Goal: Task Accomplishment & Management: Manage account settings

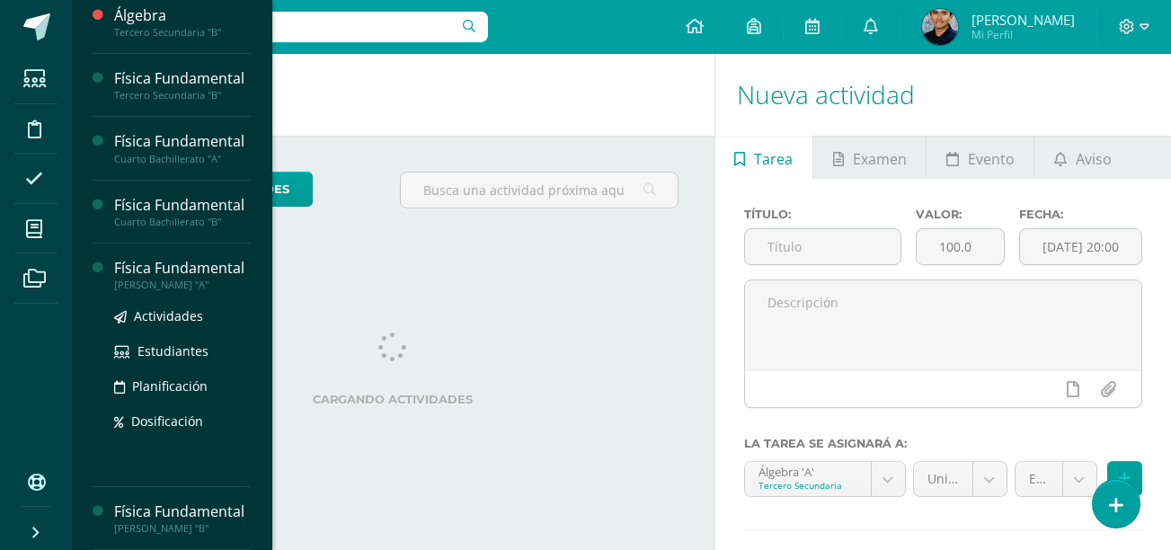
scroll to position [260, 0]
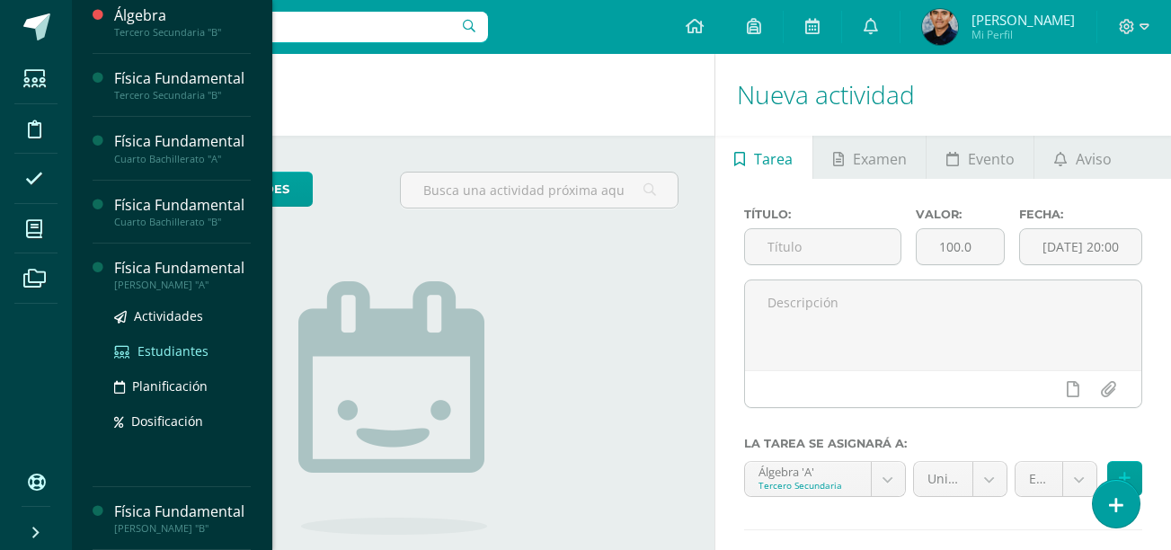
click at [175, 342] on span "Estudiantes" at bounding box center [173, 350] width 71 height 17
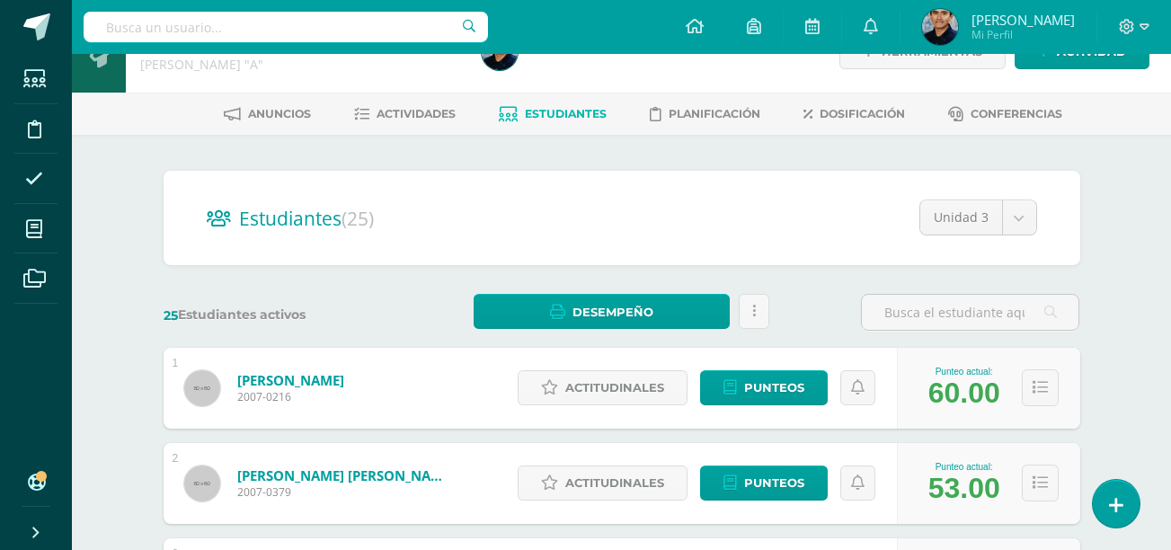
scroll to position [44, 0]
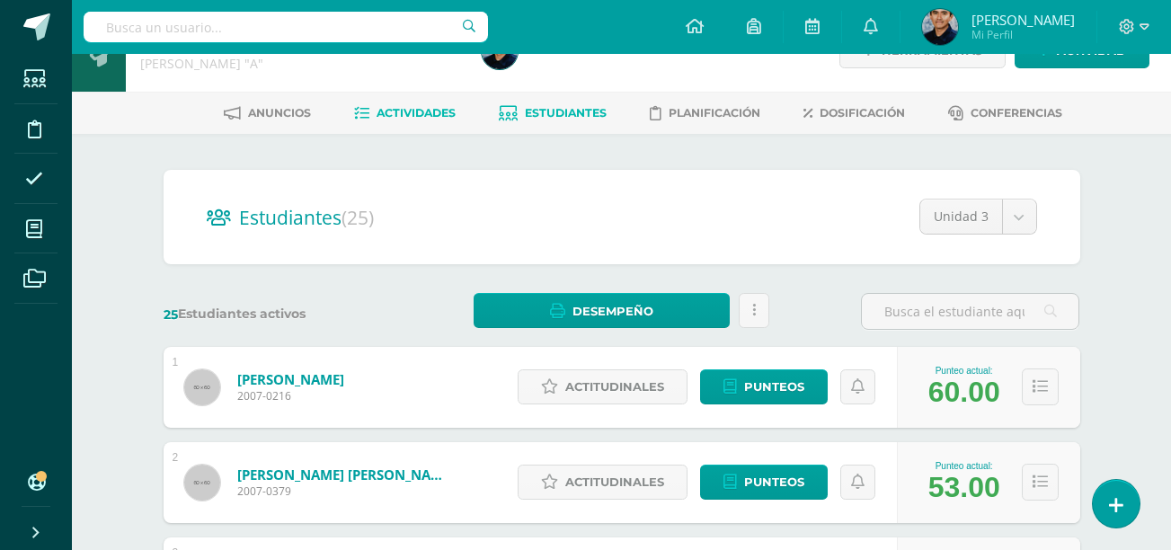
click at [421, 111] on span "Actividades" at bounding box center [416, 112] width 79 height 13
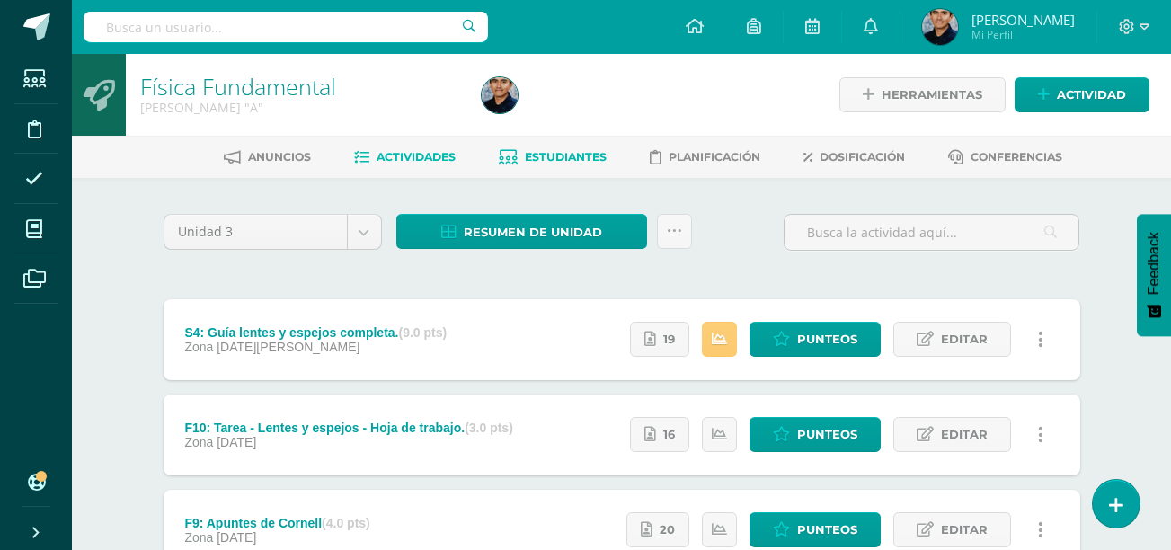
click at [552, 154] on span "Estudiantes" at bounding box center [566, 156] width 82 height 13
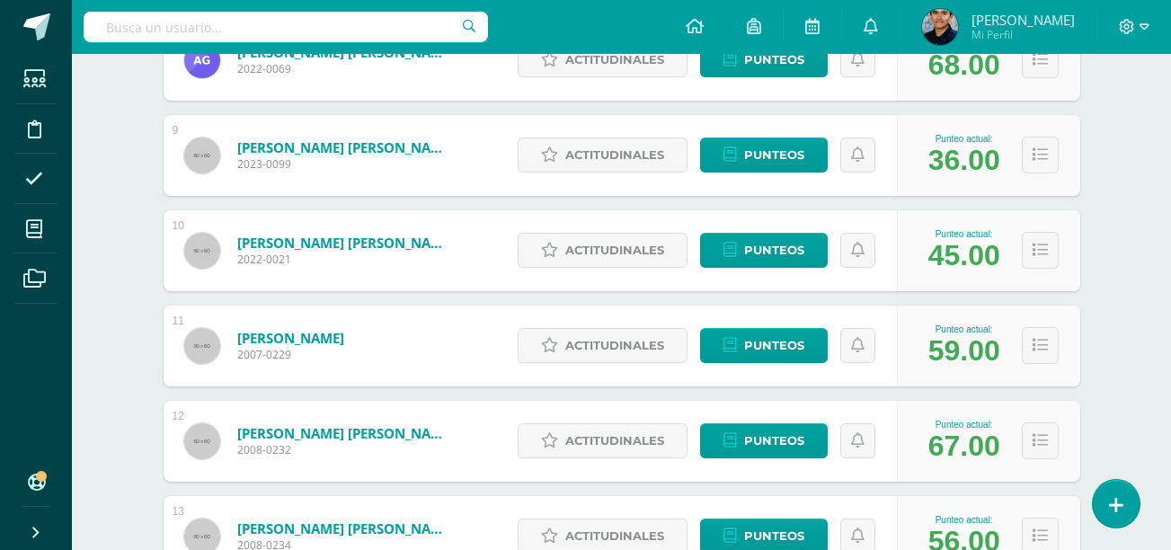
scroll to position [1034, 0]
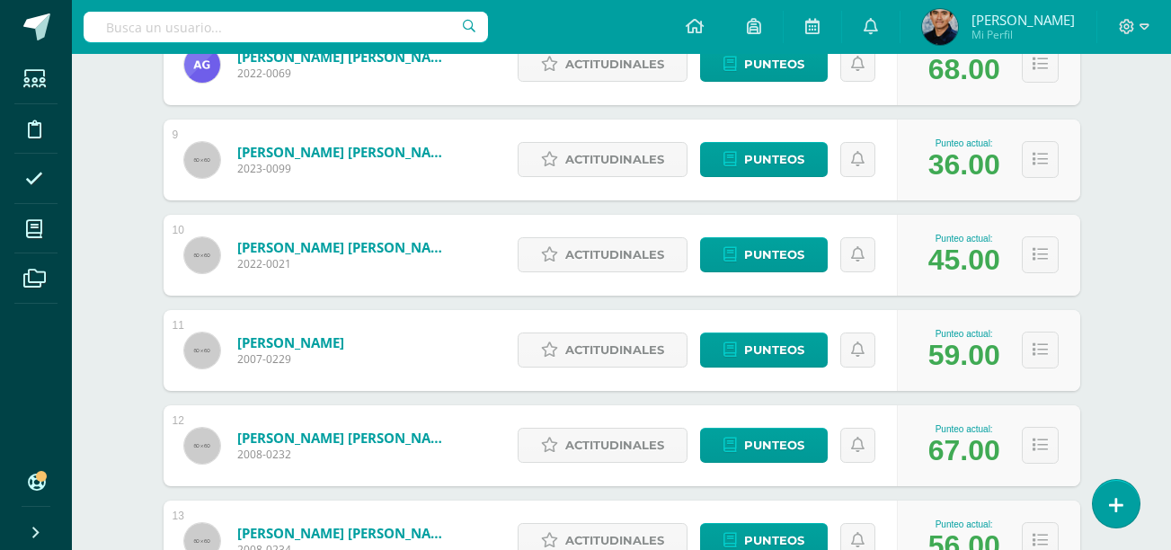
click at [147, 336] on div "Estudiantes (25) Unidad 3 Unidad 2 Unidad 1 Unidad 3 25 Estudiantes activos Des…" at bounding box center [622, 494] width 989 height 2700
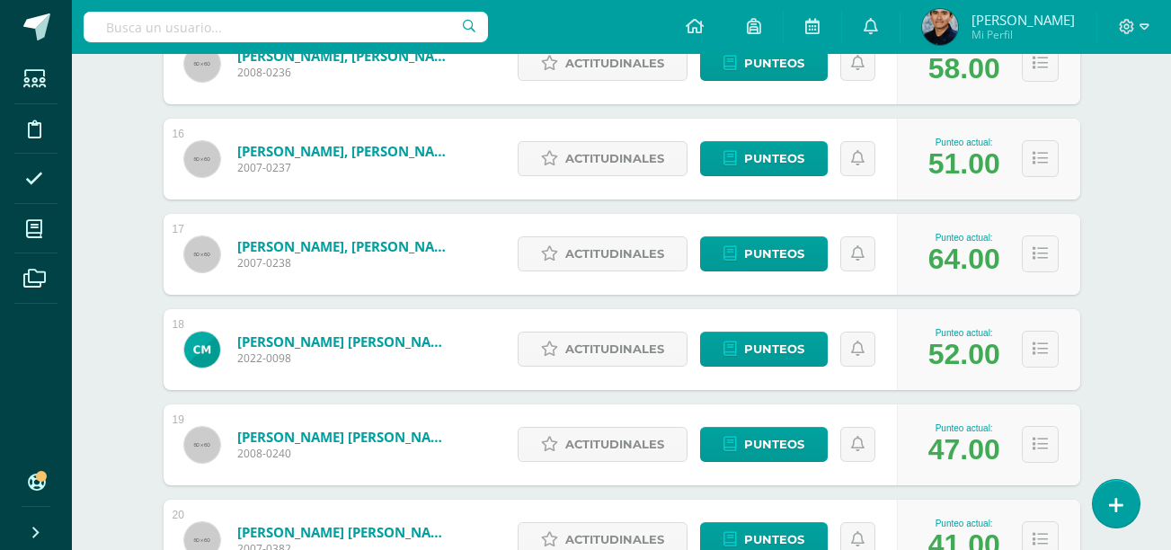
scroll to position [1704, 0]
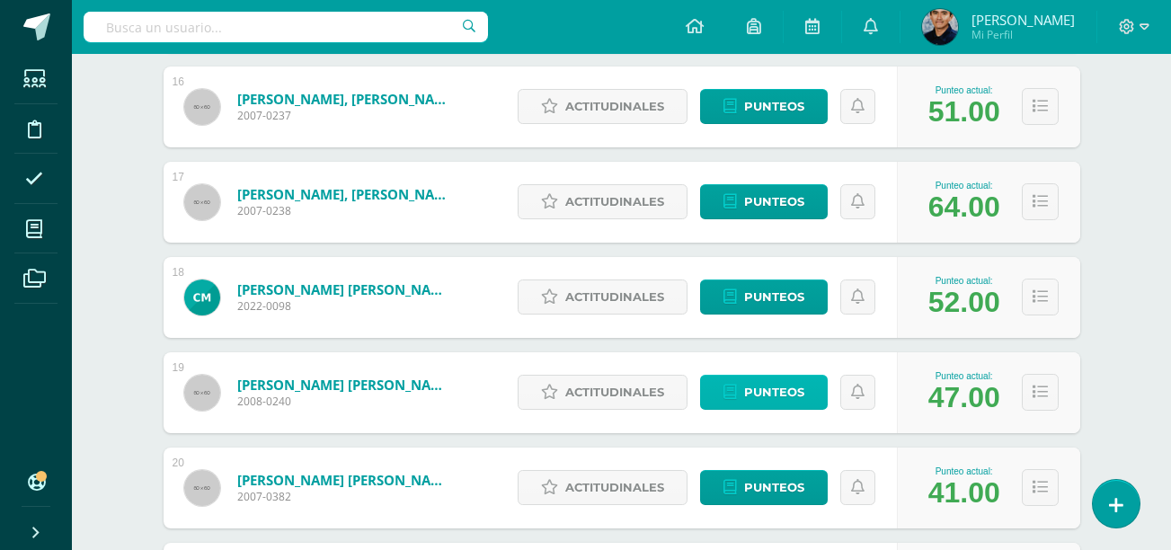
click at [802, 403] on span "Punteos" at bounding box center [774, 392] width 60 height 33
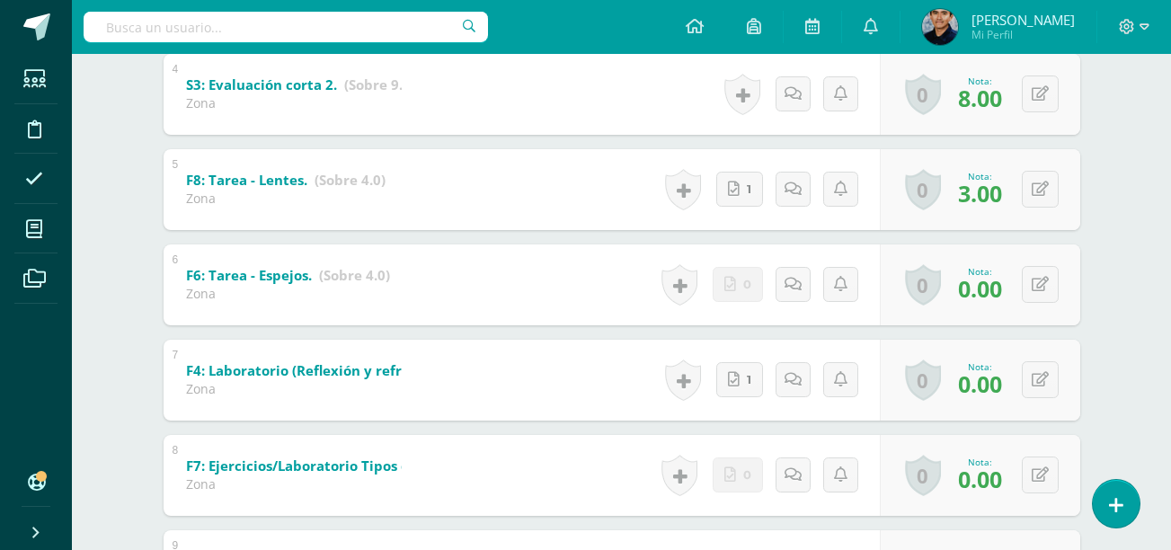
scroll to position [696, 0]
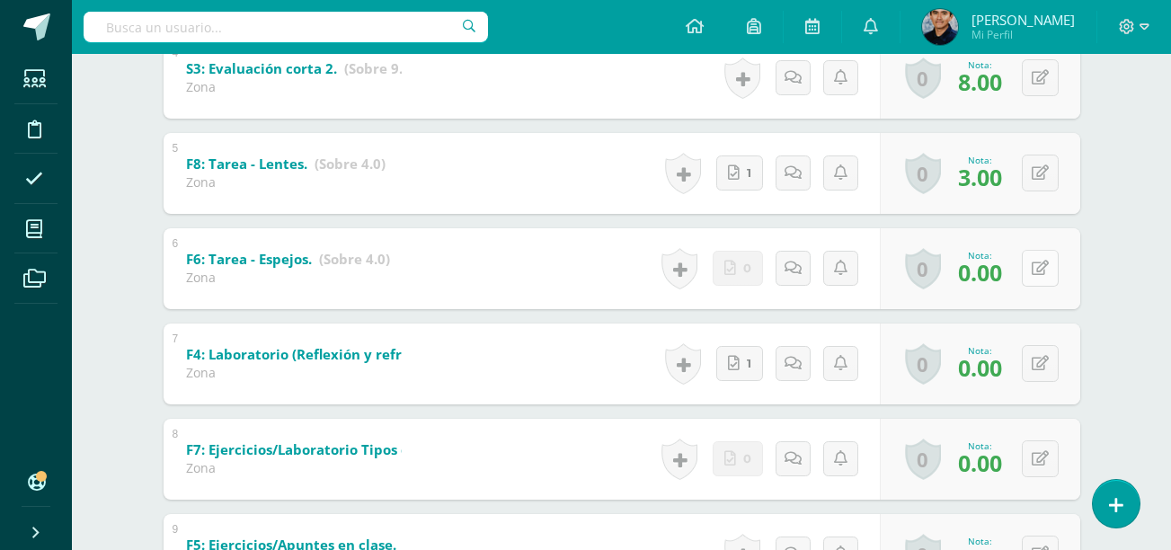
click at [1044, 262] on icon at bounding box center [1040, 268] width 17 height 15
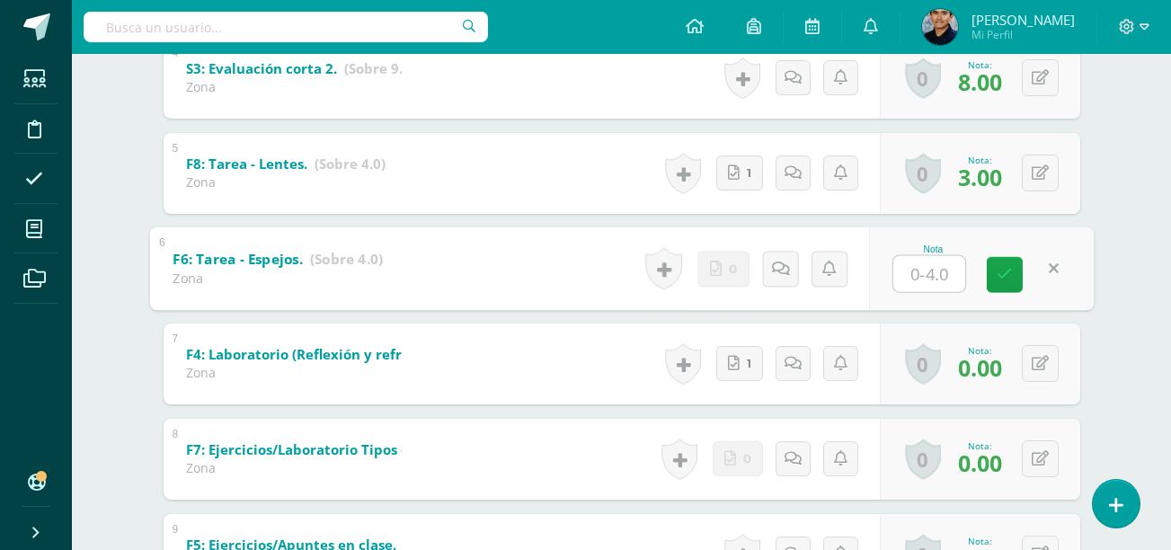
type input "3"
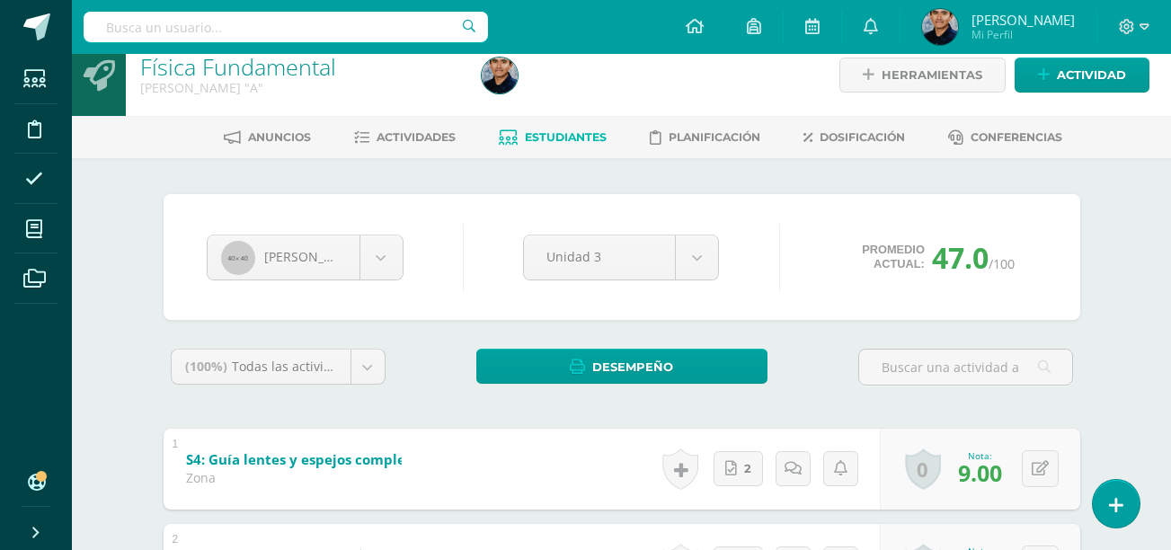
scroll to position [0, 0]
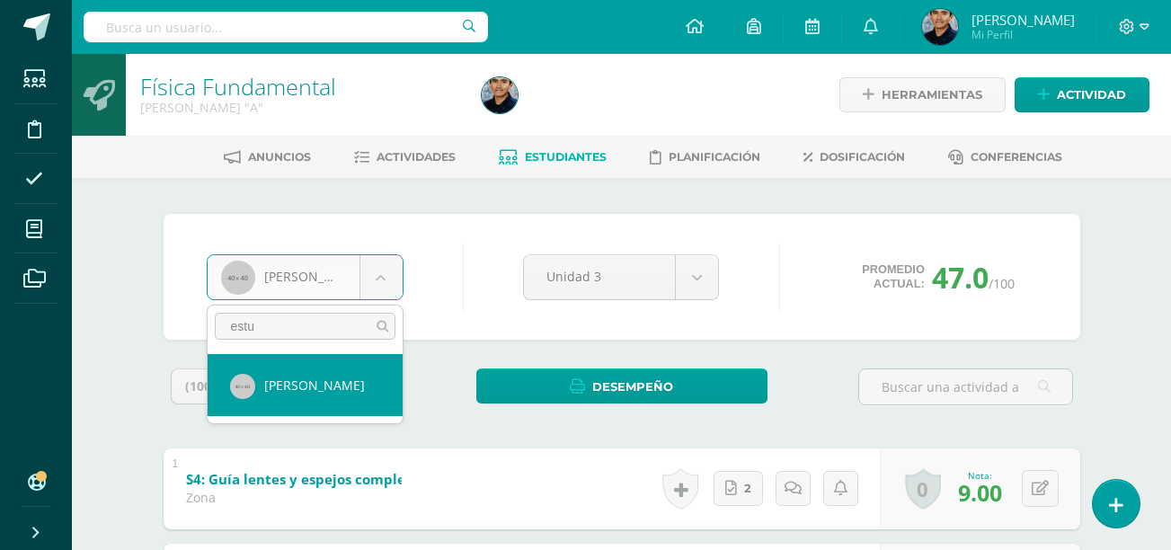
type input "estu"
select select "868"
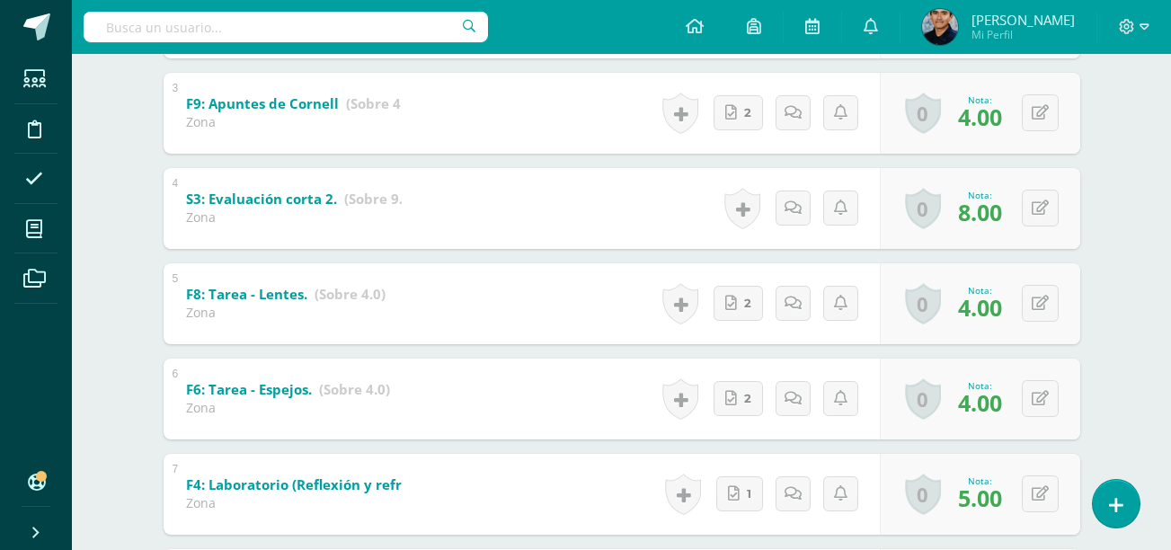
scroll to position [567, 0]
click at [1052, 213] on button at bounding box center [1040, 207] width 37 height 37
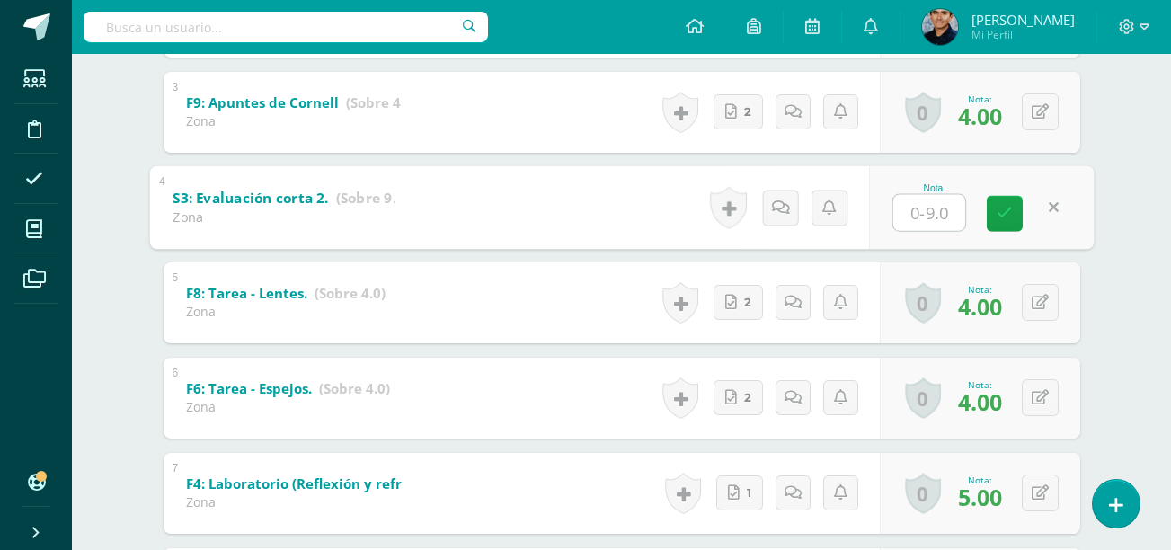
type input "8"
type input "9"
click at [1004, 213] on icon at bounding box center [1005, 213] width 16 height 15
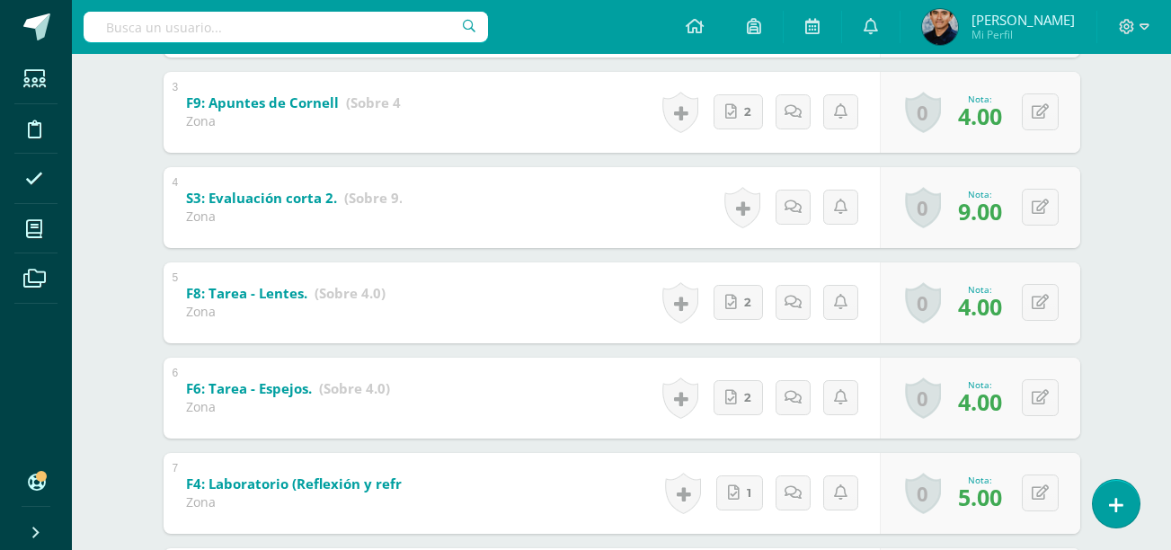
scroll to position [0, 0]
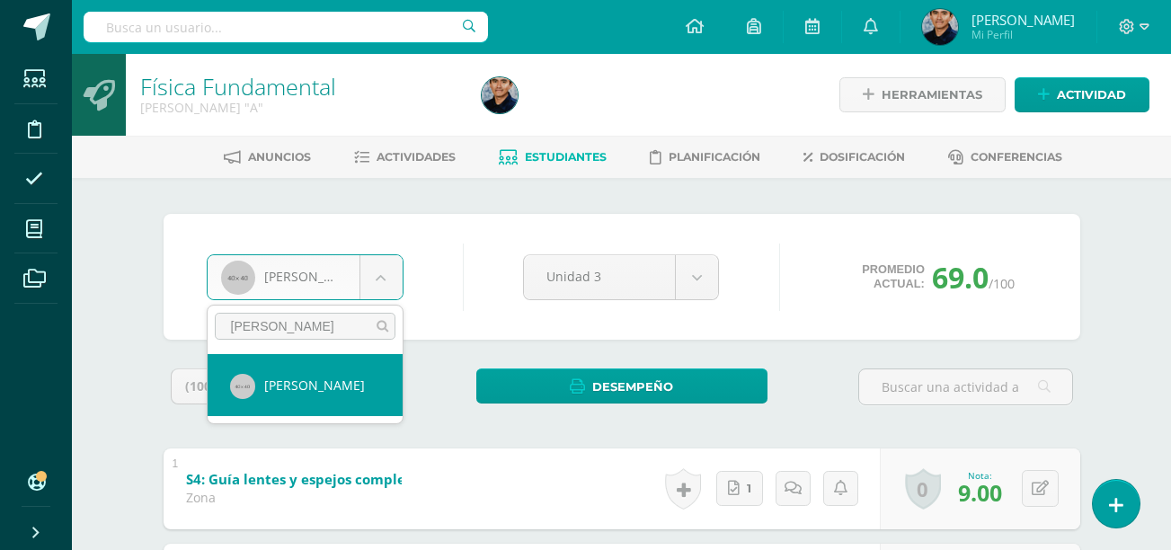
type input "diana"
select select "535"
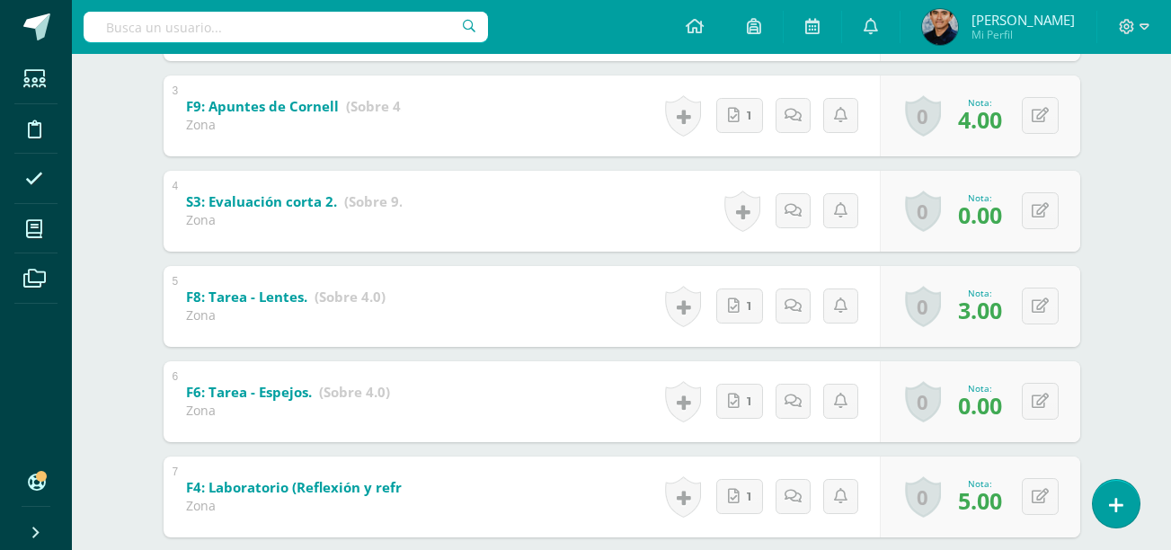
scroll to position [563, 0]
click at [1133, 284] on div "Física Fundamental Quinto Bachillerato "A" Herramientas Detalle de asistencias …" at bounding box center [621, 256] width 1099 height 1530
click at [1042, 218] on icon at bounding box center [1040, 211] width 17 height 15
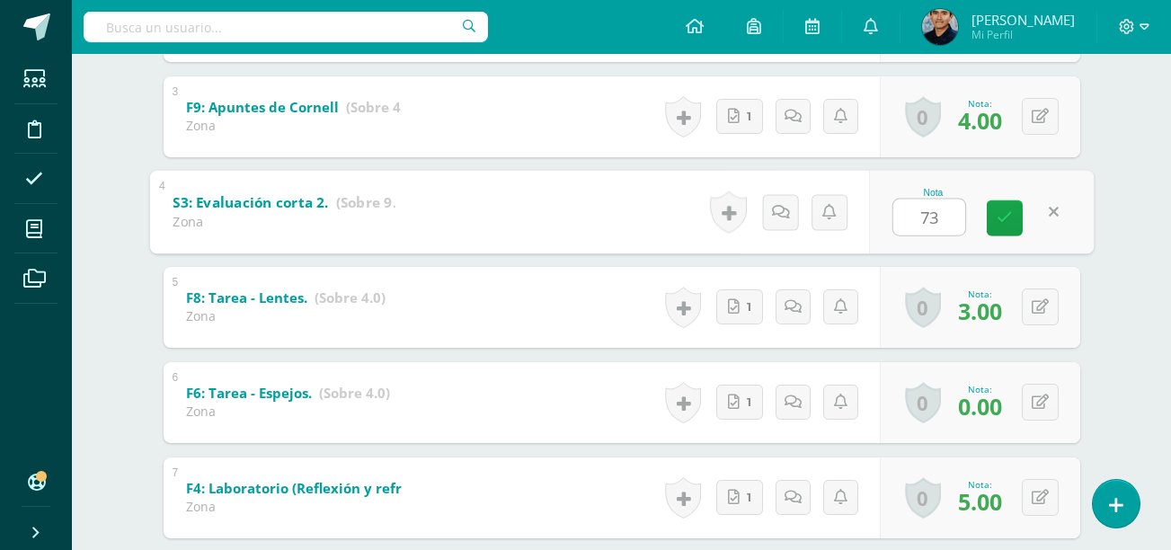
type input "0"
type input "7"
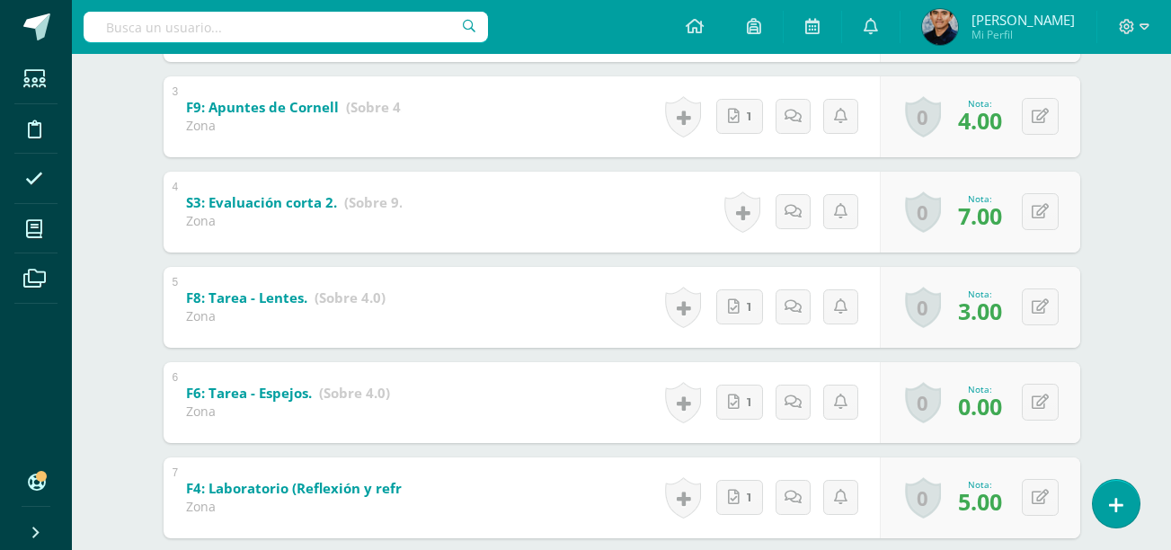
scroll to position [618, 0]
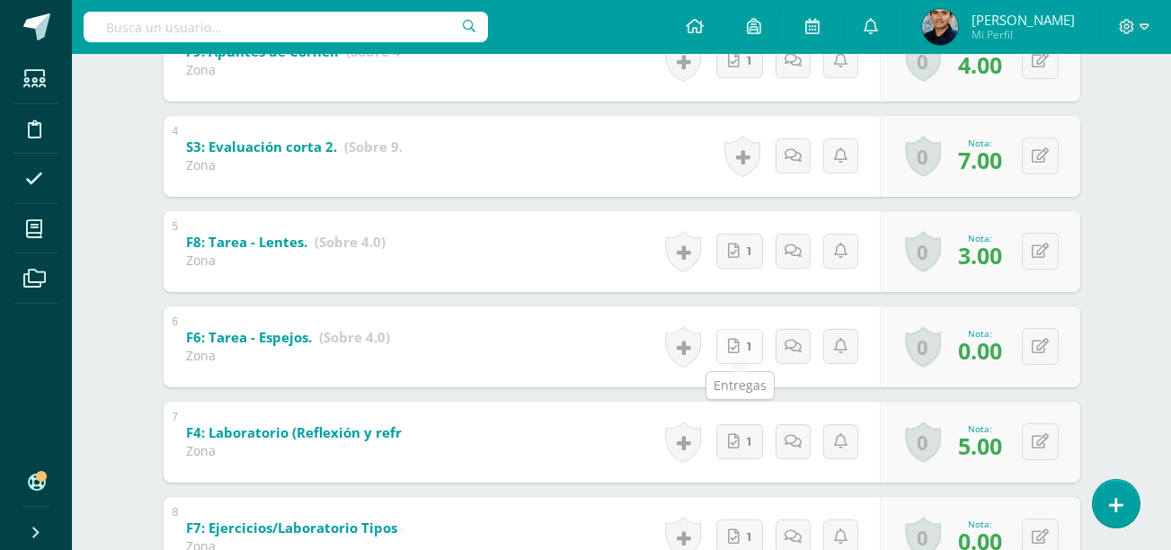
click at [743, 353] on link "1" at bounding box center [739, 346] width 47 height 35
click at [1054, 347] on icon at bounding box center [1052, 346] width 18 height 15
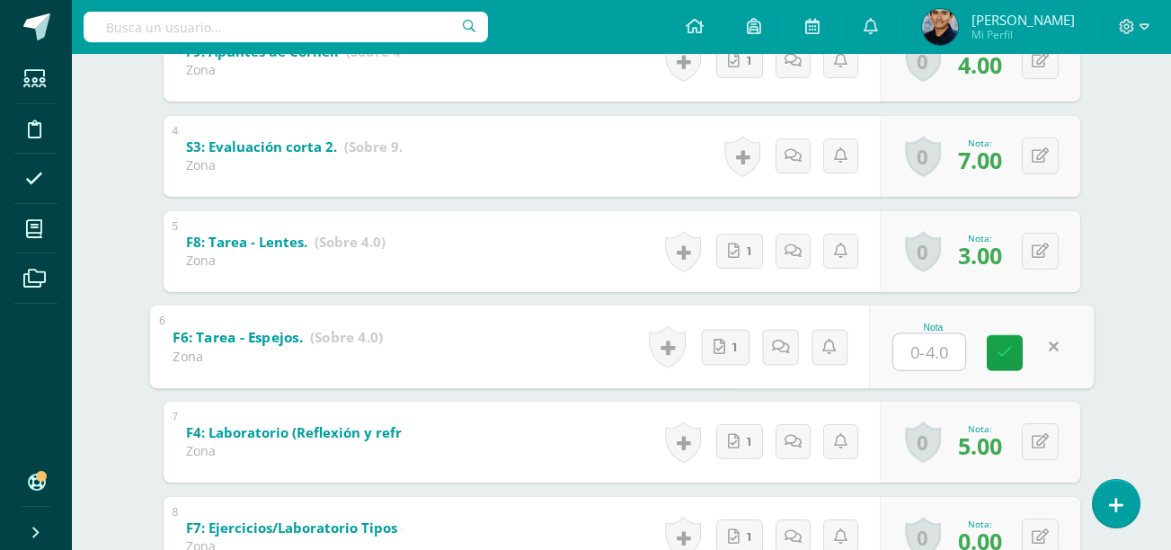
type input "3"
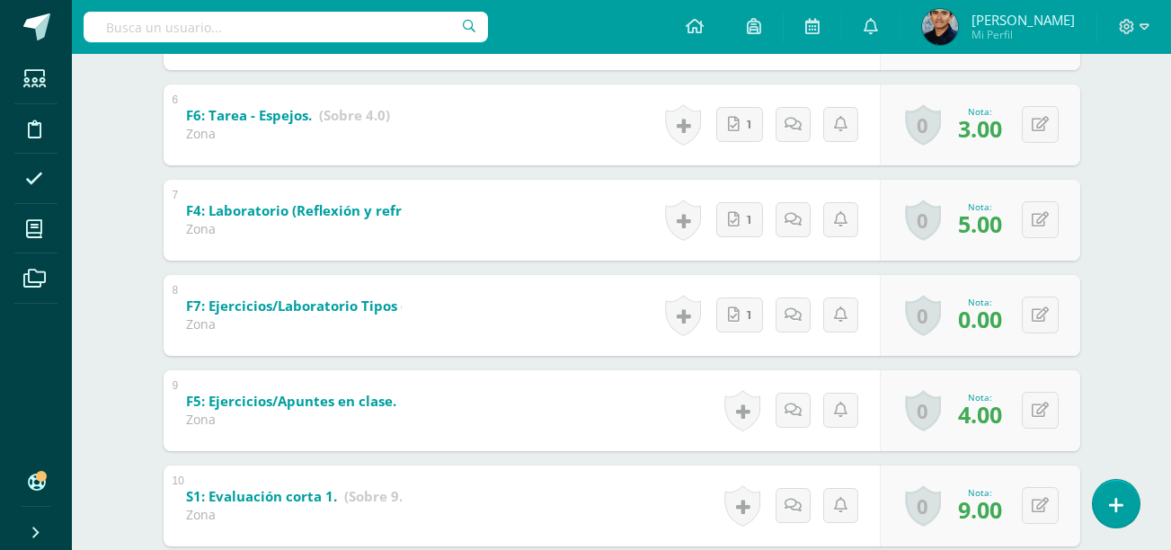
scroll to position [849, 0]
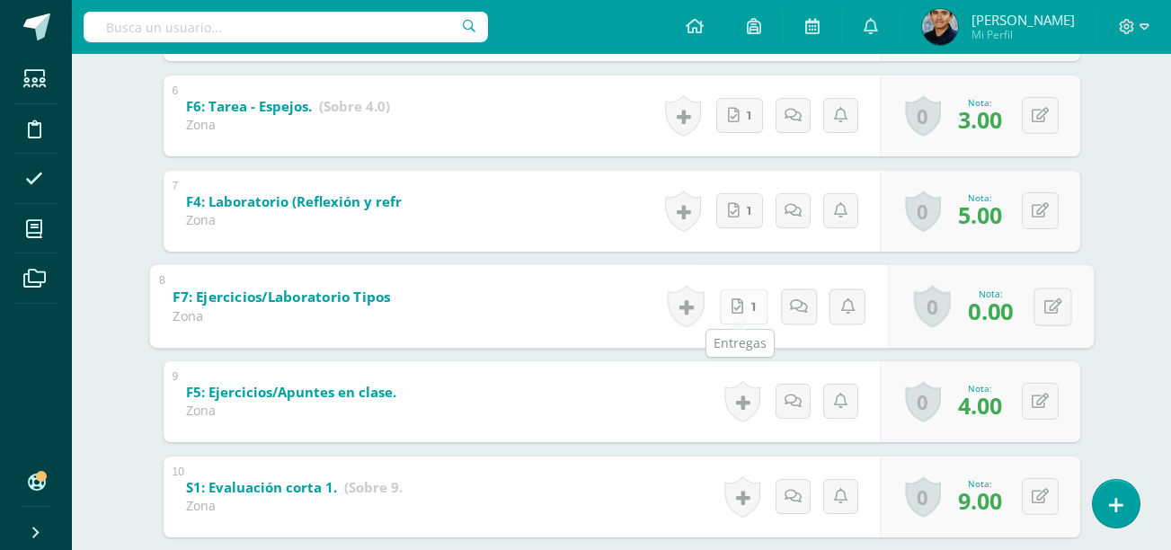
click at [742, 309] on link "1" at bounding box center [743, 306] width 49 height 36
click at [1047, 299] on icon at bounding box center [1052, 305] width 18 height 15
type input "3"
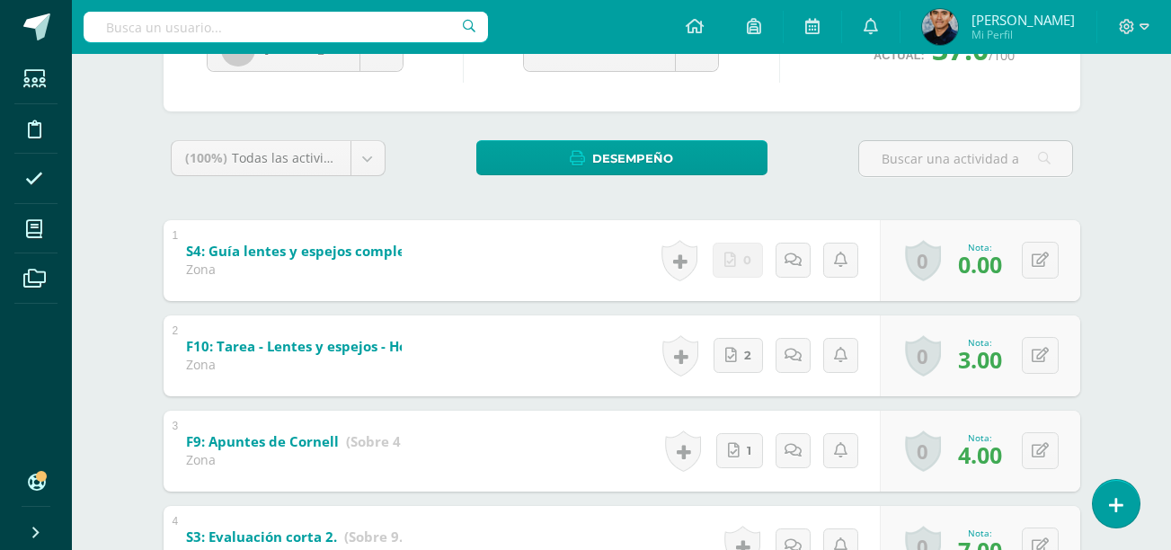
scroll to position [0, 0]
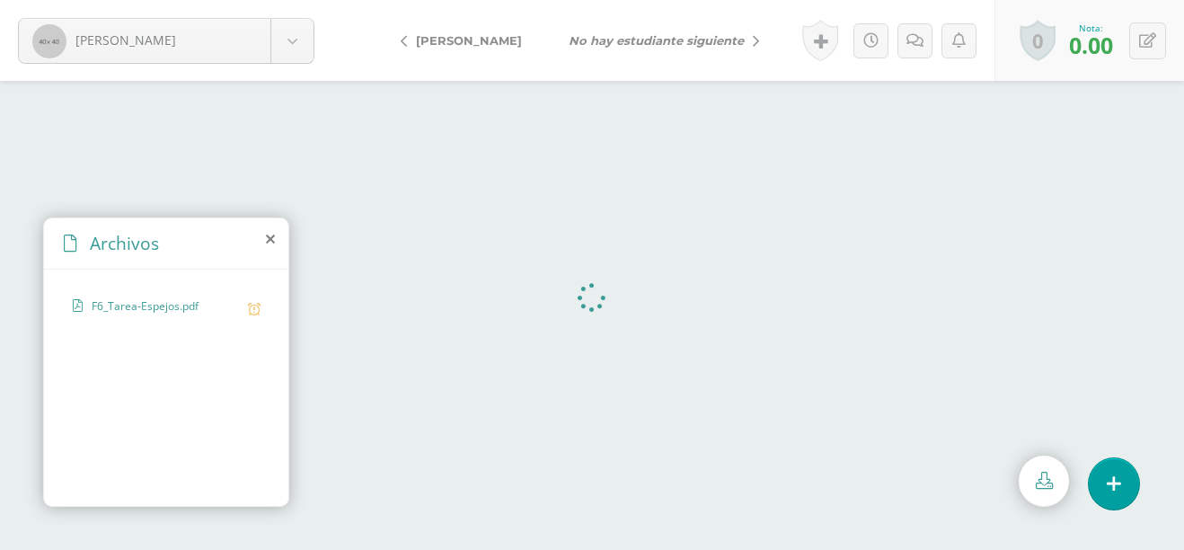
click at [271, 241] on icon at bounding box center [270, 239] width 9 height 14
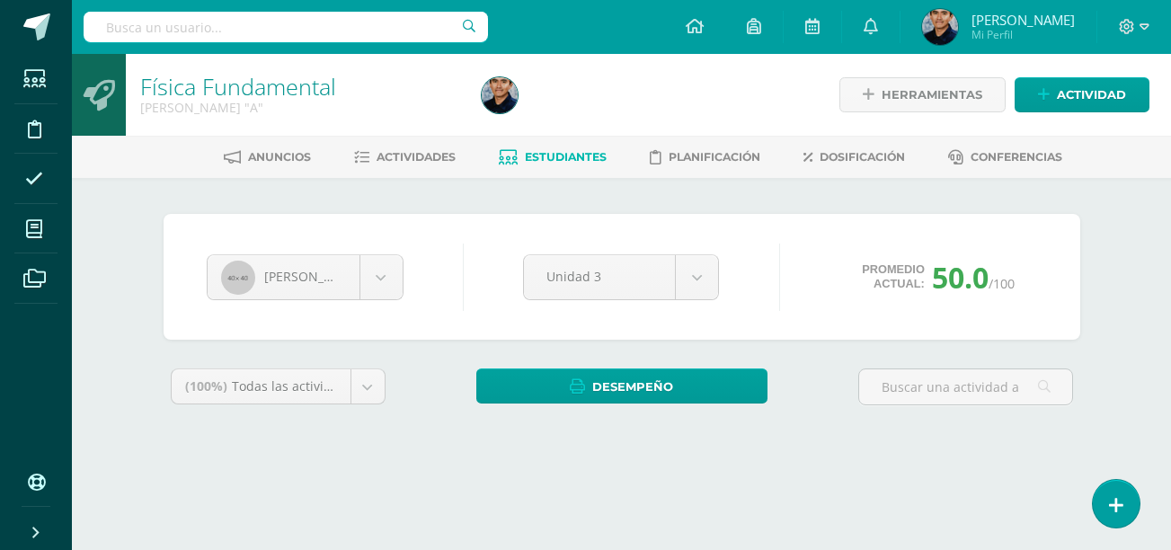
scroll to position [89, 0]
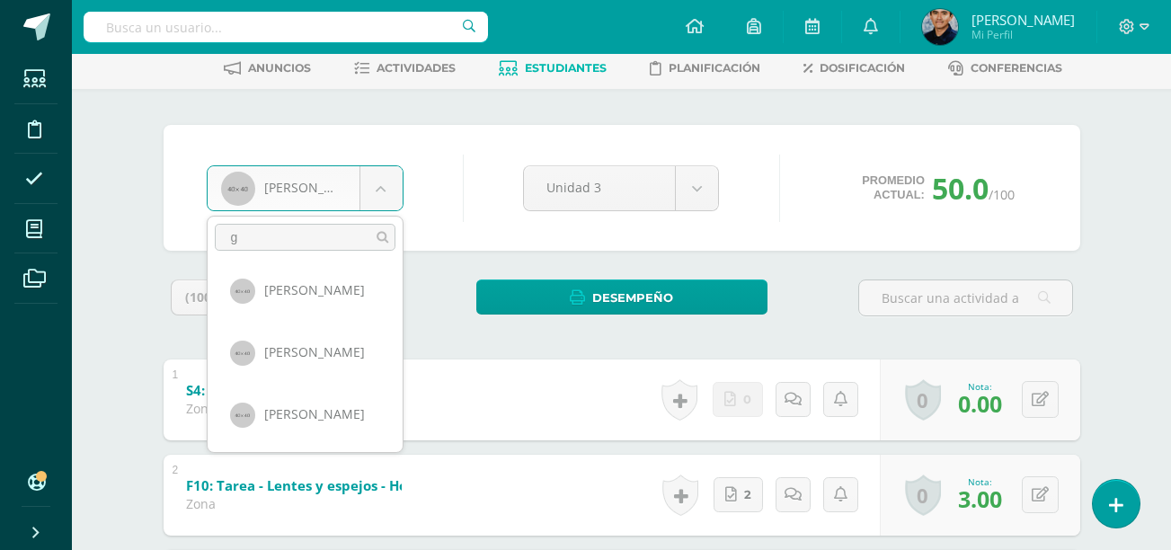
scroll to position [0, 0]
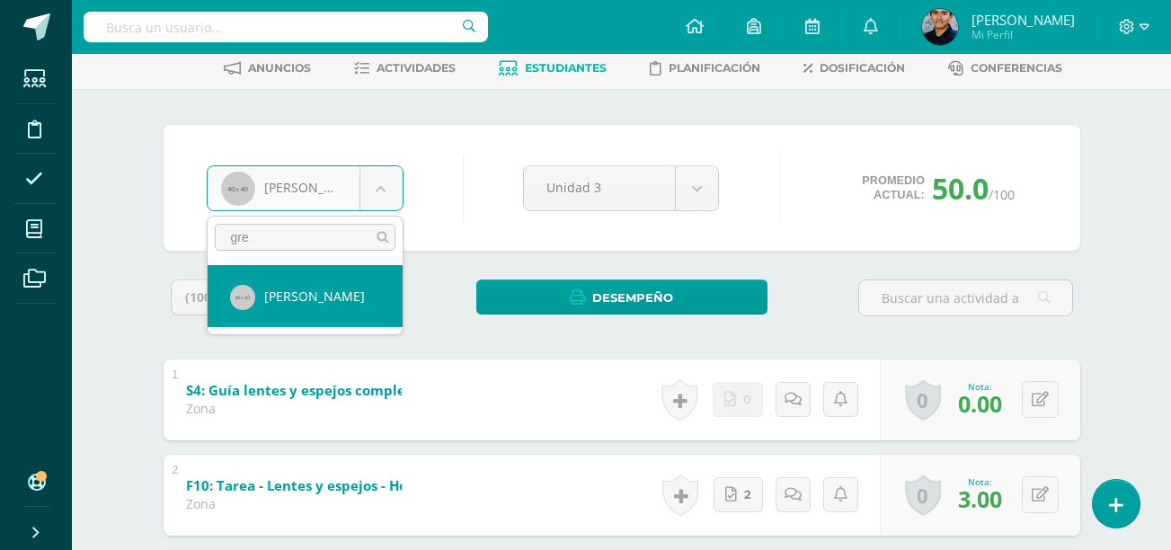
type input "gre"
select select "548"
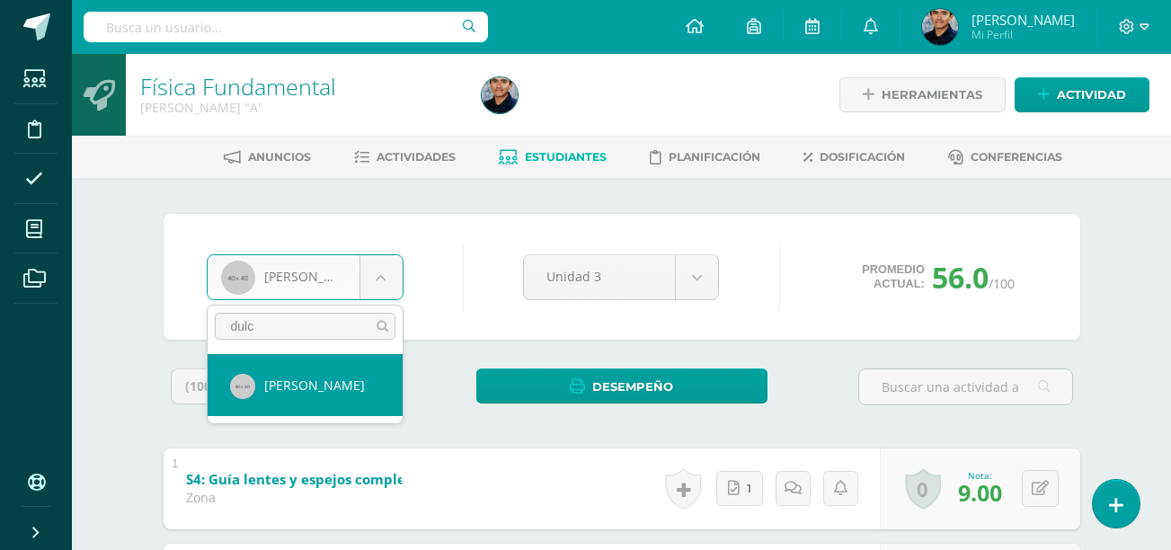
type input "dulc"
select select "532"
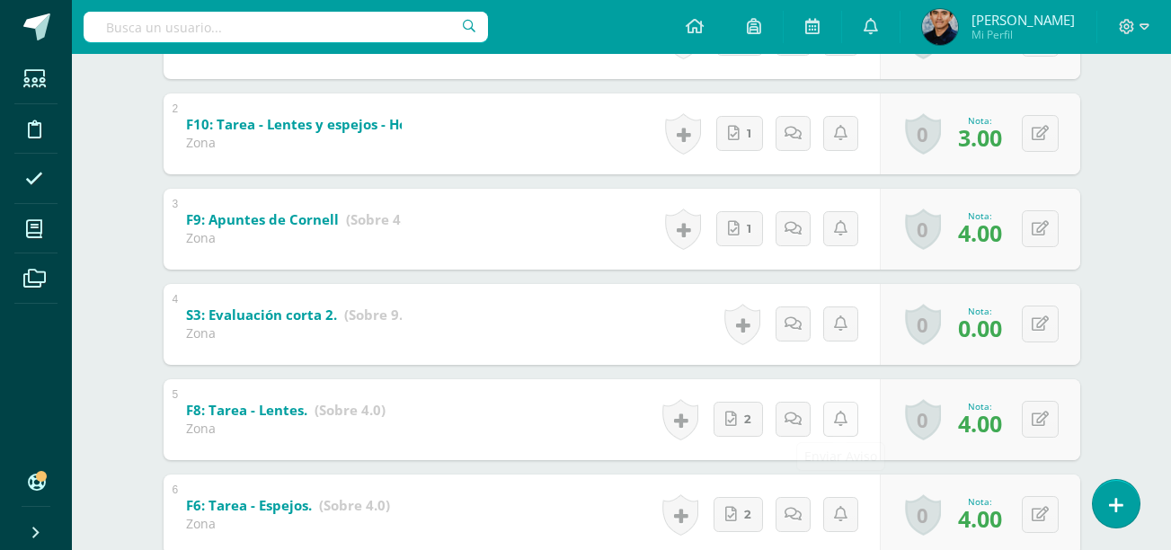
scroll to position [452, 0]
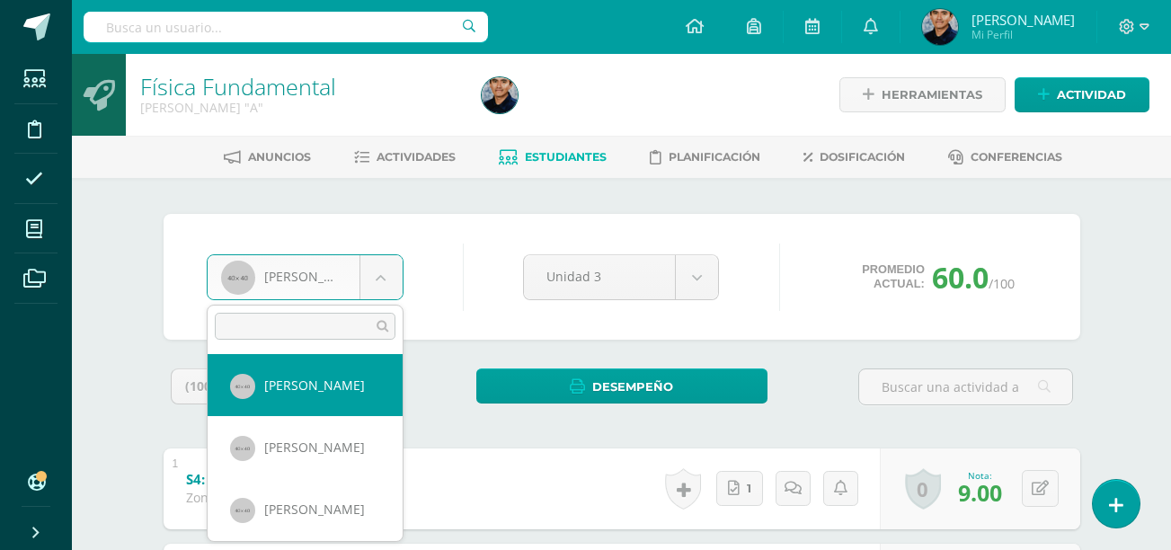
type input "f"
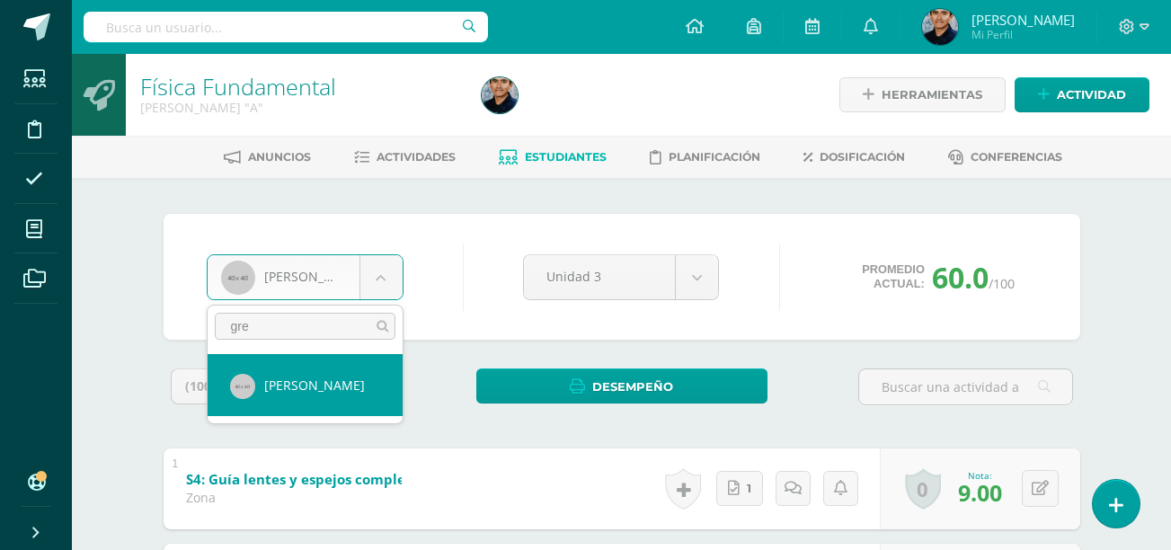
type input "gret"
select select "548"
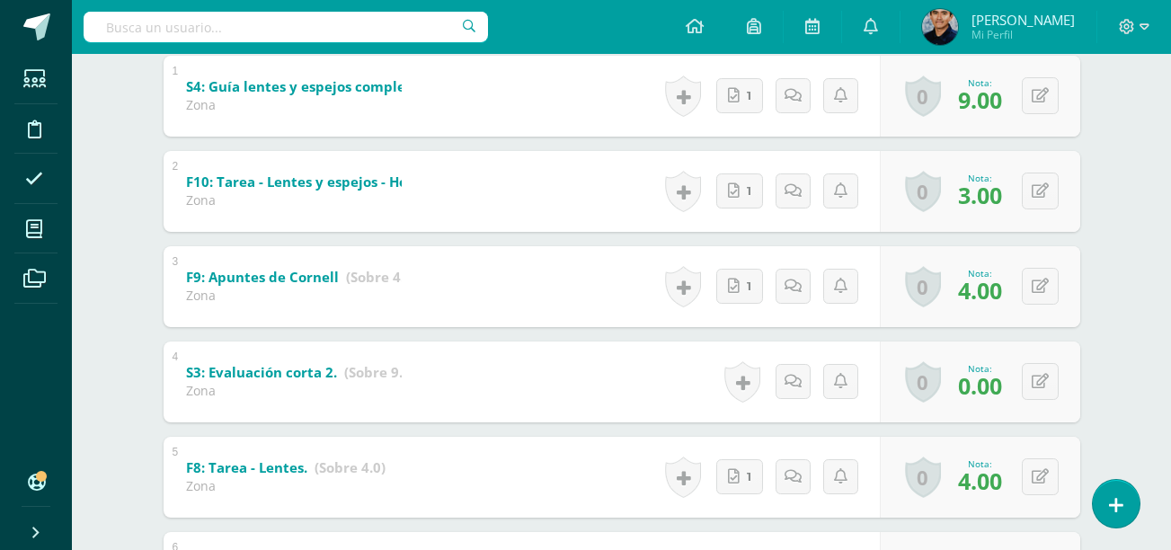
scroll to position [394, 0]
click at [1034, 380] on button at bounding box center [1040, 380] width 37 height 37
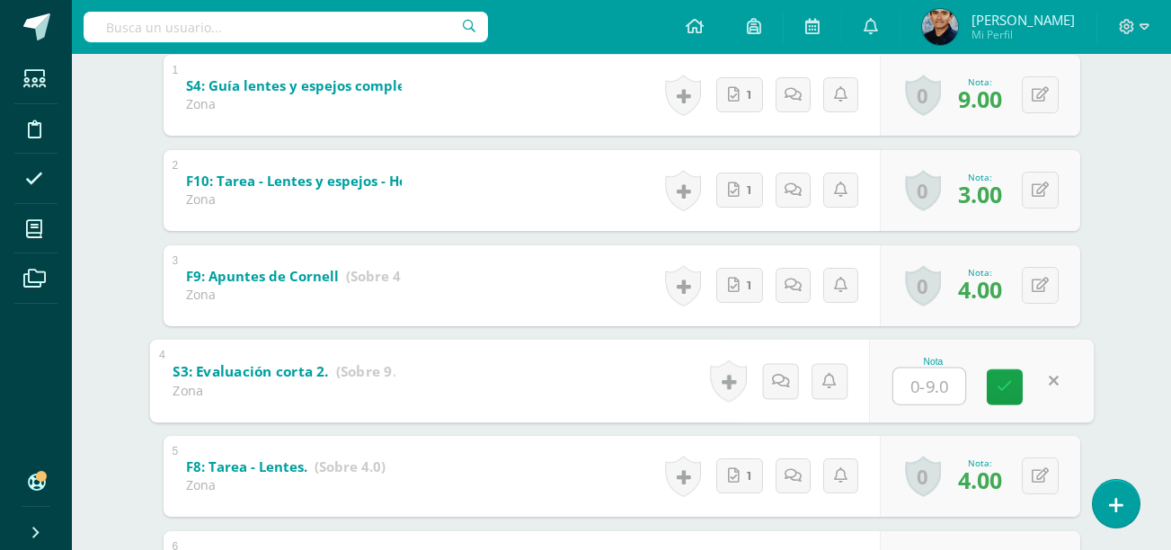
type input "8"
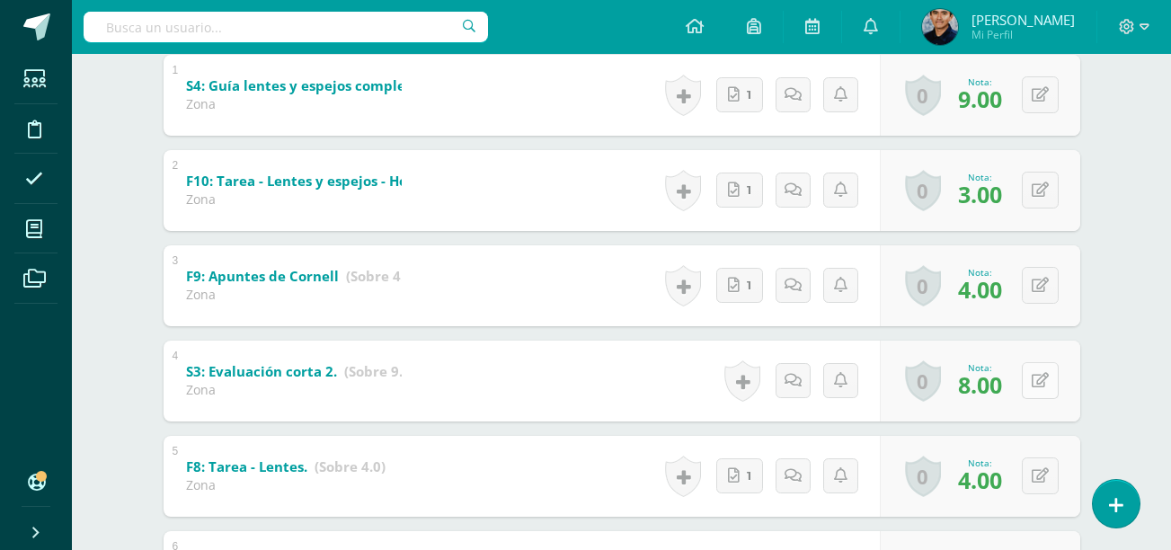
scroll to position [0, 0]
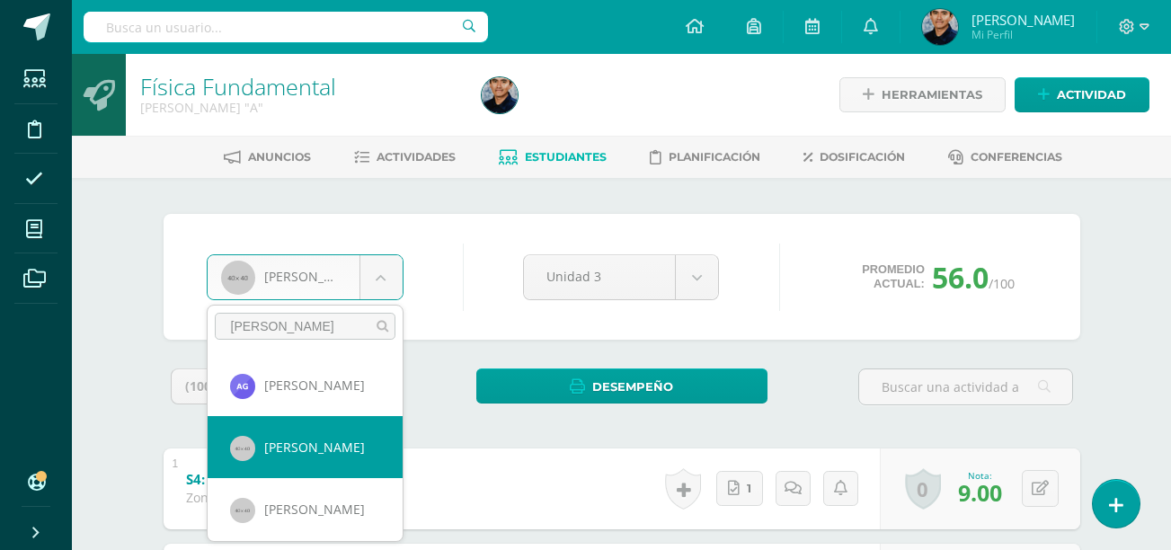
type input "ana"
select select "519"
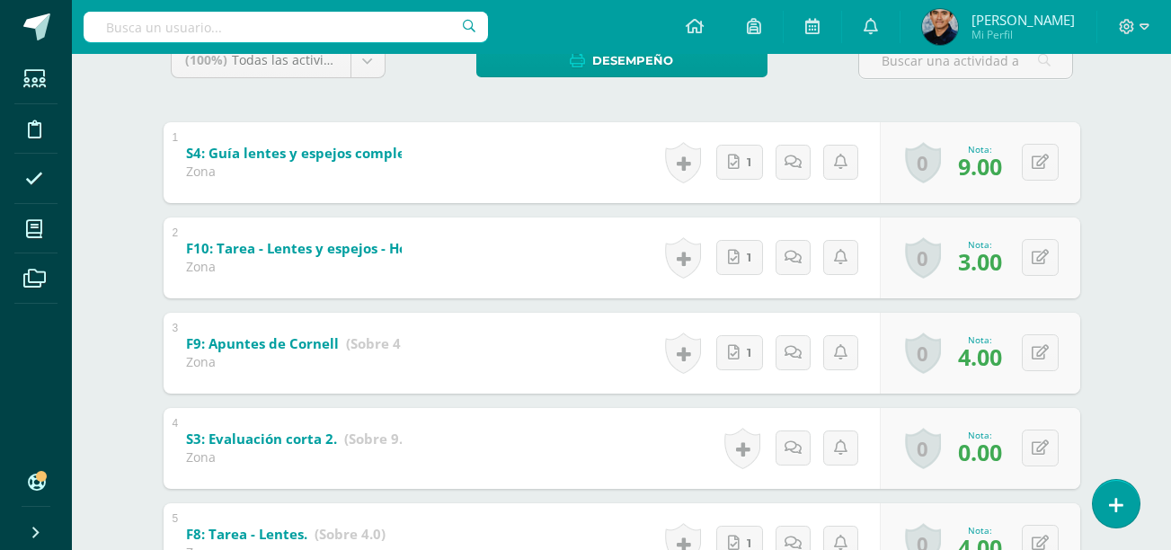
scroll to position [386, 0]
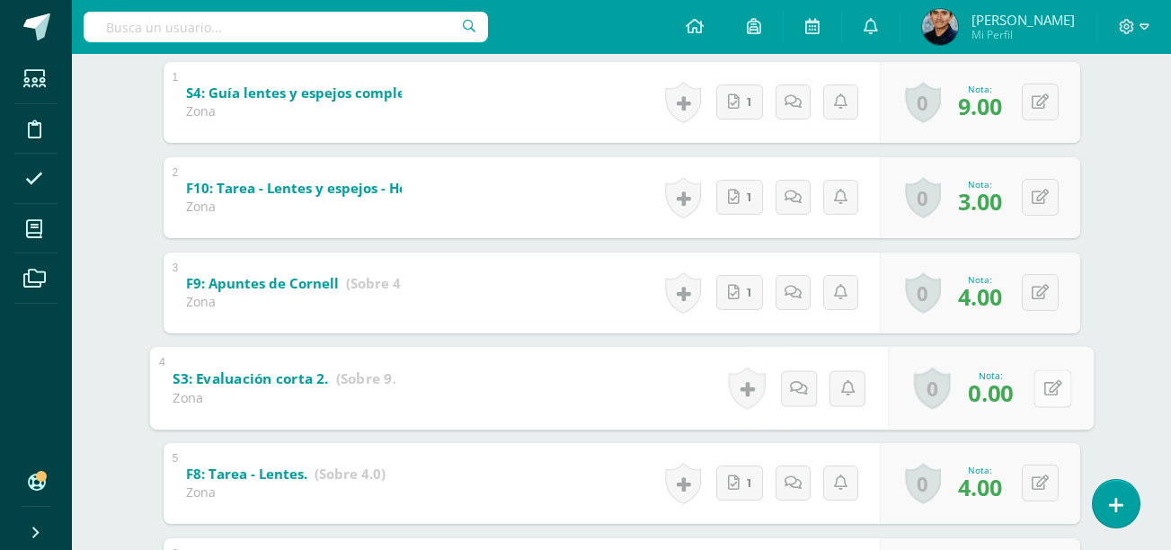
click at [1039, 387] on button at bounding box center [1053, 388] width 38 height 38
type input "8"
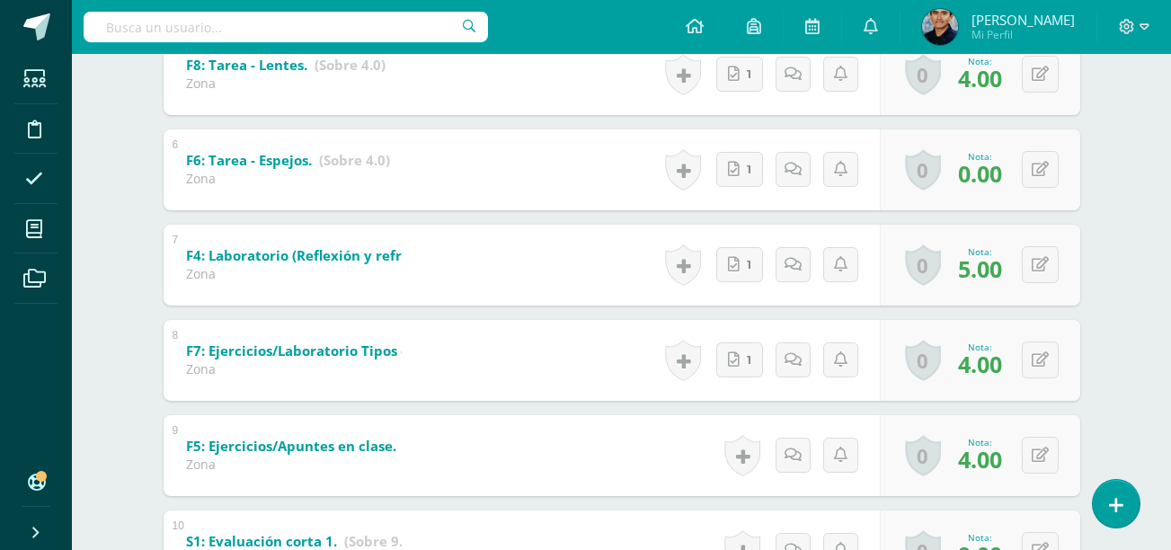
scroll to position [796, 0]
click at [734, 174] on icon at bounding box center [734, 168] width 12 height 15
click at [1045, 164] on icon at bounding box center [1052, 168] width 18 height 15
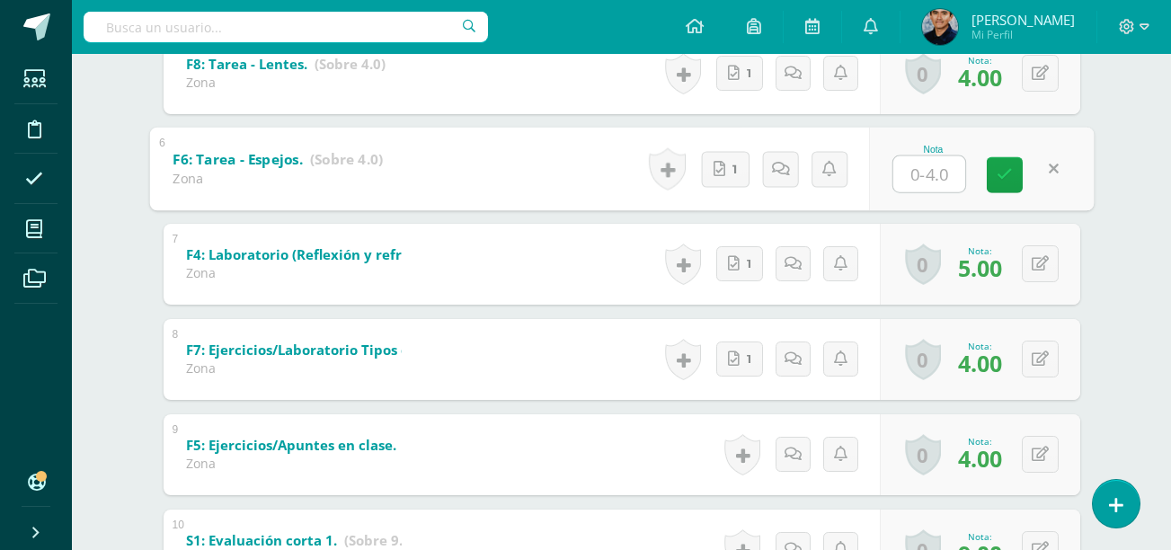
type input "3"
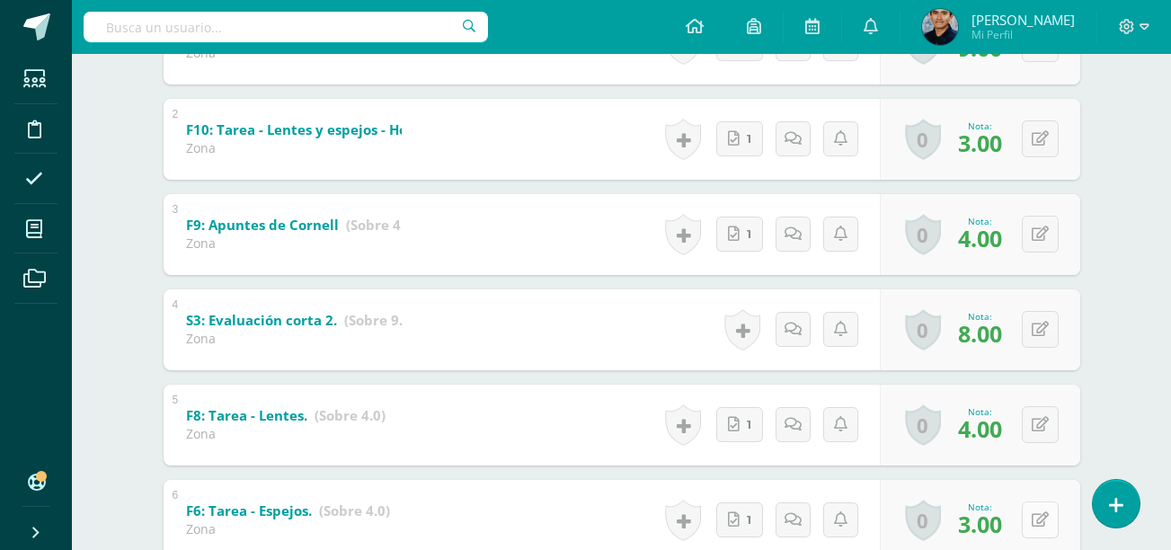
scroll to position [0, 0]
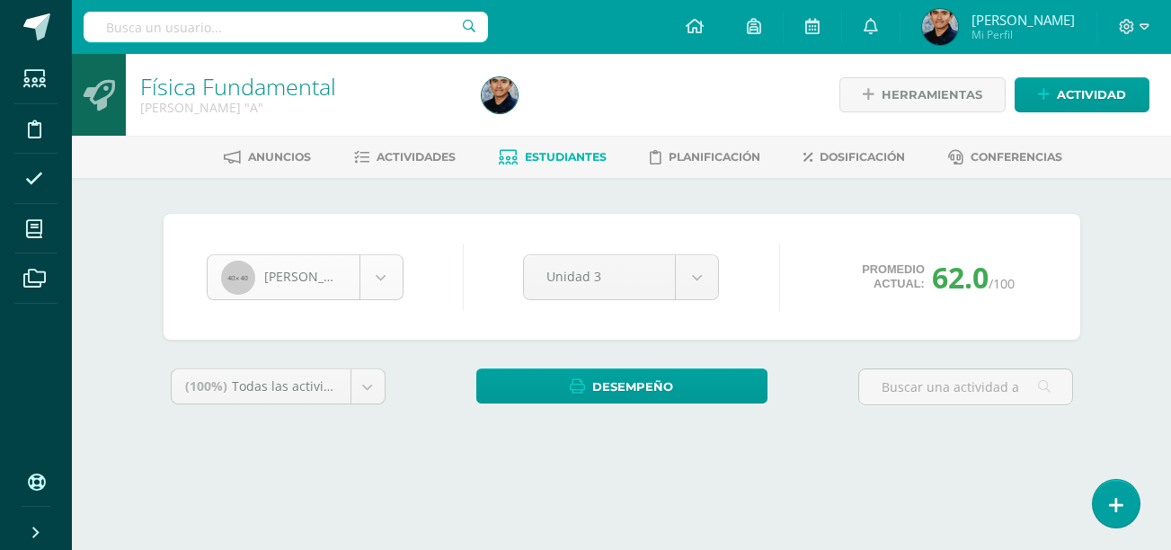
click at [292, 278] on body "Estudiantes Disciplina Asistencia Mis cursos Archivos Soporte Centro de ayuda Ú…" at bounding box center [585, 242] width 1171 height 484
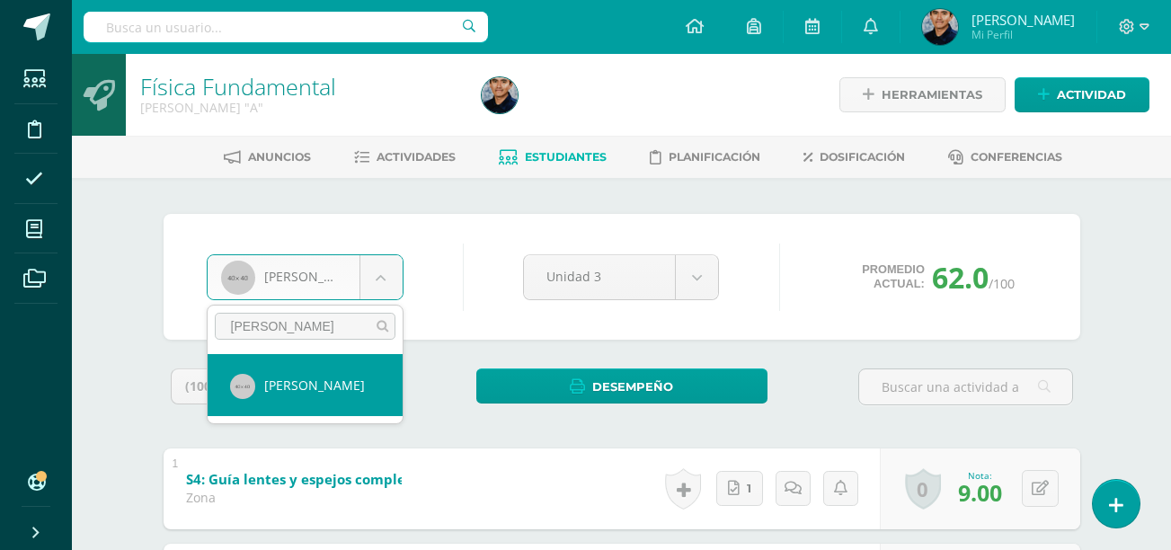
type input "danna"
select select "556"
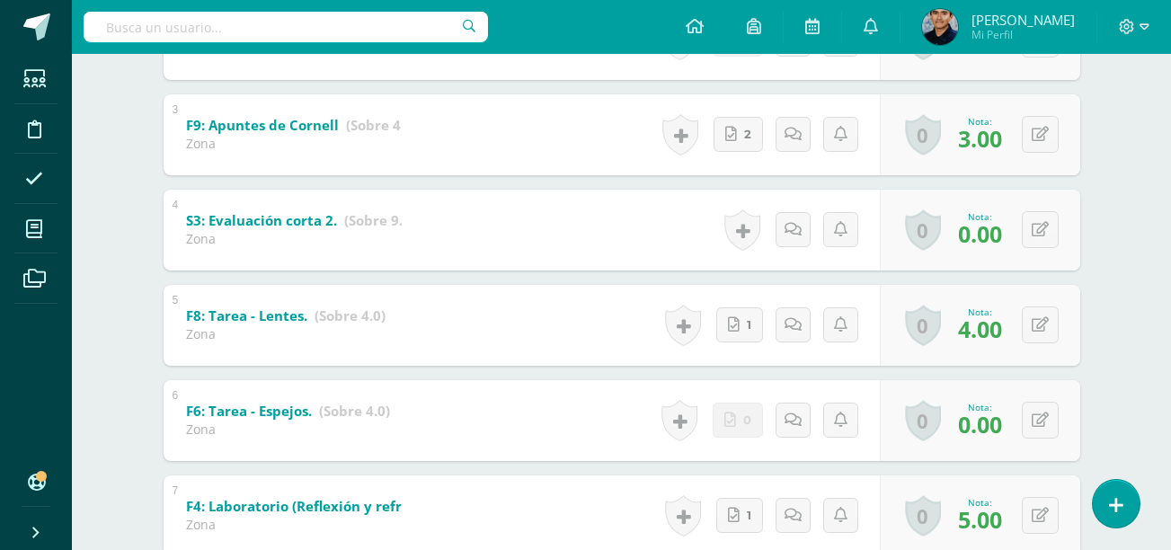
scroll to position [546, 0]
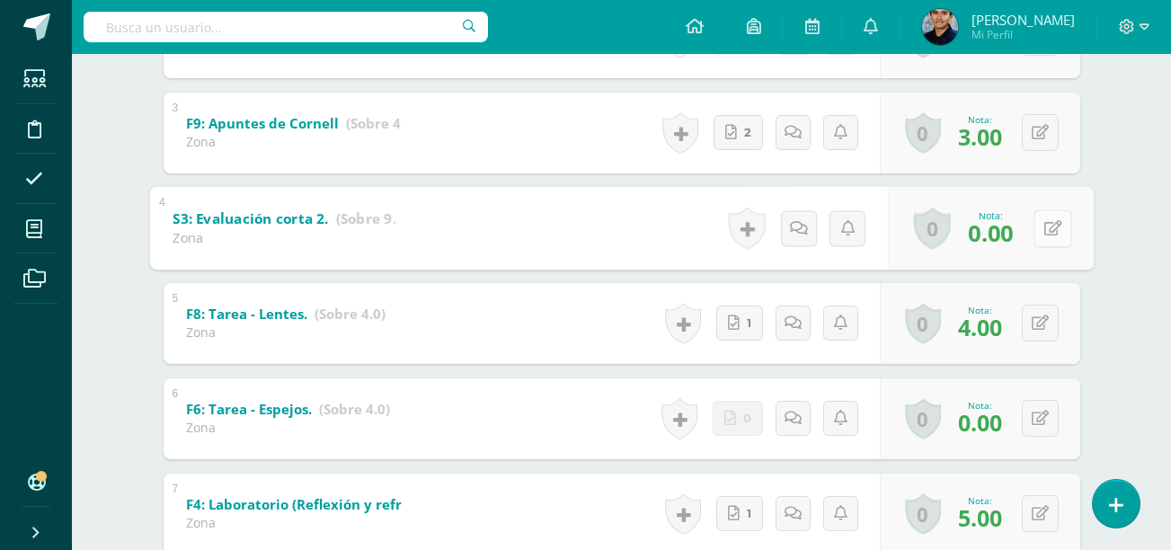
click at [1053, 214] on button at bounding box center [1053, 228] width 38 height 38
type input "9"
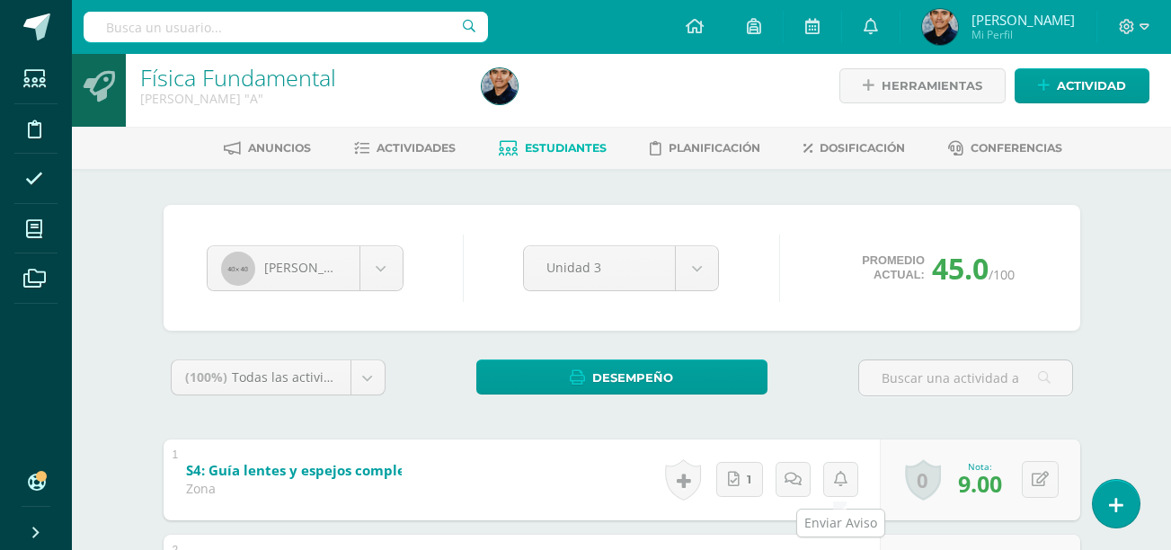
scroll to position [0, 0]
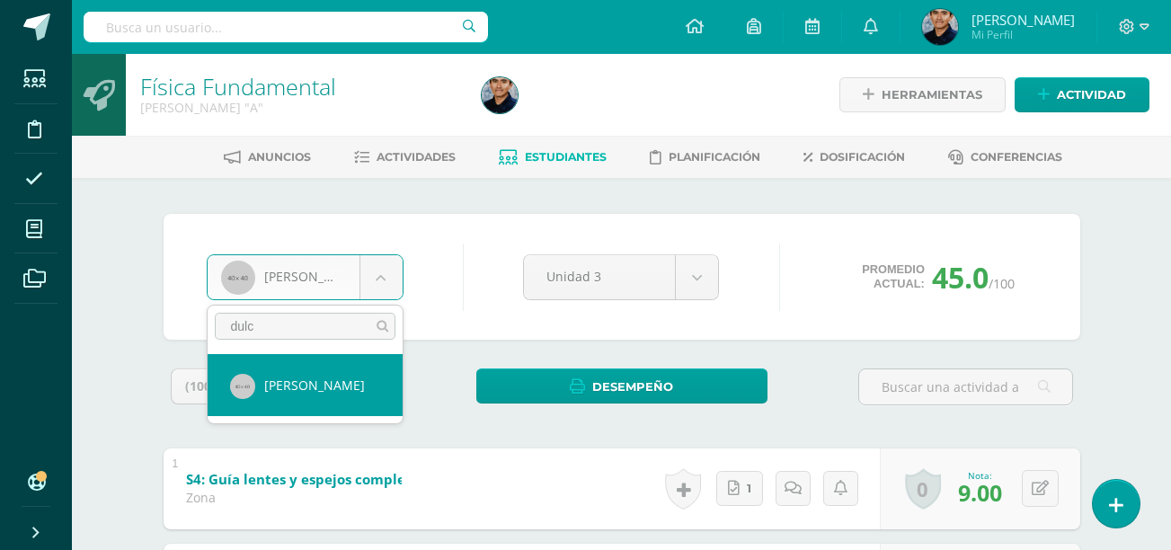
type input "dulc"
select select "532"
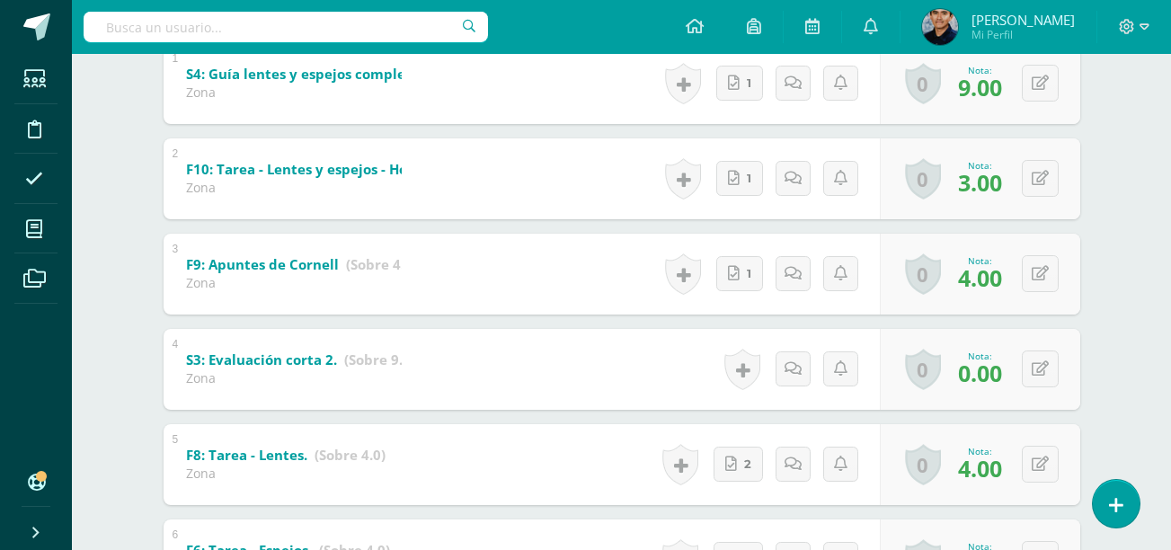
scroll to position [407, 0]
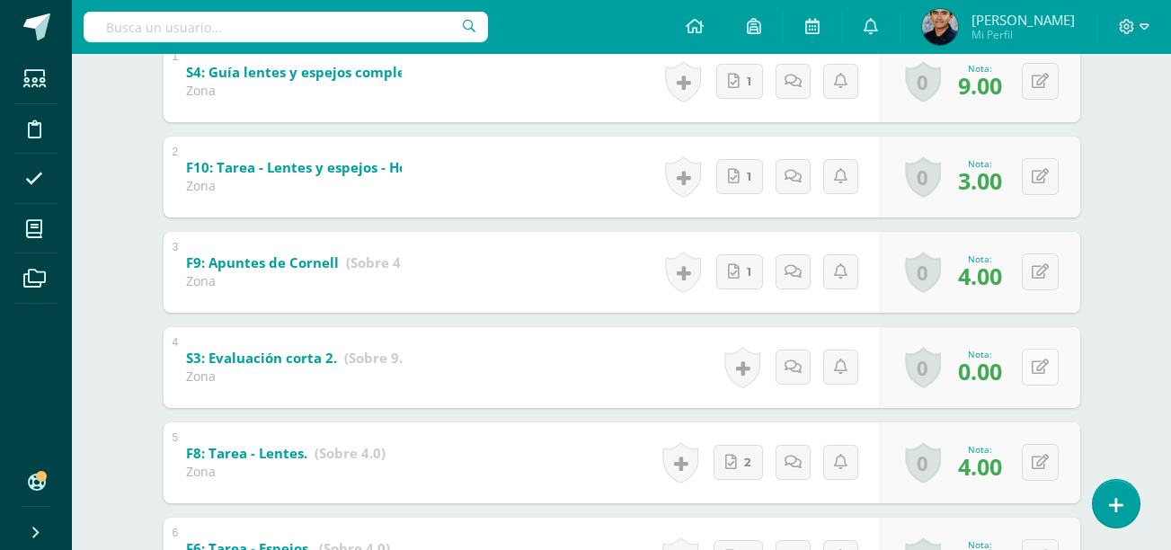
click at [1031, 373] on button at bounding box center [1040, 367] width 37 height 37
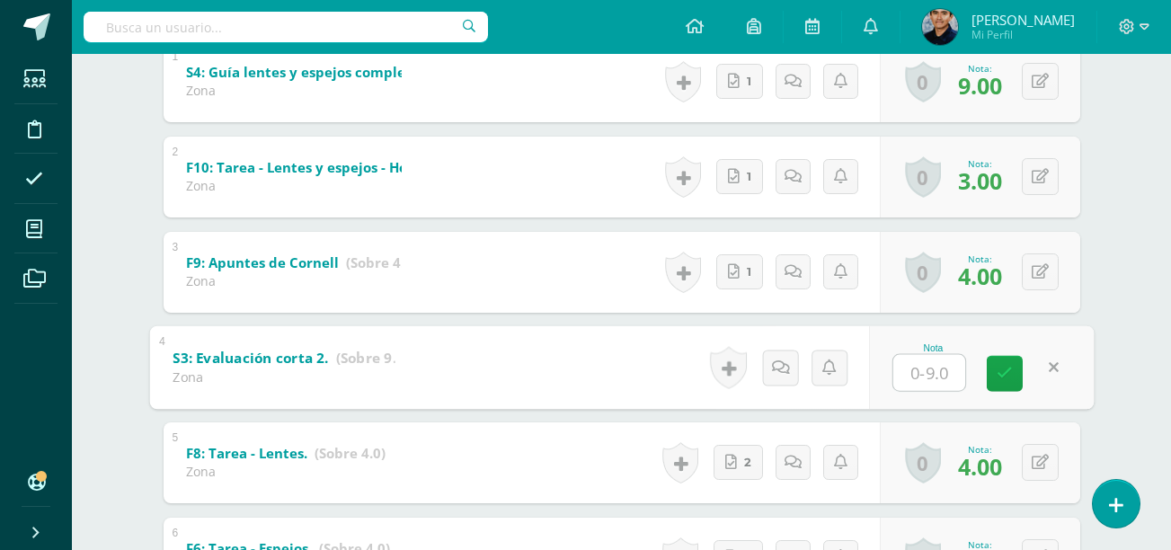
type input "8"
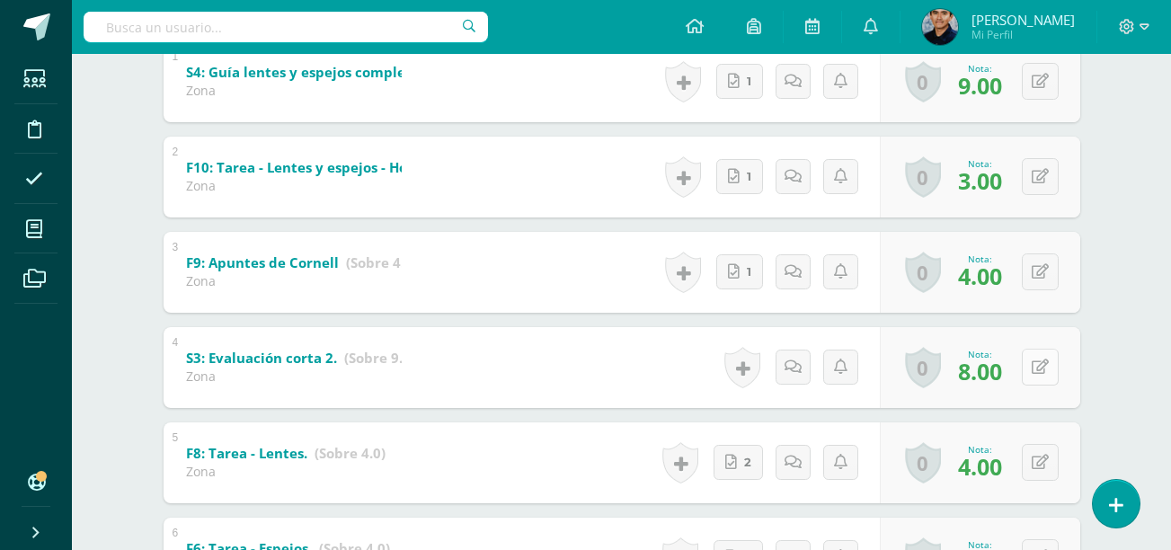
click at [1044, 377] on button at bounding box center [1040, 367] width 37 height 37
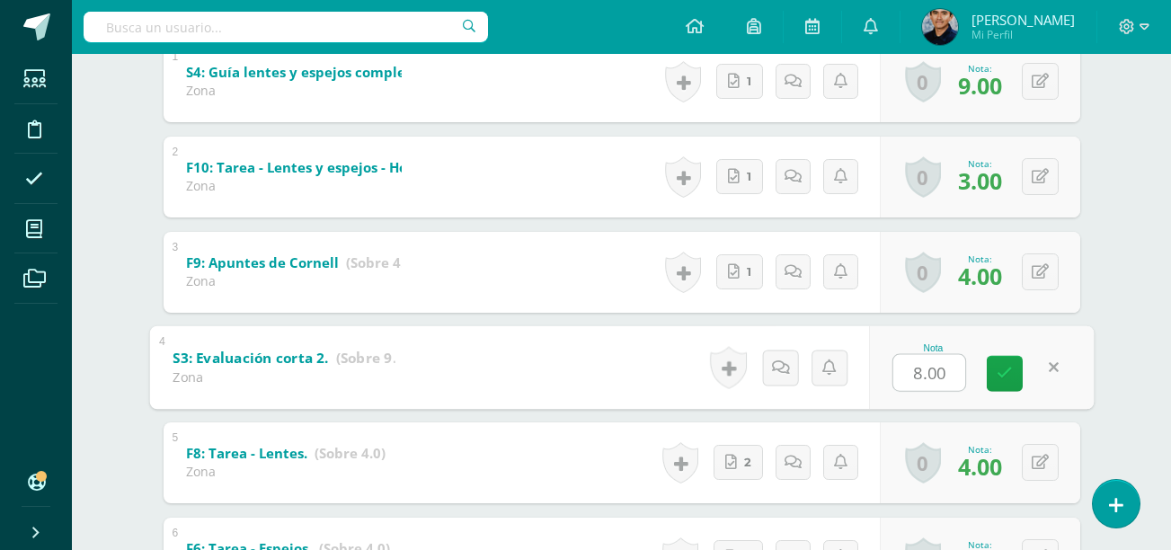
click at [1053, 377] on link at bounding box center [1053, 368] width 36 height 36
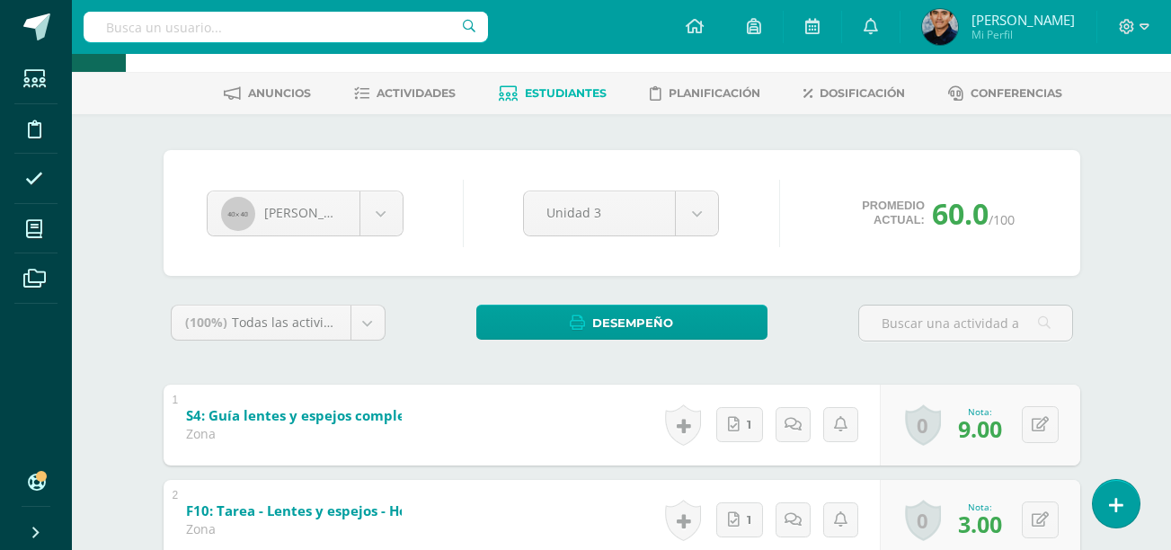
scroll to position [0, 0]
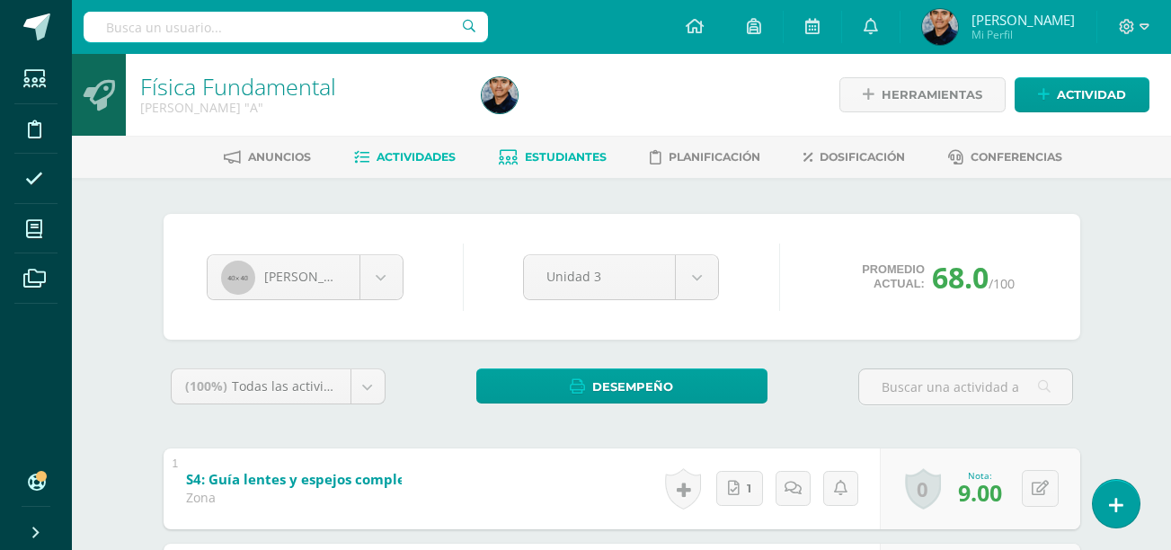
click at [431, 148] on link "Actividades" at bounding box center [405, 157] width 102 height 29
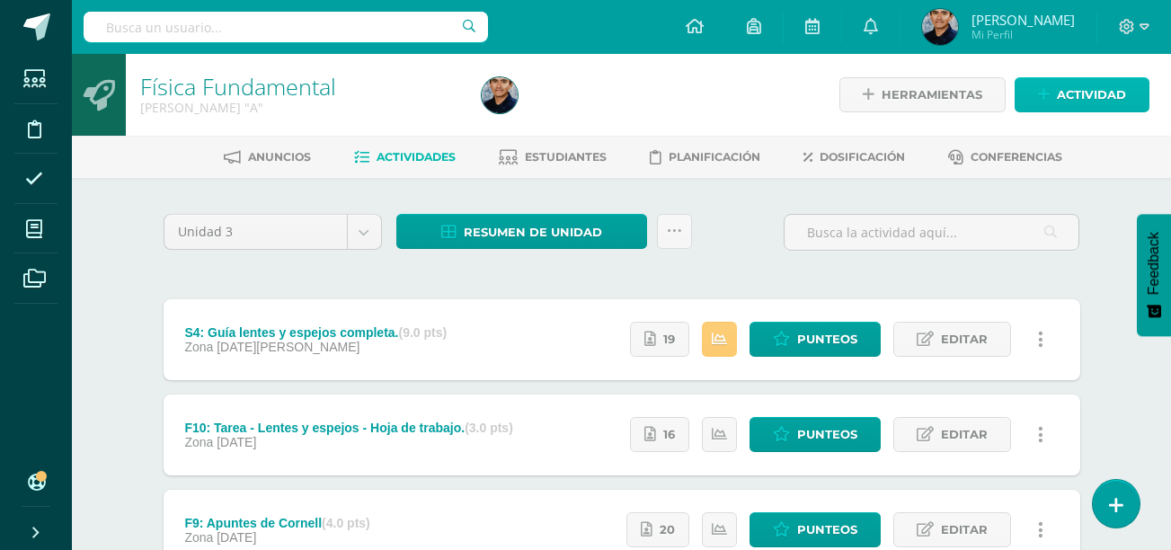
click at [1053, 83] on link "Actividad" at bounding box center [1082, 94] width 135 height 35
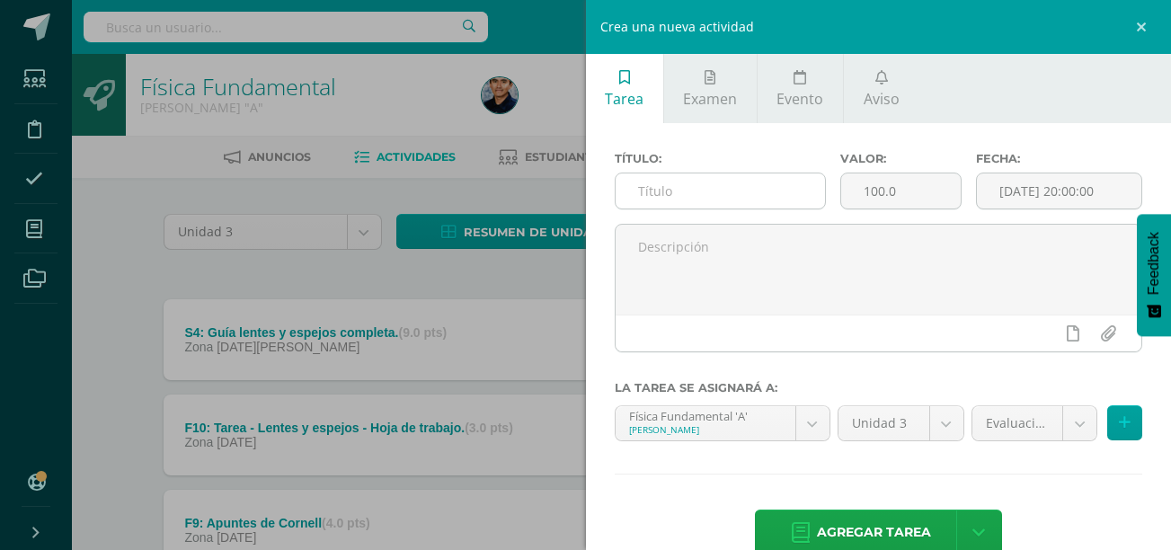
click at [777, 193] on input "text" at bounding box center [720, 190] width 209 height 35
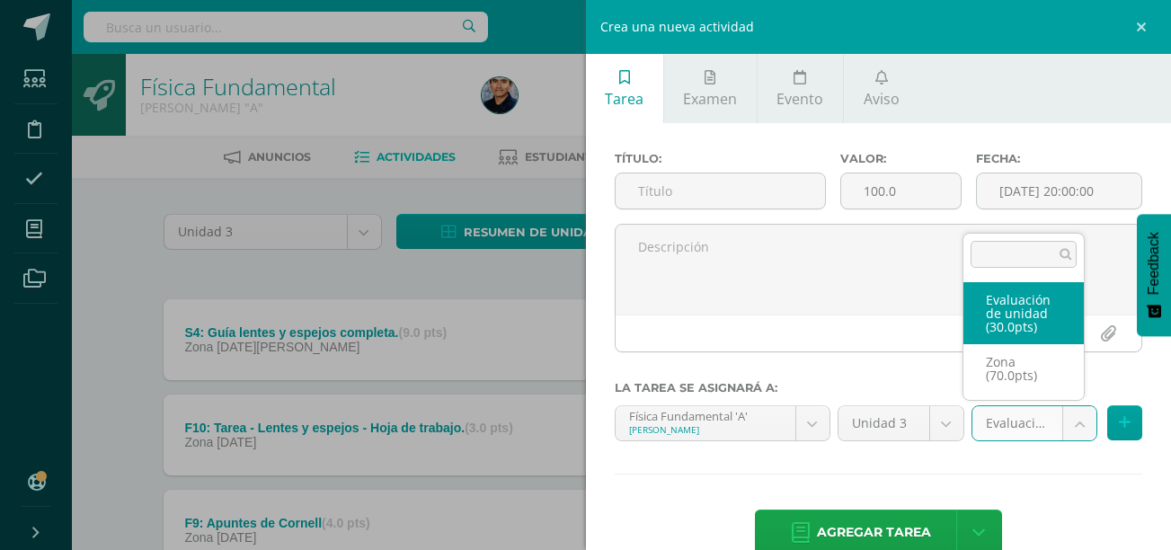
select select "42065"
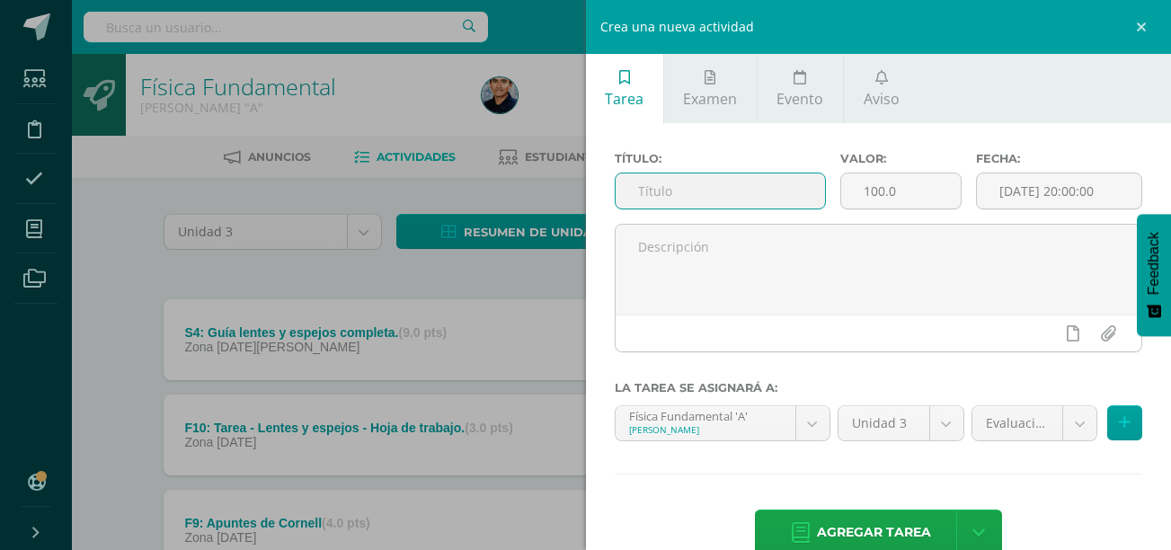
click at [696, 198] on input "text" at bounding box center [720, 190] width 209 height 35
type input "S"
type input "Evaluación de unidad"
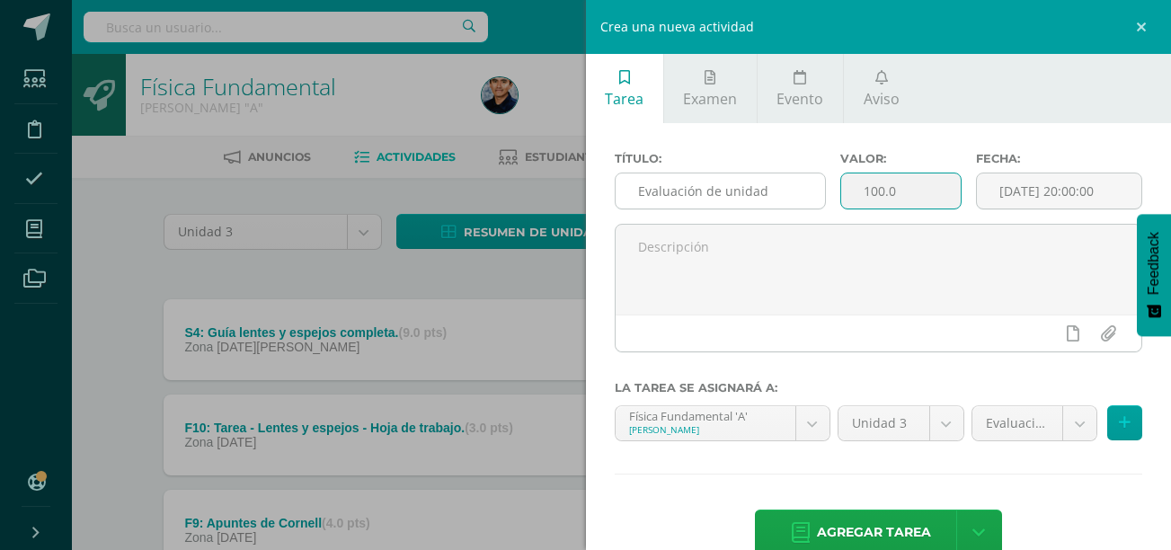
drag, startPoint x: 901, startPoint y: 199, endPoint x: 773, endPoint y: 198, distance: 128.5
click at [773, 198] on div "Título: Evaluación de unidad Valor: 100.0 Fecha: [DATE] 20:00:00" at bounding box center [879, 188] width 543 height 72
type input "30"
click at [1021, 207] on input "[DATE] 20:00:00" at bounding box center [1059, 190] width 164 height 35
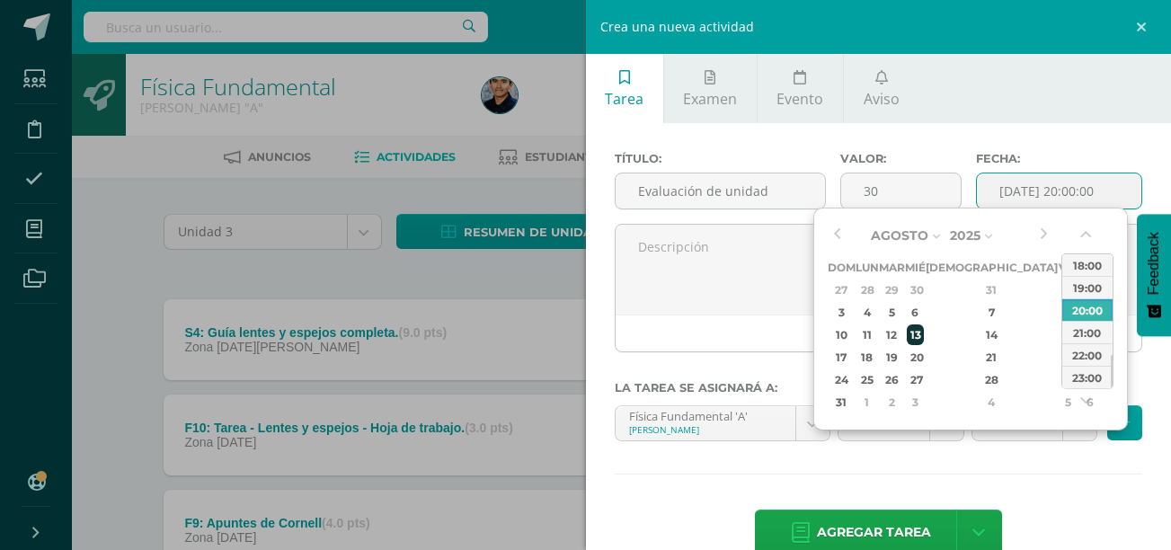
click at [923, 336] on div "13" at bounding box center [915, 334] width 16 height 21
type input "2025-08-13 20:00"
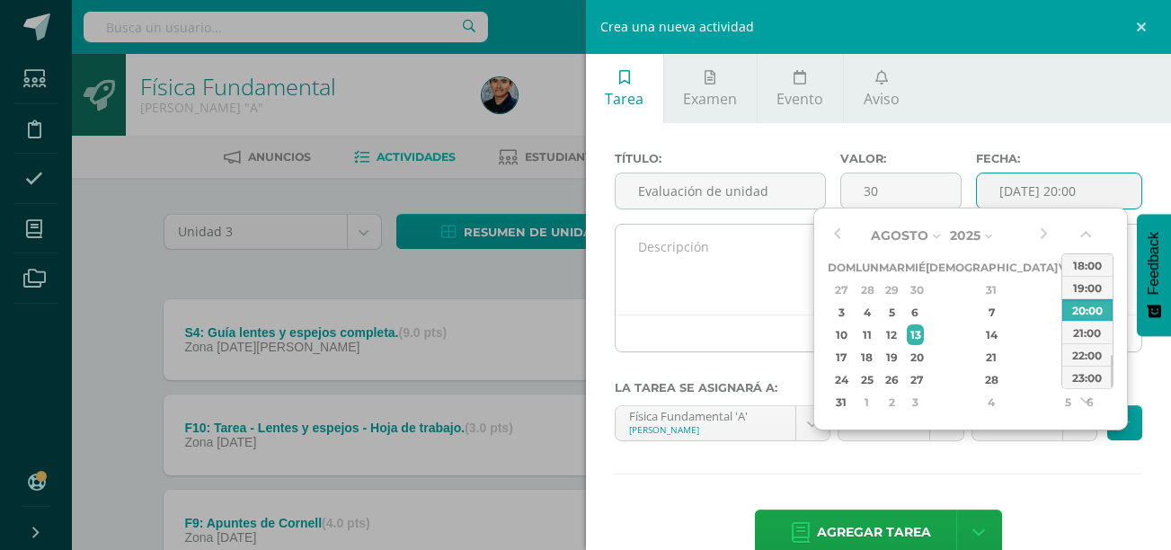
click at [787, 271] on textarea at bounding box center [879, 270] width 527 height 90
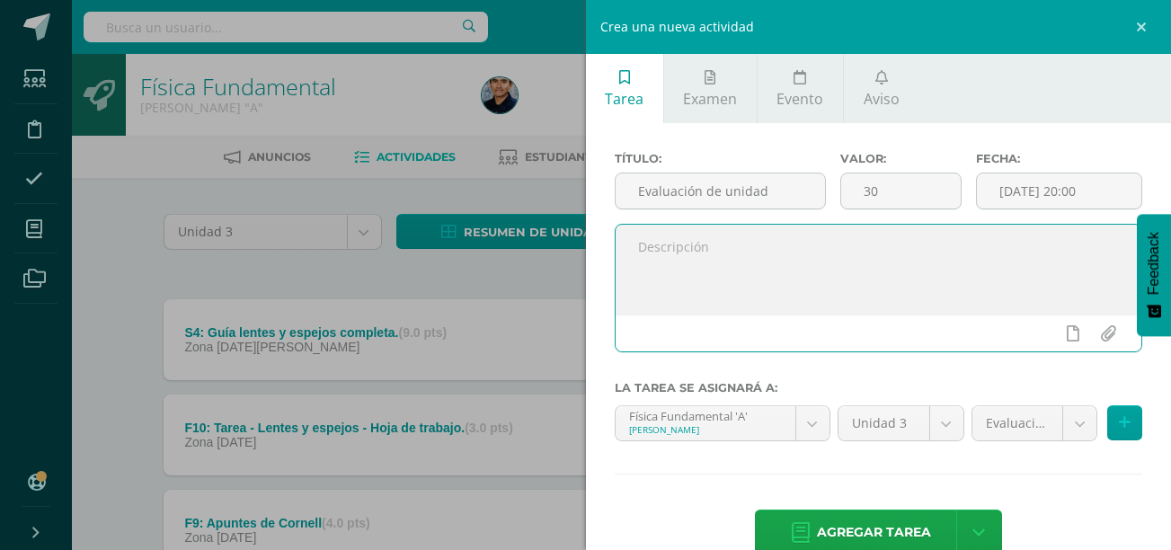
drag, startPoint x: 989, startPoint y: 430, endPoint x: 801, endPoint y: 359, distance: 200.8
click at [801, 359] on div at bounding box center [879, 295] width 543 height 143
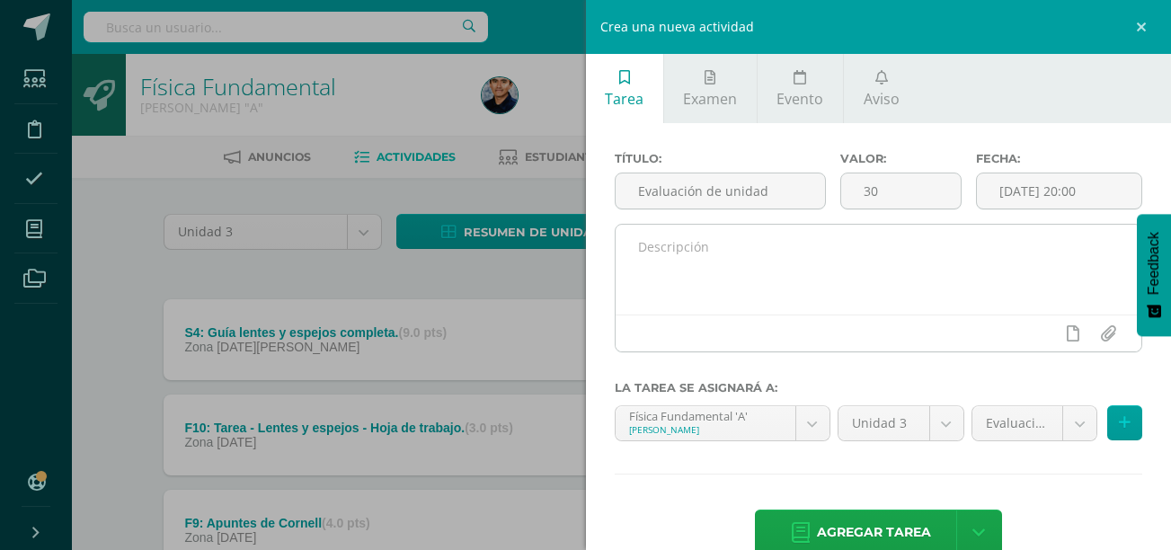
click at [770, 272] on textarea at bounding box center [879, 270] width 527 height 90
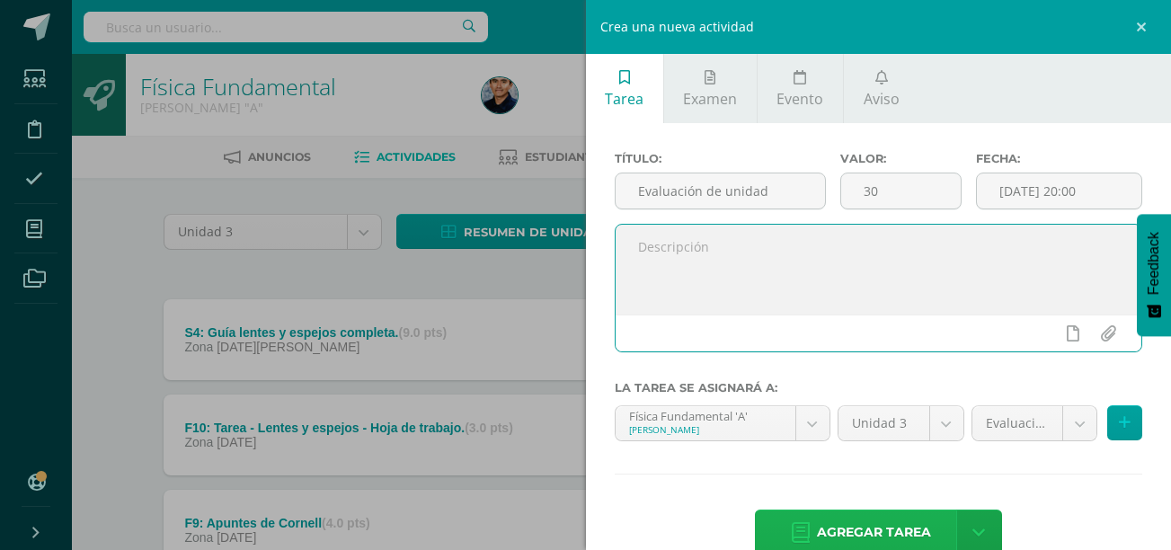
scroll to position [38, 0]
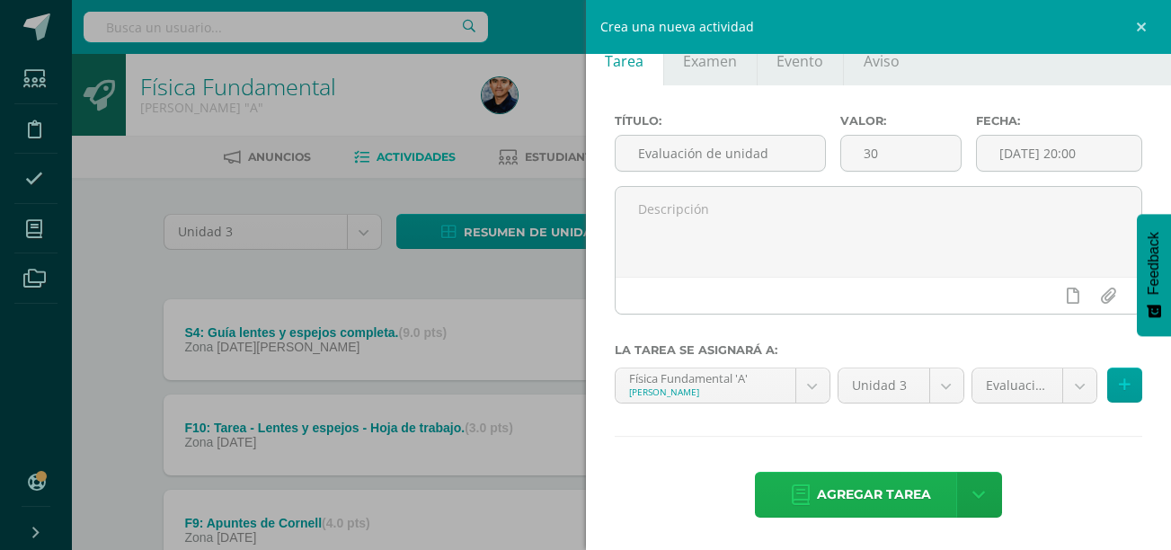
click at [859, 507] on span "Agregar tarea" at bounding box center [874, 495] width 114 height 44
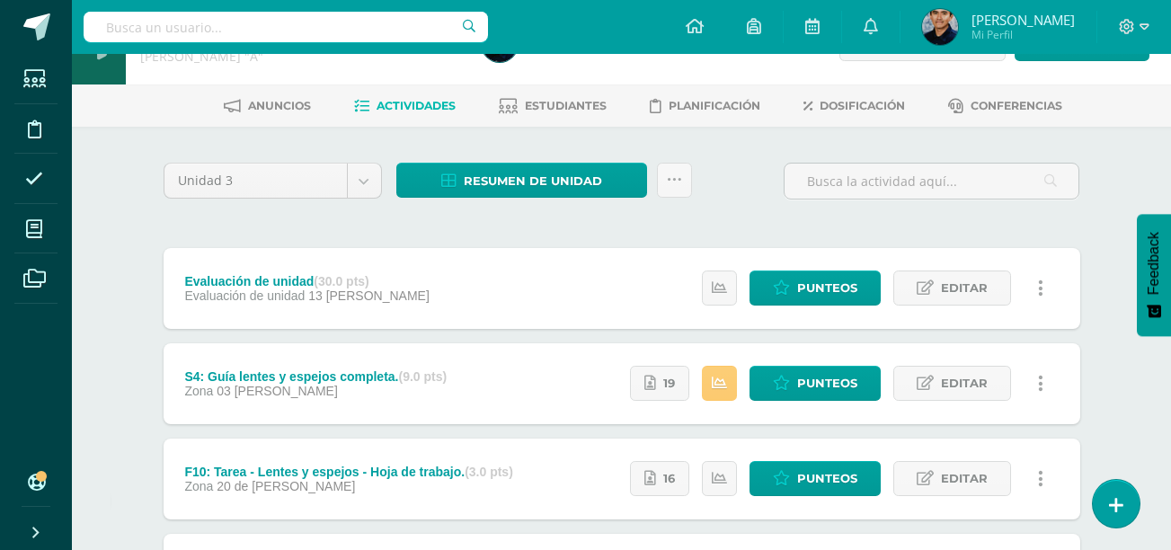
scroll to position [53, 0]
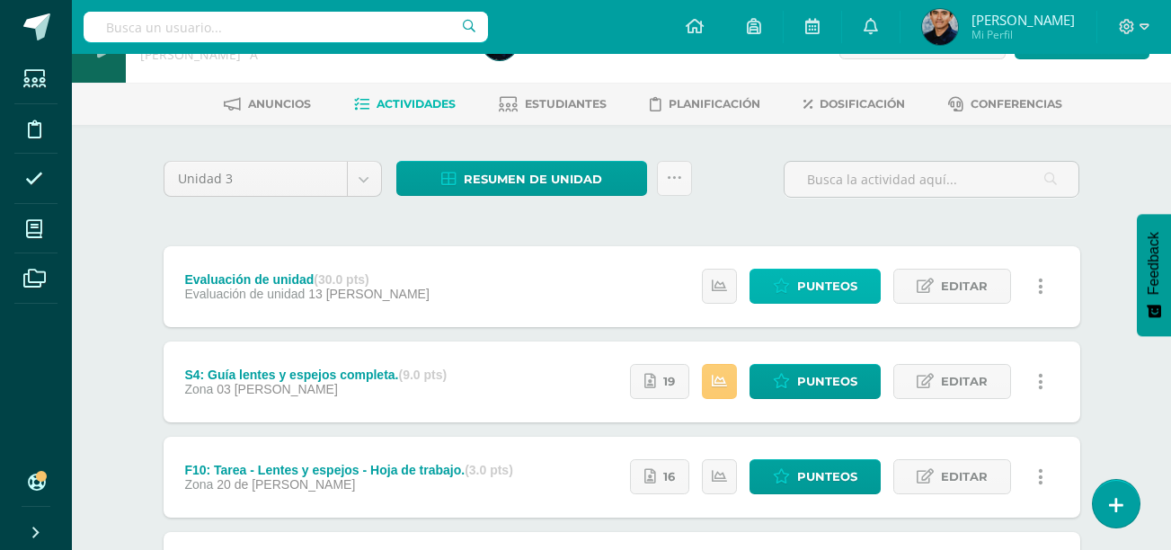
click at [843, 284] on span "Punteos" at bounding box center [827, 286] width 60 height 33
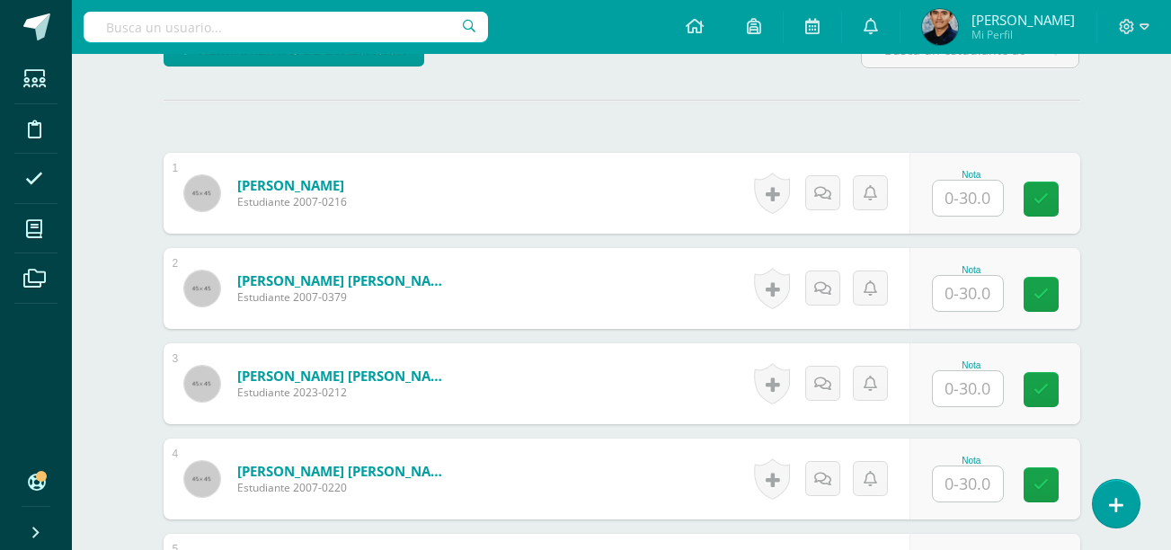
scroll to position [474, 0]
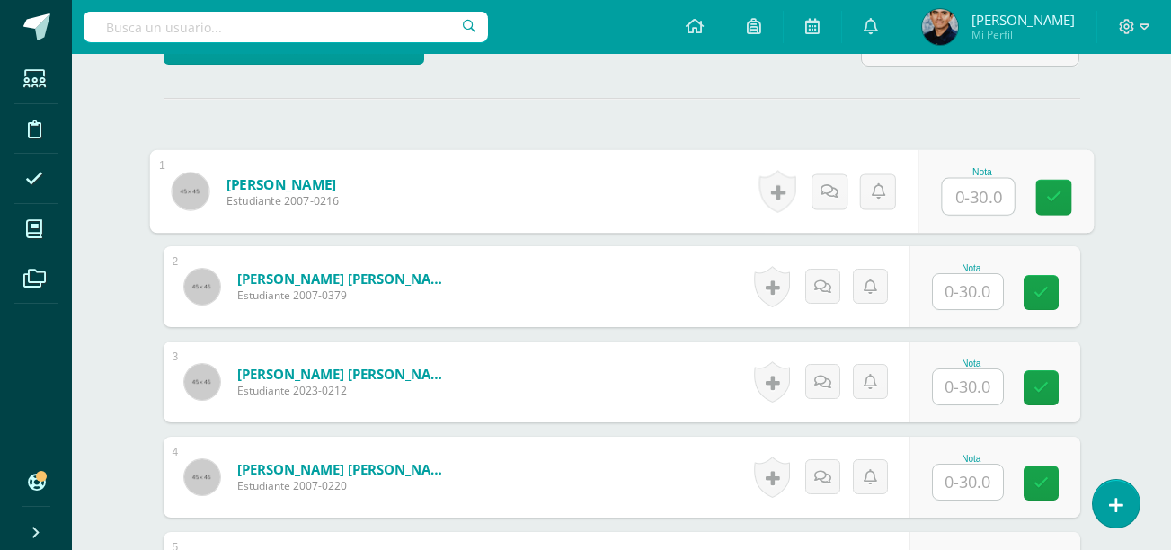
click at [981, 189] on input "text" at bounding box center [978, 197] width 72 height 36
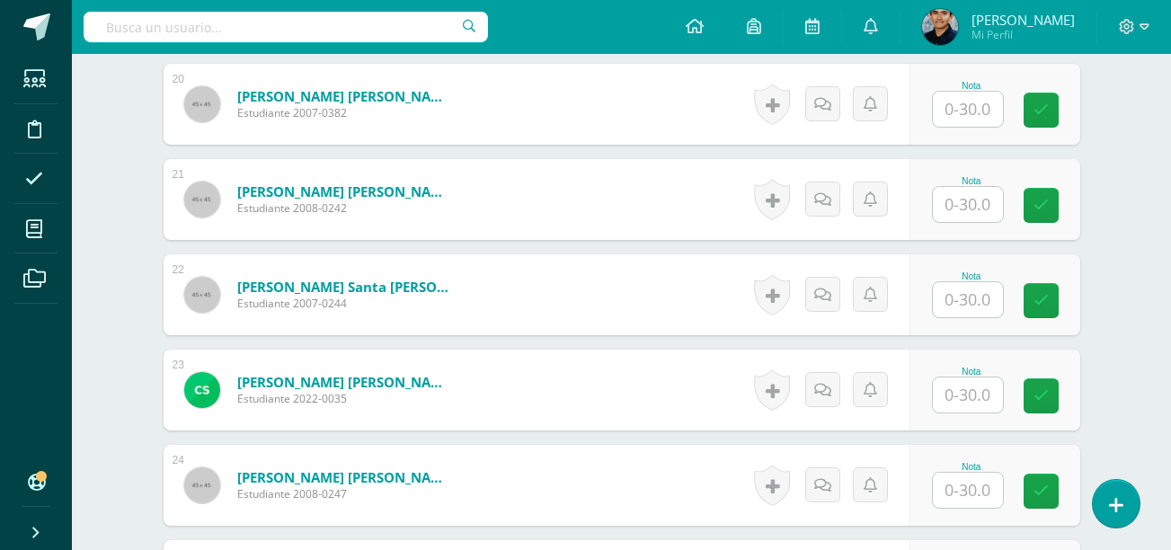
scroll to position [2372, 0]
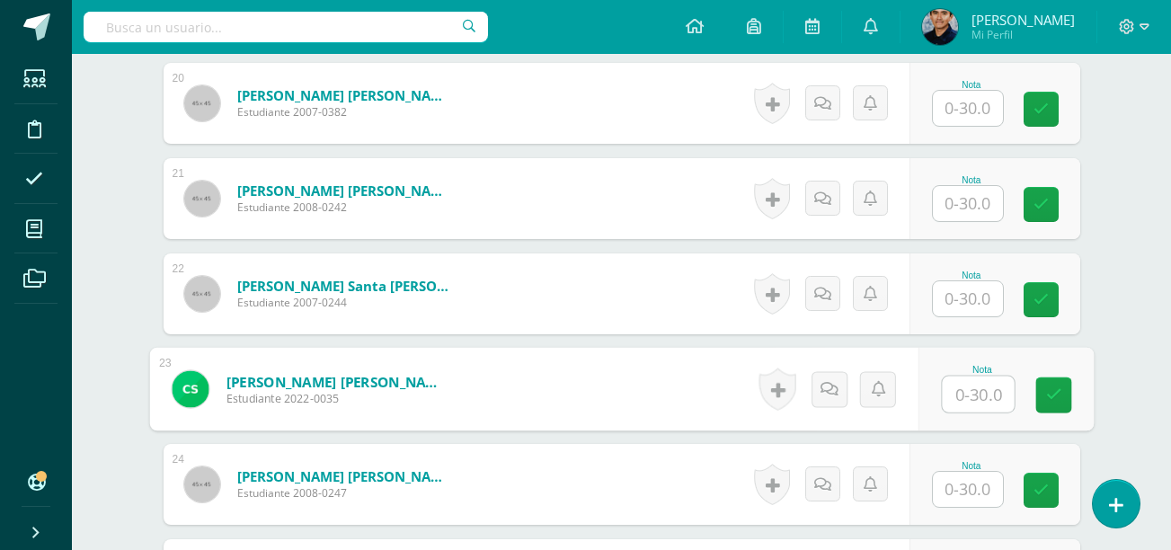
click at [971, 378] on input "text" at bounding box center [978, 395] width 72 height 36
type input "2"
type input "30"
click at [969, 301] on input "text" at bounding box center [968, 298] width 70 height 35
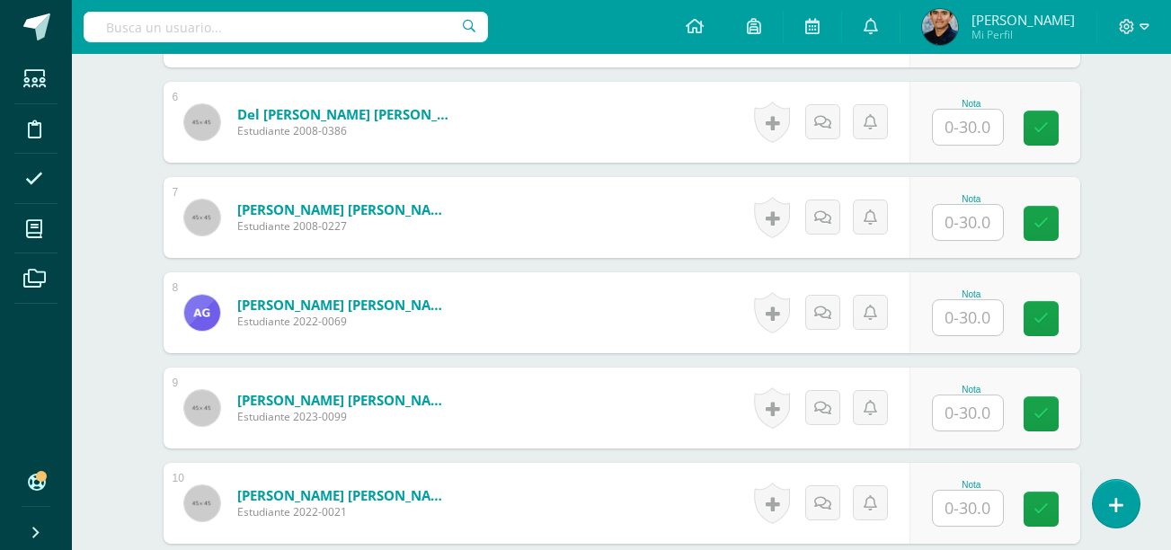
scroll to position [1123, 0]
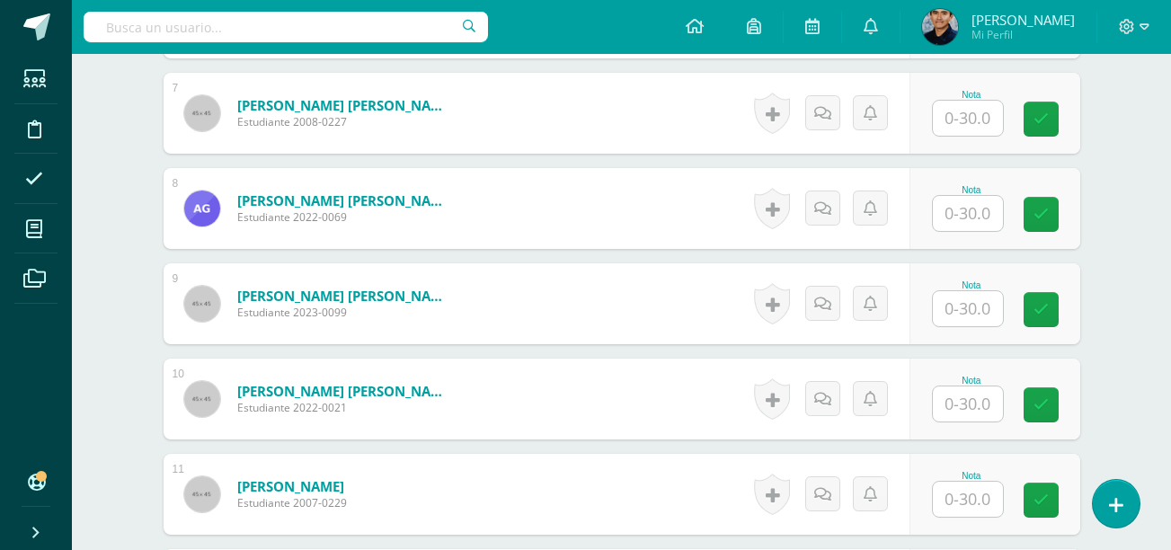
click at [963, 410] on input "text" at bounding box center [968, 403] width 70 height 35
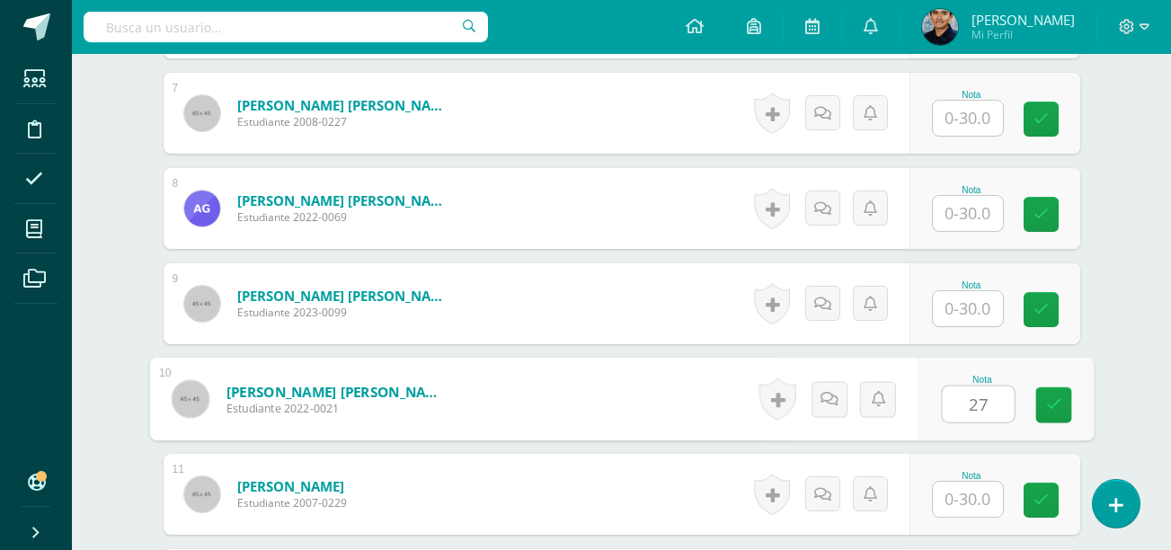
type input "27"
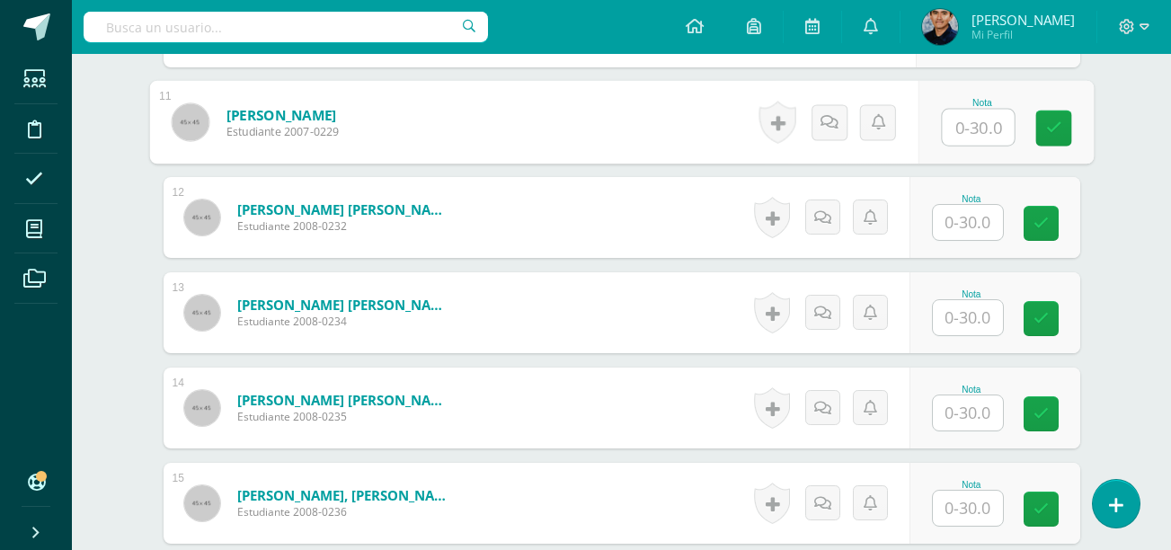
scroll to position [1496, 0]
click at [992, 417] on input "text" at bounding box center [968, 412] width 70 height 35
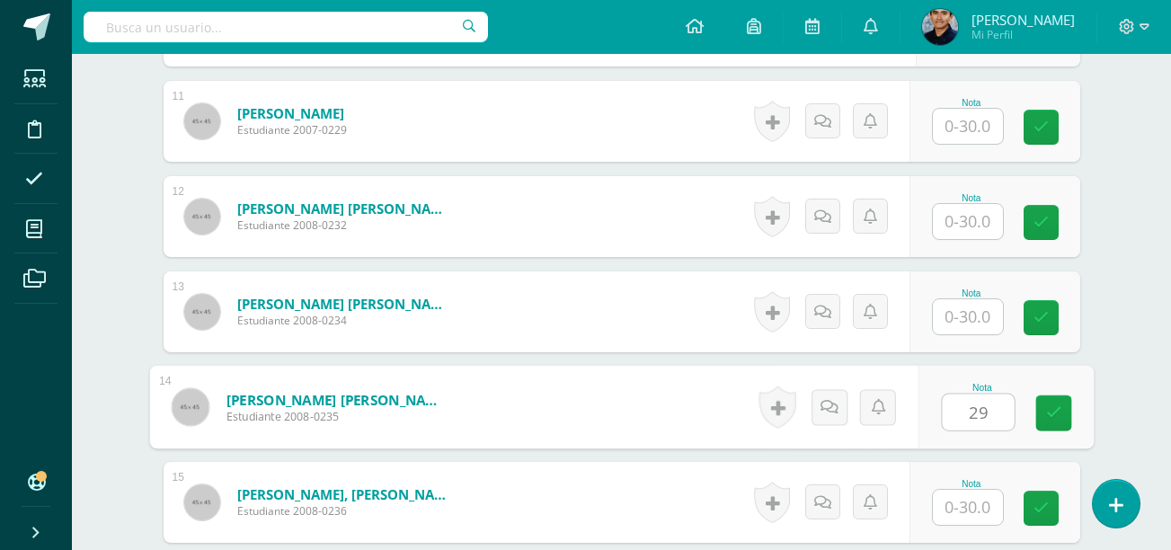
type input "29"
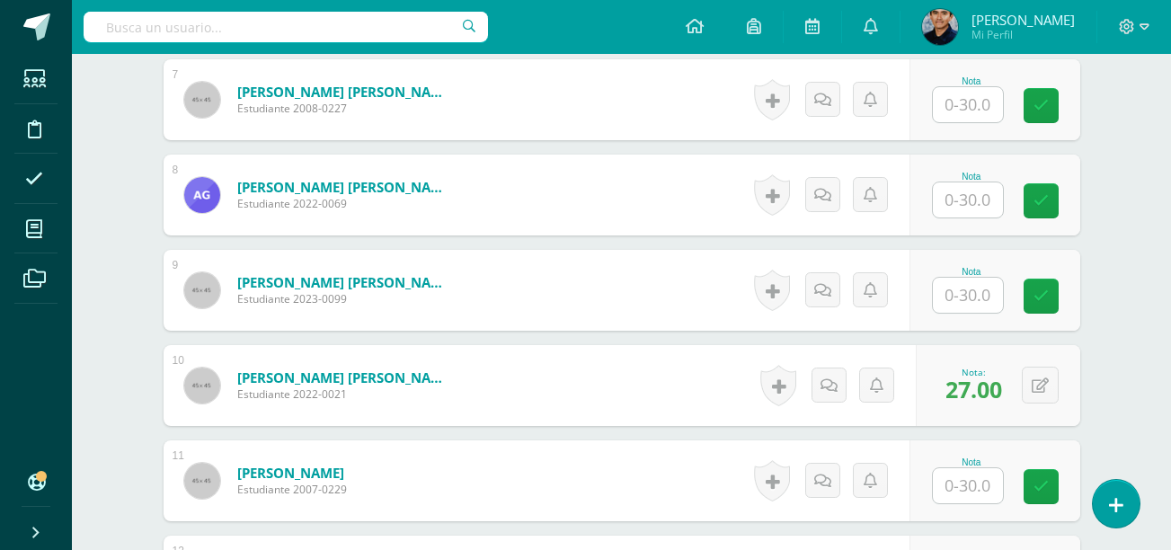
scroll to position [1136, 0]
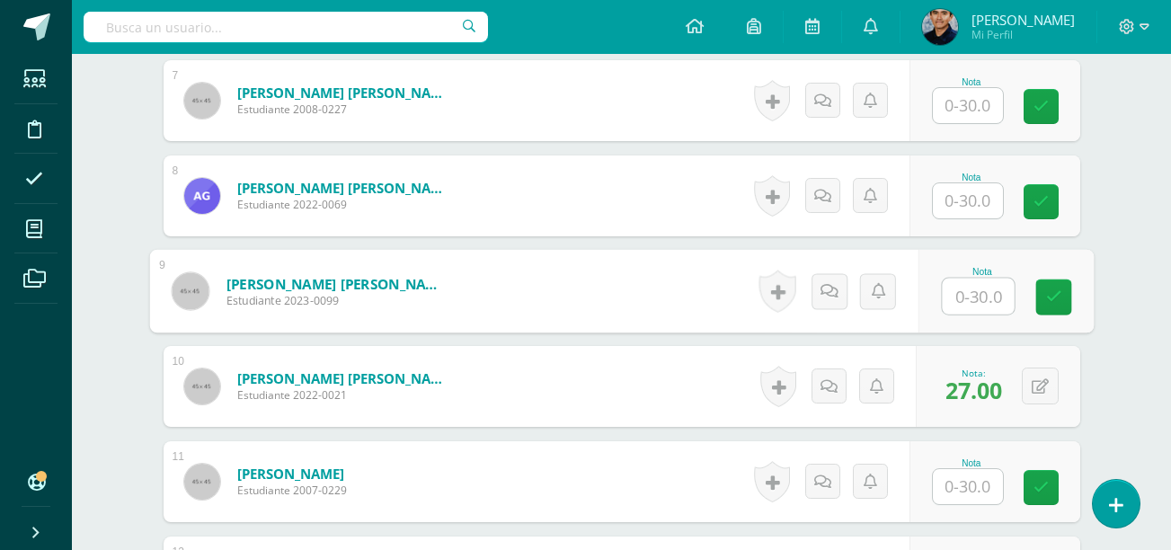
click at [986, 291] on input "text" at bounding box center [978, 297] width 72 height 36
type input "28"
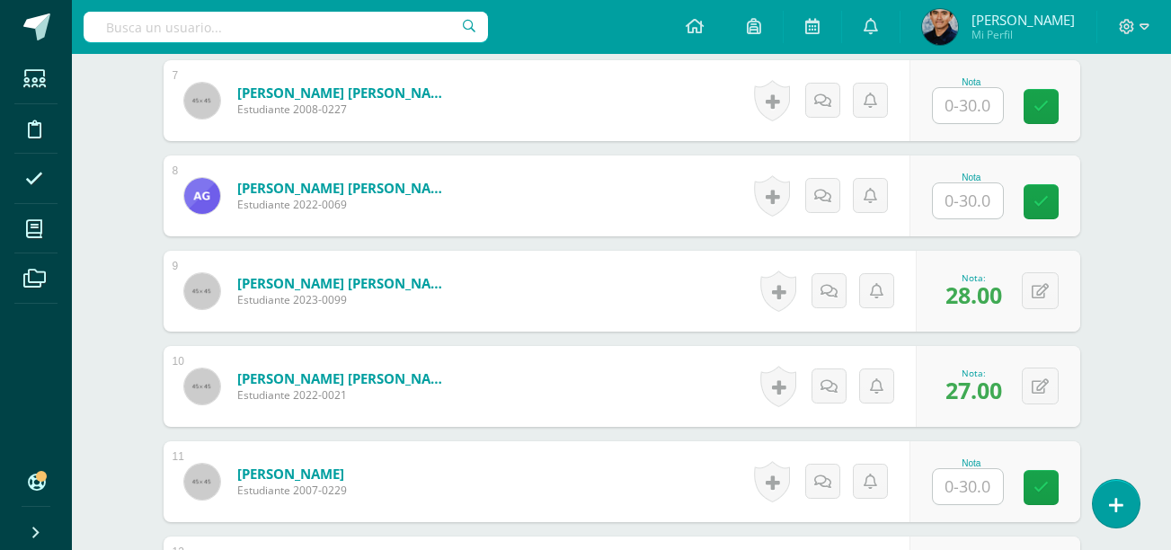
click at [971, 201] on input "text" at bounding box center [968, 200] width 70 height 35
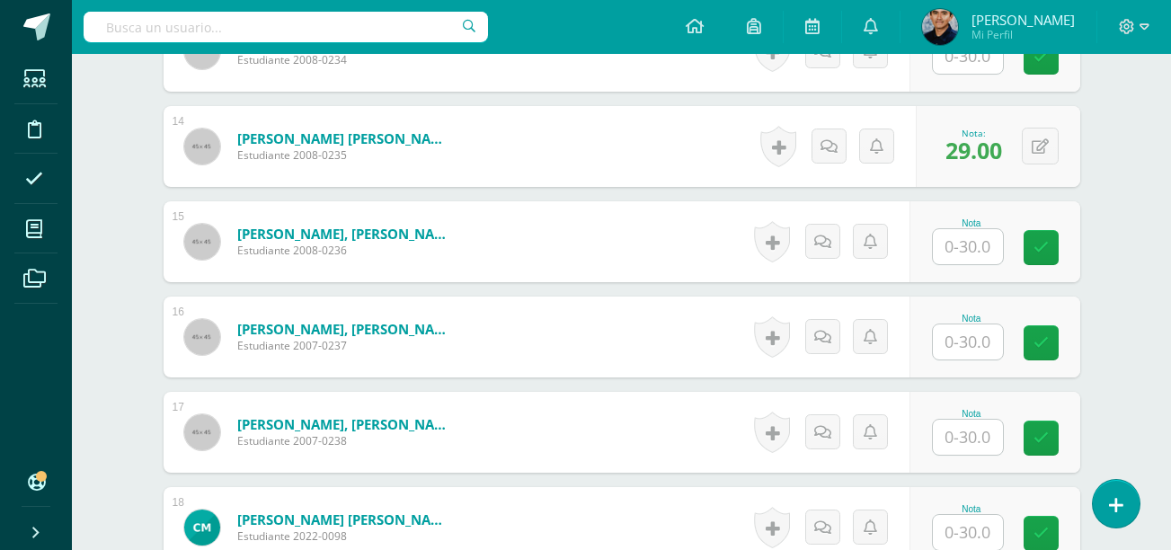
scroll to position [1758, 0]
click at [974, 338] on input "text" at bounding box center [968, 341] width 70 height 35
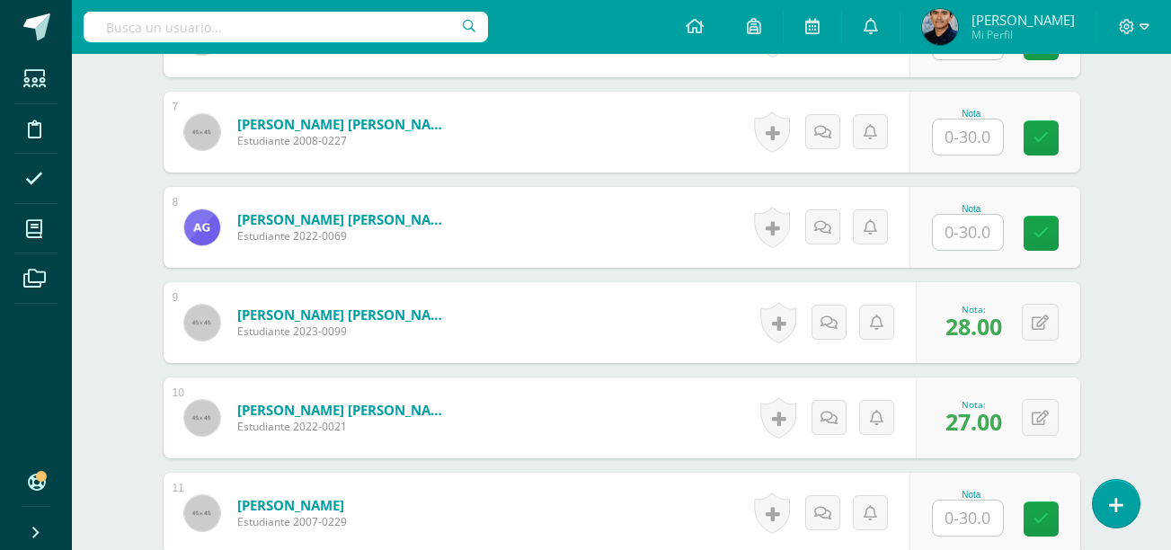
scroll to position [1103, 0]
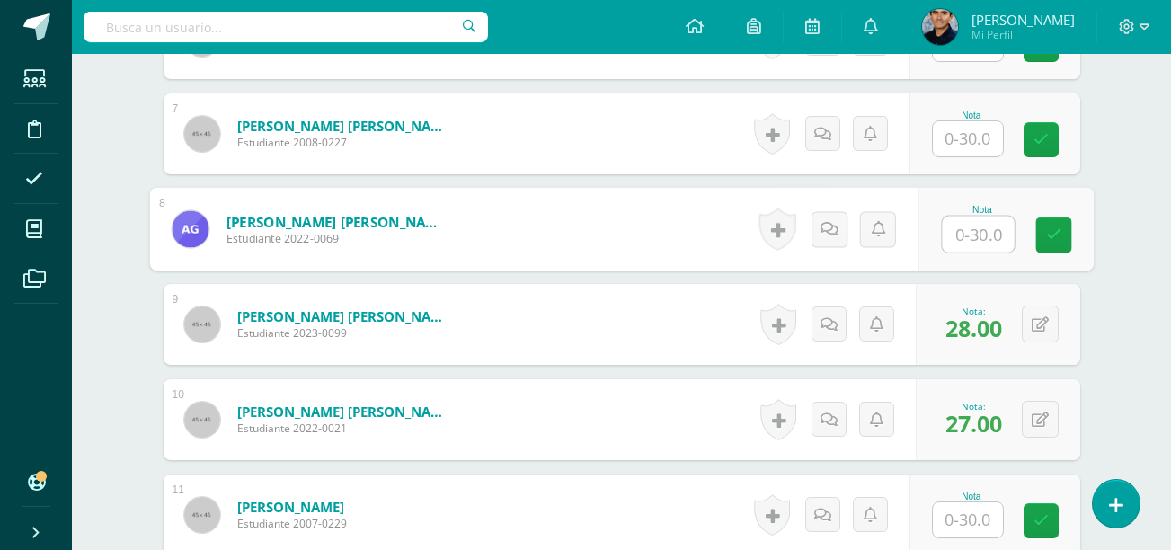
click at [948, 235] on input "text" at bounding box center [978, 235] width 72 height 36
type input "21"
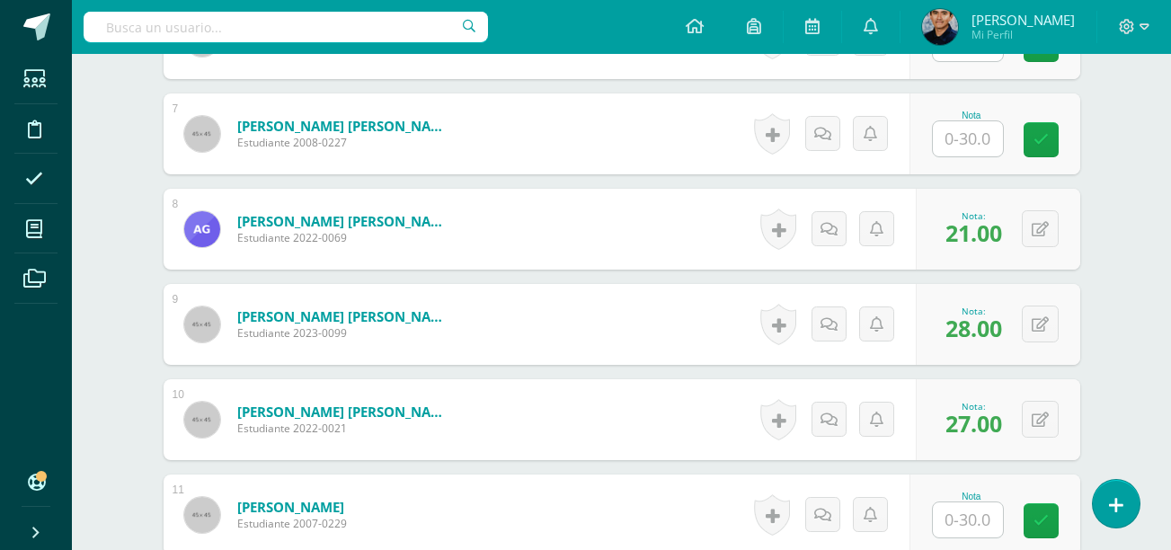
scroll to position [1319, 0]
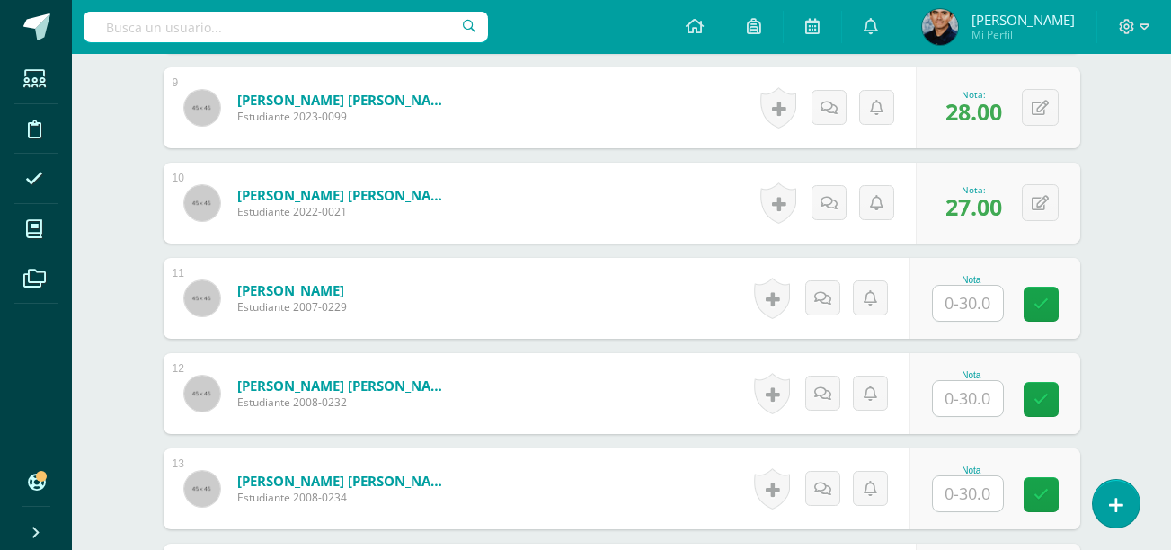
click at [962, 303] on input "text" at bounding box center [968, 303] width 70 height 35
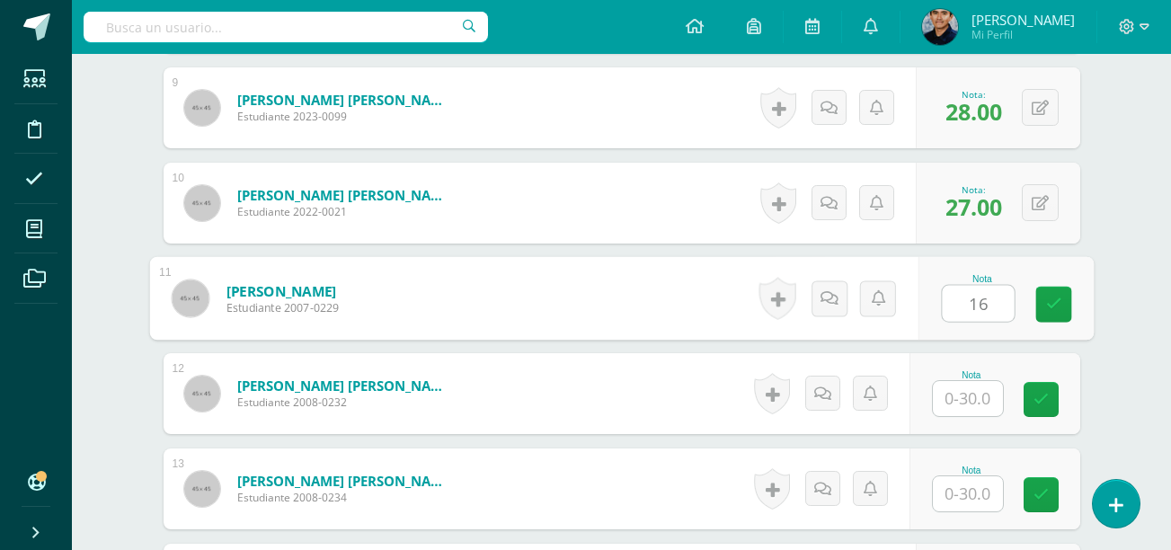
type input "16"
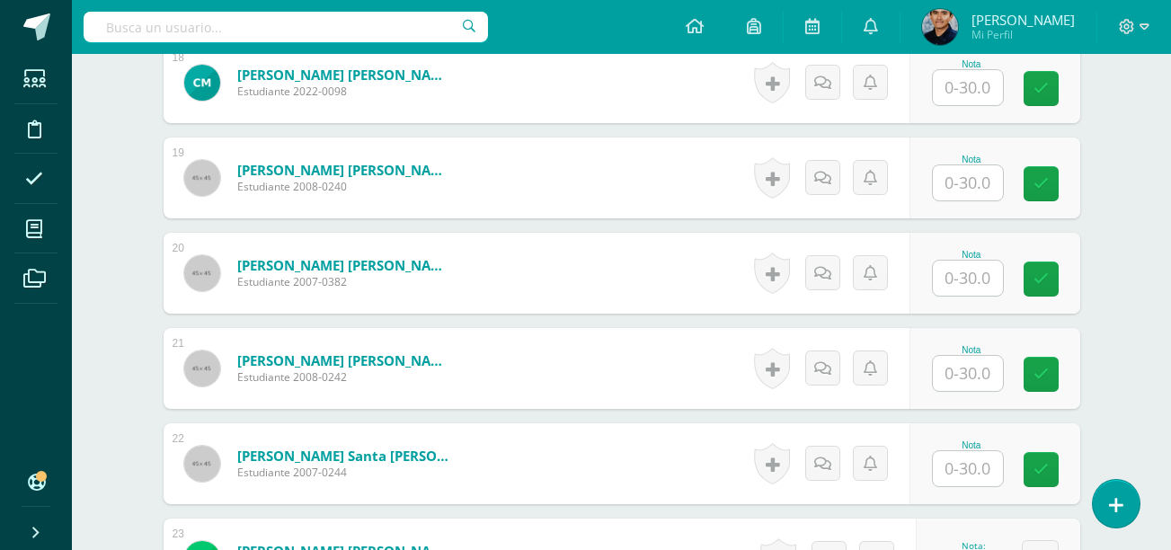
scroll to position [2203, 0]
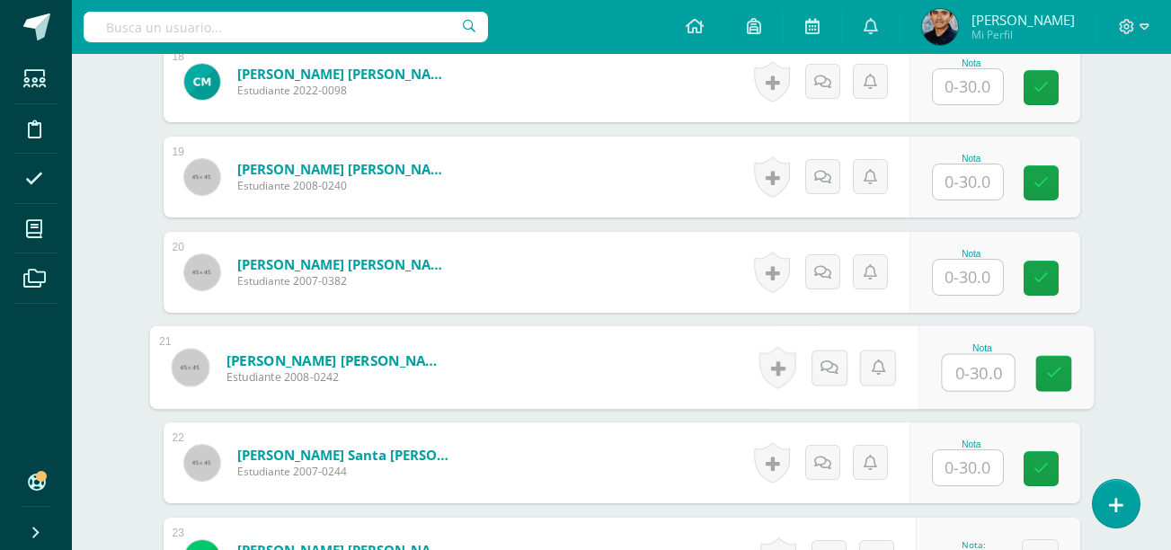
click at [971, 366] on input "text" at bounding box center [978, 373] width 72 height 36
type input "19"
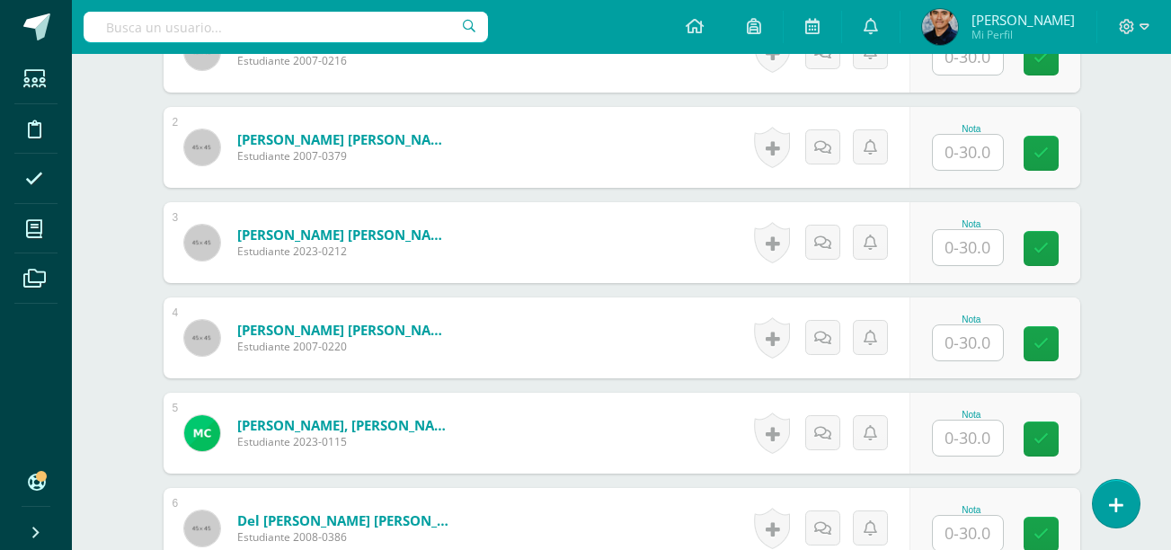
scroll to position [614, 0]
click at [987, 342] on input "text" at bounding box center [968, 341] width 70 height 35
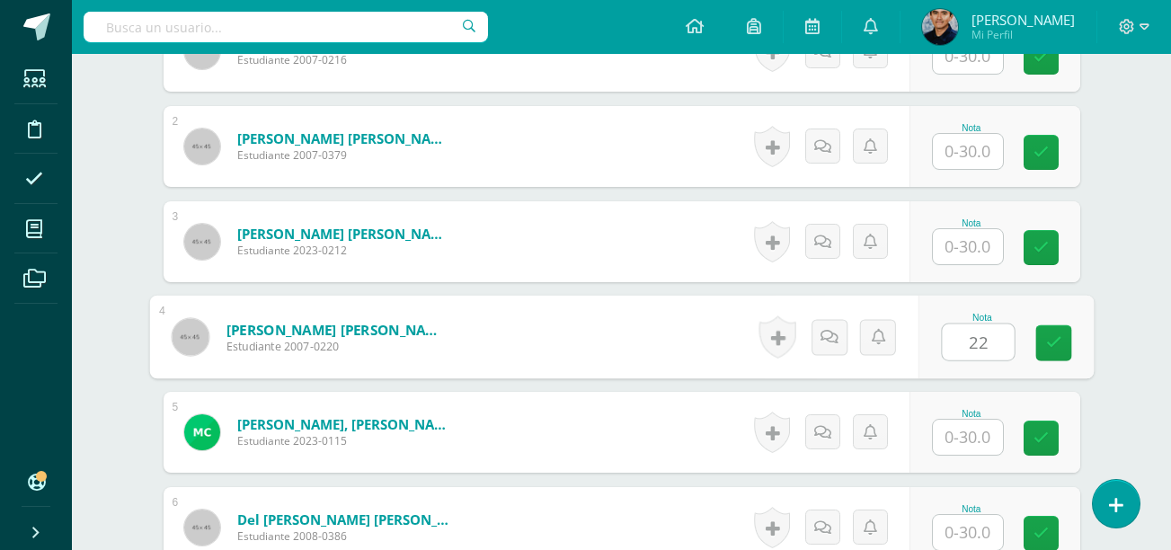
type input "22"
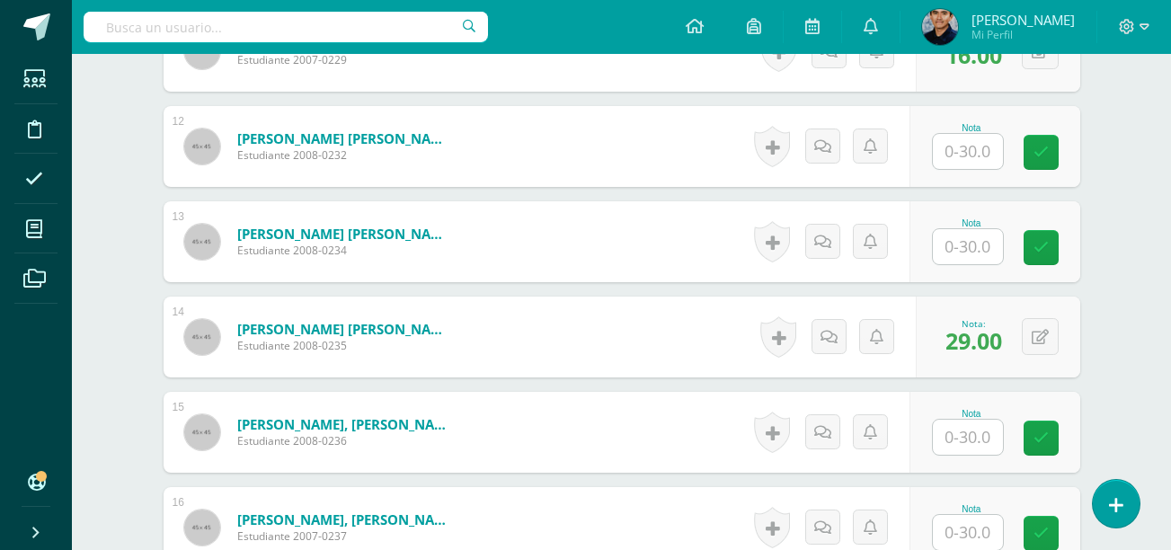
scroll to position [1578, 0]
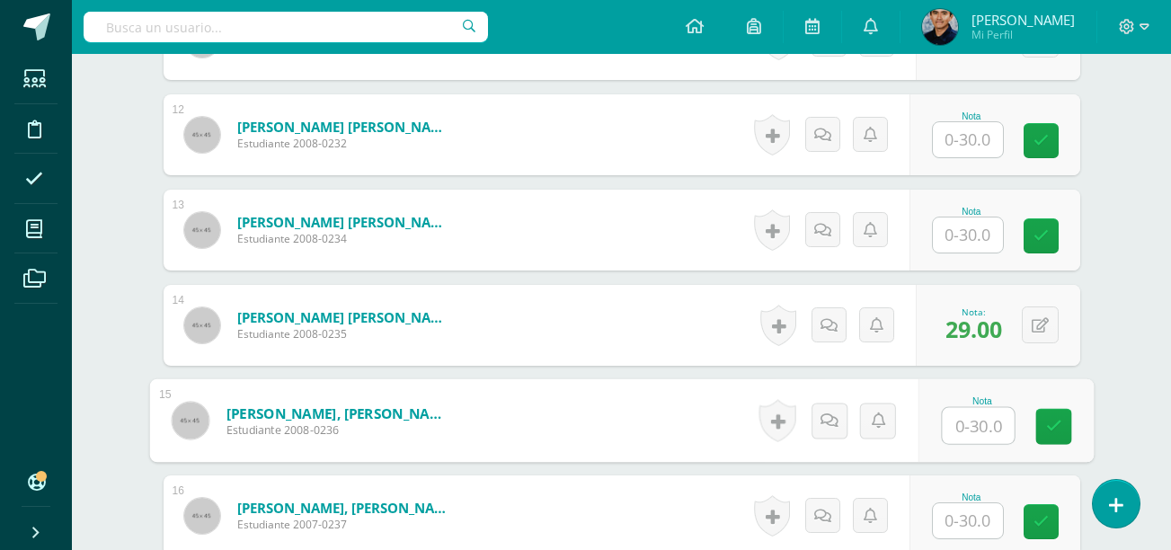
click at [972, 424] on input "text" at bounding box center [978, 426] width 72 height 36
type input "20"
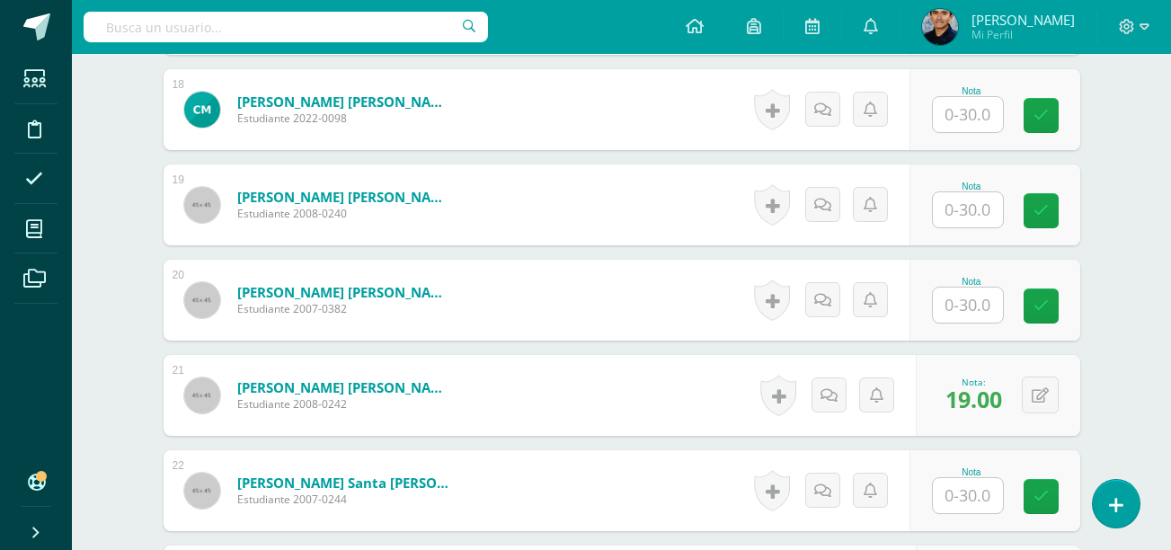
scroll to position [2177, 0]
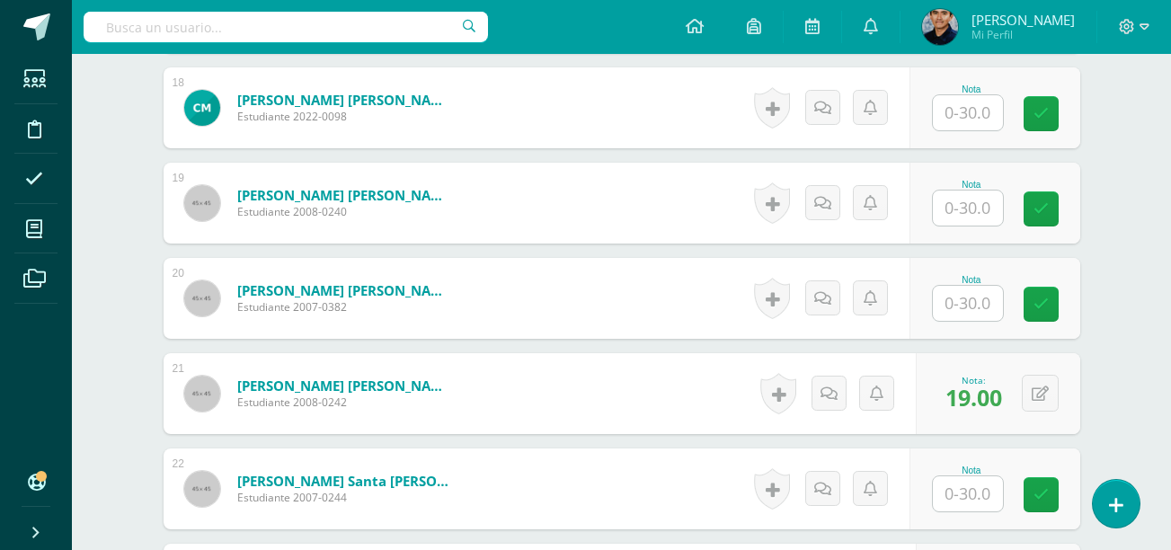
click at [971, 310] on input "text" at bounding box center [968, 303] width 70 height 35
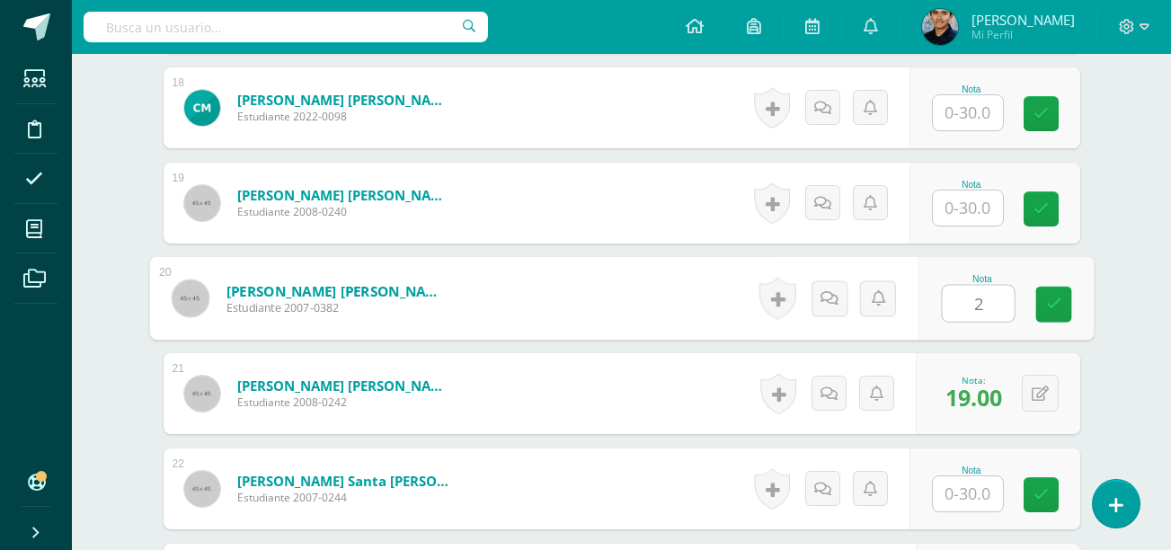
type input "25"
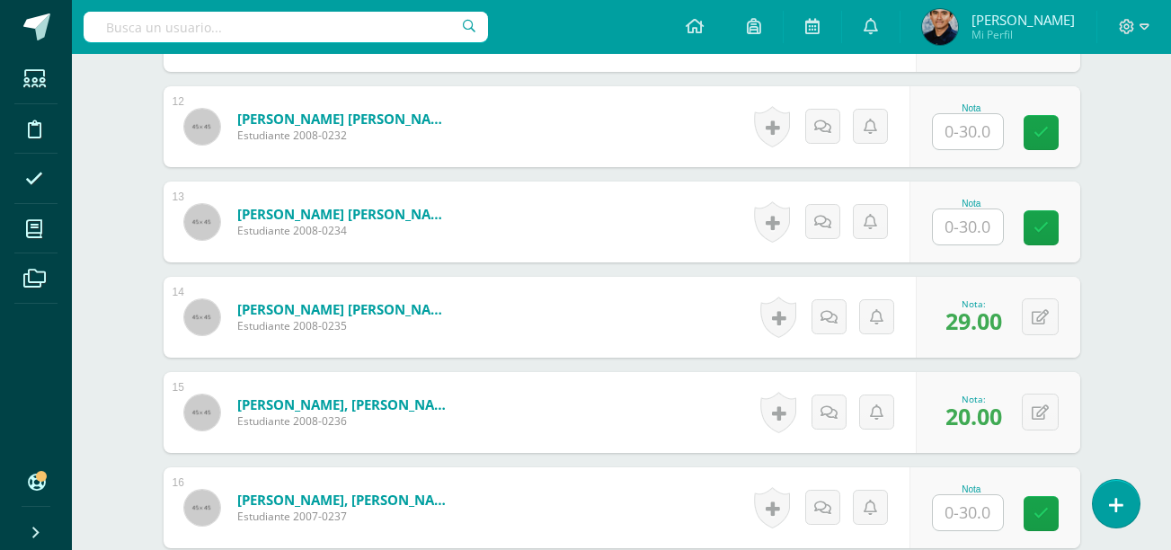
scroll to position [1584, 0]
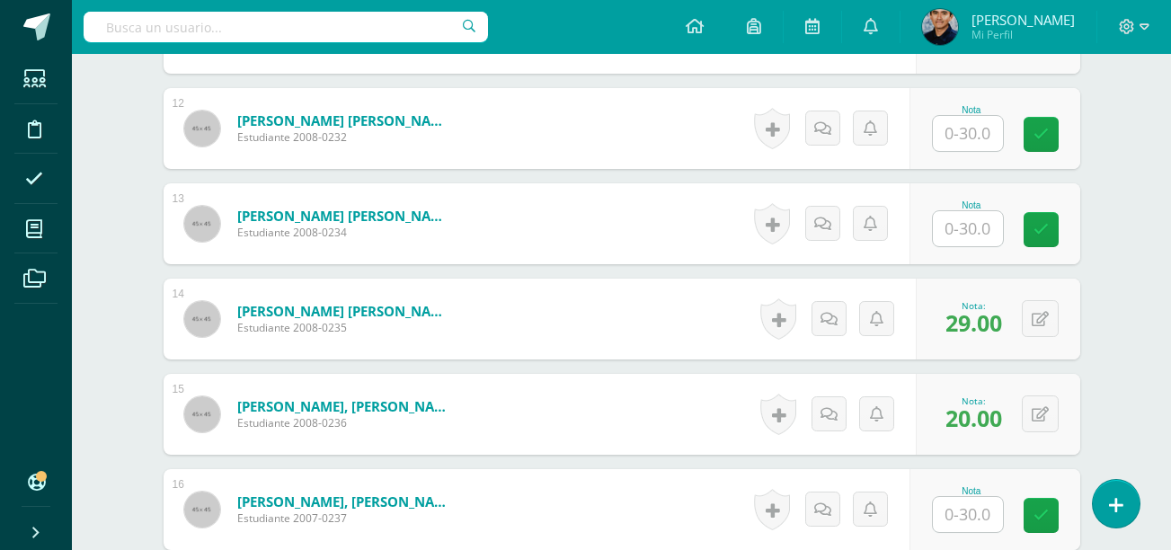
click at [986, 222] on input "text" at bounding box center [968, 228] width 70 height 35
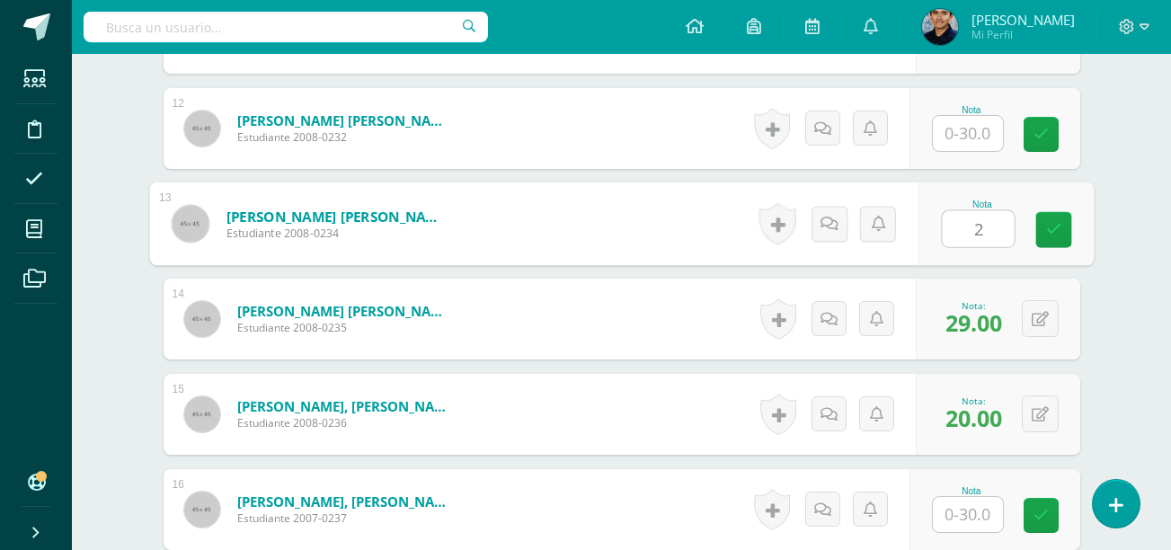
type input "23"
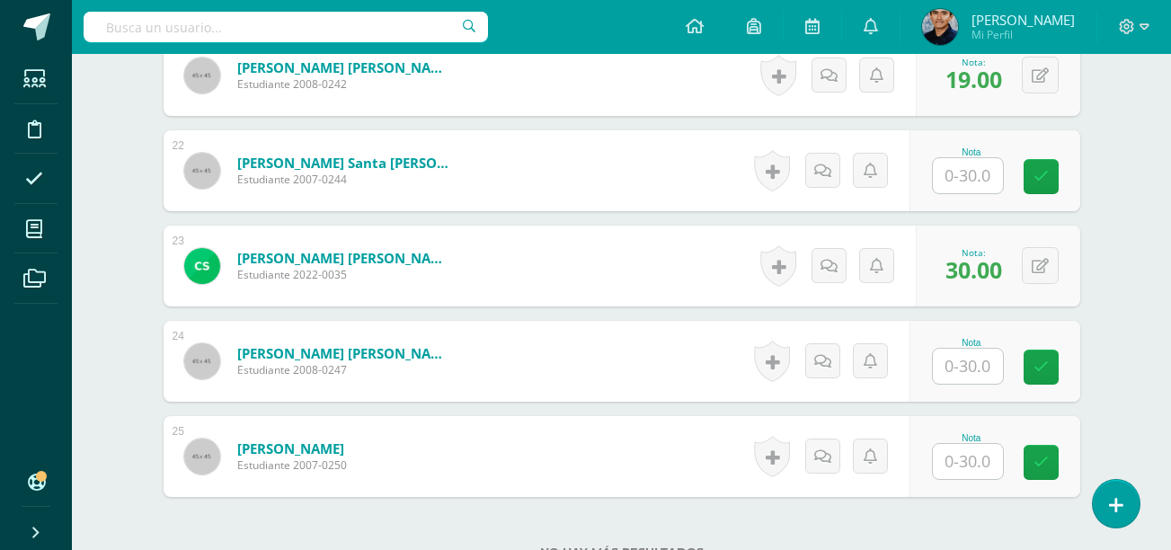
scroll to position [2498, 0]
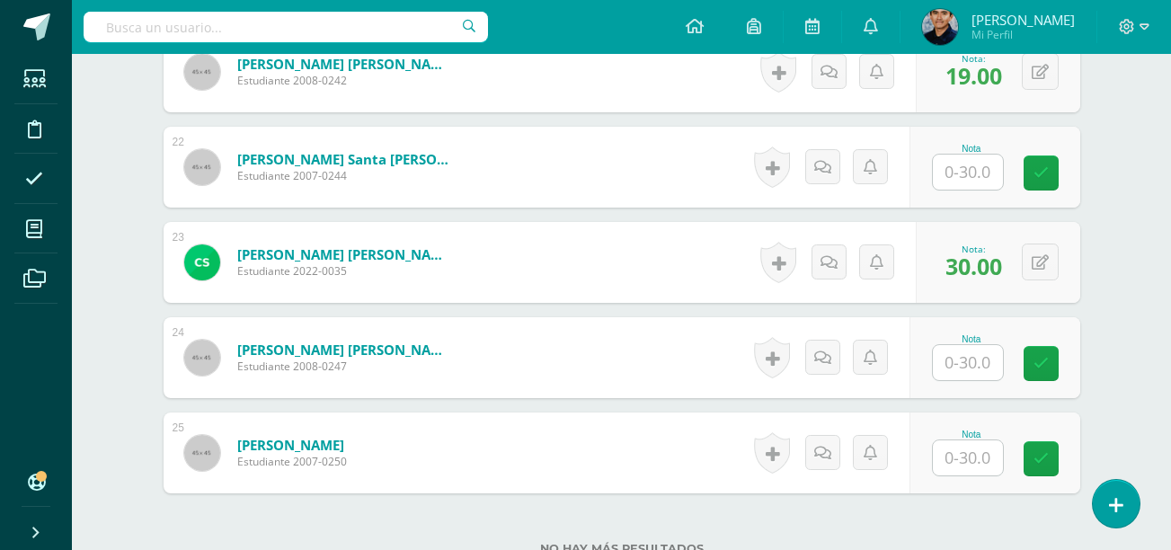
click at [973, 462] on input "text" at bounding box center [968, 457] width 70 height 35
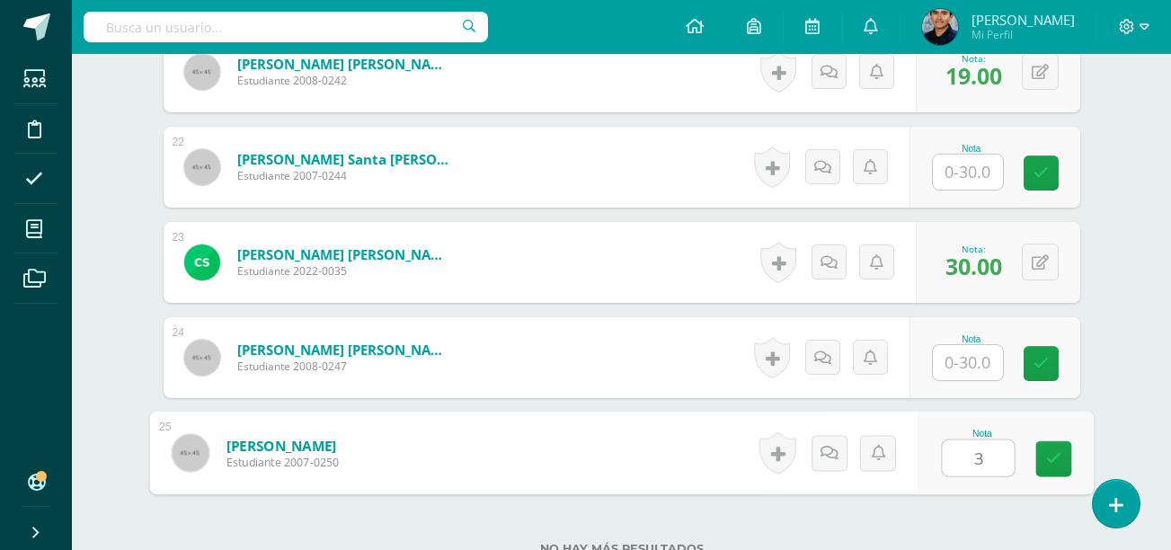
type input "30"
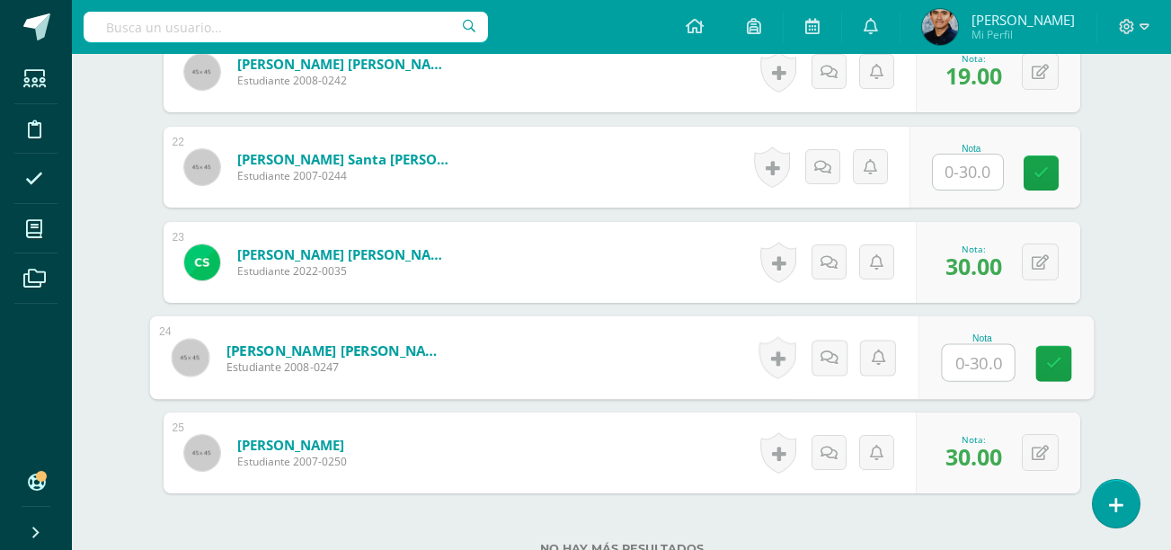
click at [958, 368] on input "text" at bounding box center [978, 363] width 72 height 36
type input "30"
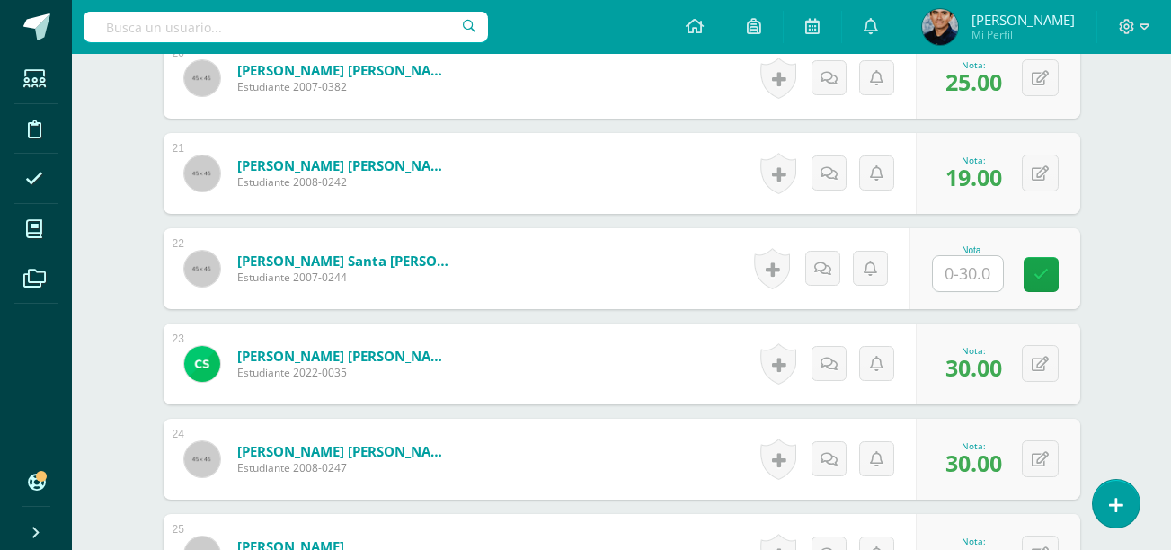
scroll to position [2396, 0]
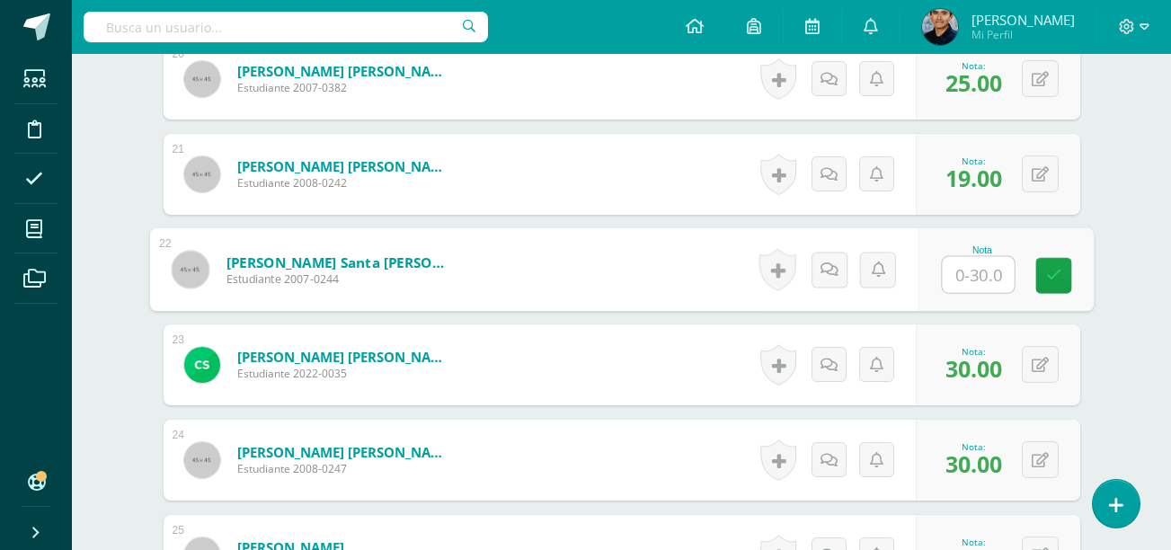
click at [973, 280] on input "text" at bounding box center [978, 275] width 72 height 36
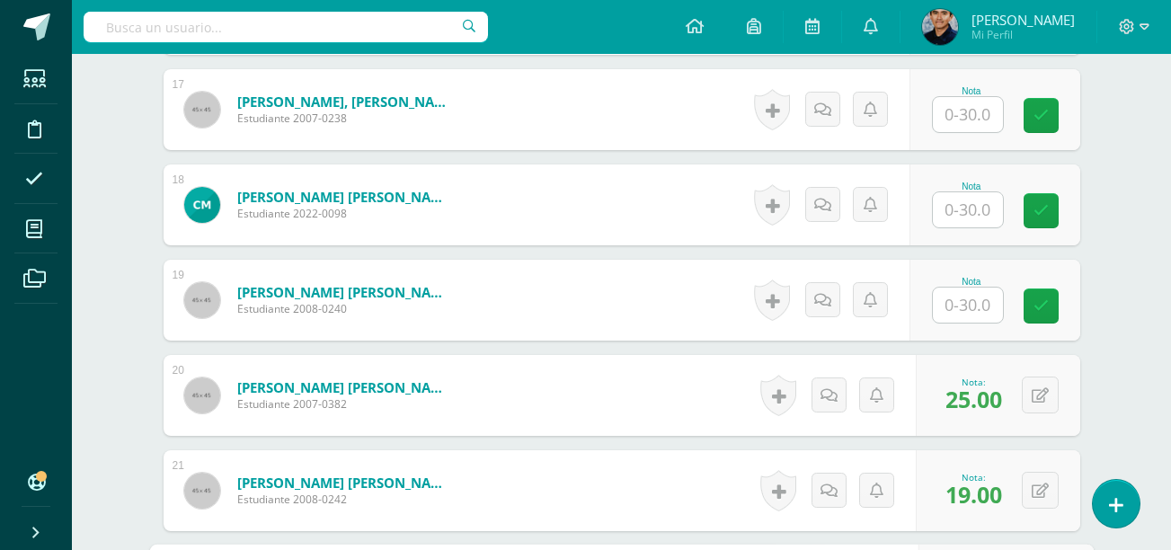
scroll to position [1932, 0]
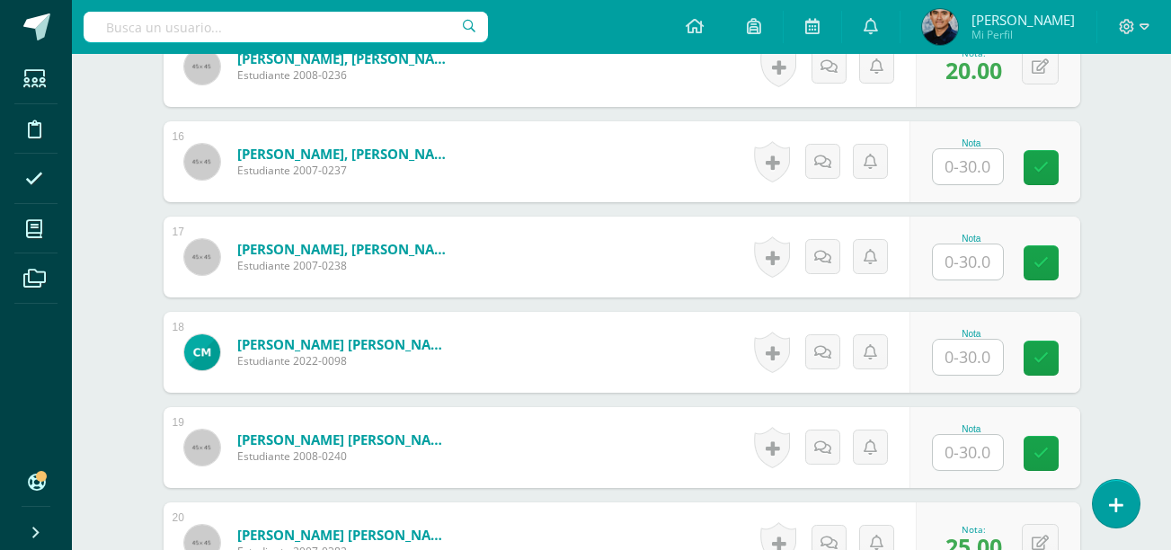
click at [975, 173] on input "text" at bounding box center [968, 166] width 70 height 35
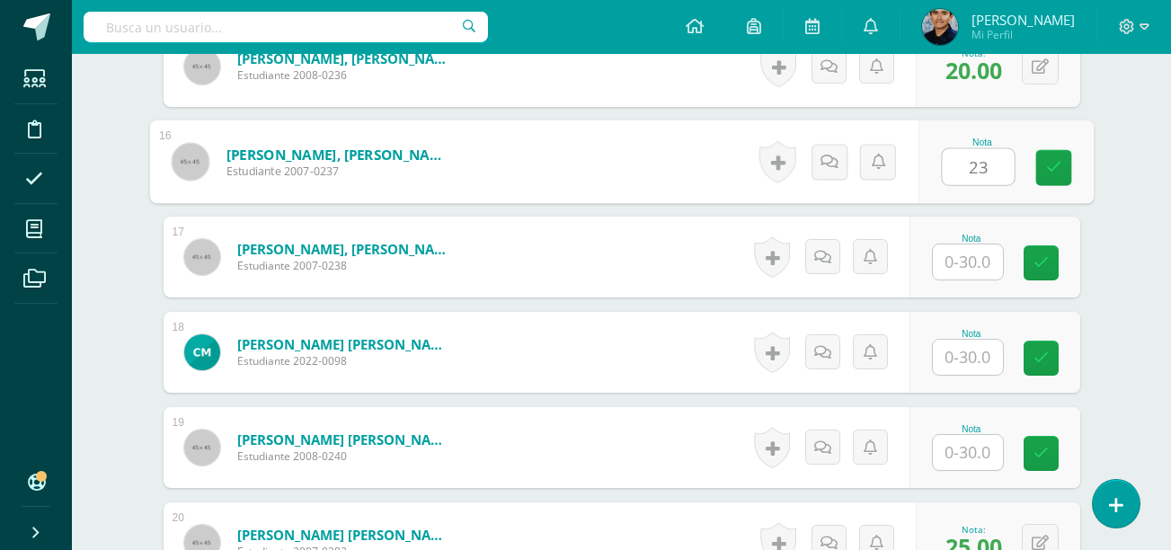
type input "23"
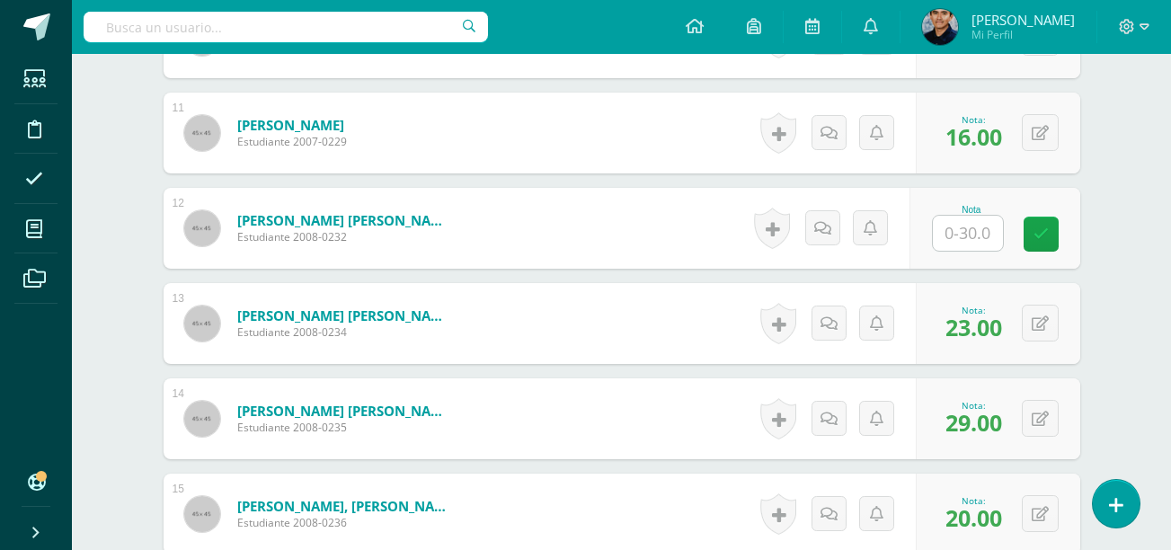
scroll to position [1483, 0]
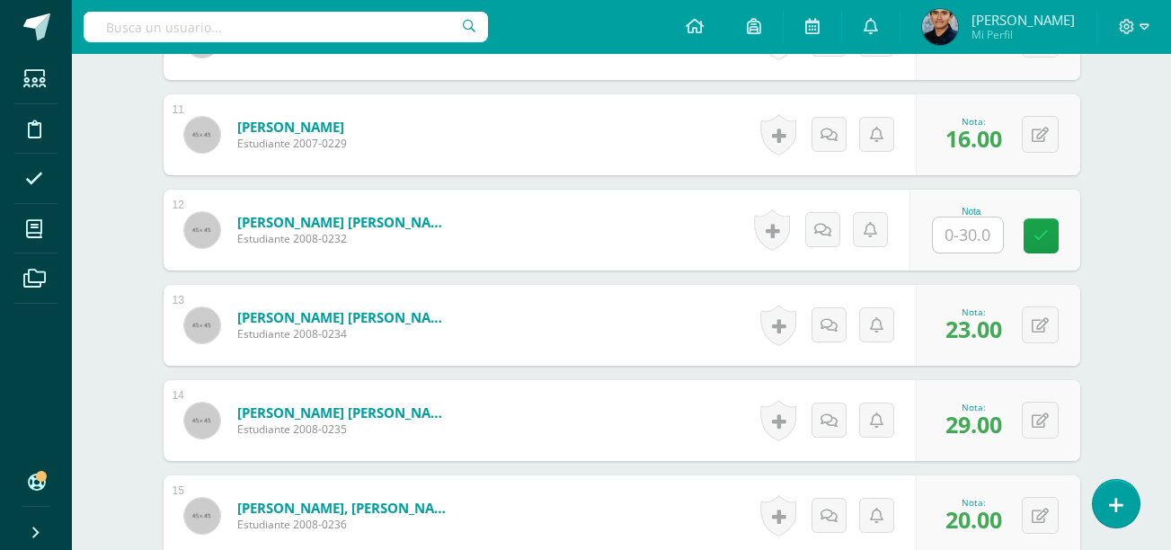
click at [949, 241] on input "text" at bounding box center [968, 234] width 70 height 35
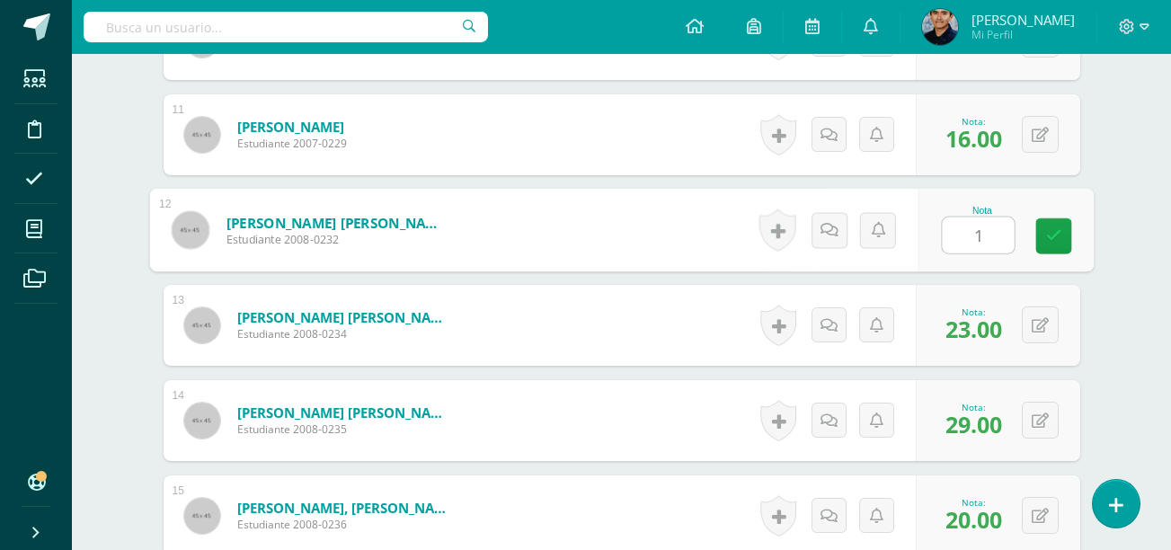
type input "15"
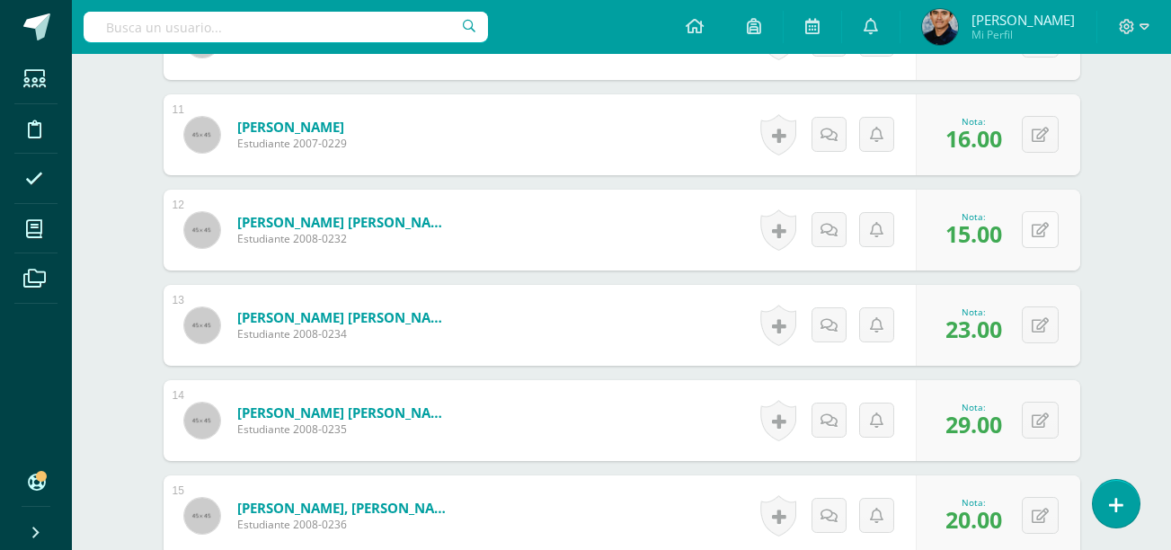
click at [1031, 234] on button at bounding box center [1040, 229] width 37 height 37
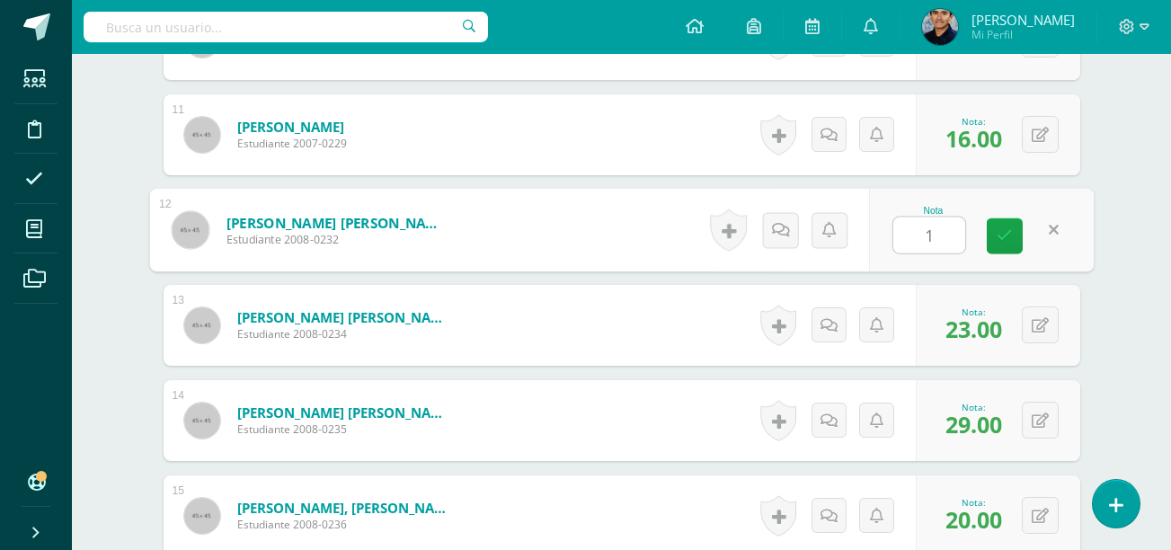
type input "16"
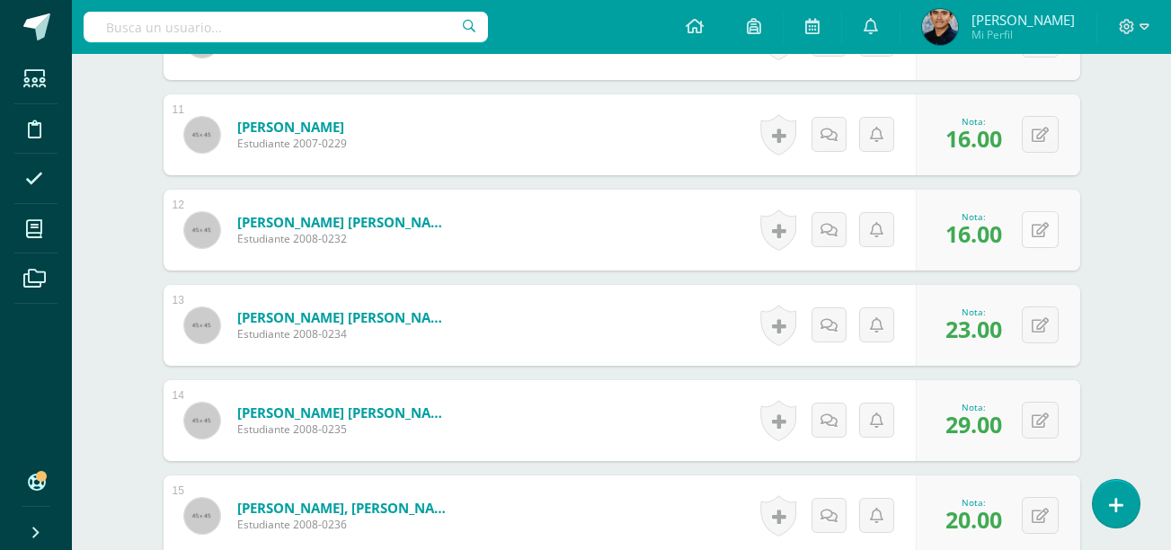
click at [1036, 234] on button at bounding box center [1040, 229] width 37 height 37
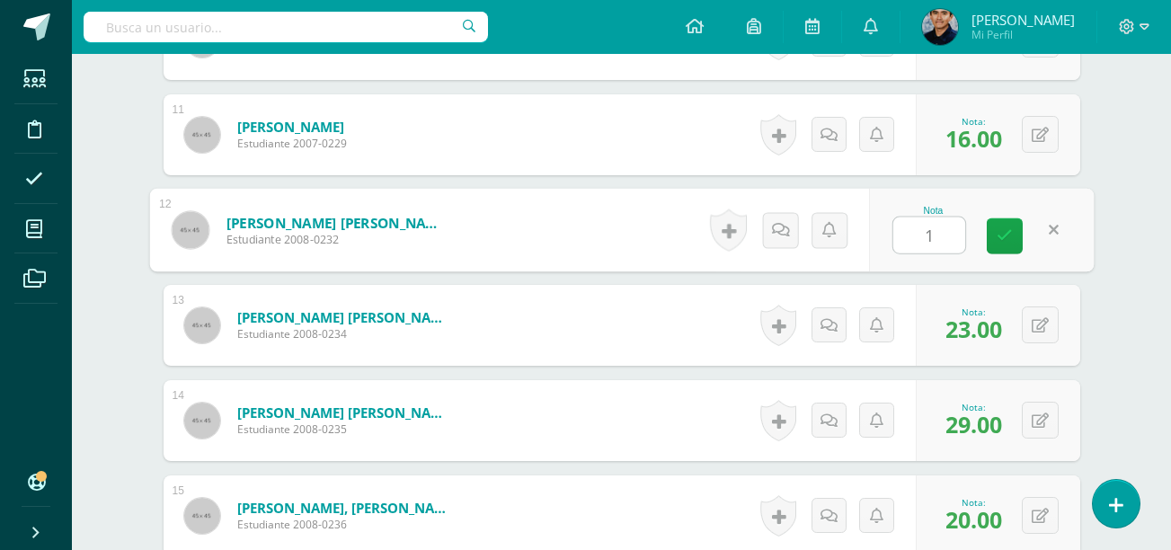
type input "15"
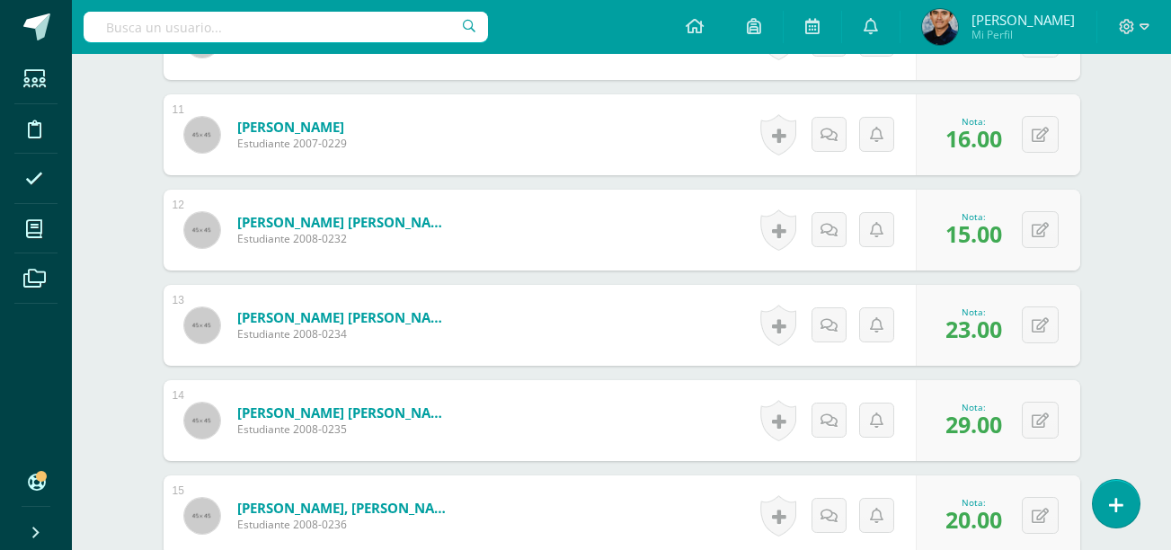
click at [1116, 235] on div "Física Fundamental Quinto Bachillerato "A" Herramientas Detalle de asistencias …" at bounding box center [621, 143] width 1099 height 3144
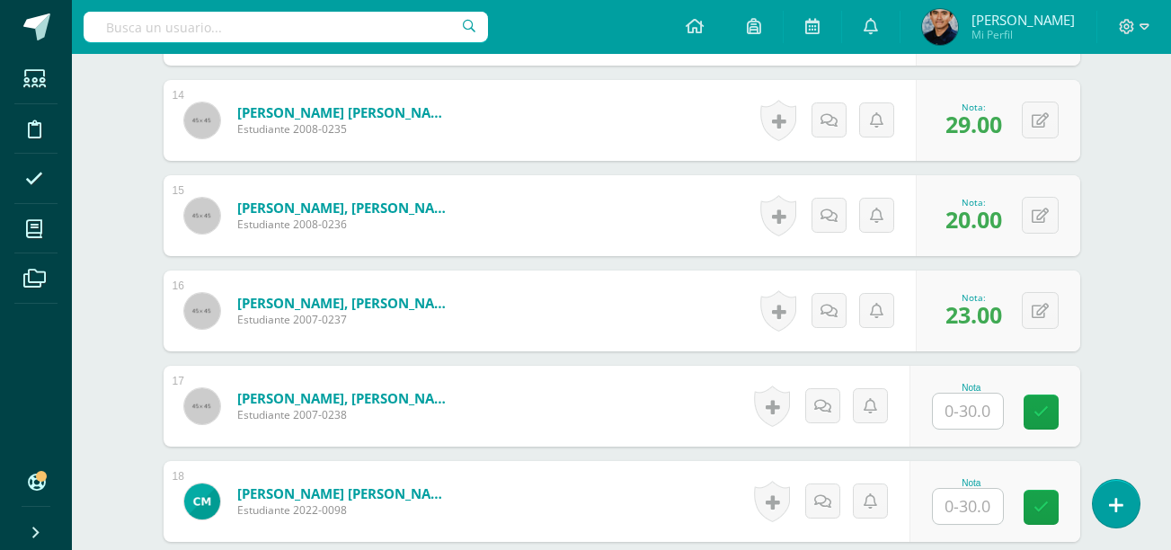
scroll to position [1784, 0]
click at [977, 409] on input "text" at bounding box center [968, 410] width 70 height 35
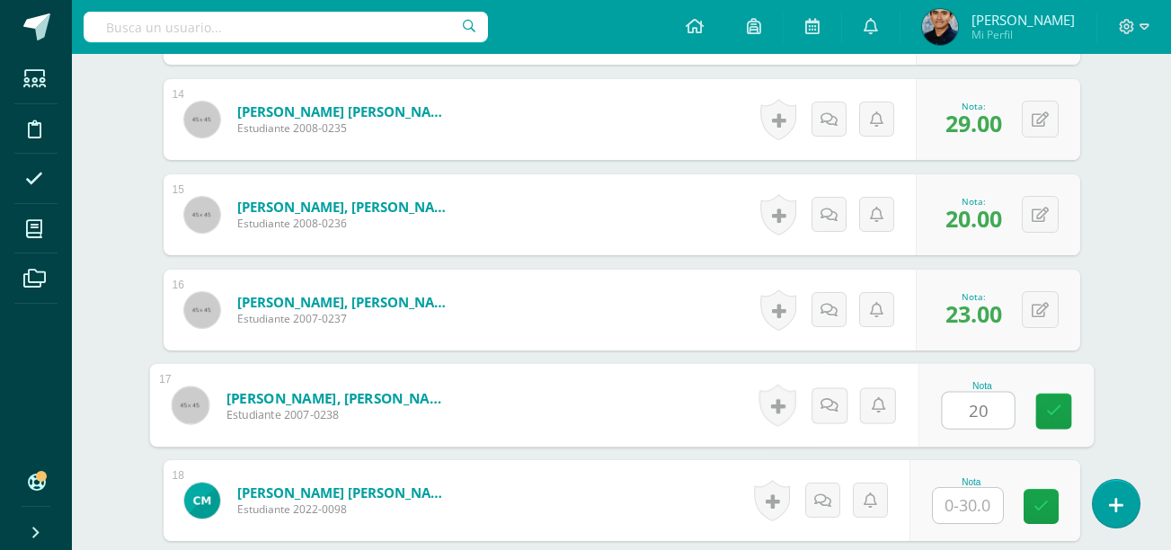
type input "20"
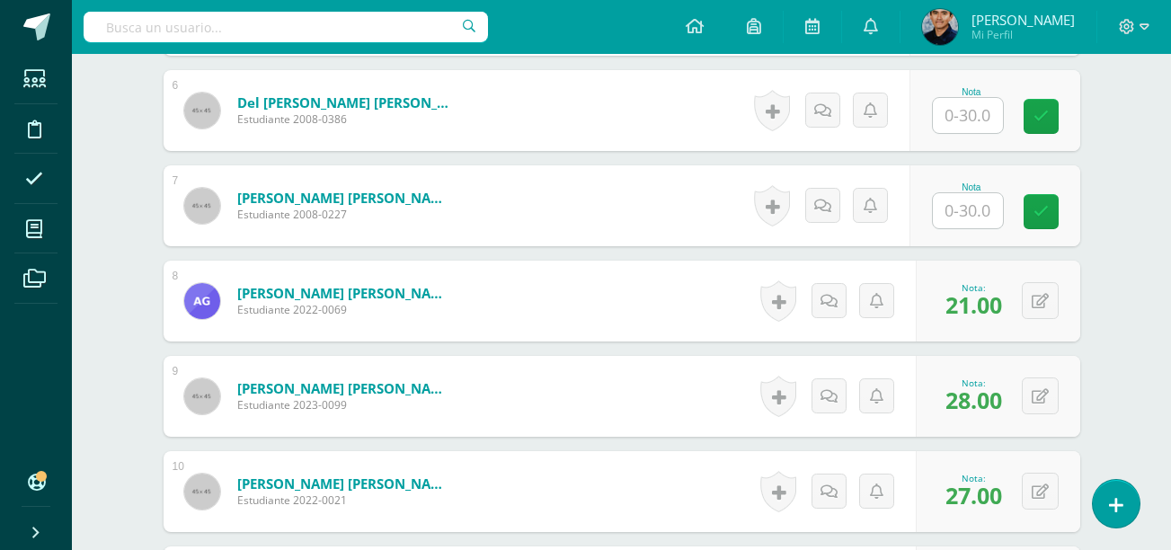
scroll to position [1029, 0]
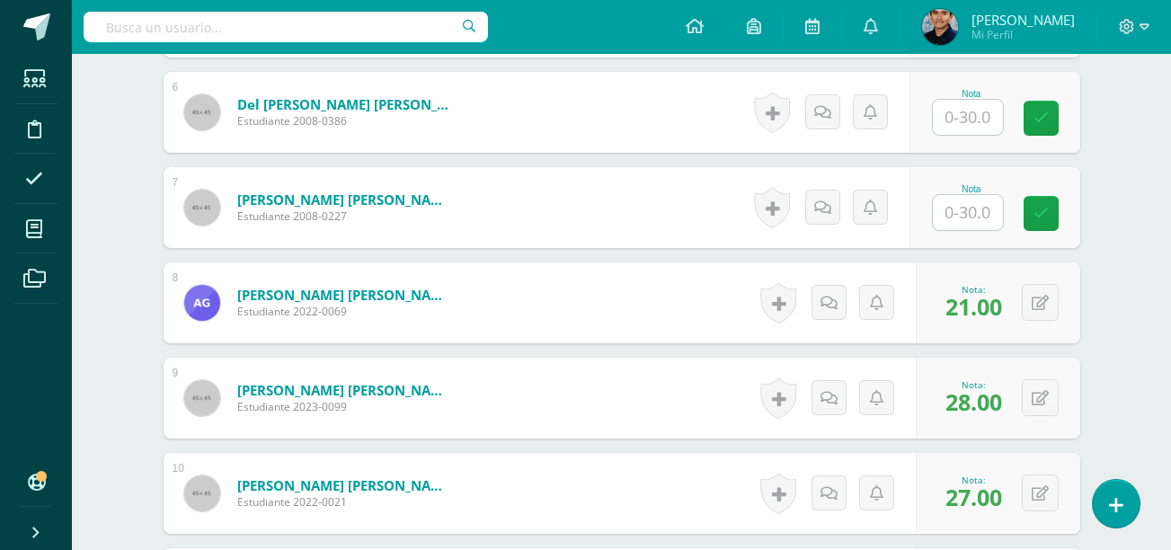
click at [965, 206] on input "text" at bounding box center [968, 212] width 70 height 35
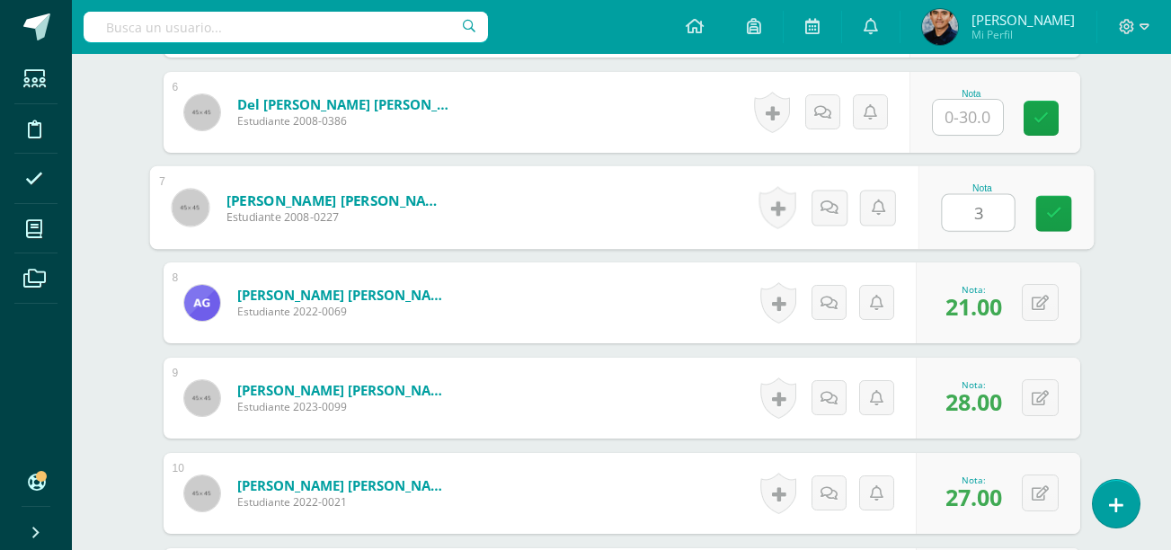
type input "30"
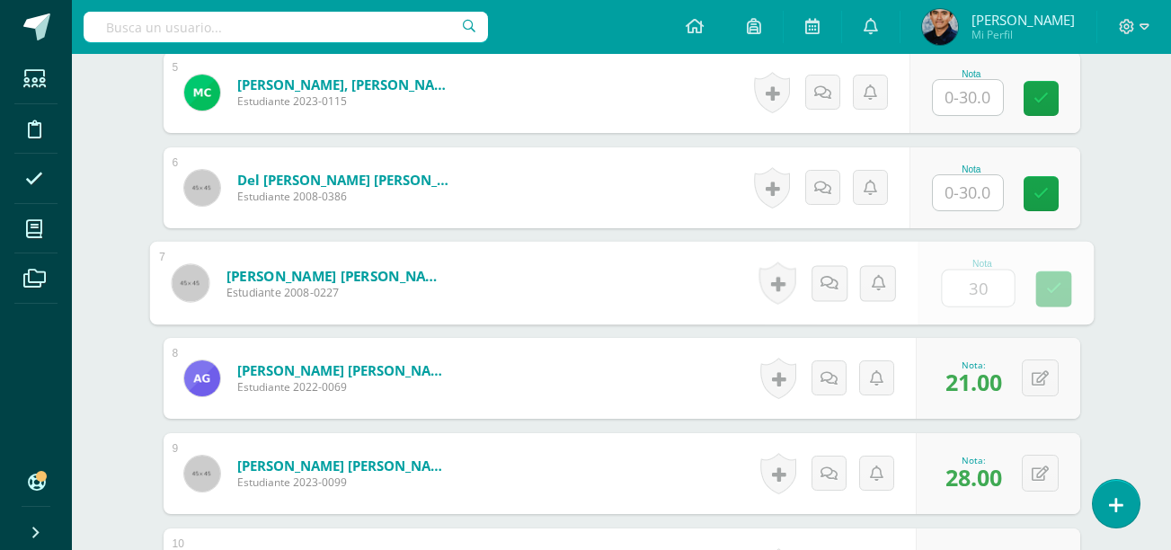
scroll to position [951, 0]
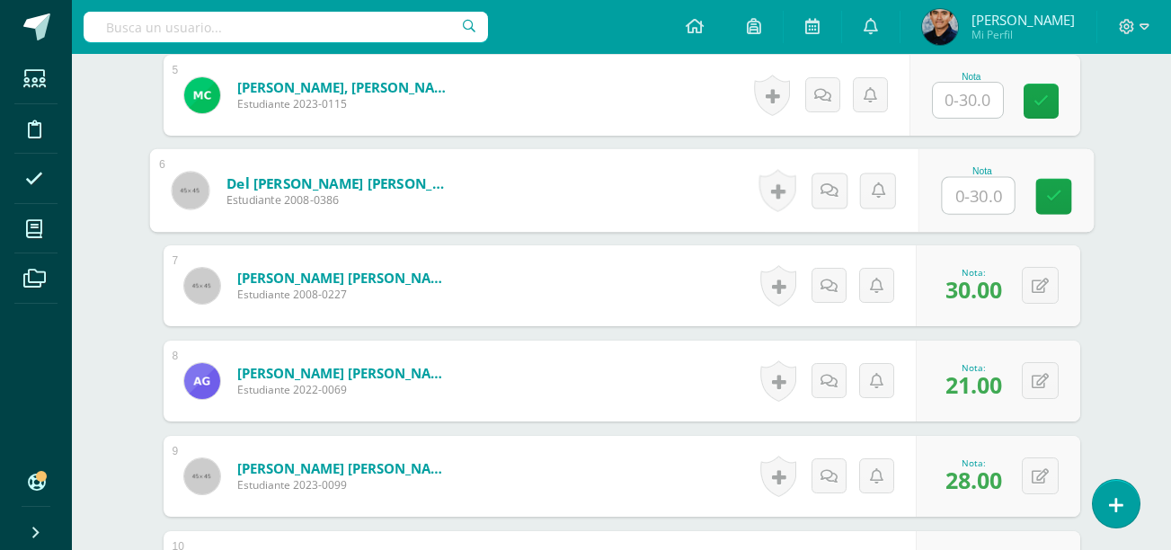
click at [973, 197] on input "text" at bounding box center [978, 196] width 72 height 36
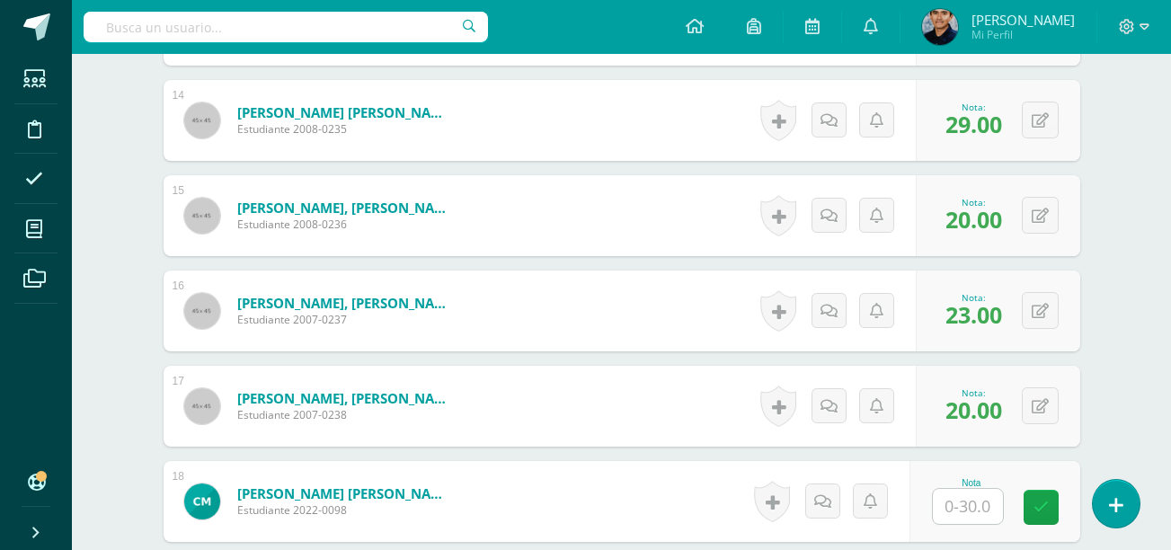
scroll to position [1788, 0]
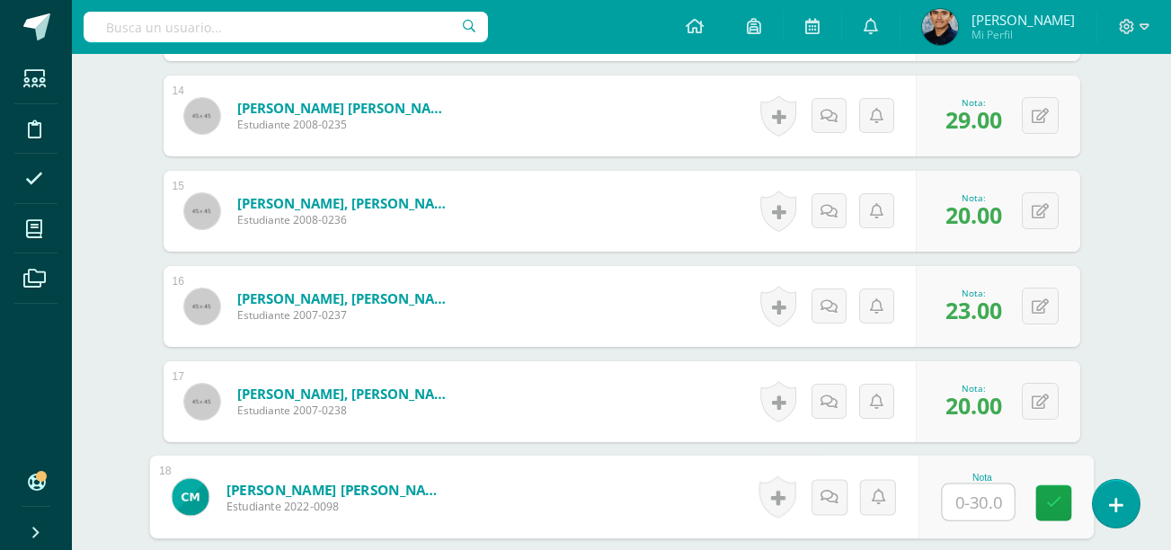
click at [972, 496] on input "text" at bounding box center [978, 502] width 72 height 36
type input "21"
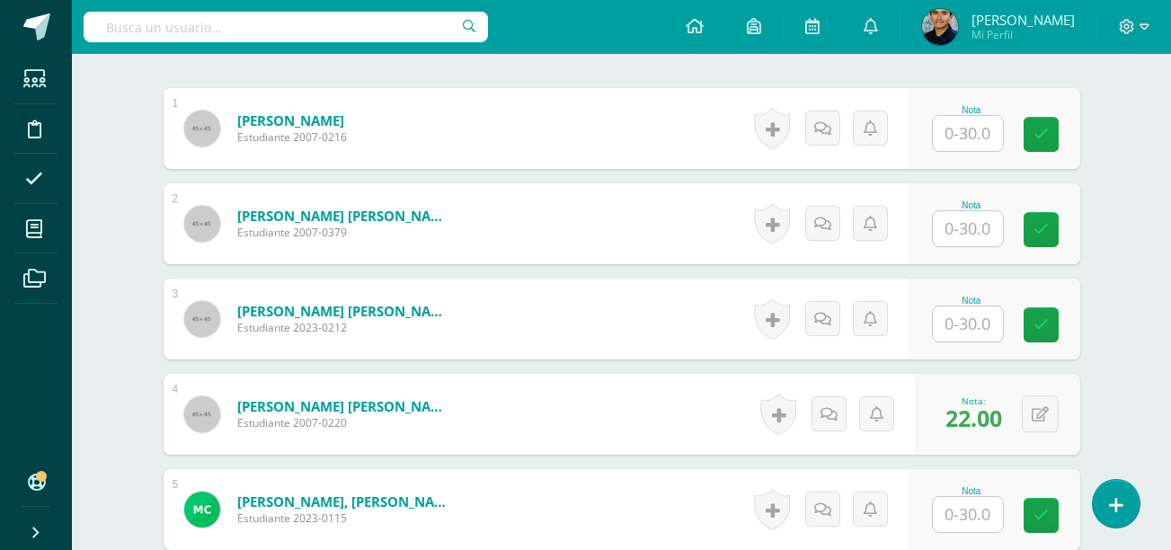
scroll to position [538, 0]
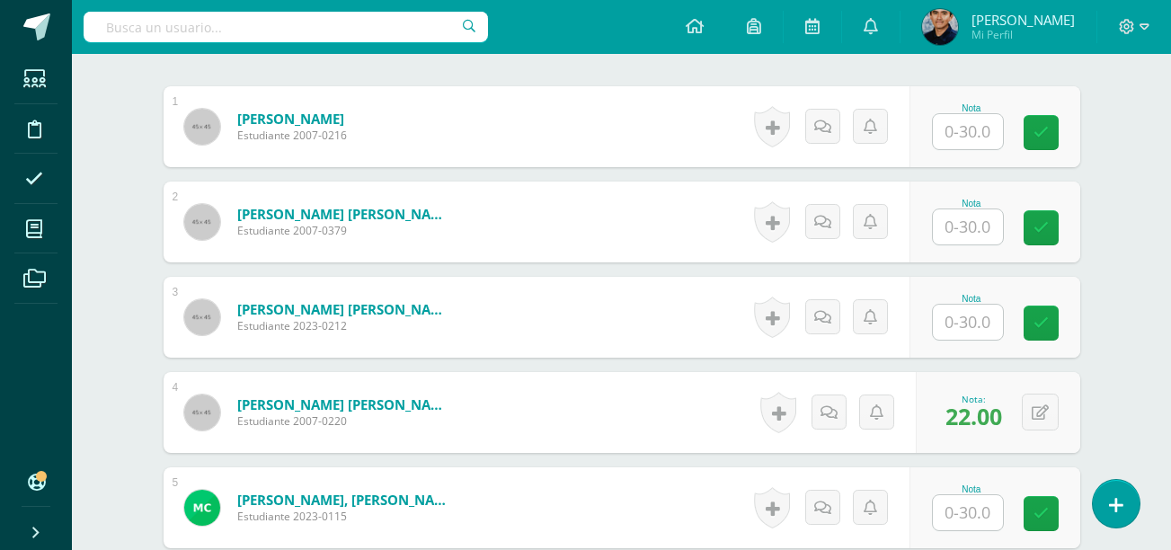
click at [969, 322] on input "text" at bounding box center [968, 322] width 70 height 35
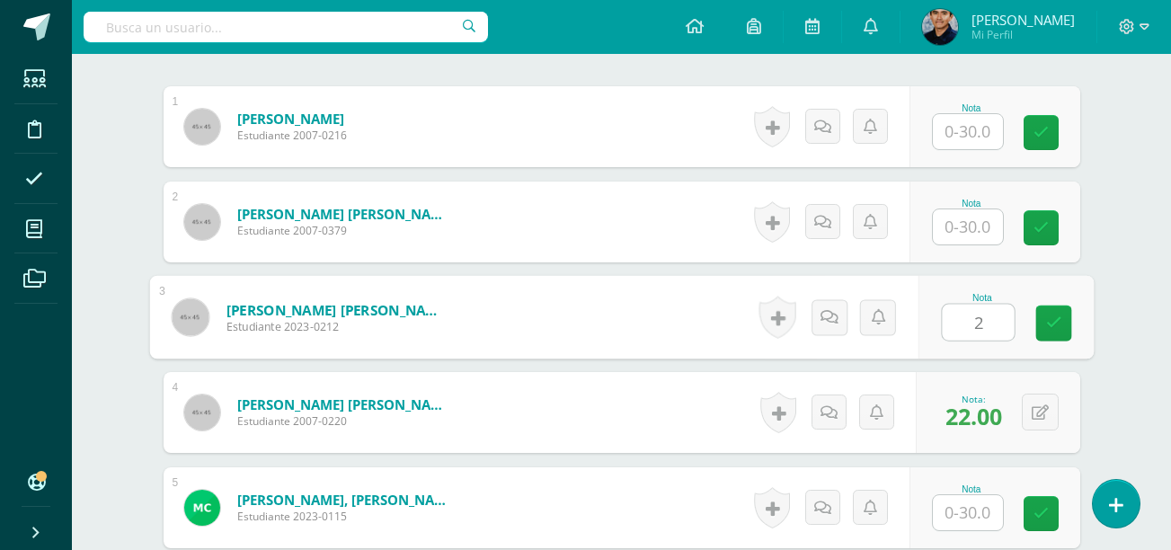
type input "26"
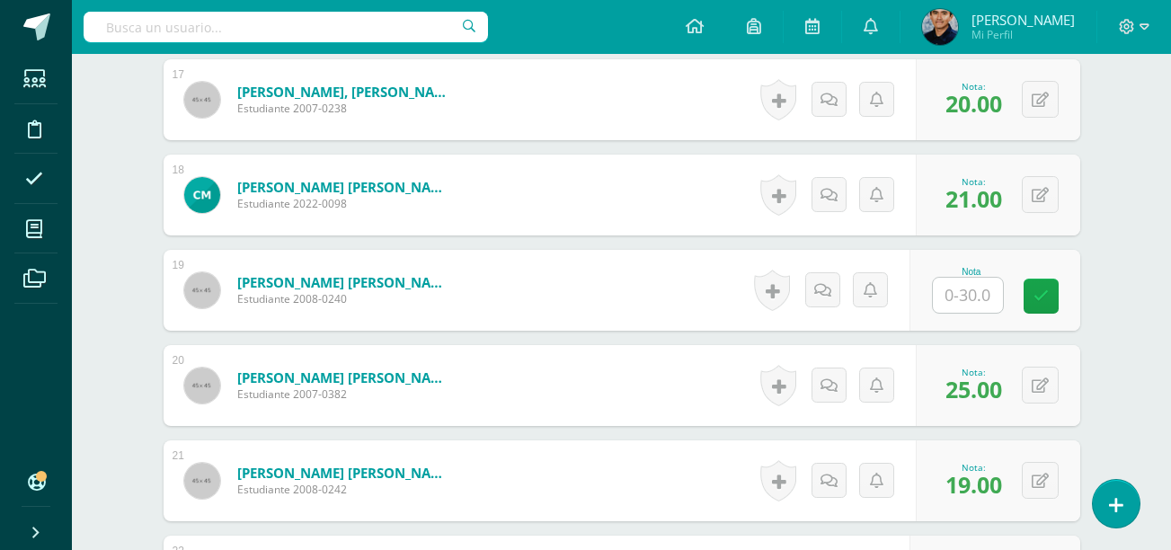
scroll to position [2064, 0]
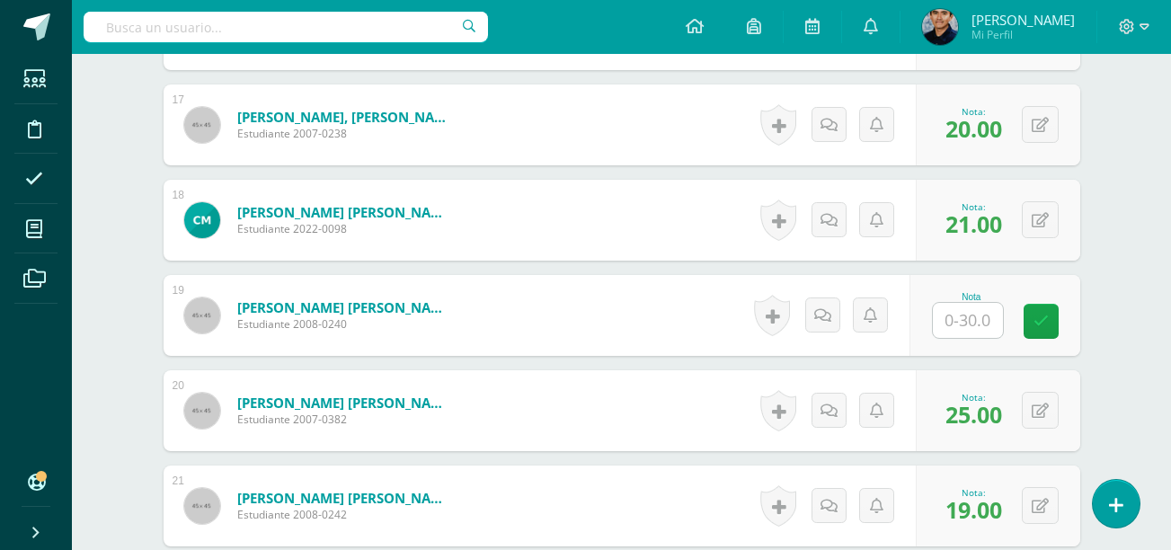
click at [978, 310] on input "text" at bounding box center [968, 320] width 70 height 35
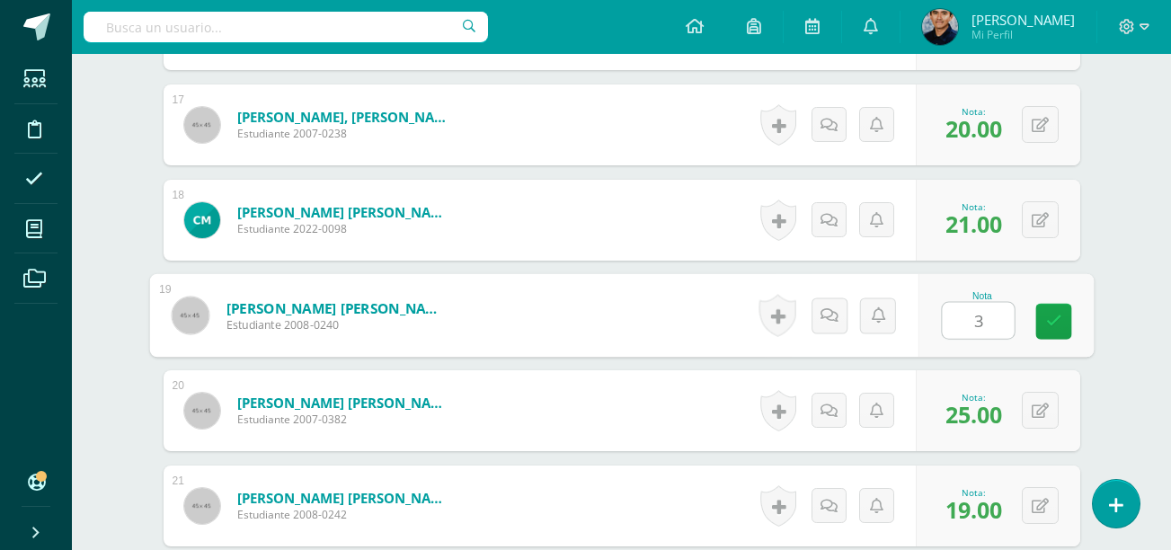
type input "30"
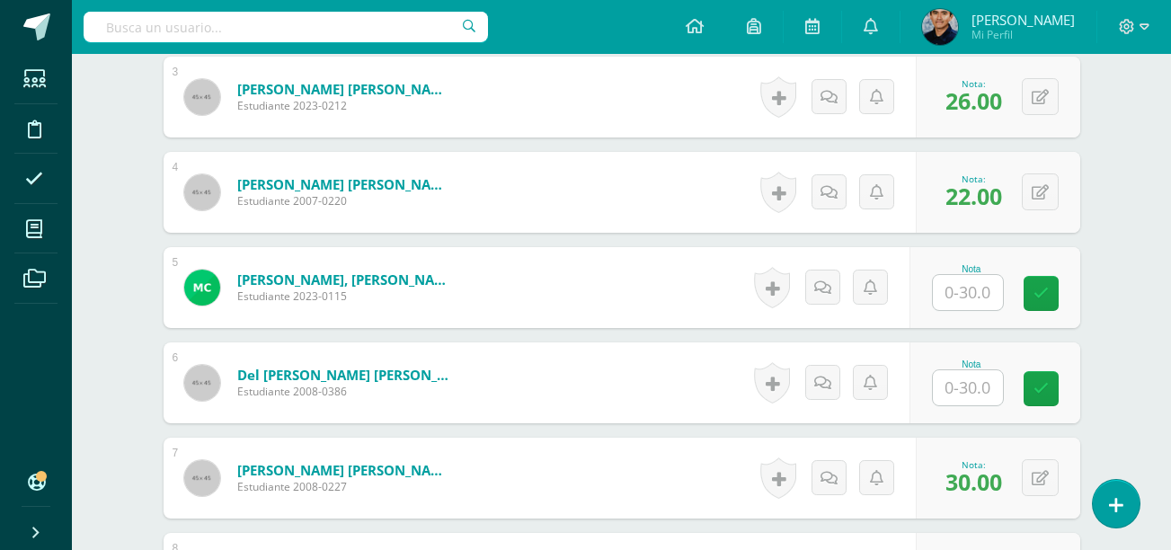
scroll to position [758, 0]
click at [965, 301] on input "text" at bounding box center [968, 293] width 70 height 35
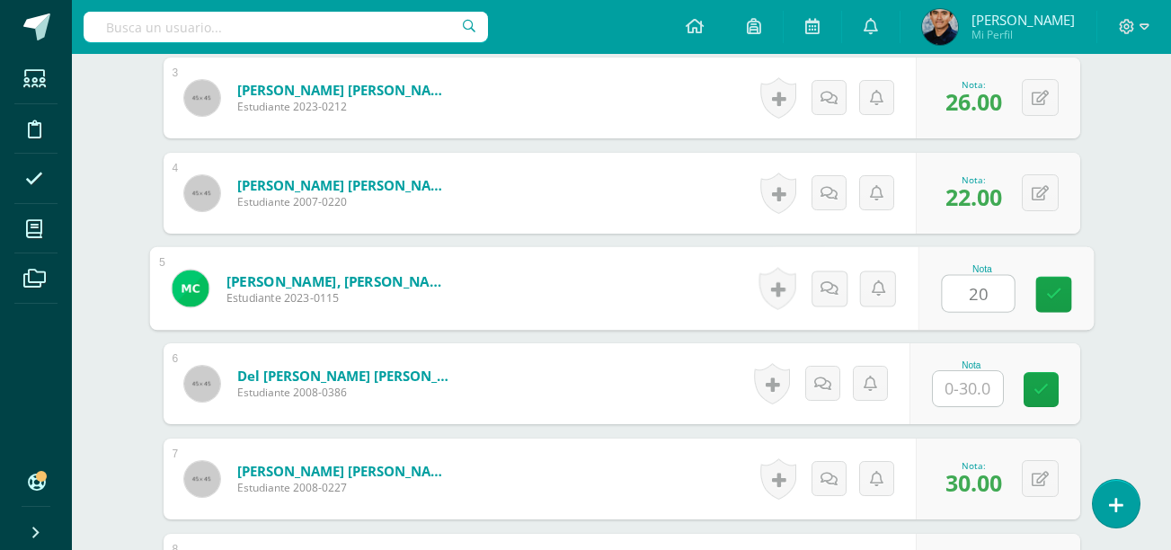
type input "20"
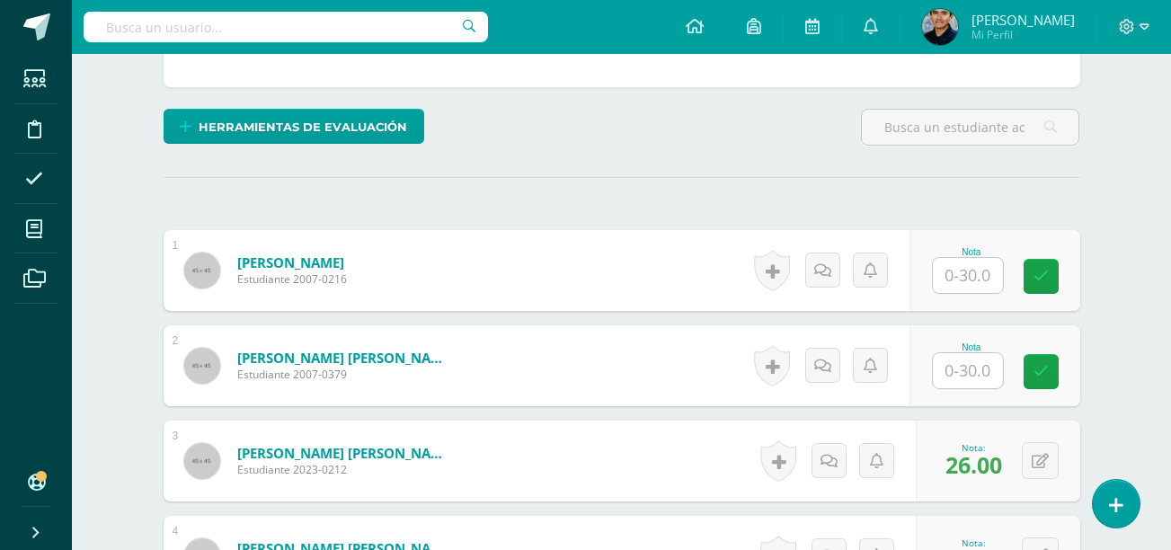
scroll to position [394, 0]
click at [965, 362] on input "text" at bounding box center [968, 371] width 70 height 35
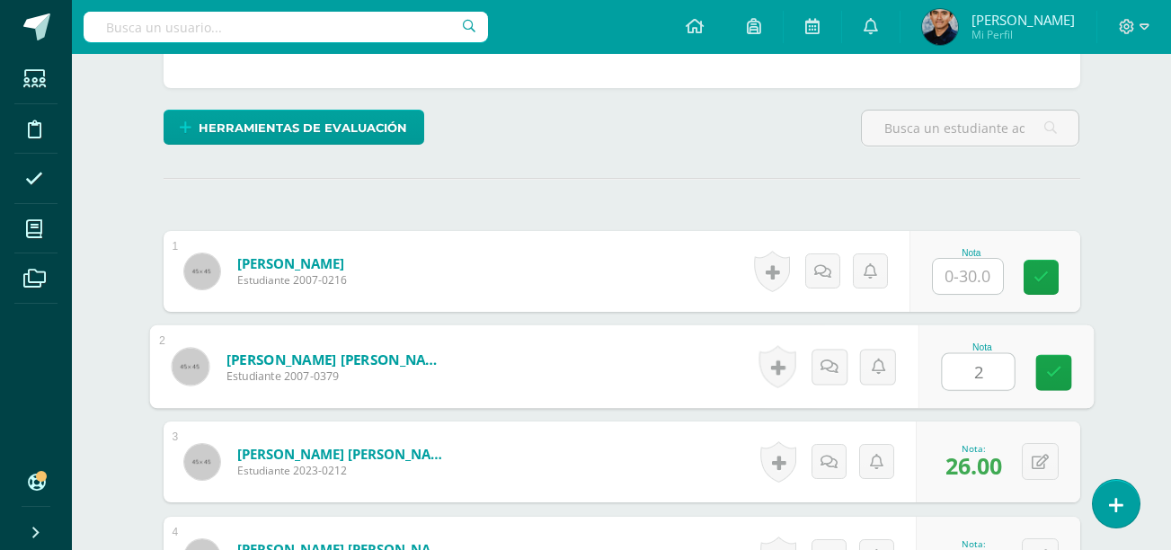
type input "21"
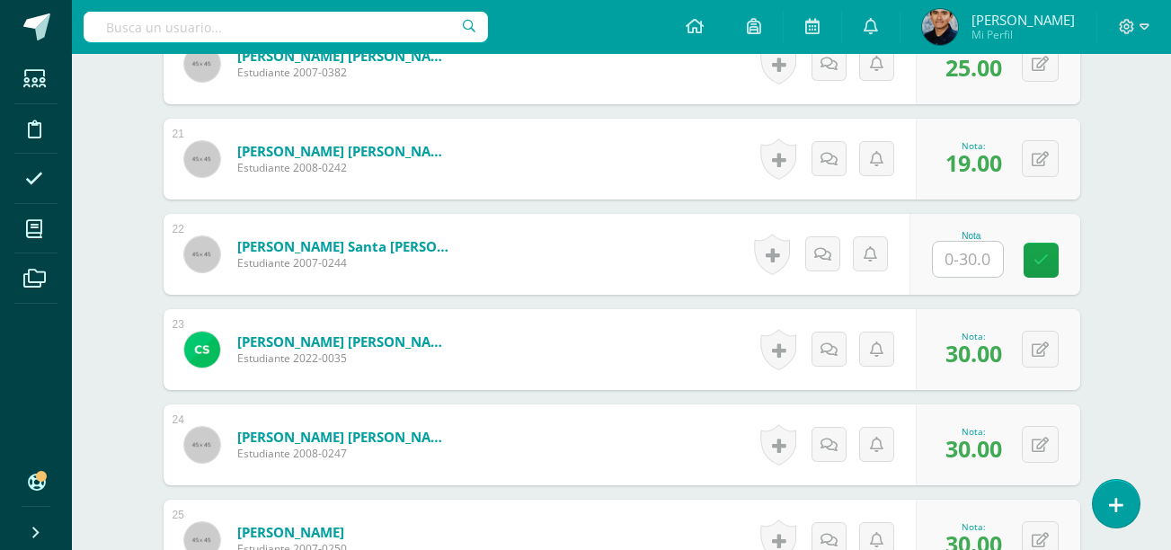
scroll to position [2413, 0]
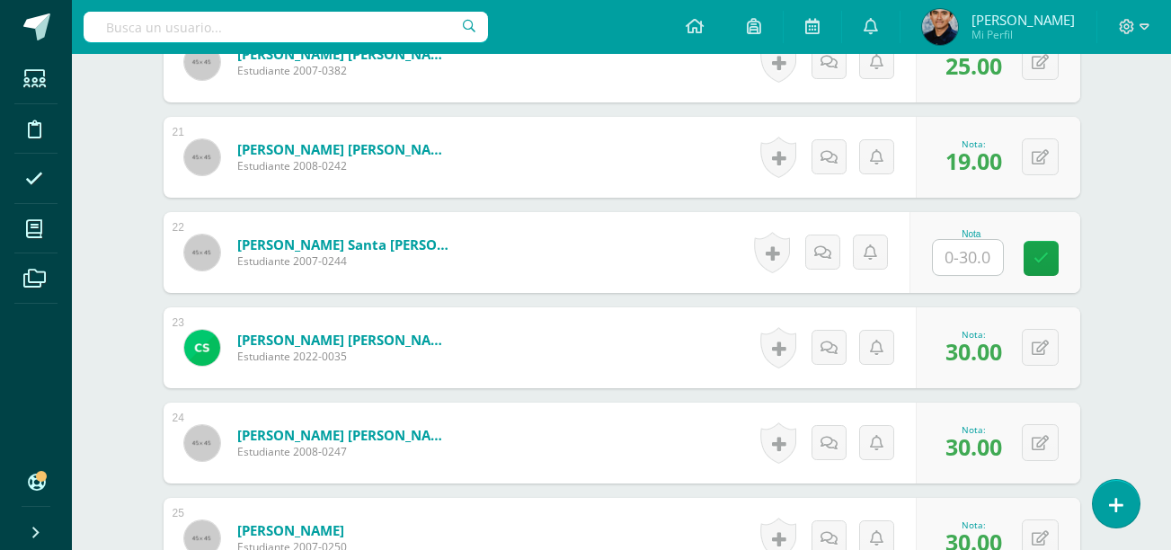
click at [965, 253] on input "text" at bounding box center [968, 257] width 70 height 35
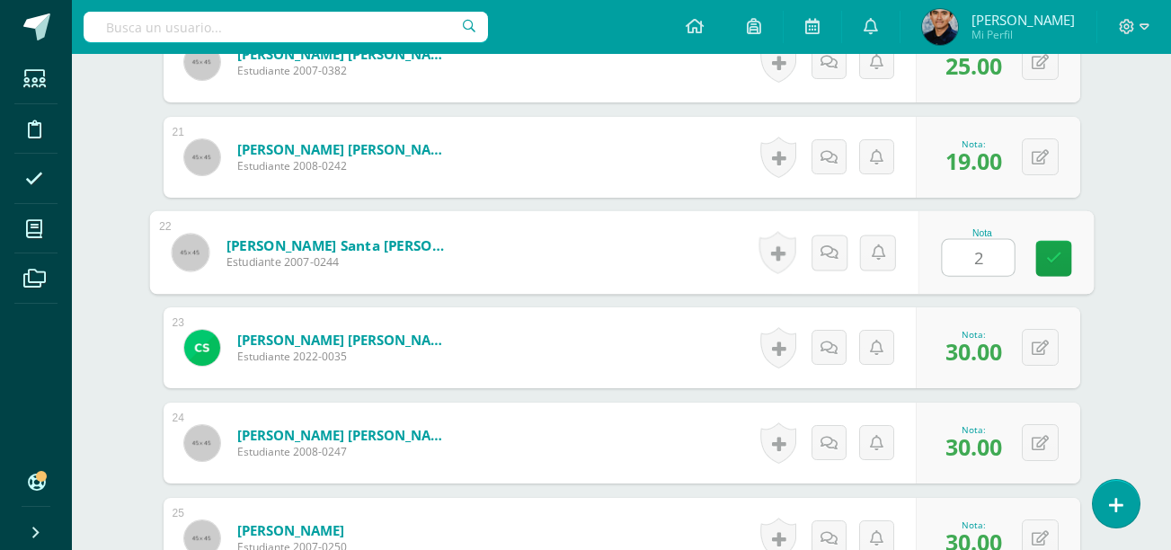
type input "22"
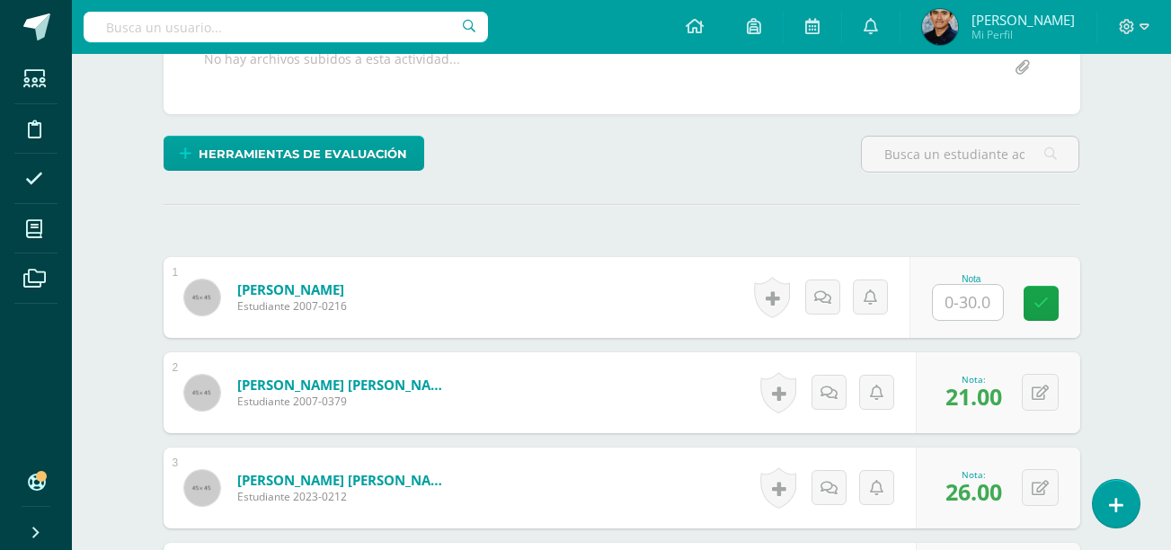
scroll to position [368, 0]
click at [981, 306] on input "text" at bounding box center [968, 301] width 70 height 35
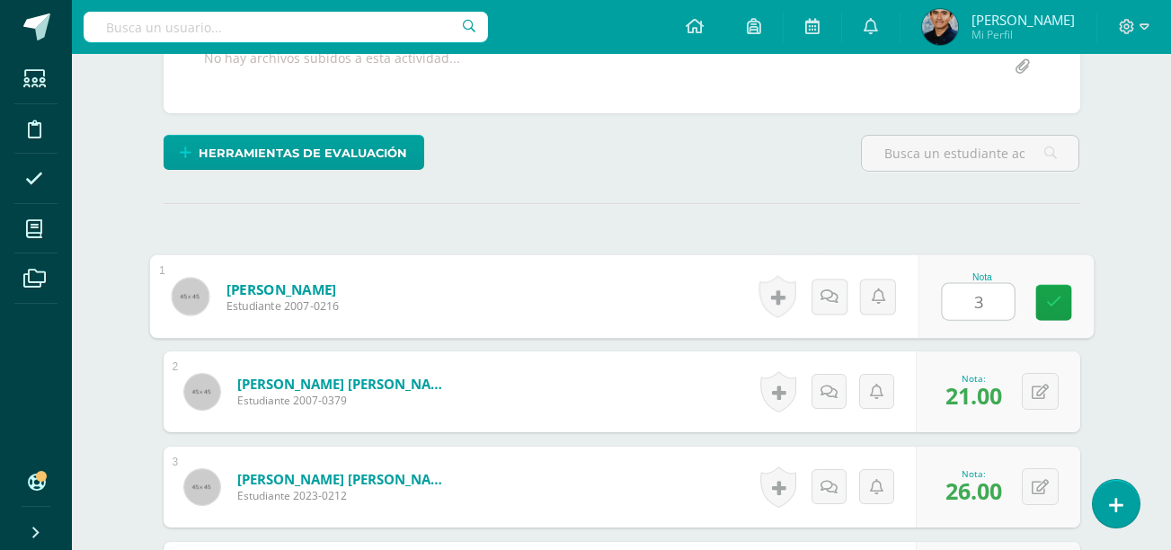
type input "30"
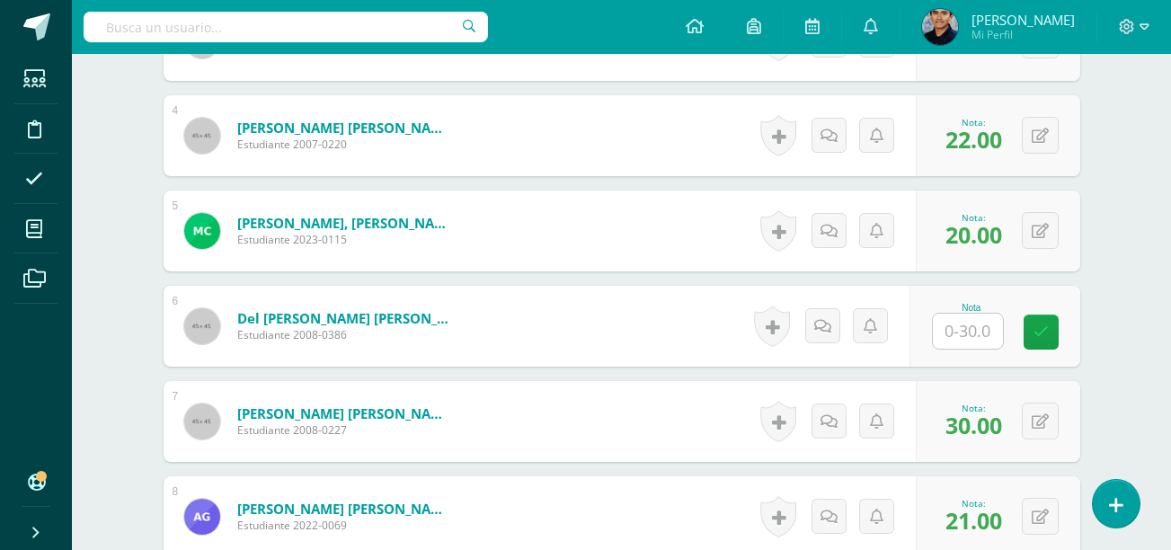
scroll to position [822, 0]
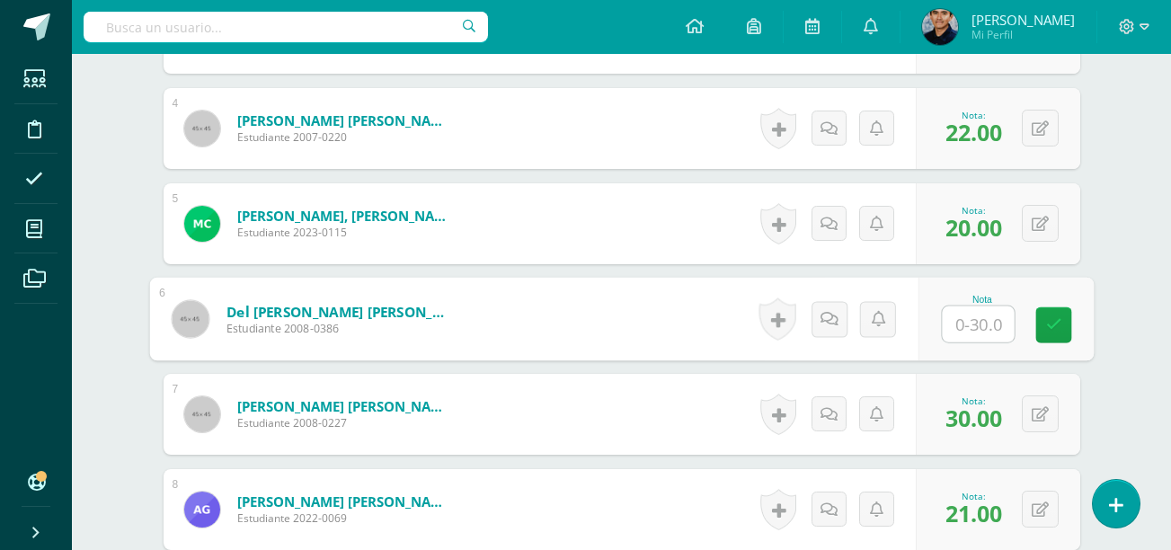
click at [971, 324] on input "text" at bounding box center [978, 324] width 72 height 36
type input "27"
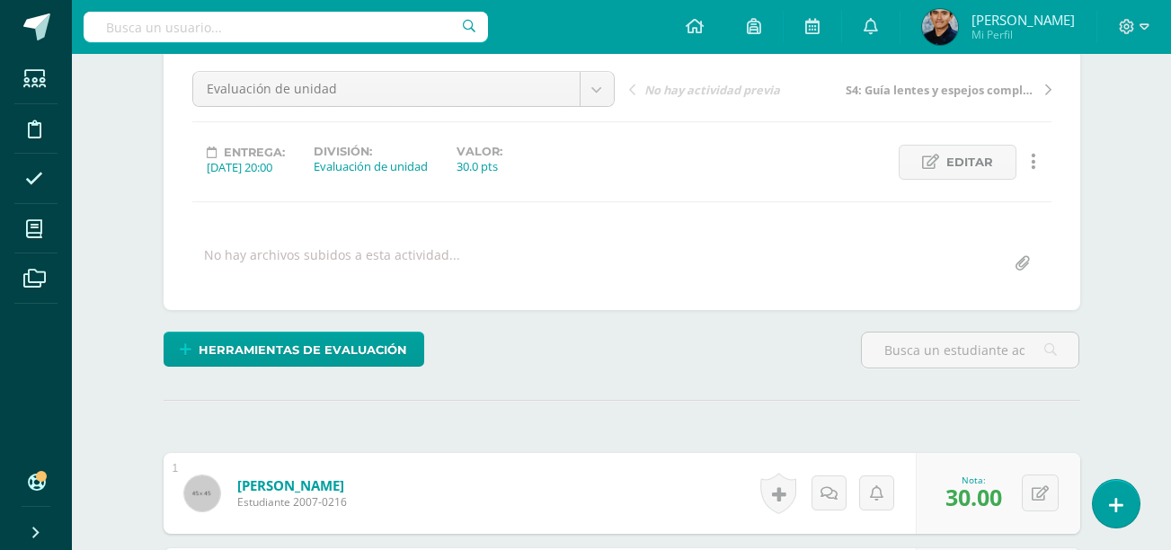
scroll to position [0, 0]
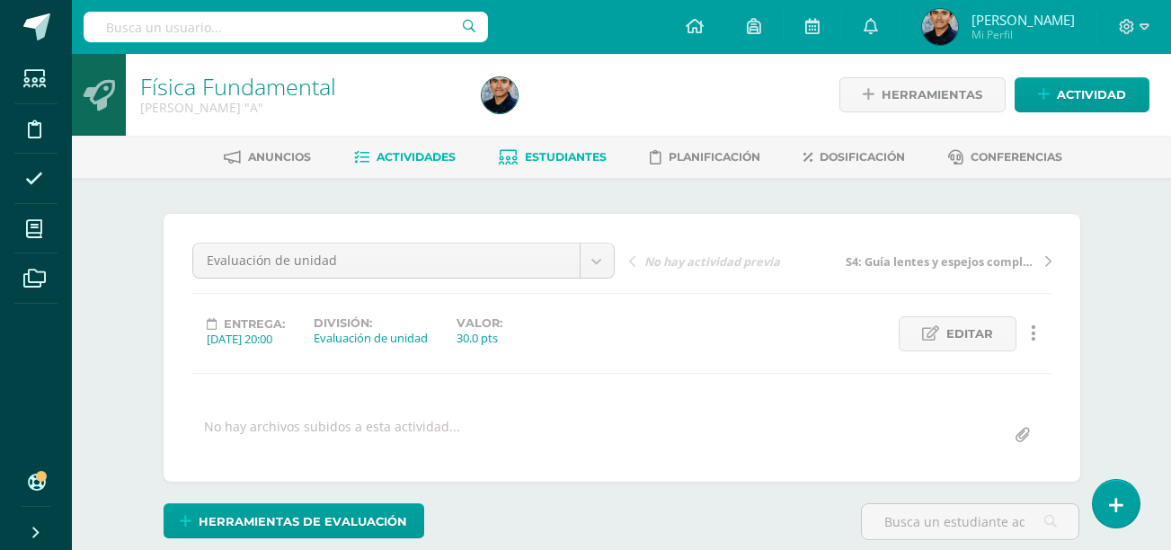
click at [530, 166] on link "Estudiantes" at bounding box center [553, 157] width 108 height 29
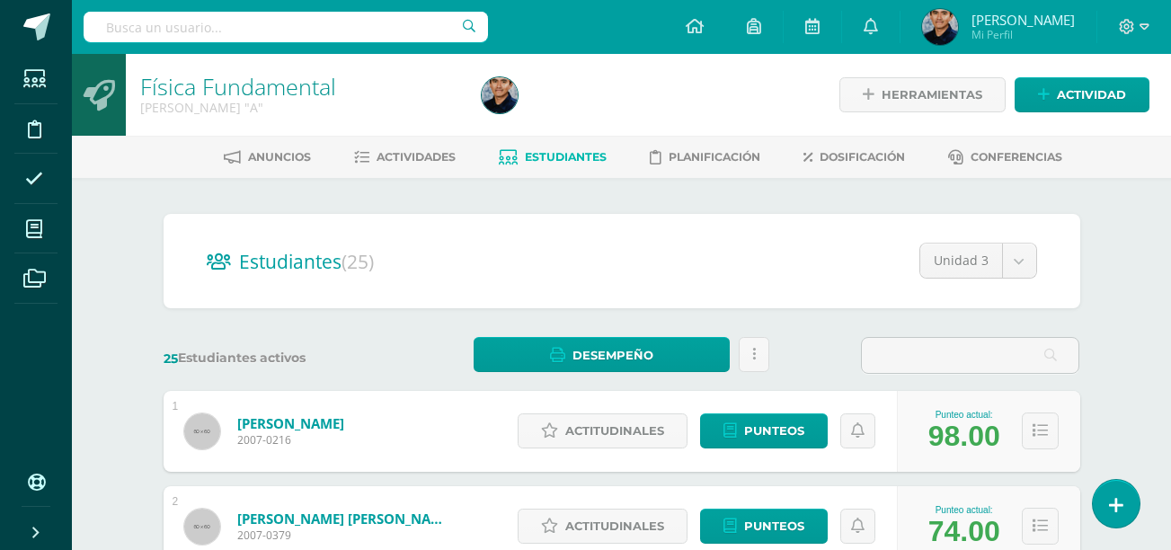
click at [530, 166] on link "Estudiantes" at bounding box center [553, 157] width 108 height 29
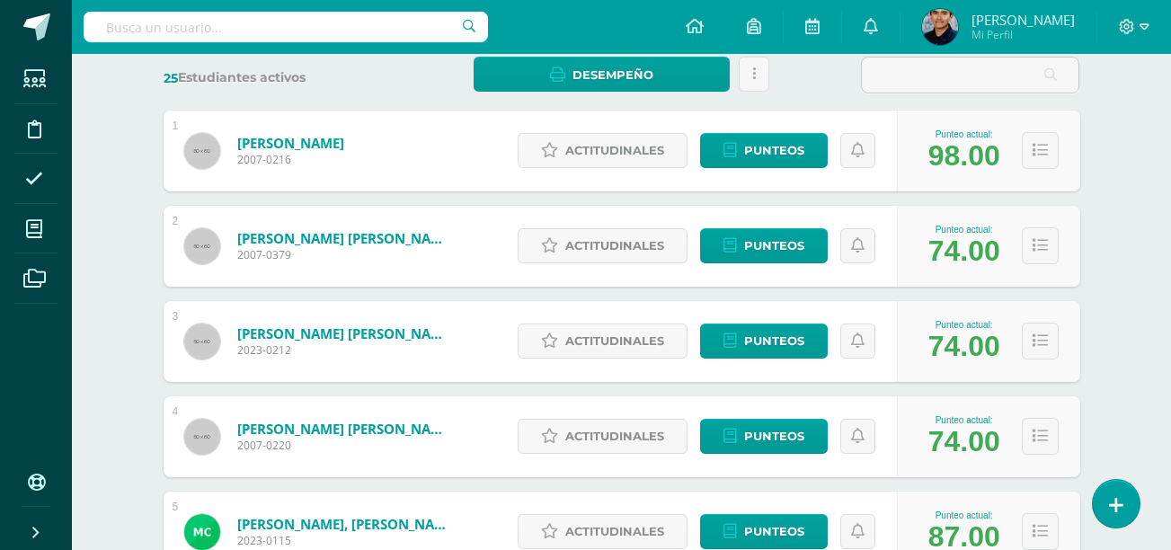
scroll to position [284, 0]
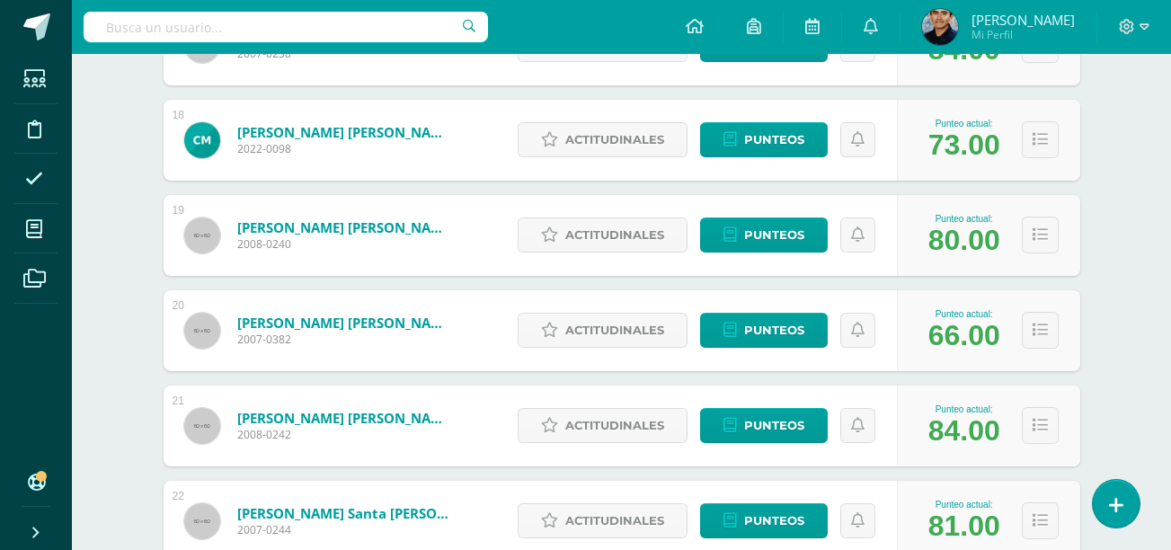
scroll to position [1912, 0]
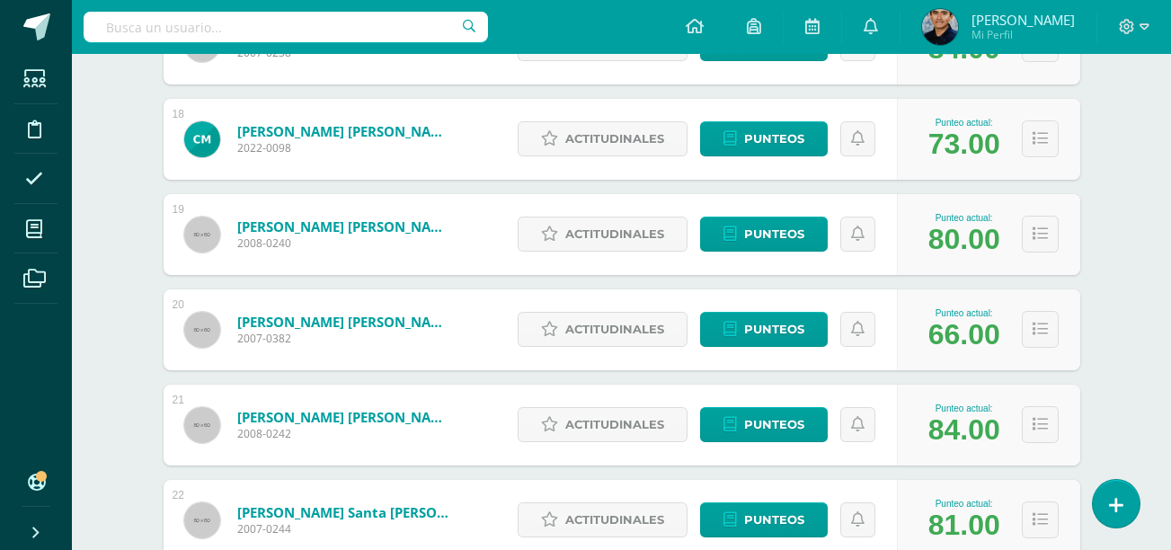
click at [530, 166] on div "Actitudinales Punteos" at bounding box center [703, 139] width 388 height 81
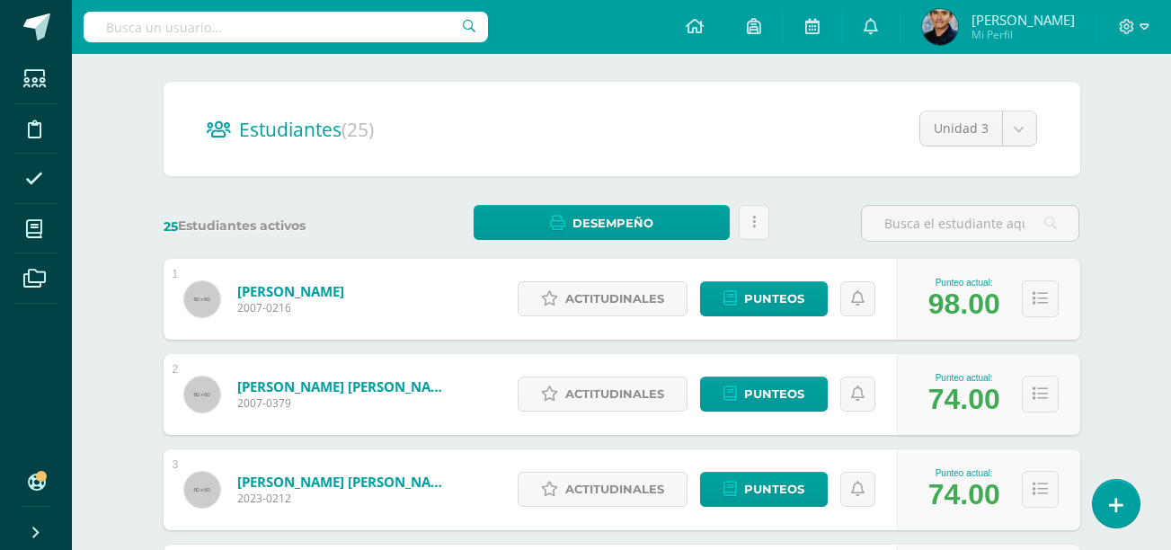
scroll to position [133, 0]
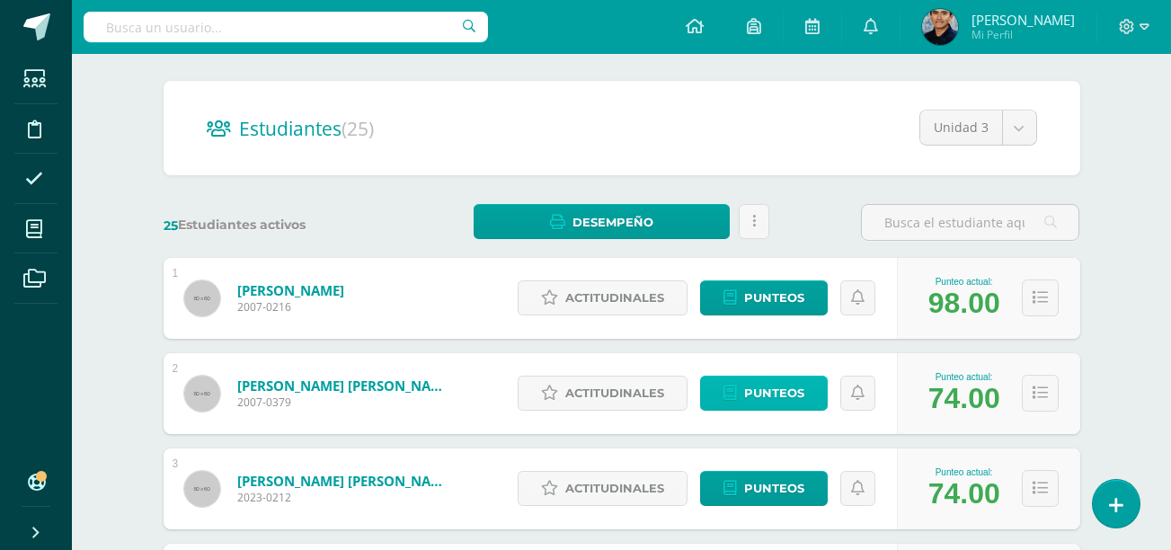
click at [794, 390] on span "Punteos" at bounding box center [774, 393] width 60 height 33
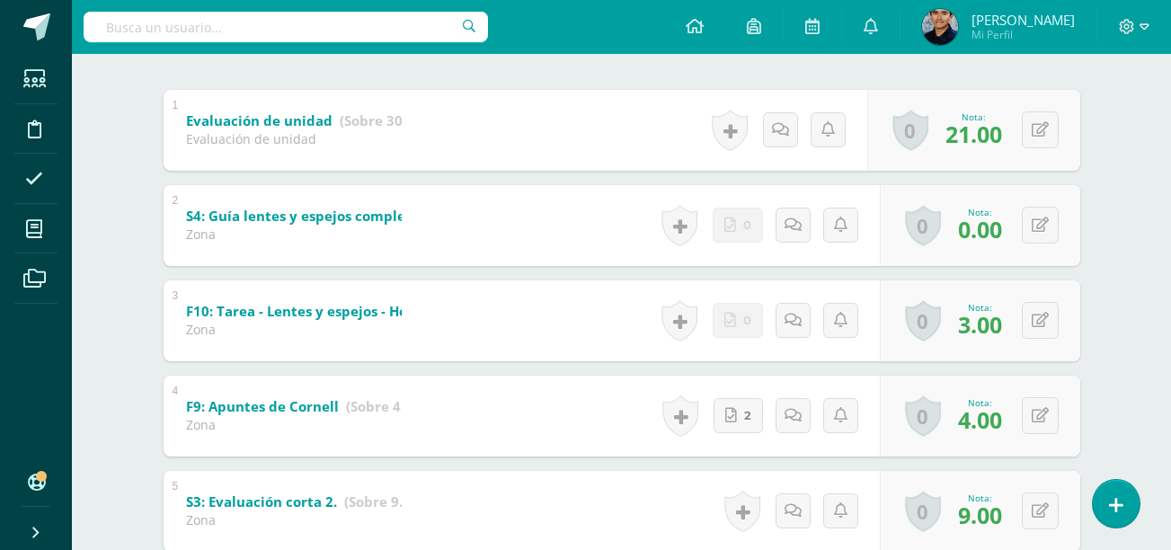
scroll to position [359, 0]
click at [1045, 226] on icon at bounding box center [1040, 224] width 17 height 15
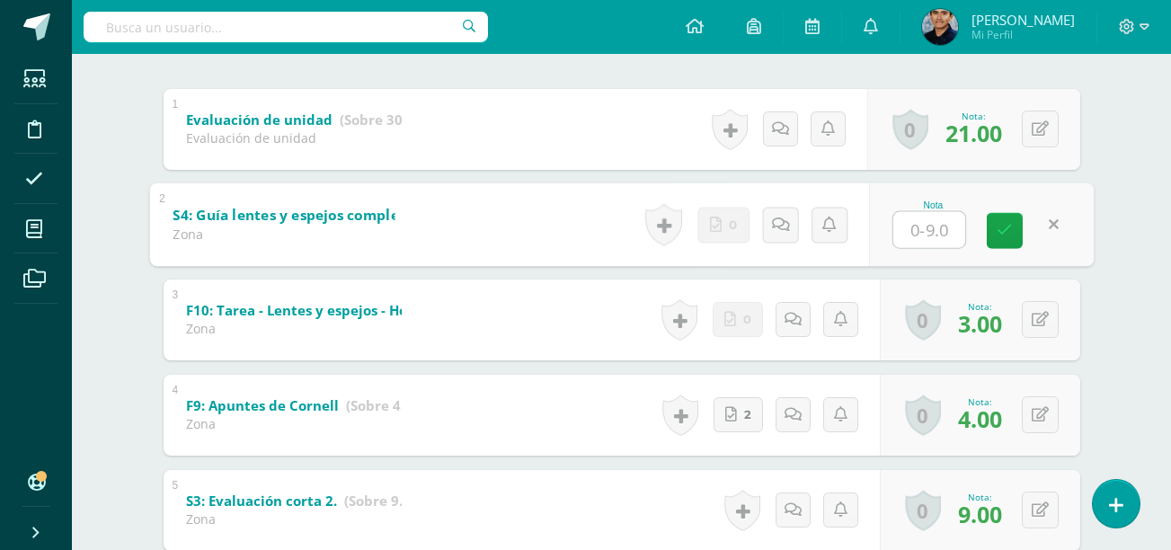
type input "7"
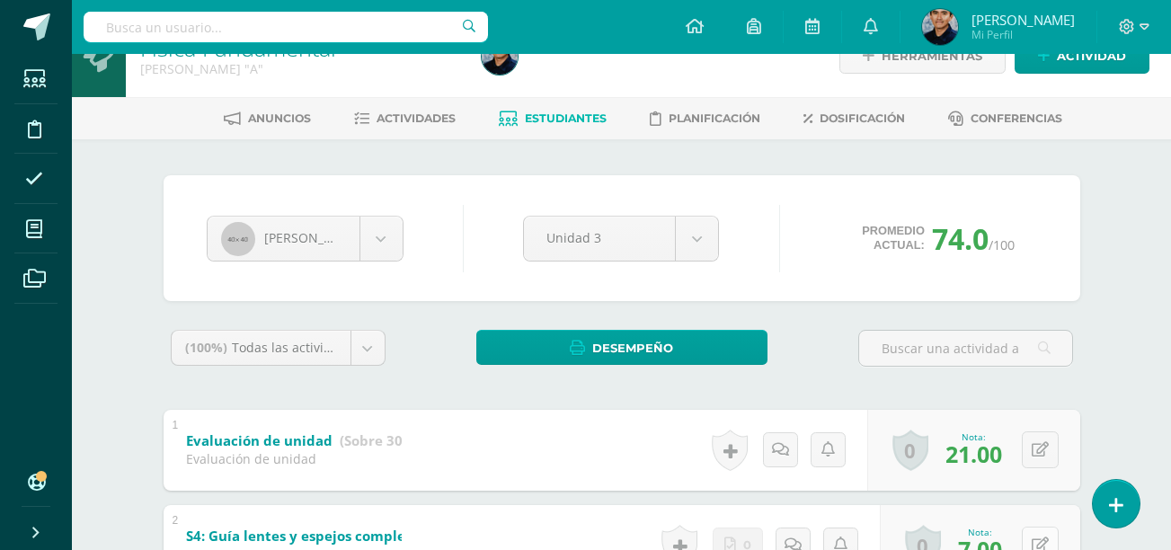
scroll to position [0, 0]
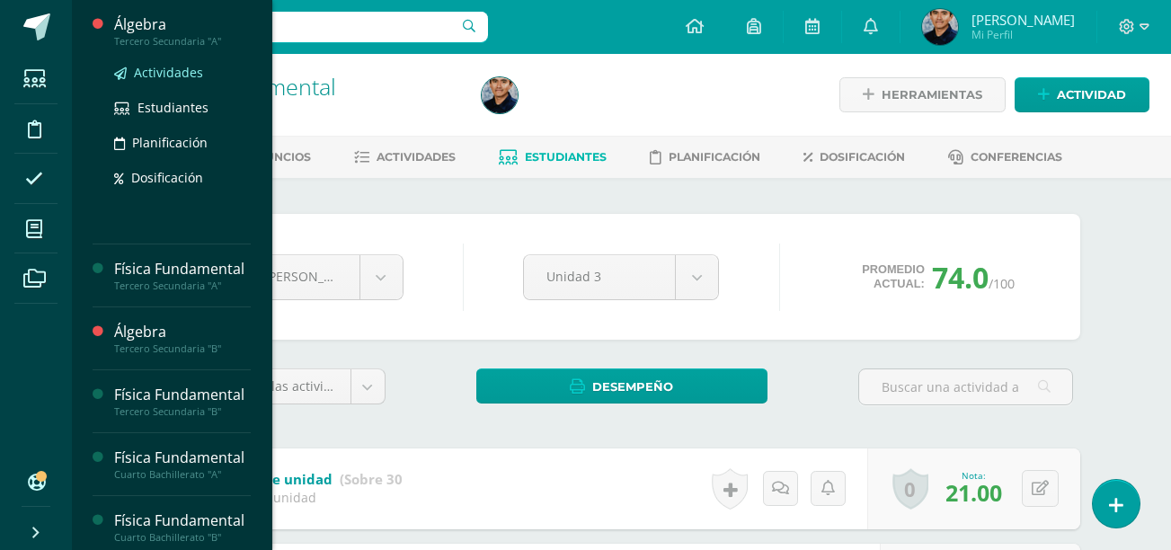
click at [161, 64] on span "Actividades" at bounding box center [168, 72] width 69 height 17
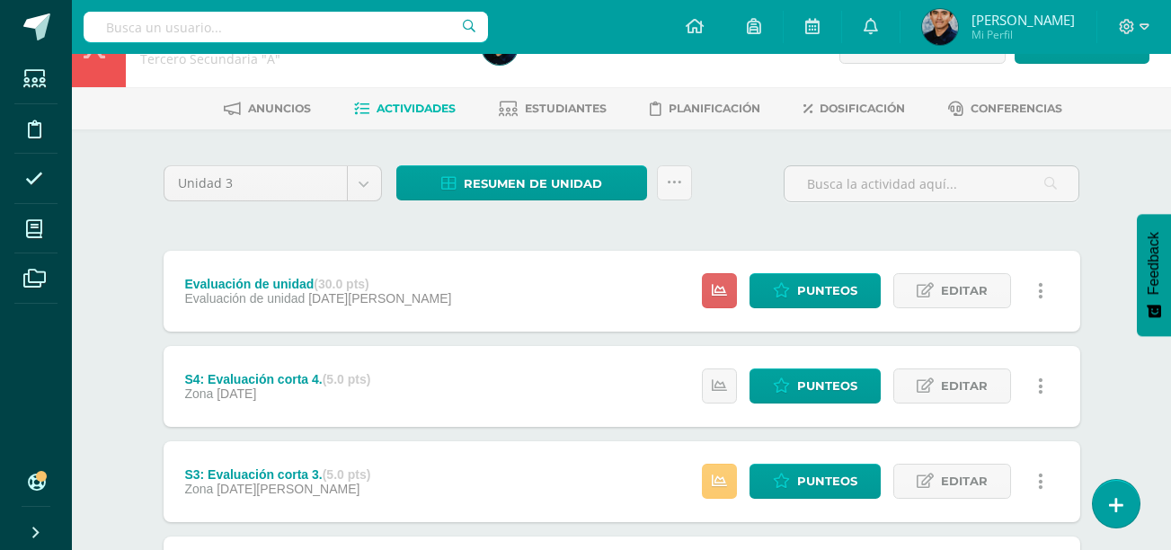
scroll to position [38, 0]
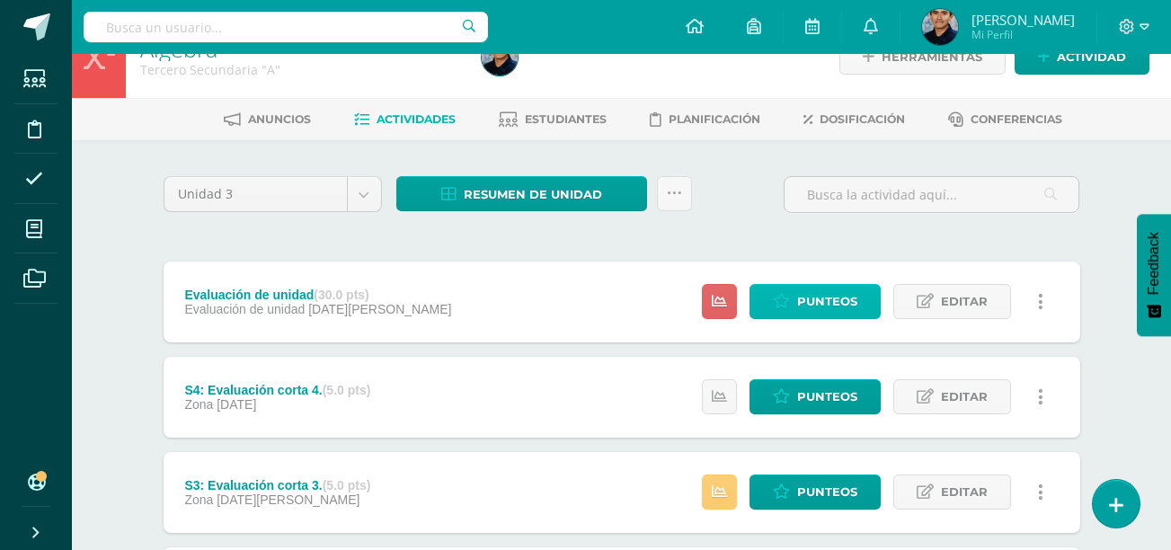
click at [807, 296] on span "Punteos" at bounding box center [827, 301] width 60 height 33
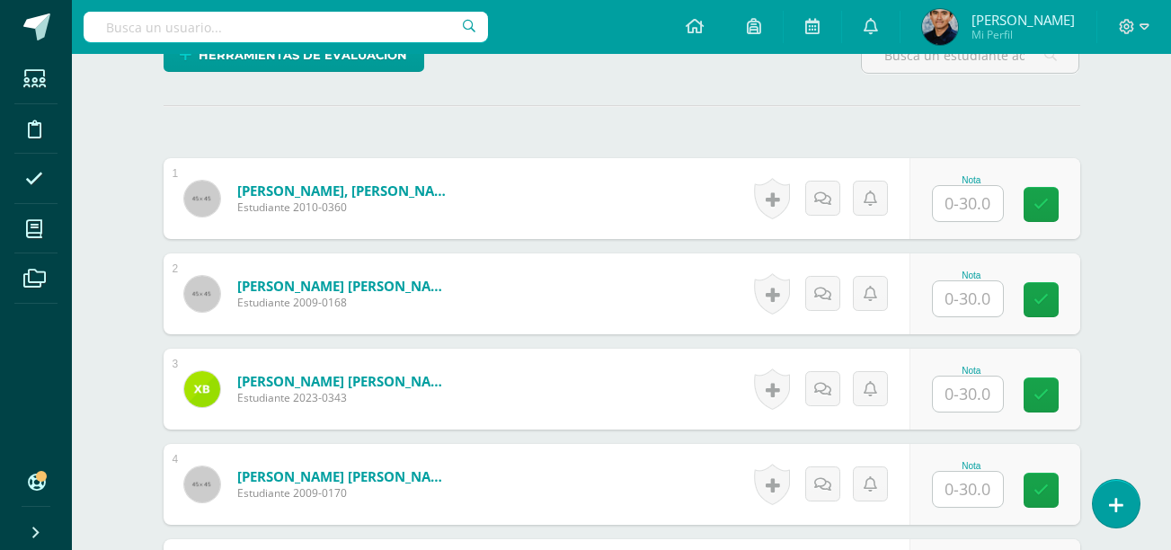
scroll to position [509, 0]
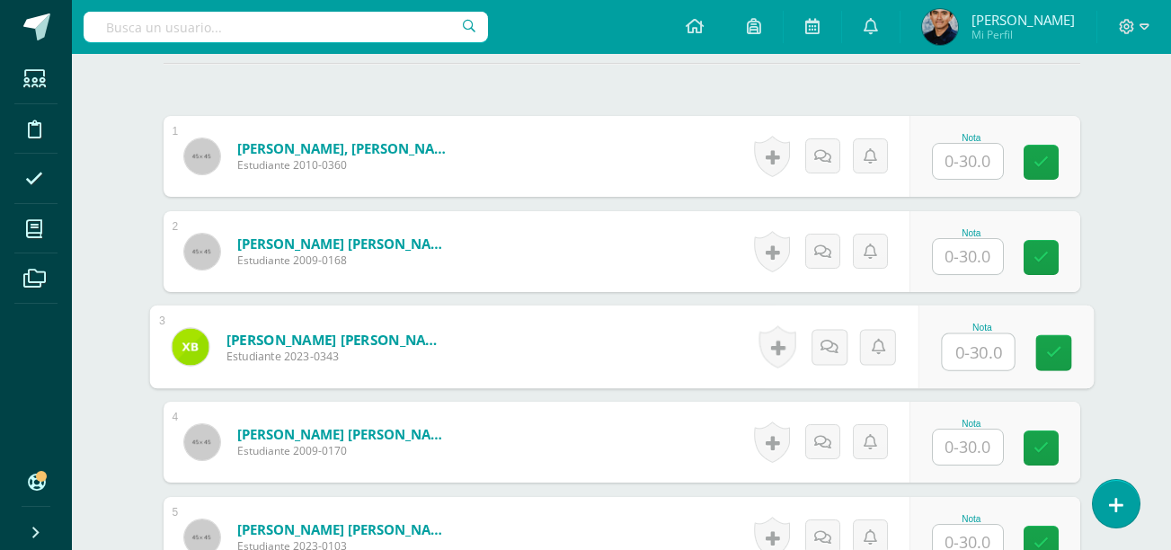
click at [972, 342] on input "text" at bounding box center [978, 352] width 72 height 36
type input "15"
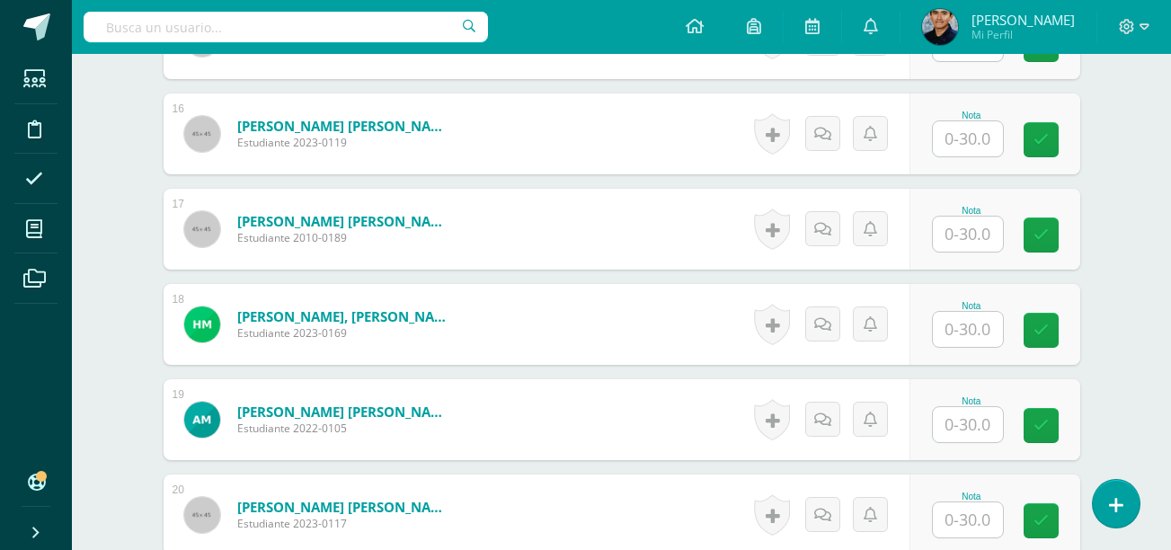
scroll to position [1978, 0]
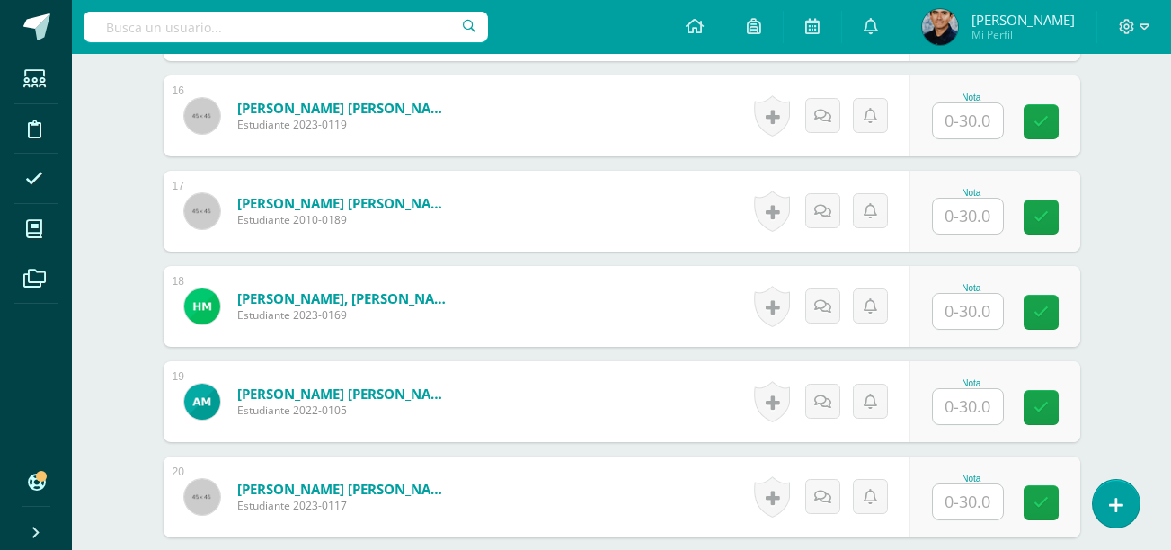
click at [939, 216] on div at bounding box center [968, 216] width 72 height 37
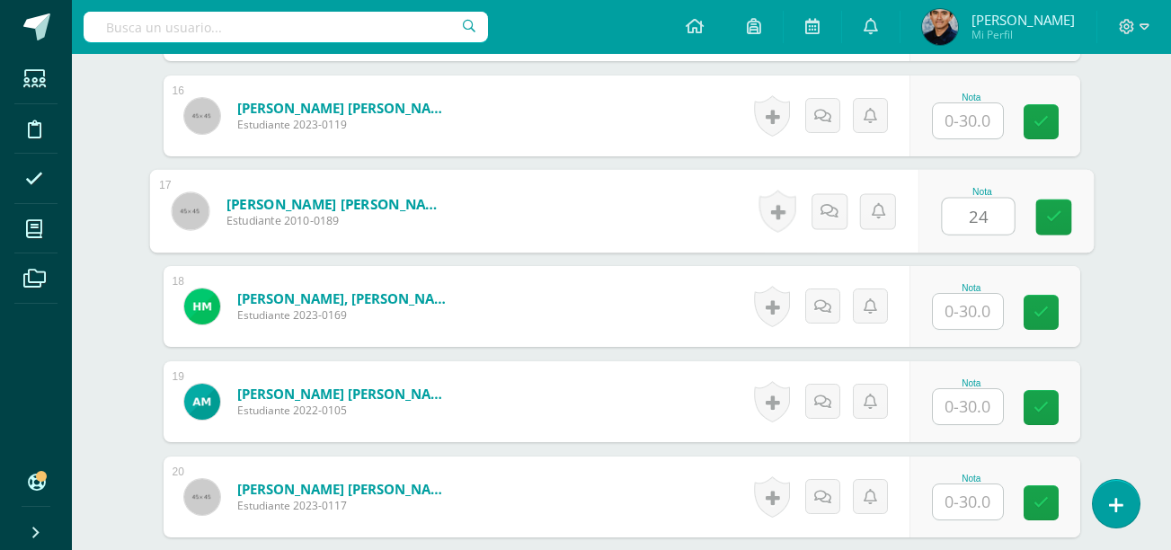
type input "24"
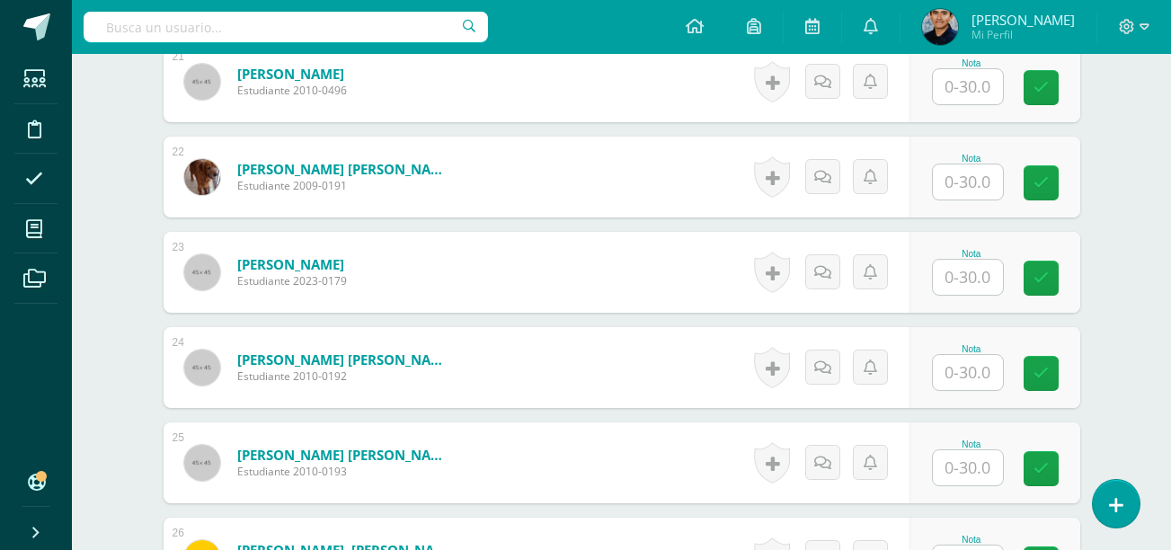
scroll to position [2489, 0]
click at [977, 402] on div "Nota" at bounding box center [994, 366] width 171 height 81
click at [964, 380] on input "text" at bounding box center [968, 371] width 70 height 35
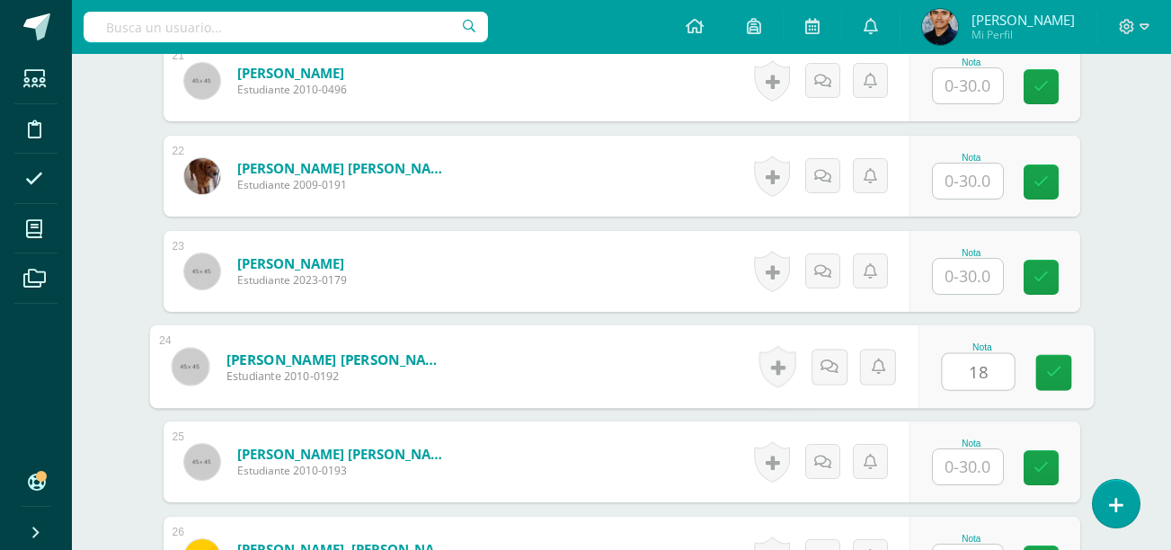
type input "18"
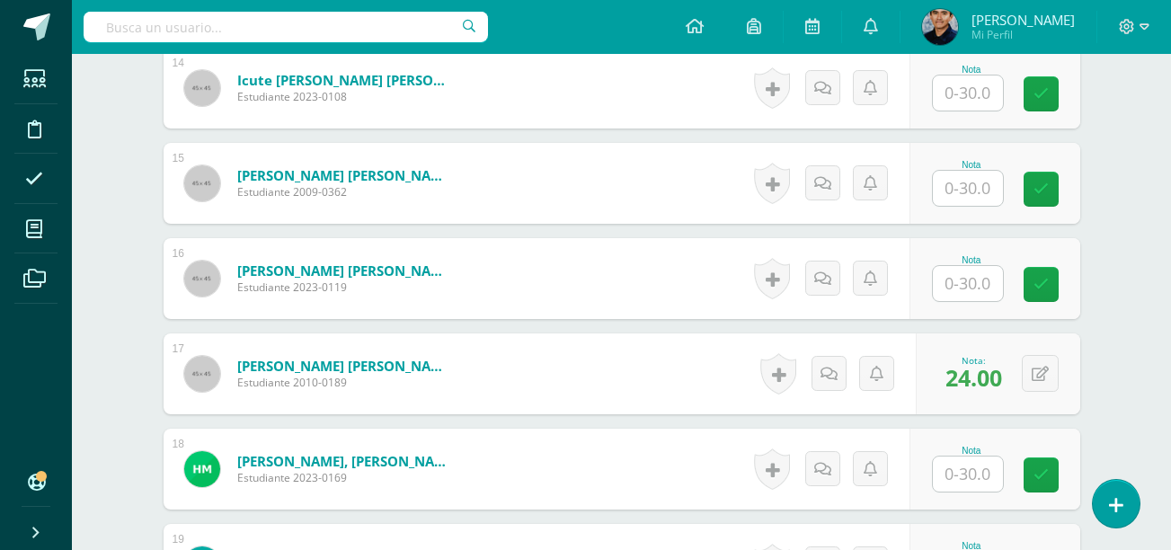
scroll to position [1809, 0]
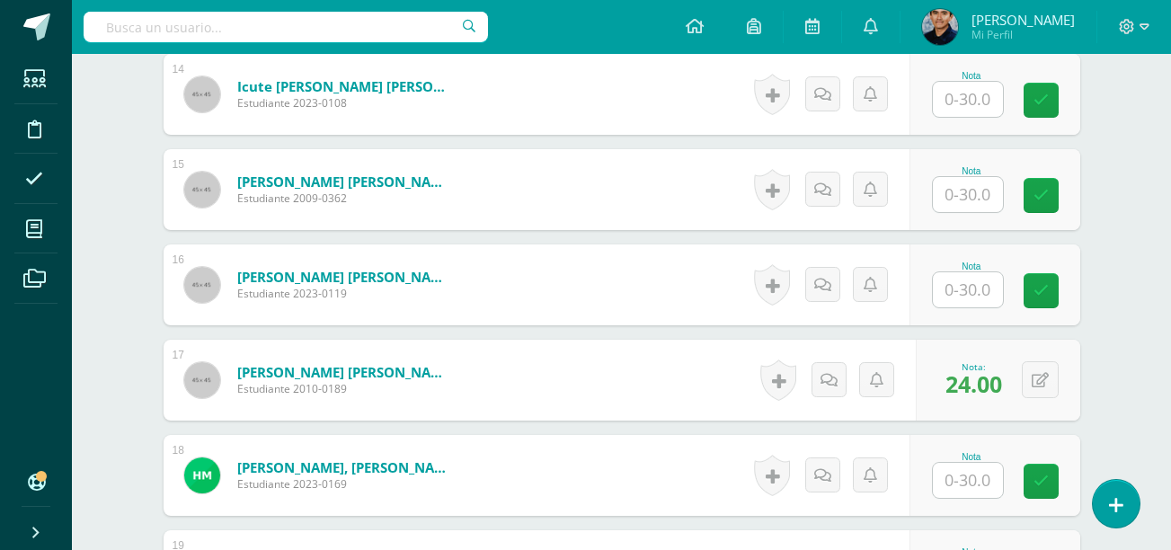
click at [962, 199] on input "text" at bounding box center [968, 194] width 70 height 35
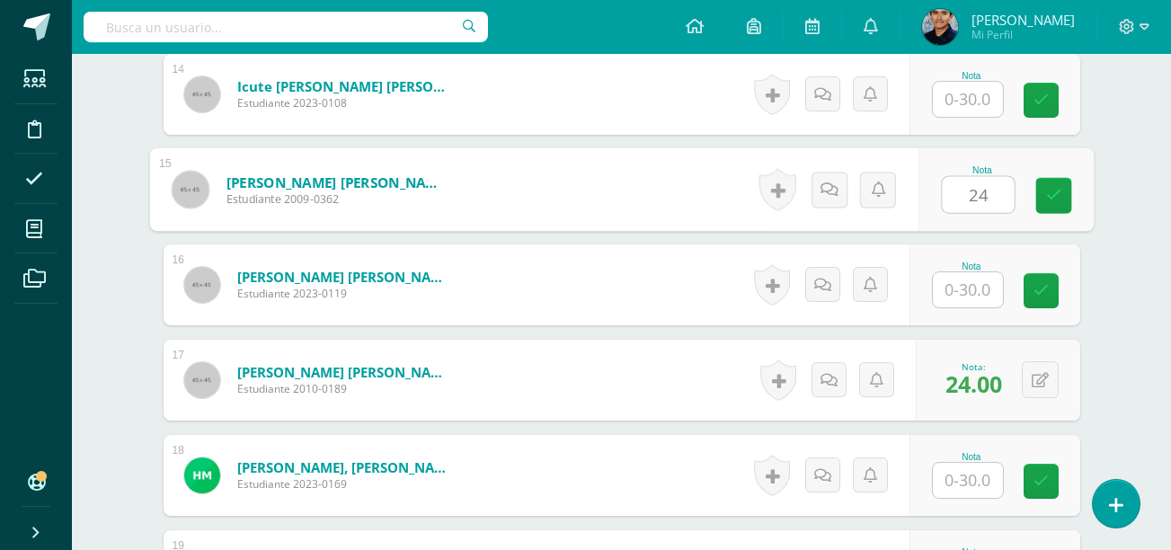
type input "24"
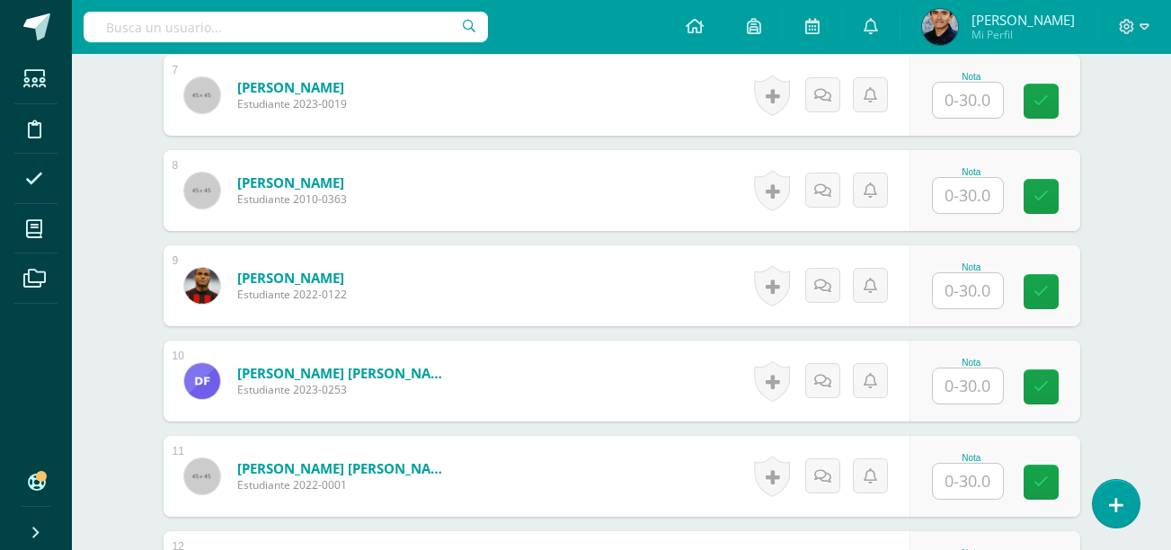
scroll to position [1138, 0]
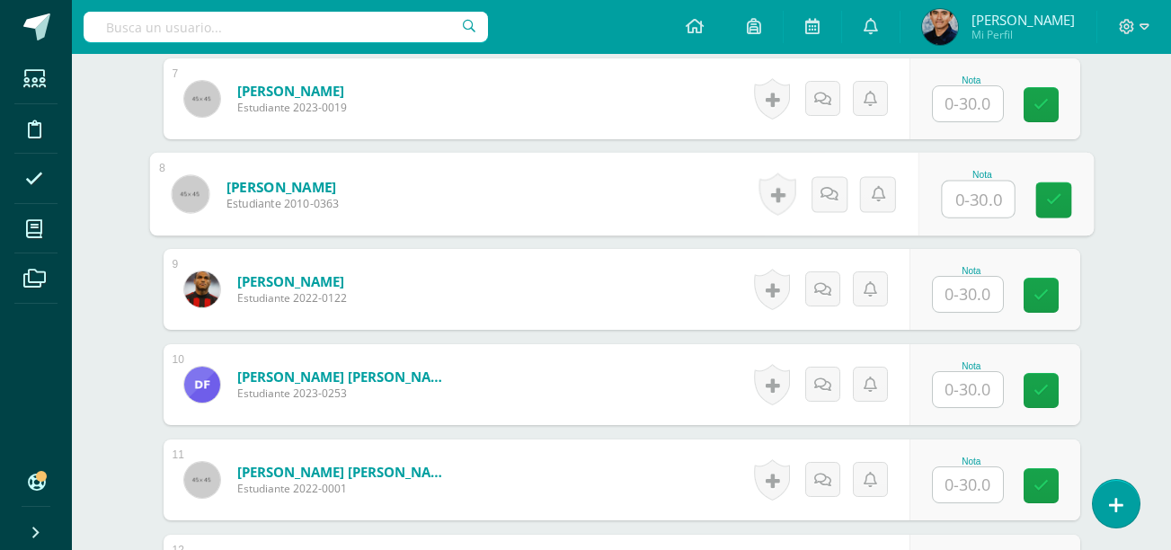
click at [948, 200] on input "text" at bounding box center [978, 200] width 72 height 36
type input "25"
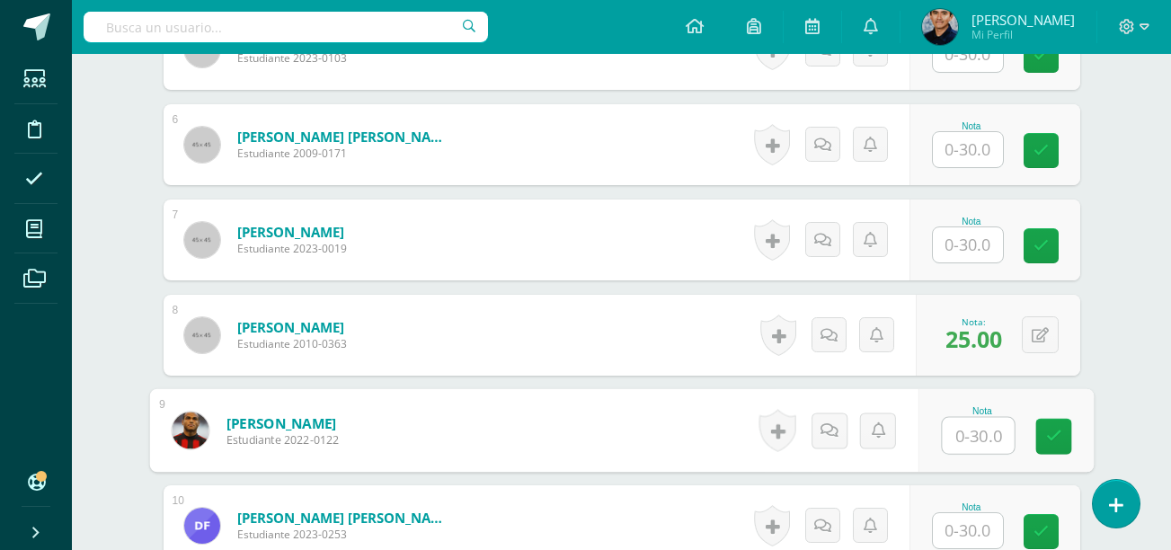
scroll to position [992, 0]
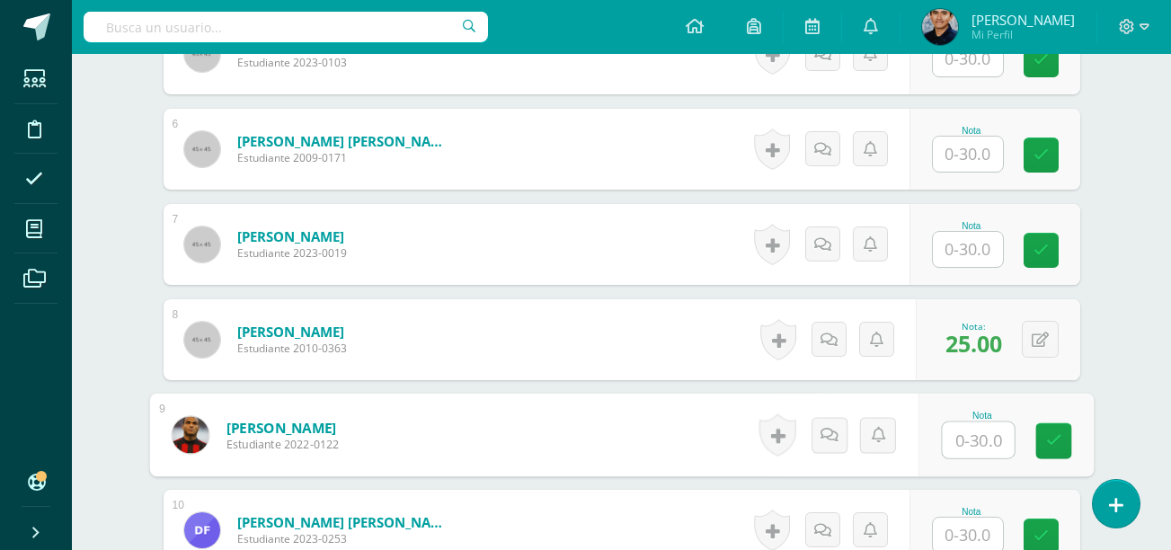
click at [986, 248] on input "text" at bounding box center [968, 249] width 70 height 35
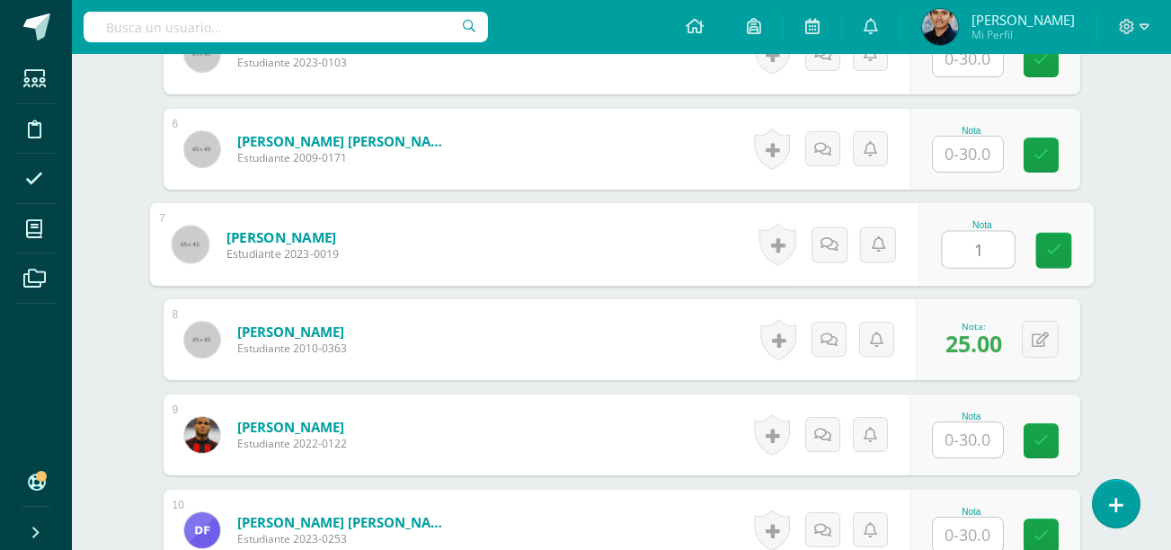
type input "12"
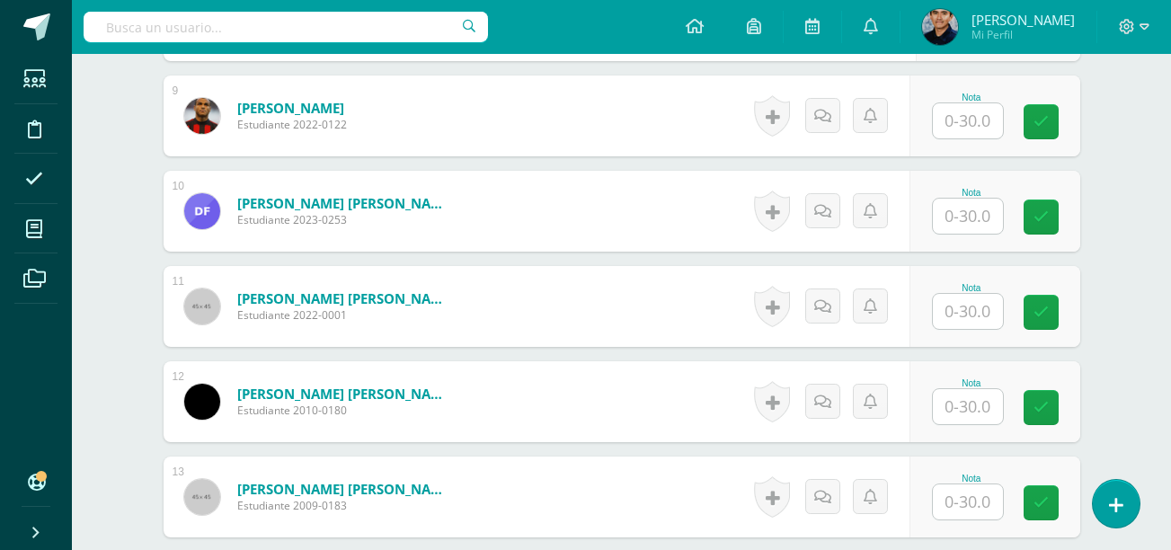
scroll to position [1333, 0]
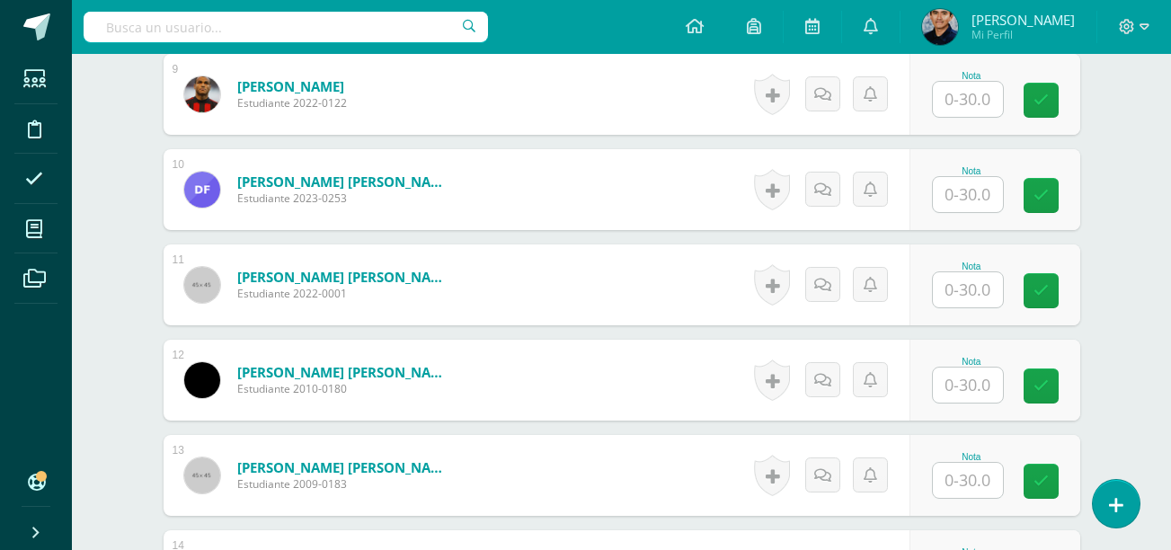
click at [974, 293] on input "text" at bounding box center [968, 289] width 70 height 35
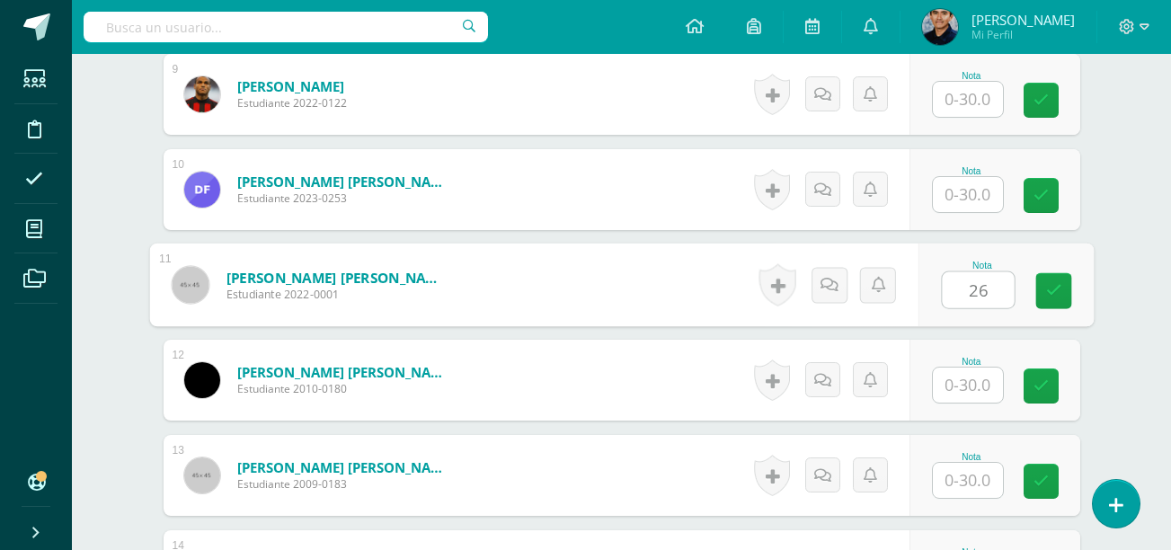
type input "26"
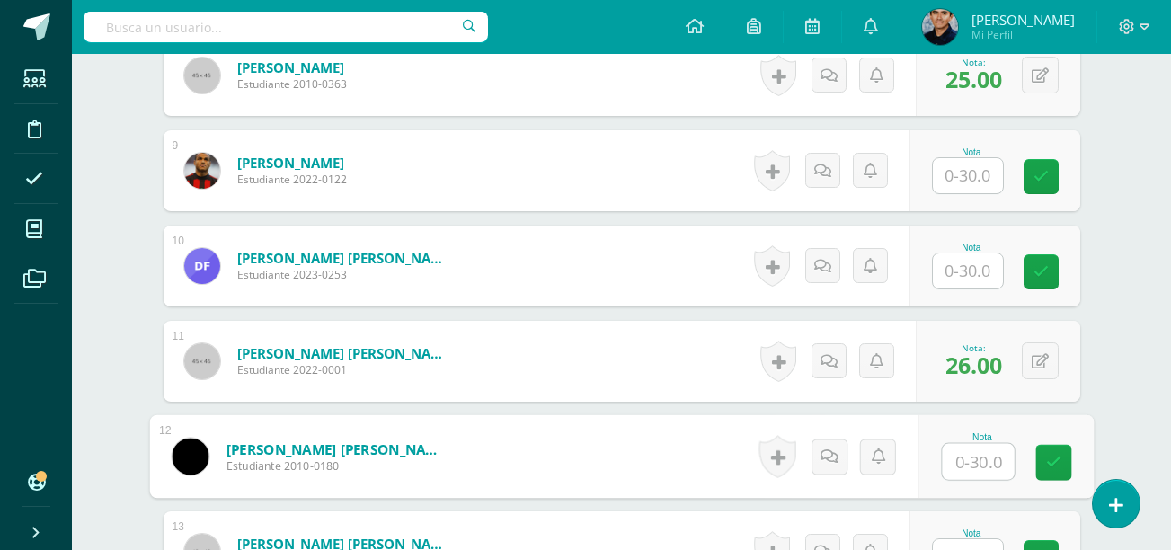
scroll to position [1312, 0]
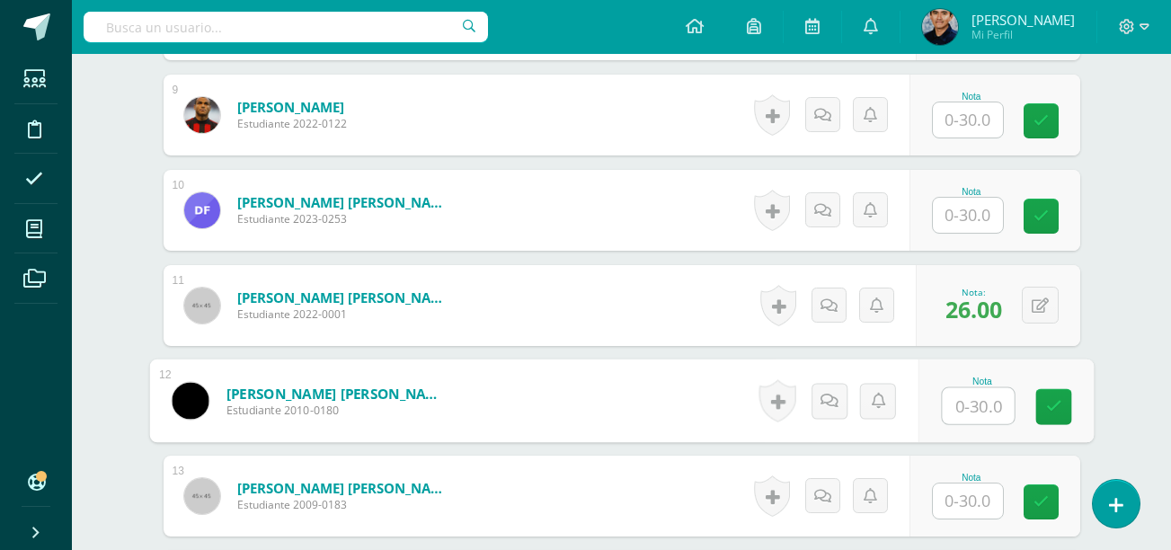
click at [965, 400] on input "text" at bounding box center [978, 406] width 72 height 36
type input "24"
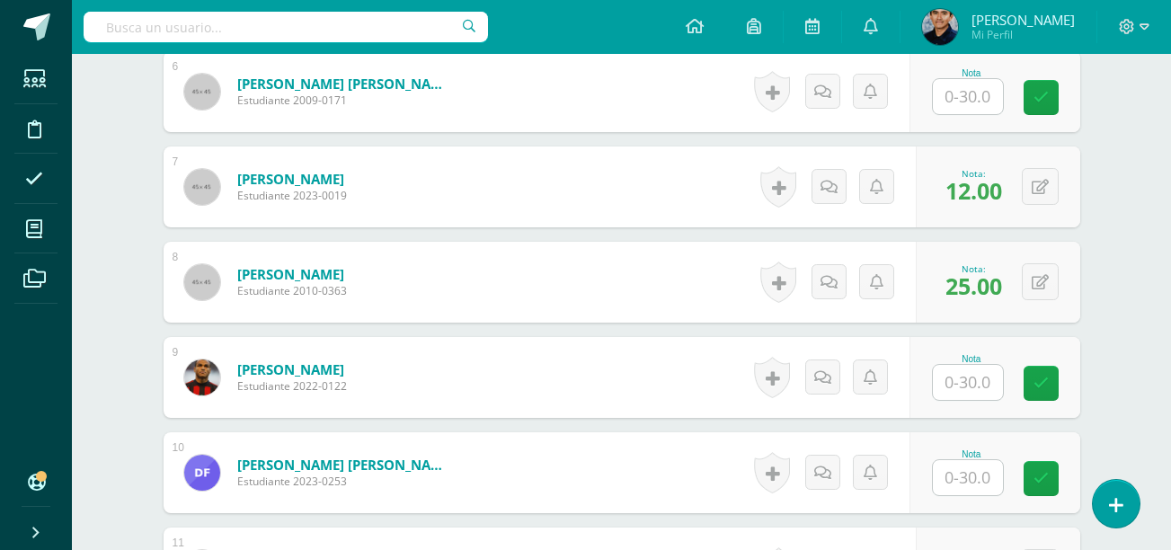
scroll to position [1054, 0]
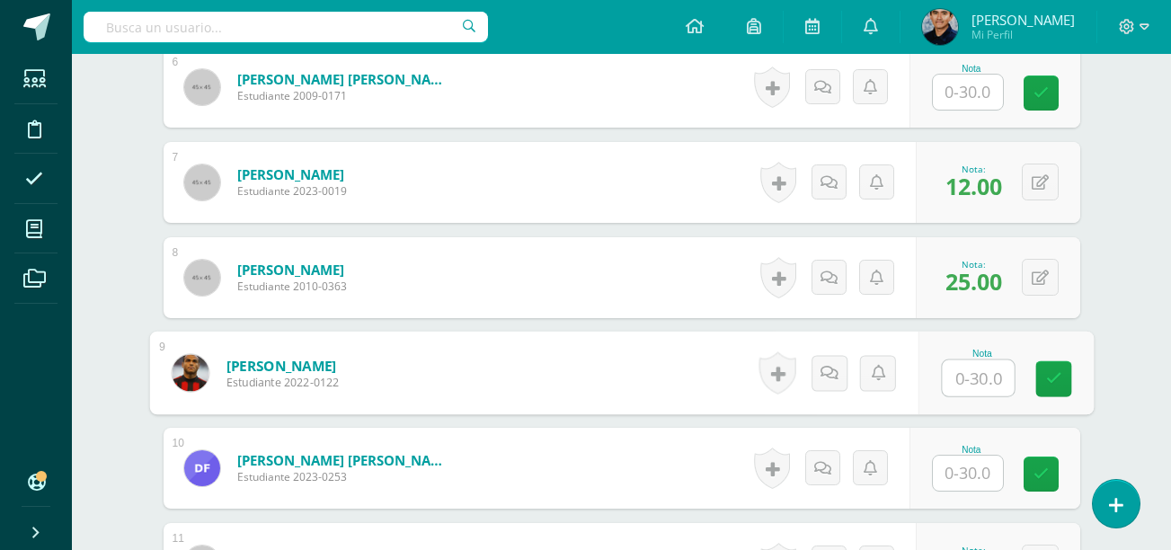
click at [958, 377] on input "text" at bounding box center [978, 378] width 72 height 36
type input "10"
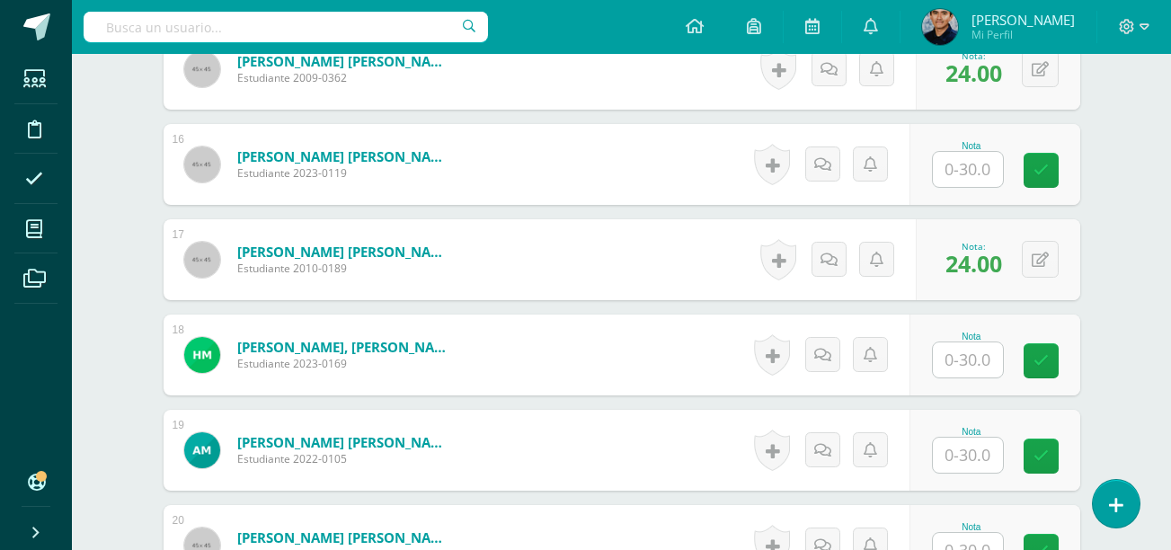
scroll to position [1930, 0]
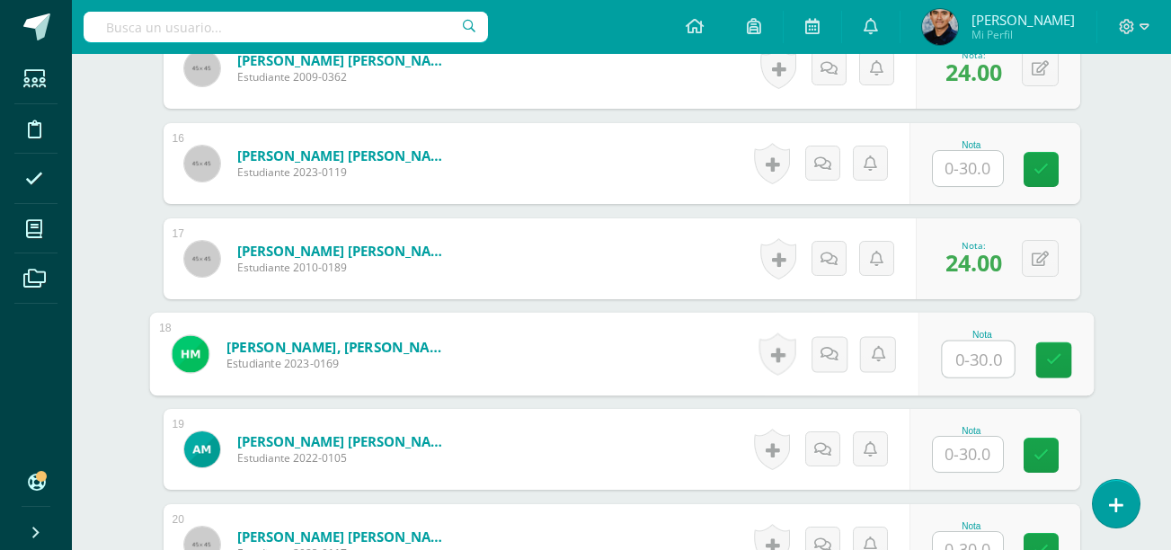
click at [976, 359] on input "text" at bounding box center [978, 360] width 72 height 36
type input "24"
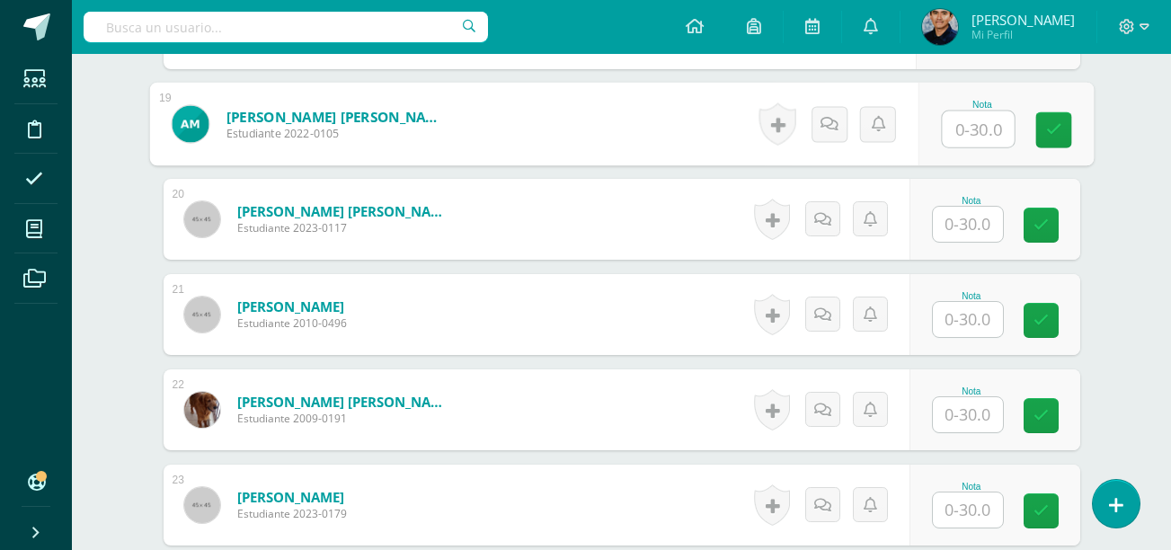
scroll to position [2452, 0]
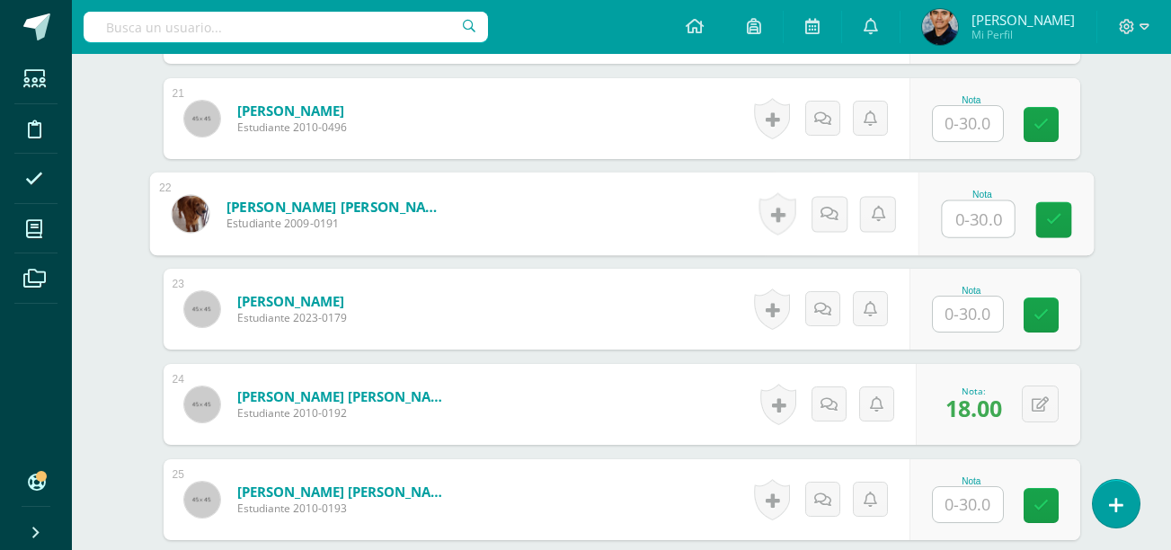
click at [977, 213] on input "text" at bounding box center [978, 219] width 72 height 36
type input "29"
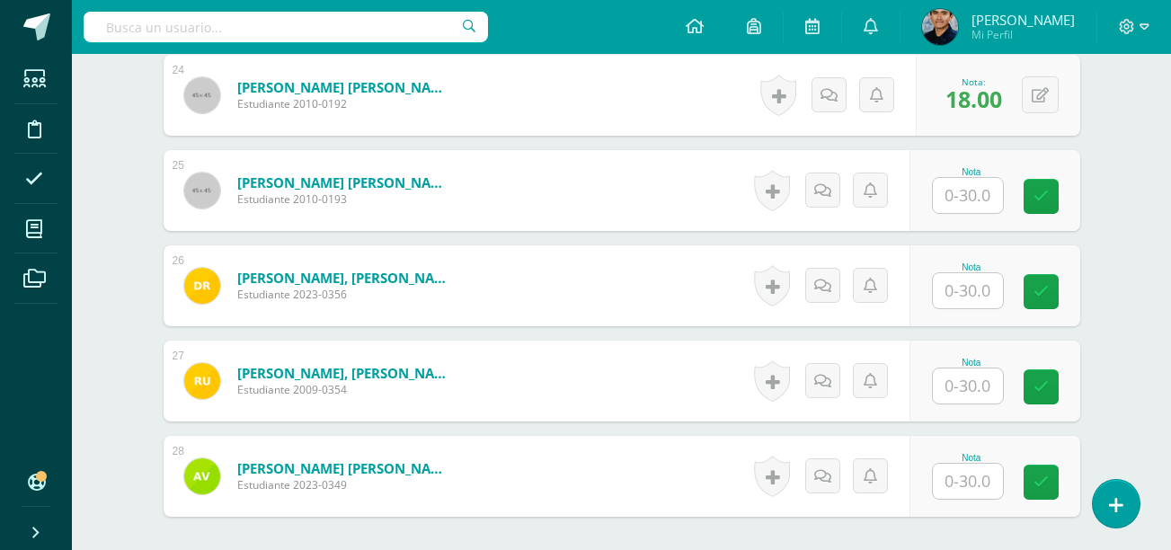
scroll to position [2773, 0]
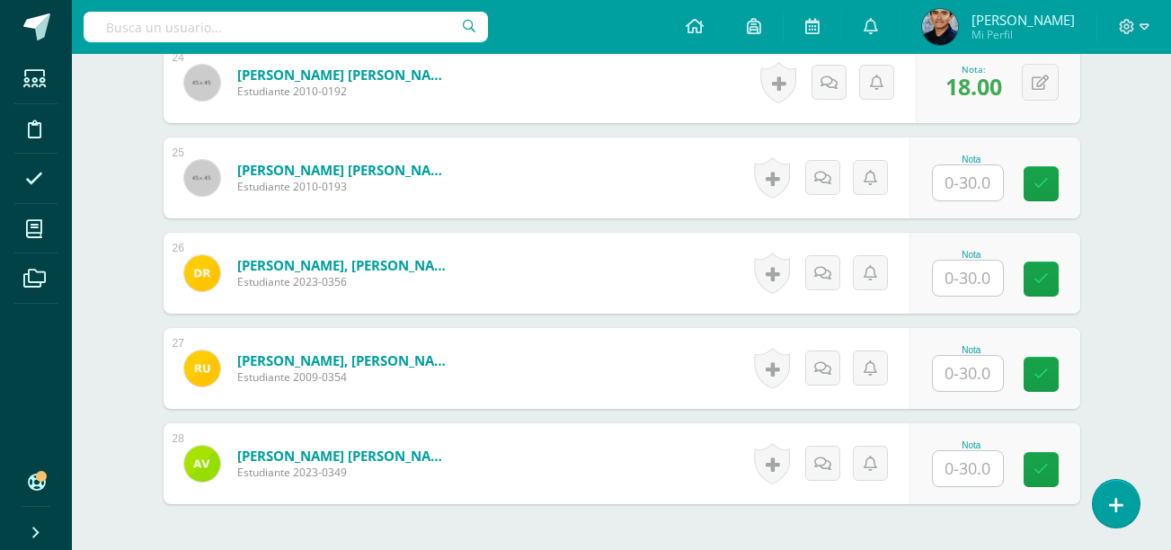
click at [983, 470] on input "text" at bounding box center [968, 468] width 70 height 35
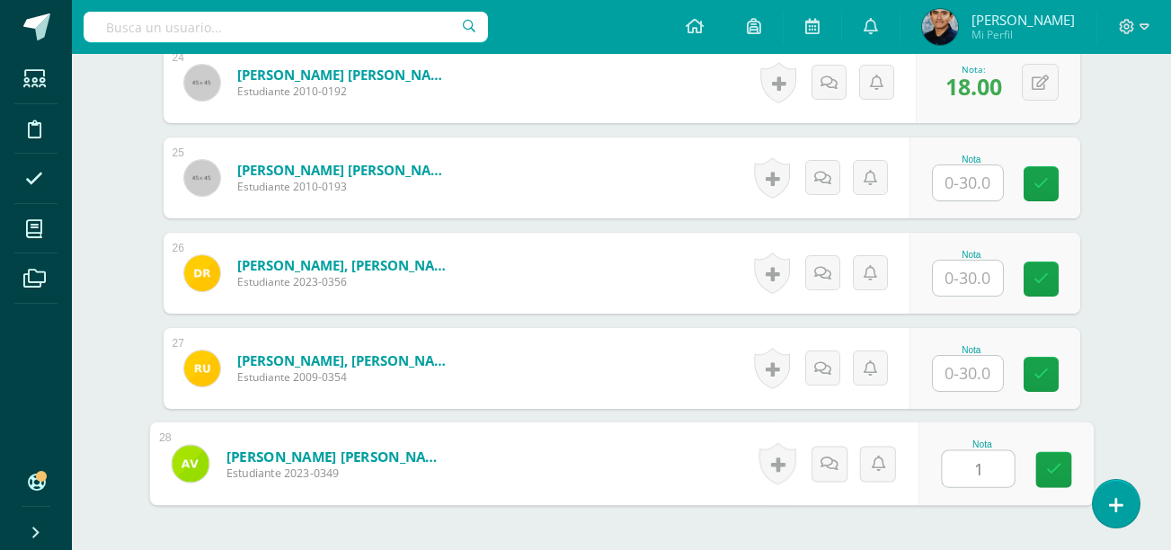
type input "17"
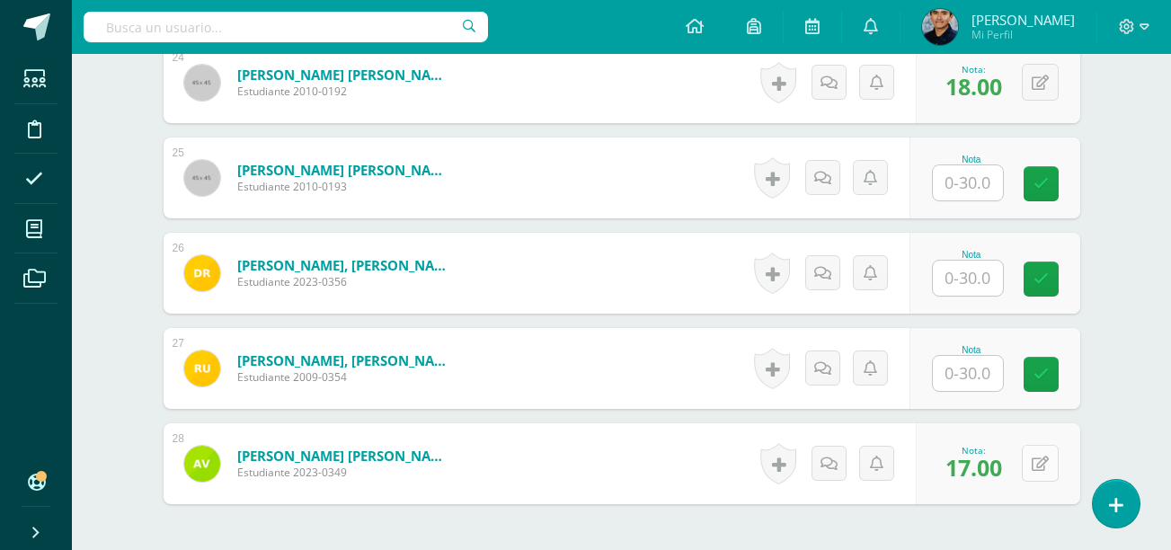
click at [1027, 468] on div "0 Logros Logros obtenidos Aún no hay logros agregados Nota: 17.00" at bounding box center [998, 463] width 164 height 81
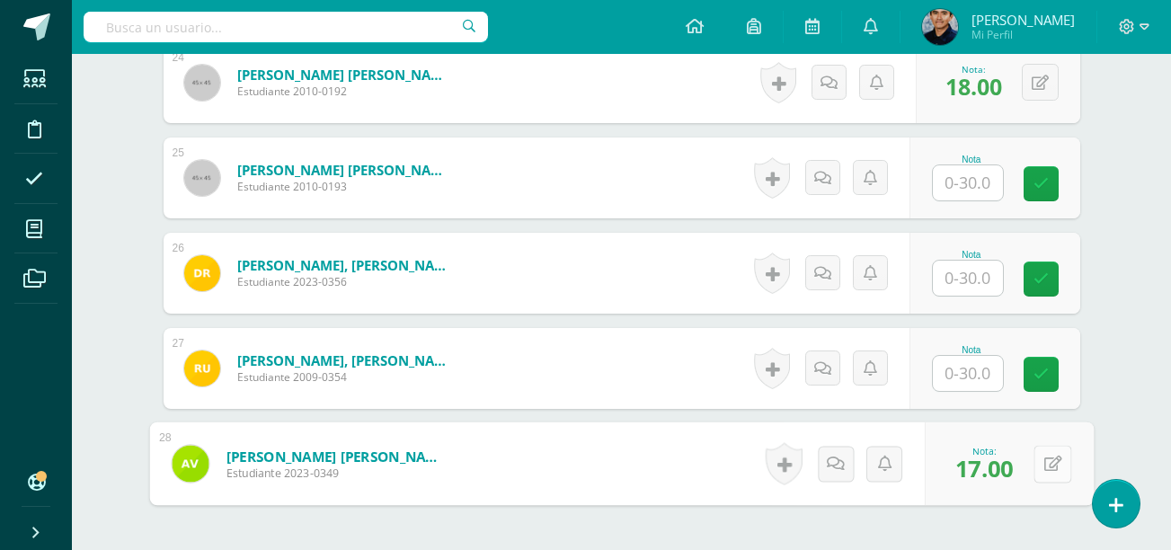
click at [1050, 469] on icon at bounding box center [1052, 463] width 18 height 15
type input "18"
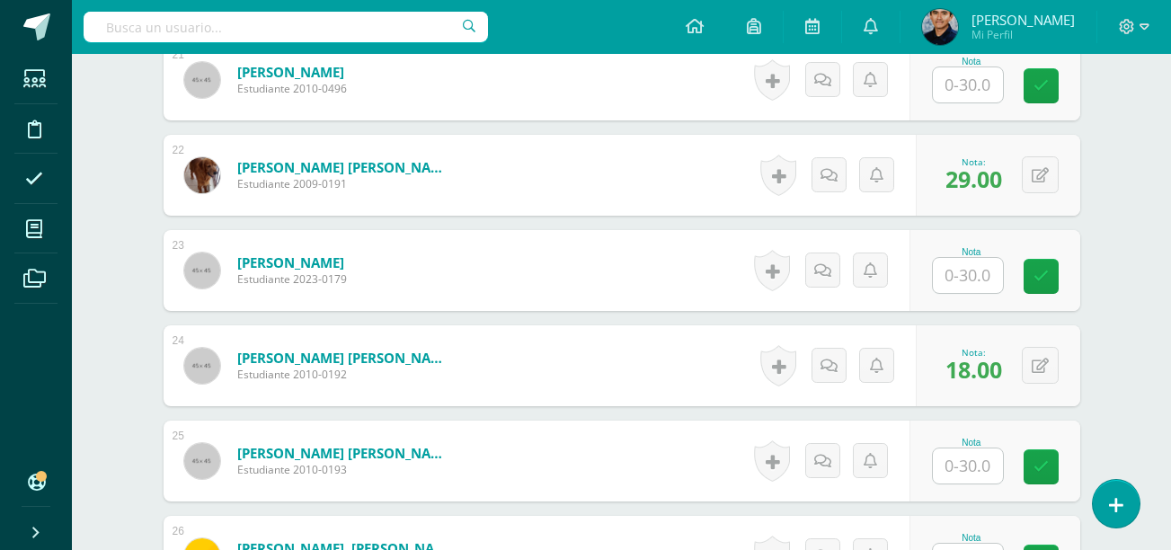
scroll to position [2480, 0]
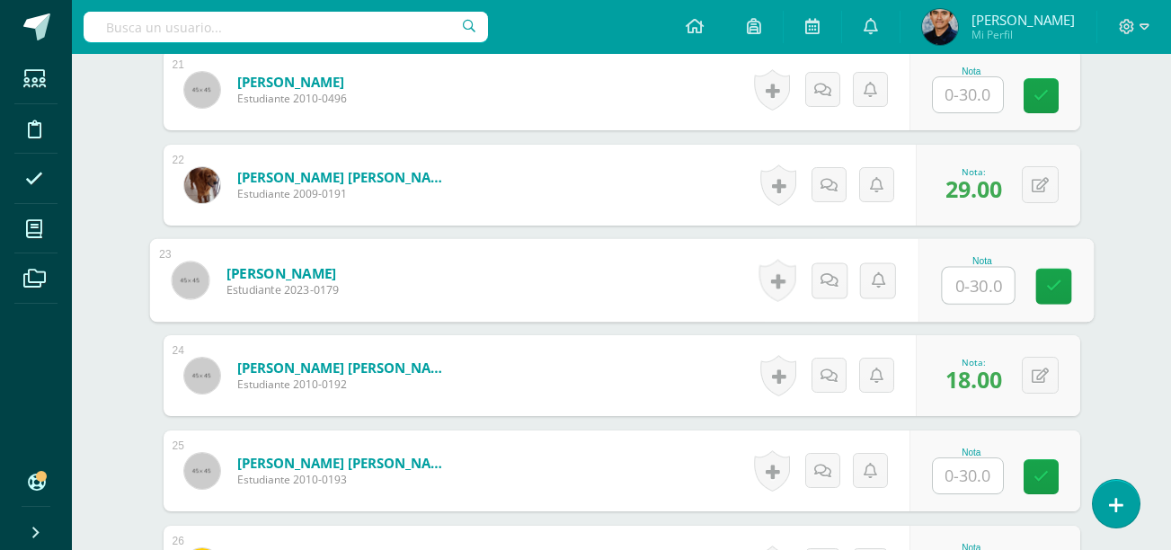
click at [967, 286] on input "text" at bounding box center [978, 286] width 72 height 36
type input "12"
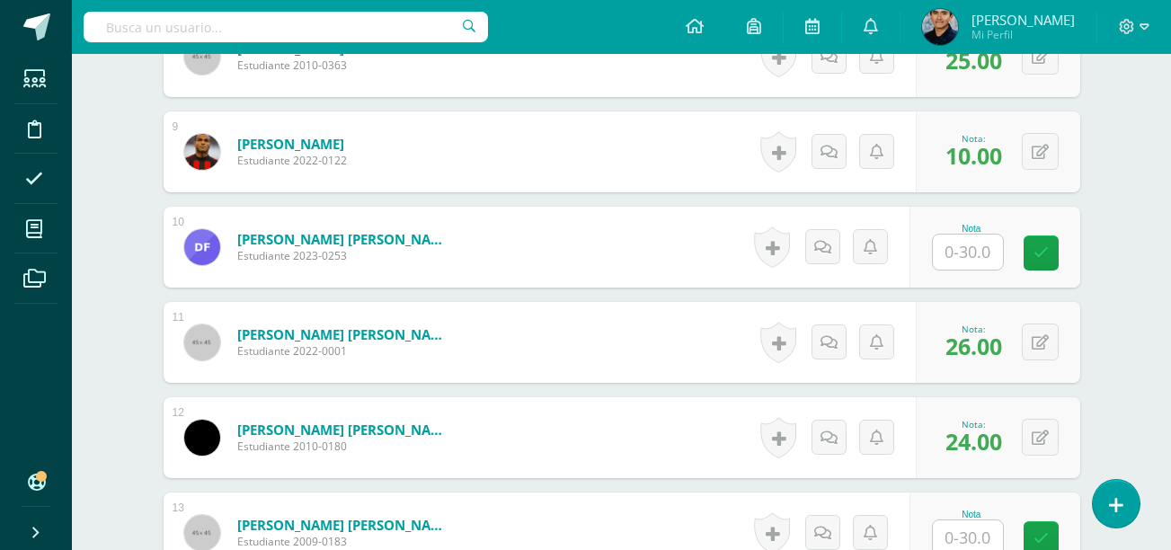
scroll to position [1274, 0]
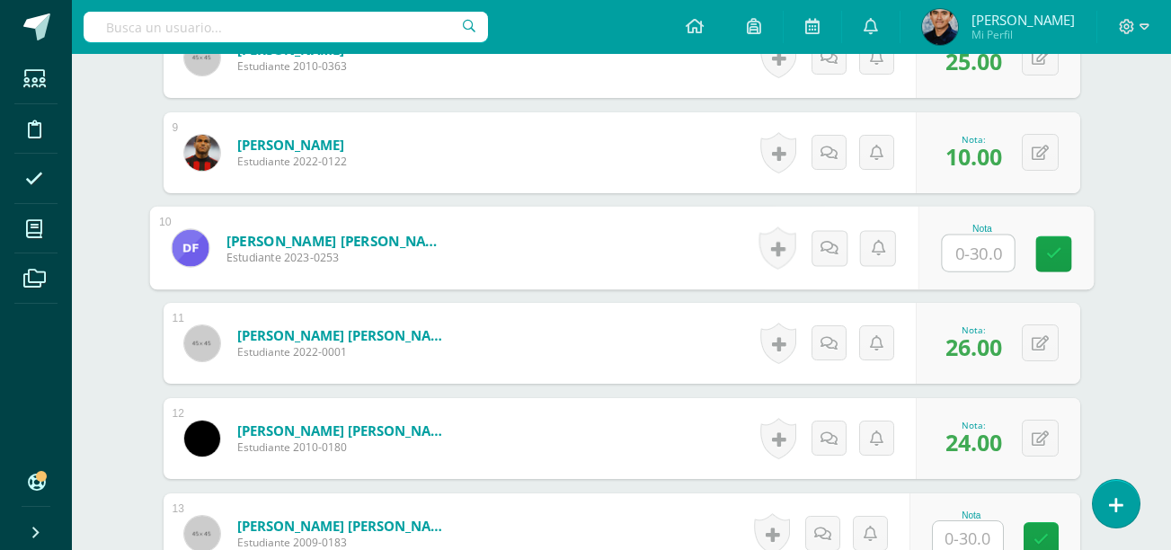
click at [970, 253] on input "text" at bounding box center [978, 253] width 72 height 36
type input "17"
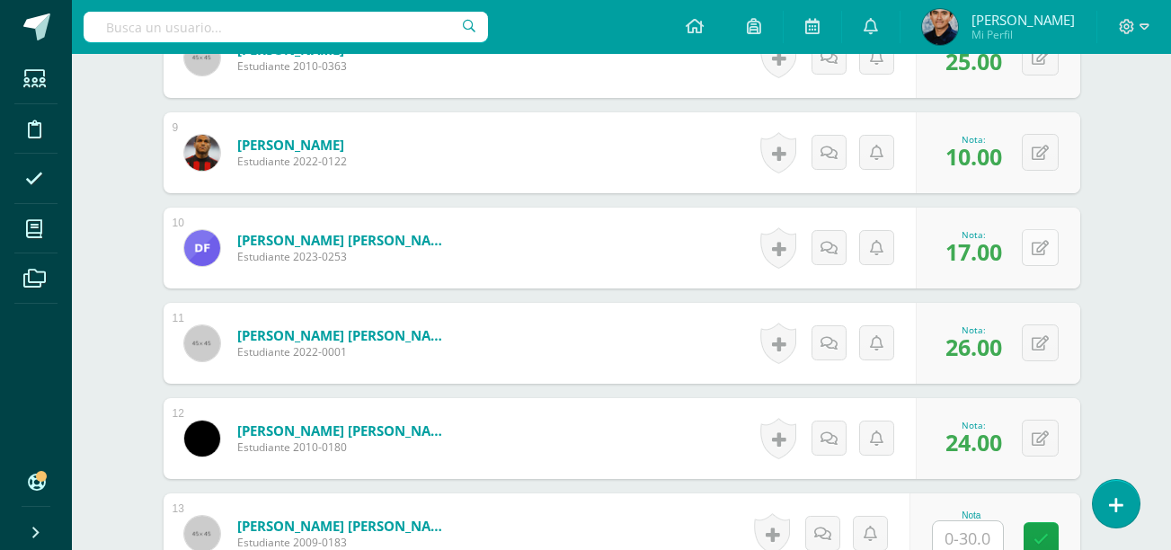
click at [1033, 245] on button at bounding box center [1040, 247] width 37 height 37
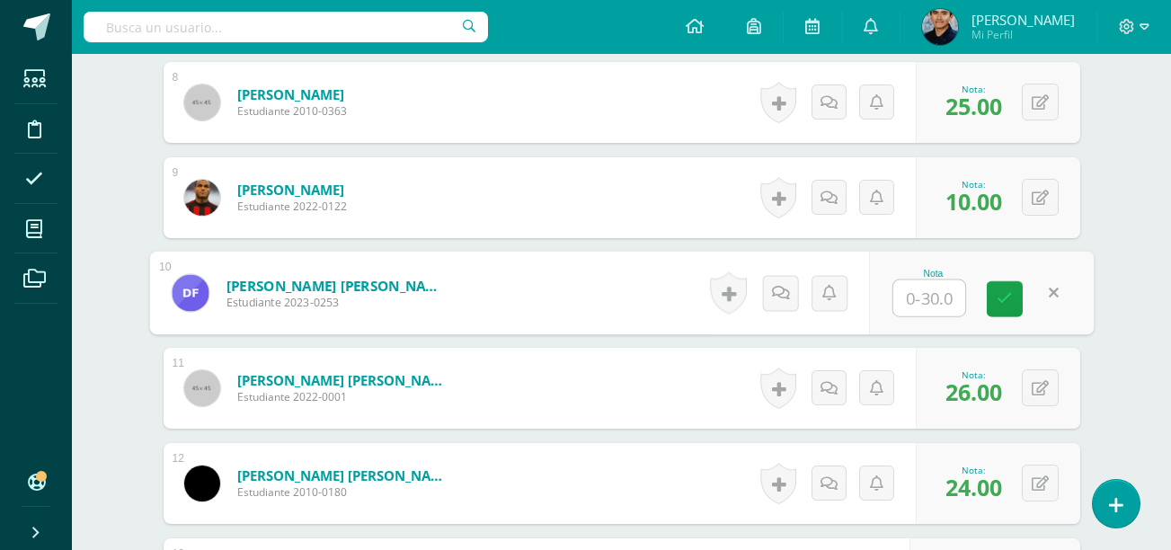
scroll to position [1231, 0]
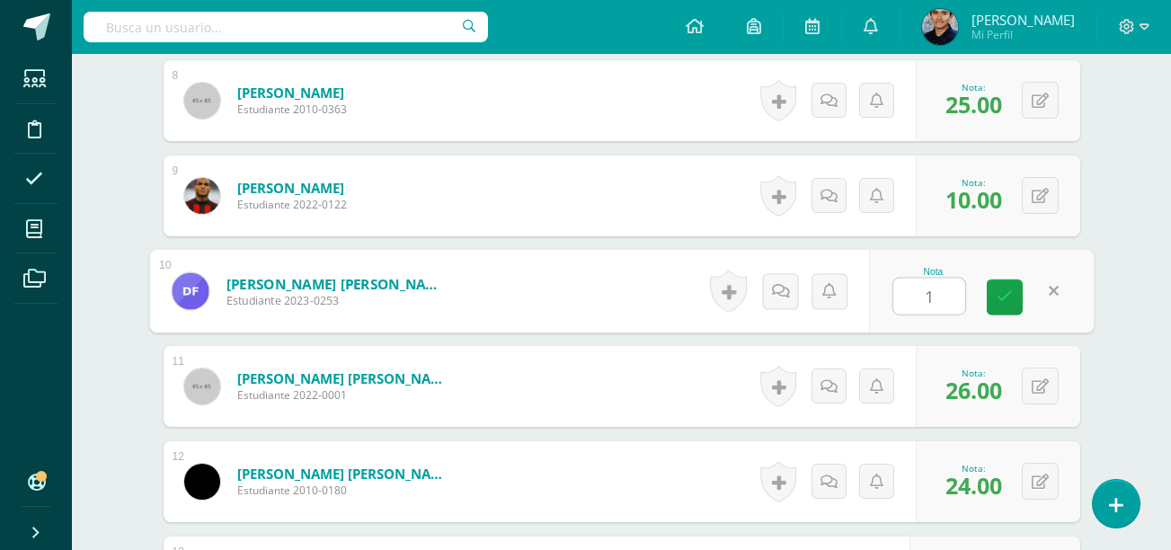
type input "17"
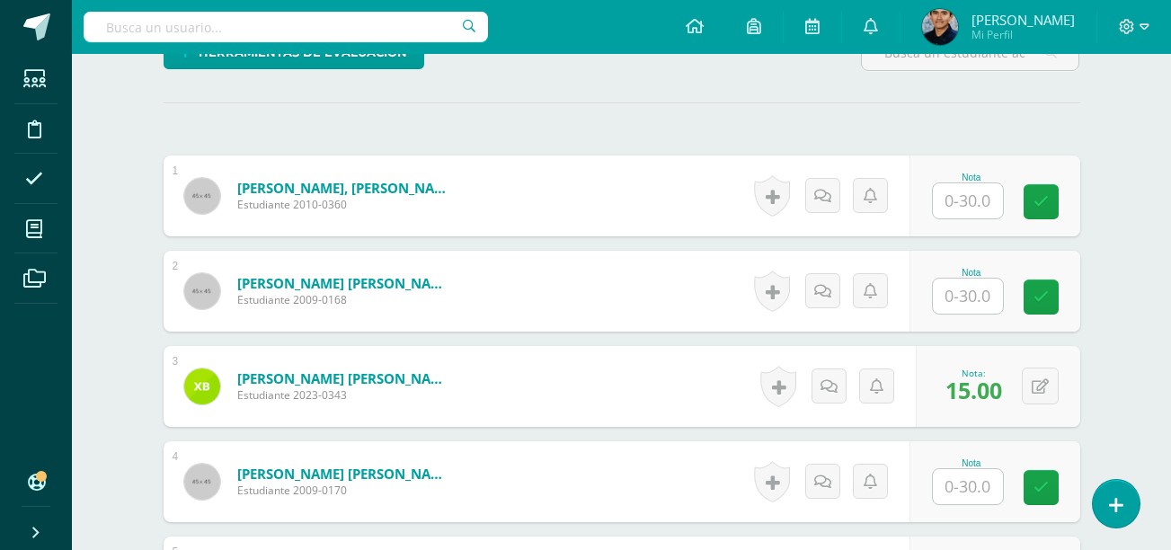
scroll to position [617, 0]
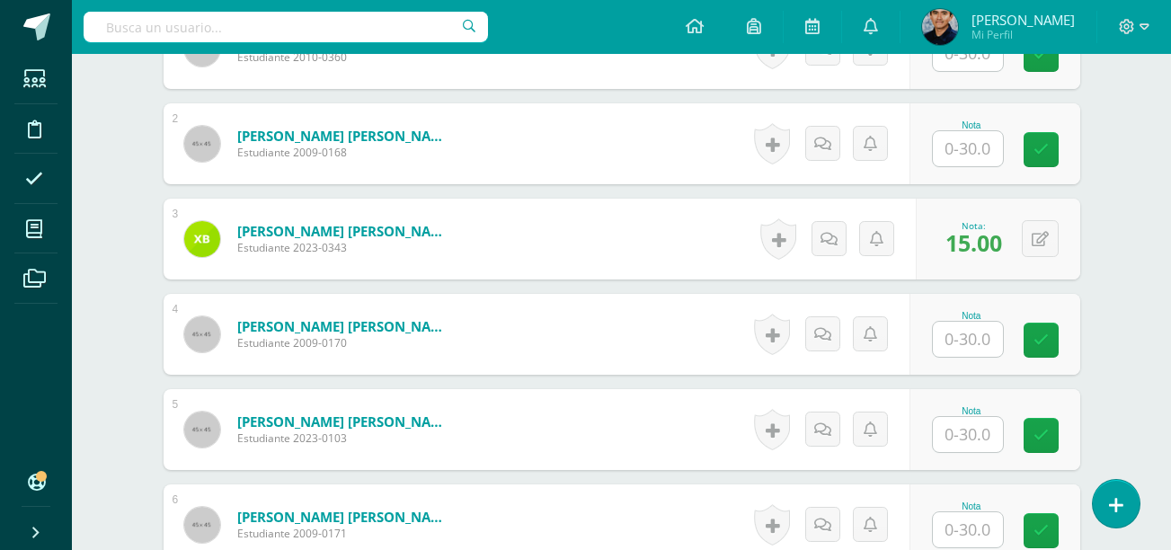
click at [961, 427] on input "text" at bounding box center [968, 434] width 70 height 35
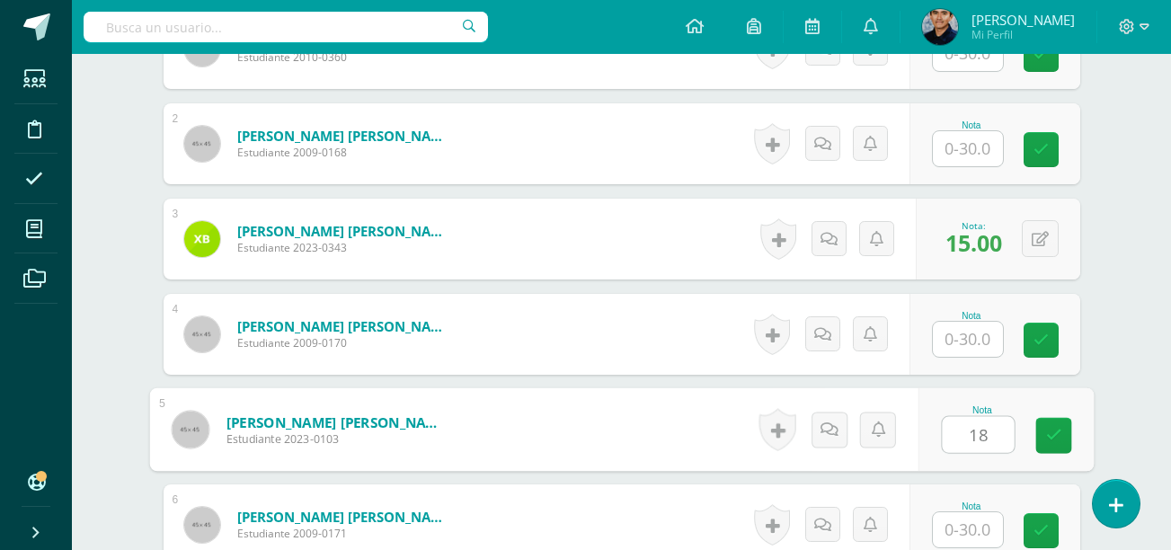
type input "1"
type input "20"
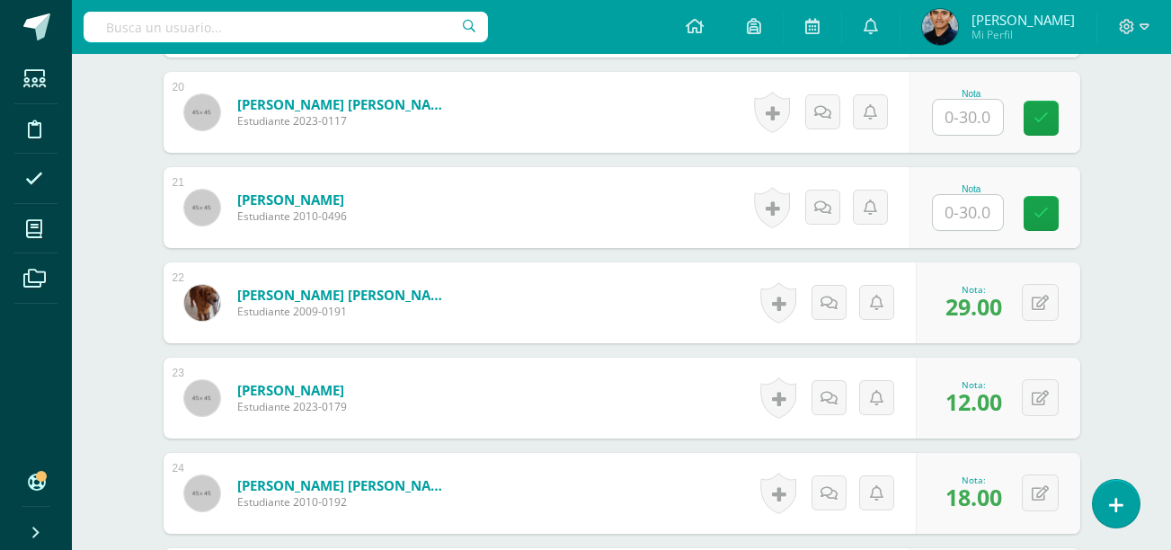
scroll to position [2345, 0]
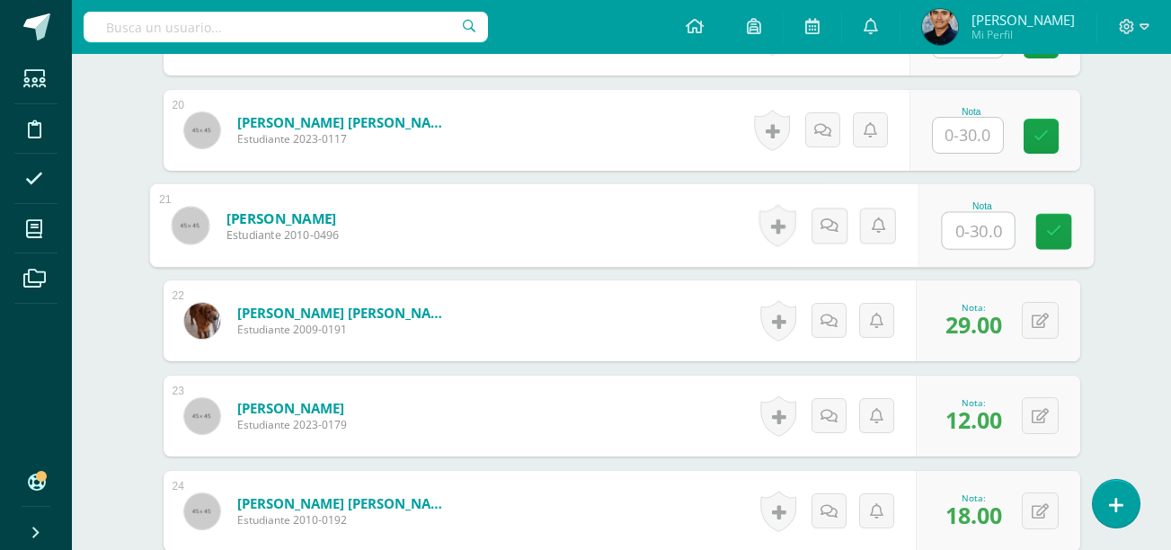
click at [964, 226] on input "text" at bounding box center [978, 231] width 72 height 36
type input "19"
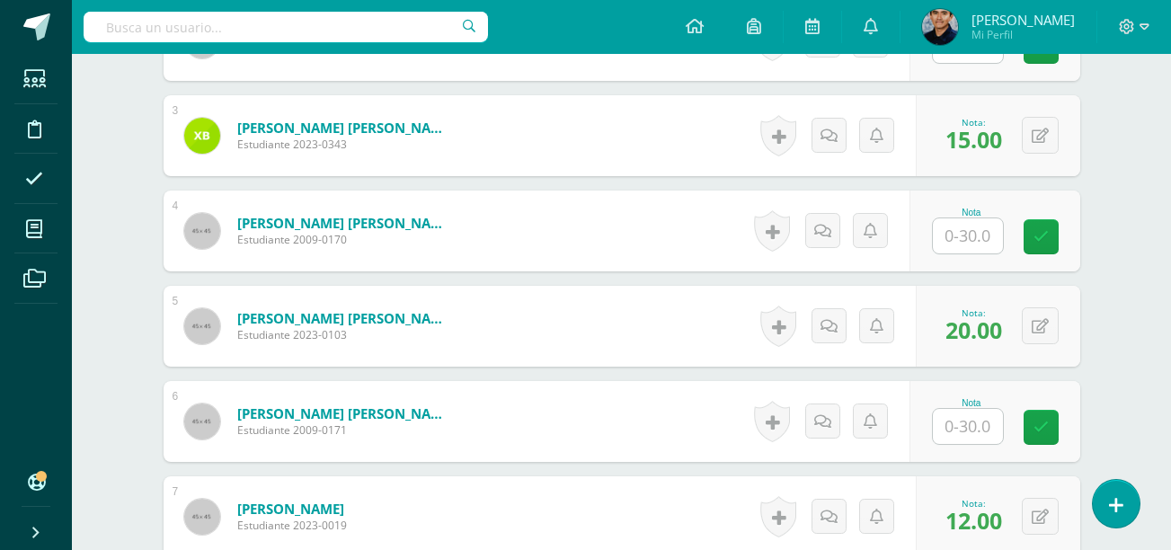
scroll to position [719, 0]
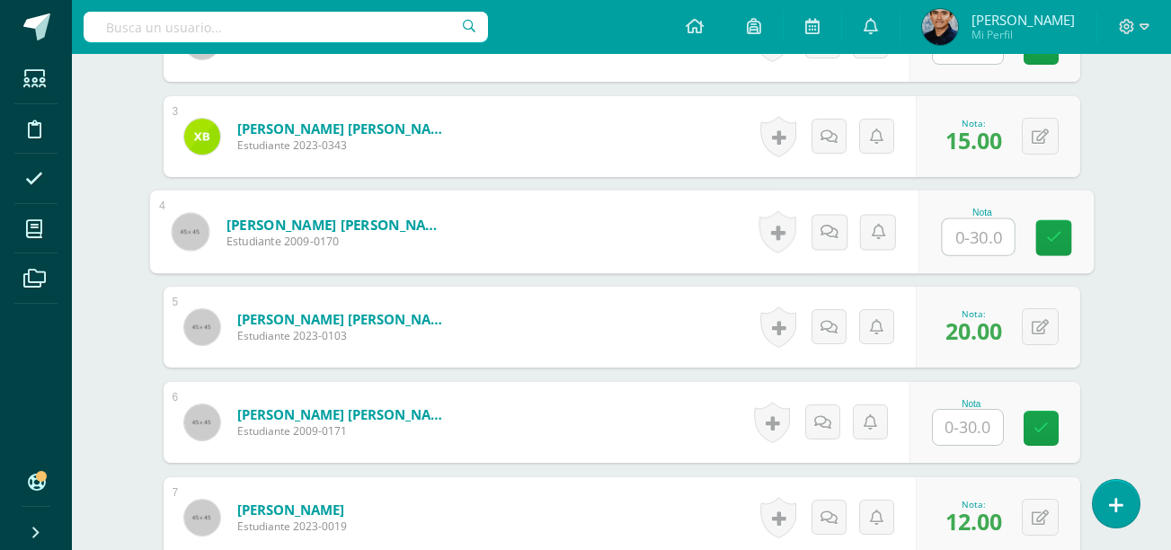
click at [957, 245] on input "text" at bounding box center [978, 237] width 72 height 36
type input "9"
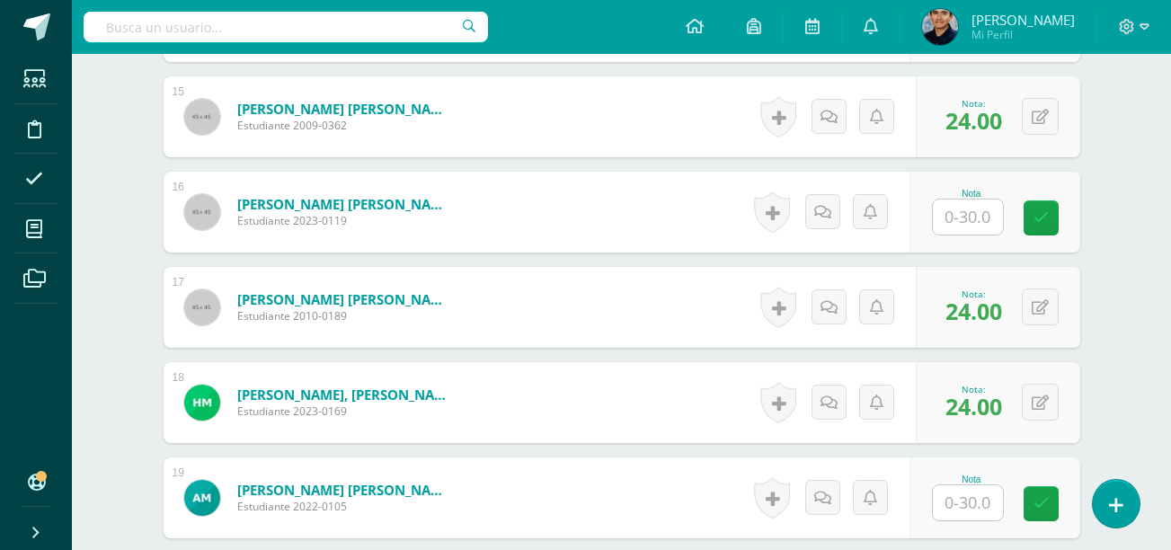
scroll to position [1881, 0]
click at [962, 209] on input "text" at bounding box center [968, 217] width 70 height 35
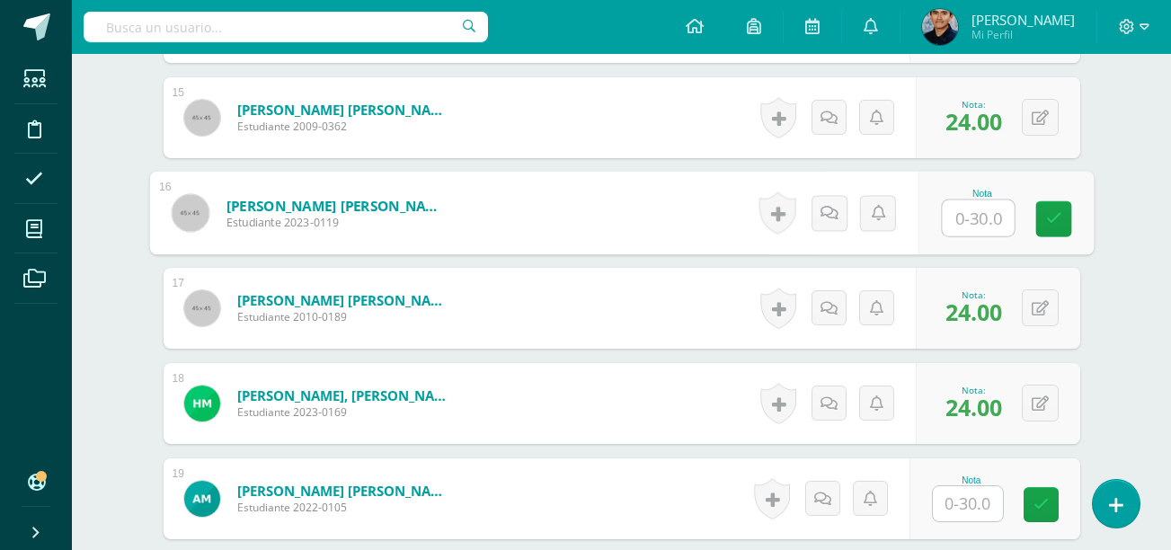
type input "5"
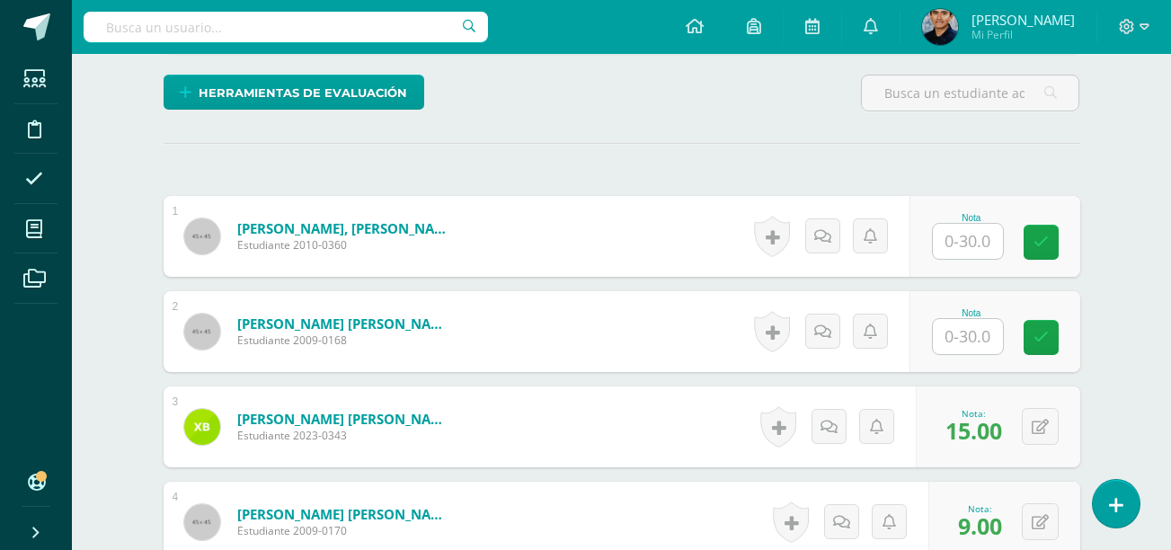
scroll to position [413, 0]
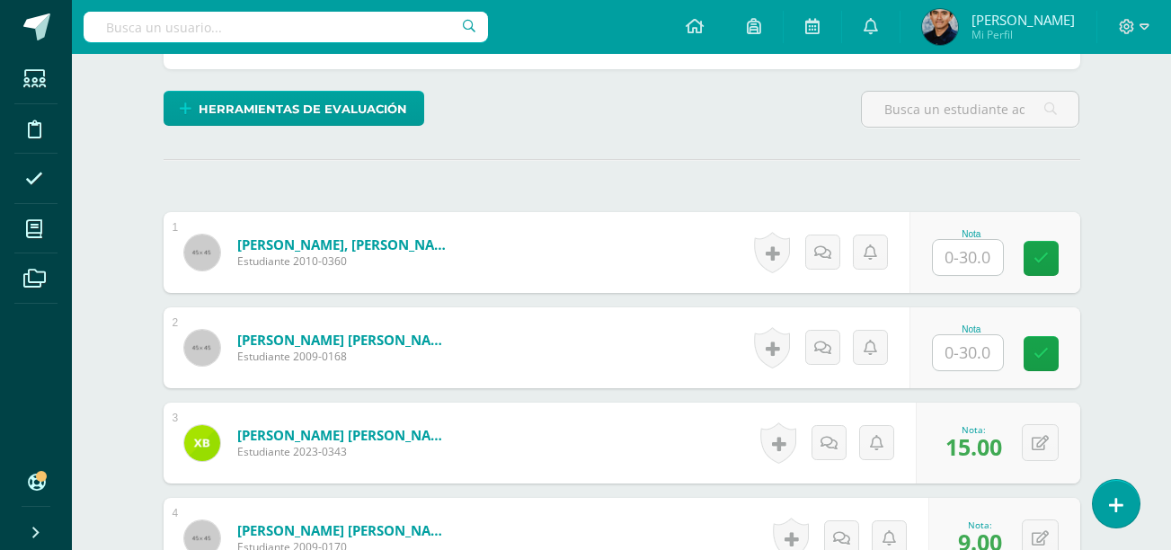
click at [974, 350] on input "text" at bounding box center [968, 352] width 70 height 35
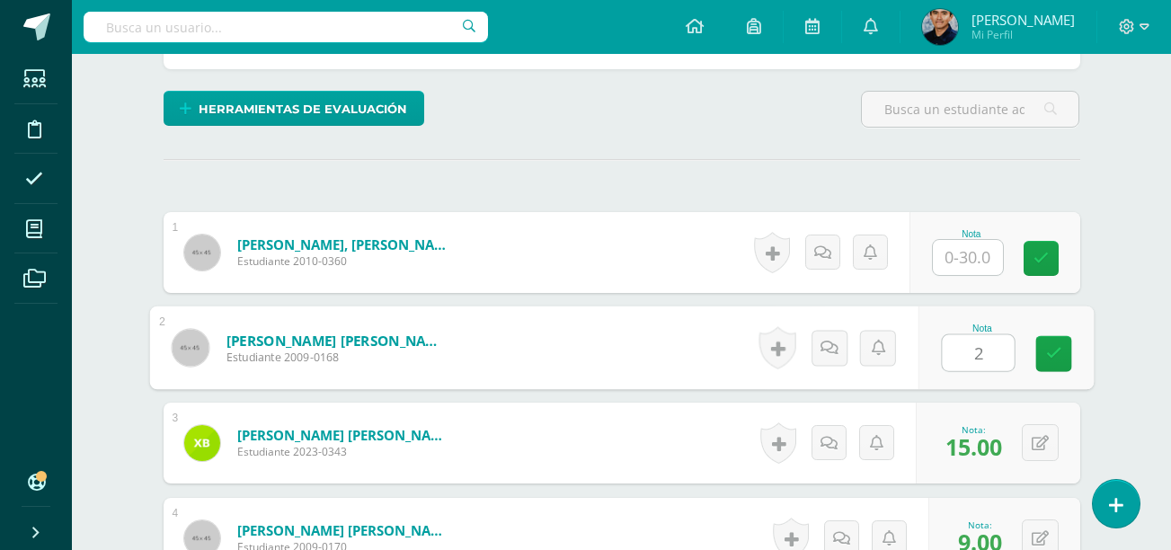
type input "22"
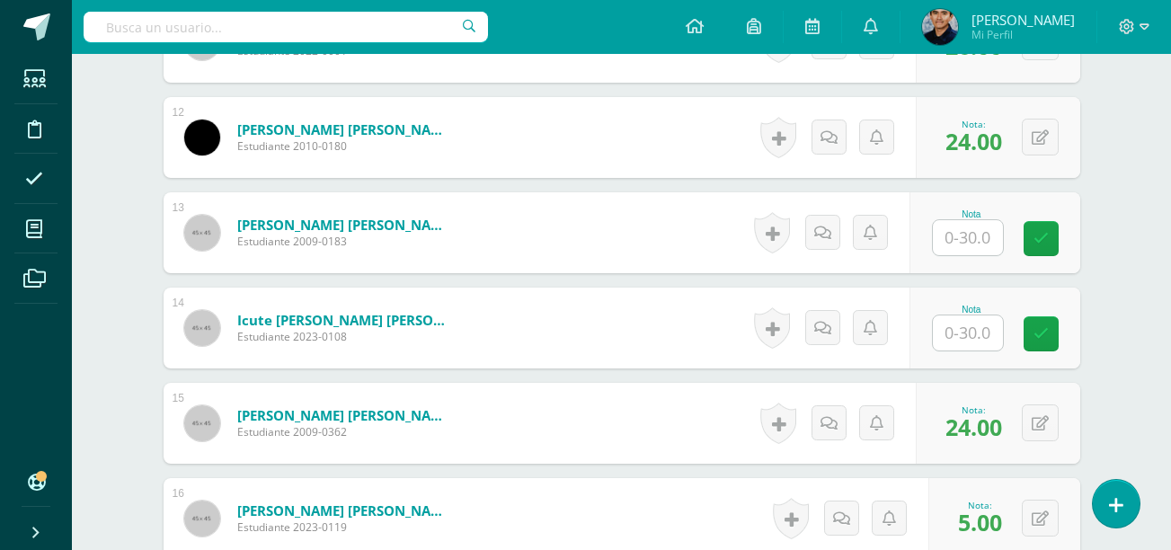
scroll to position [1575, 0]
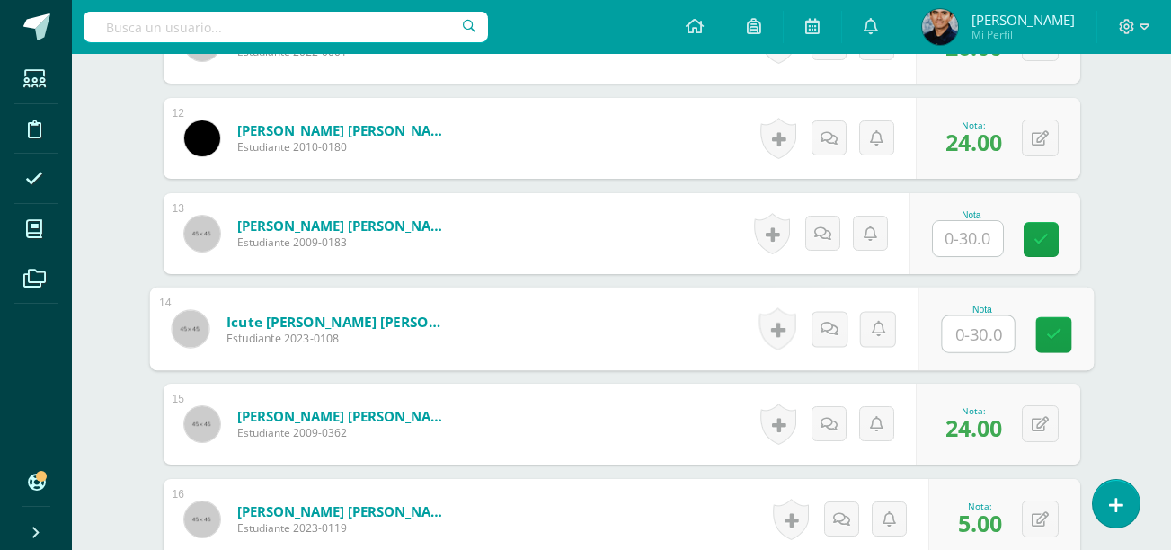
click at [959, 325] on input "text" at bounding box center [978, 334] width 72 height 36
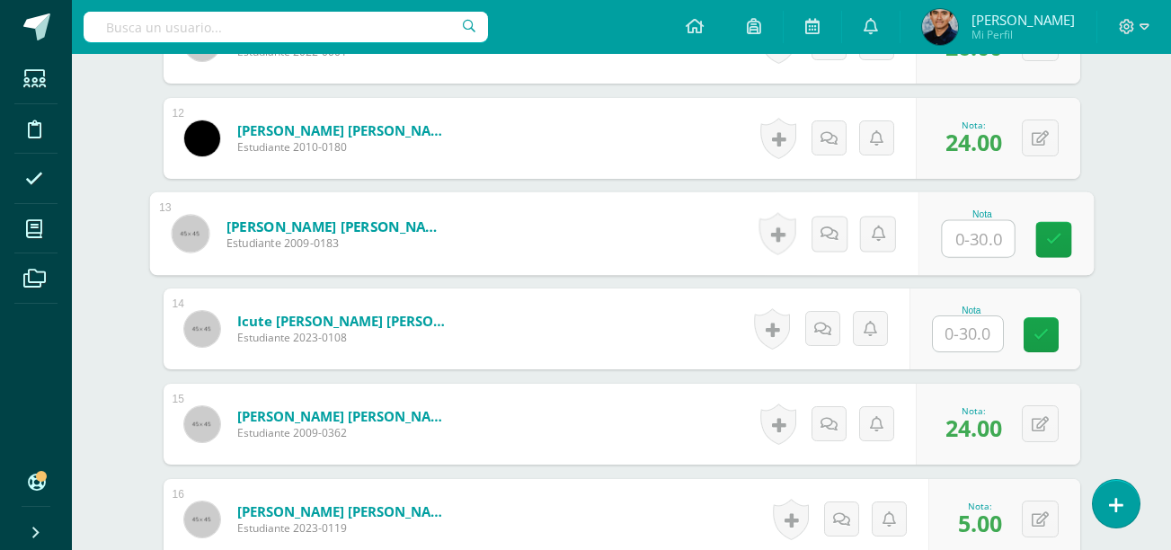
click at [964, 235] on input "text" at bounding box center [978, 239] width 72 height 36
type input "25"
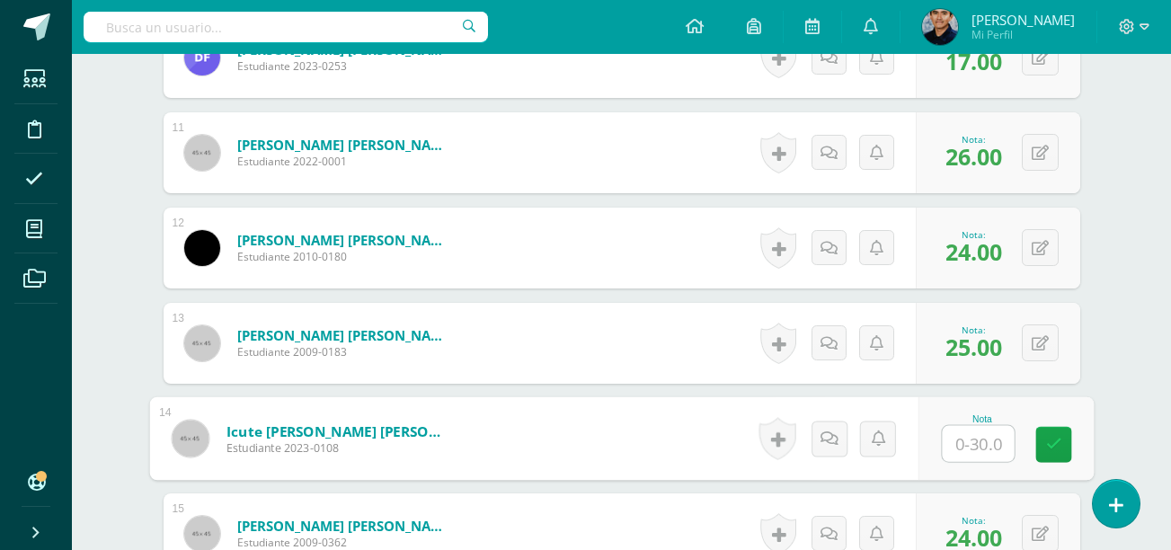
scroll to position [1527, 0]
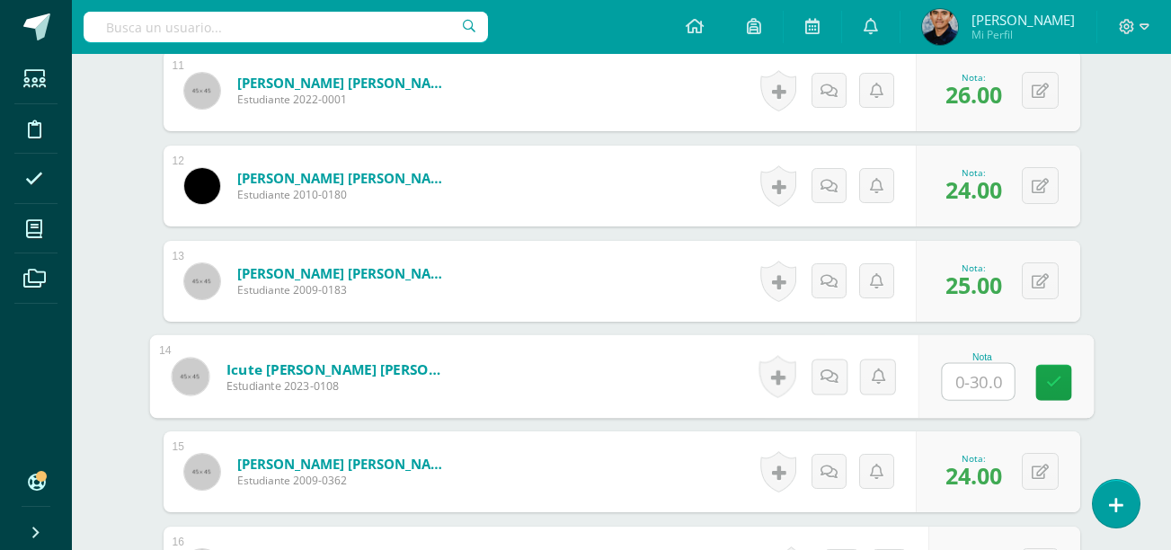
click at [974, 377] on input "text" at bounding box center [978, 382] width 72 height 36
type input "5"
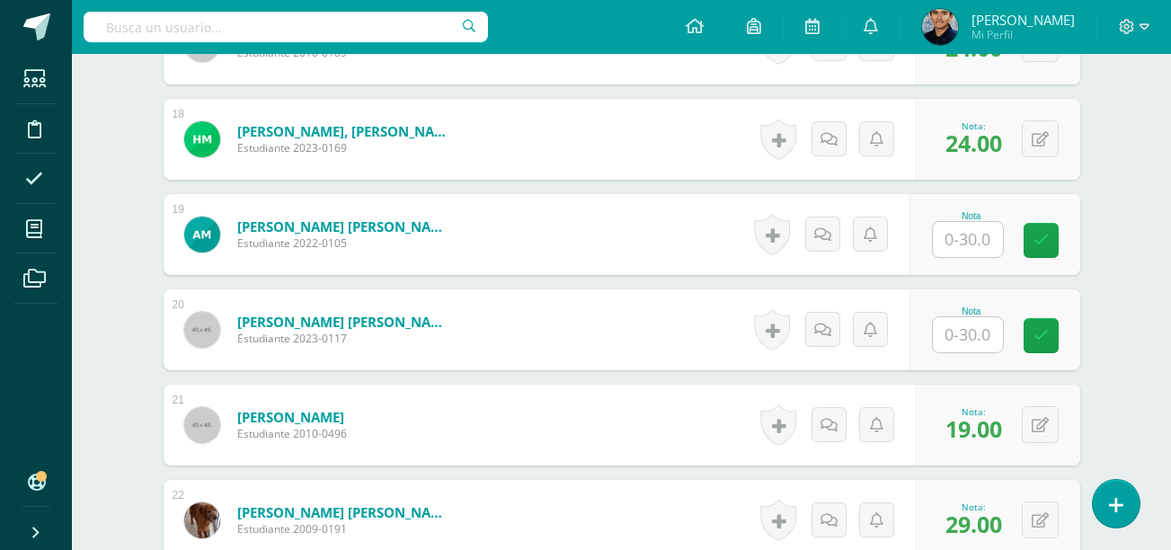
scroll to position [2146, 0]
click at [965, 343] on input "text" at bounding box center [968, 333] width 70 height 35
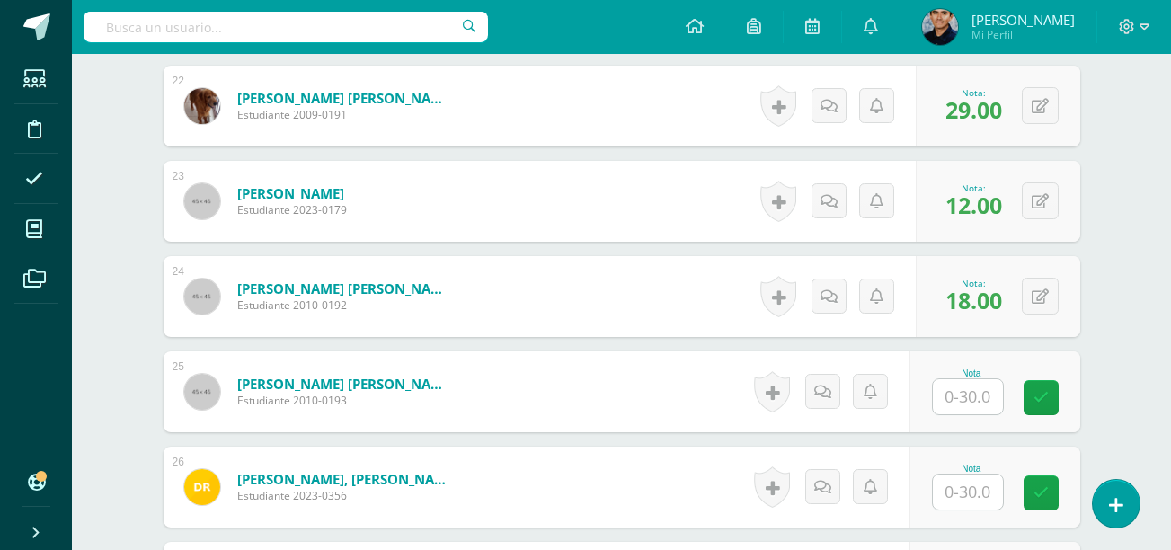
scroll to position [2641, 0]
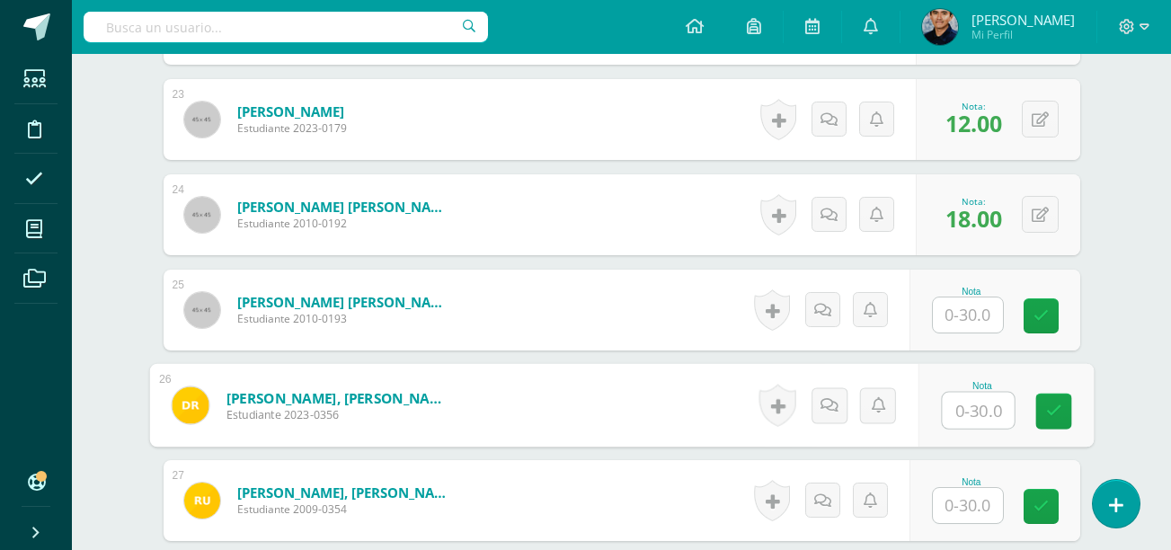
click at [971, 399] on input "text" at bounding box center [978, 411] width 72 height 36
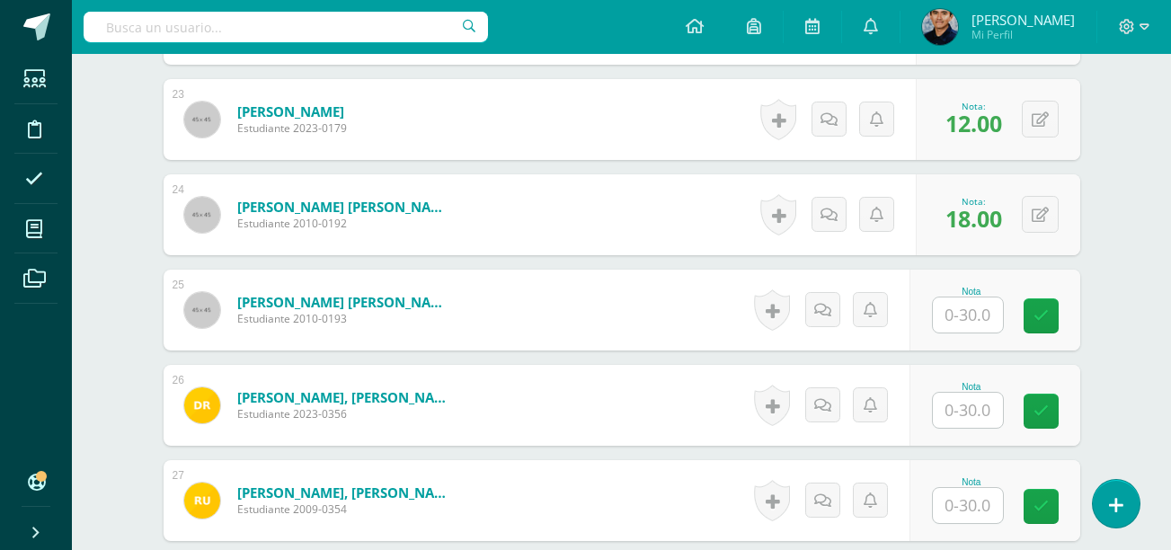
click at [954, 324] on input "text" at bounding box center [968, 314] width 70 height 35
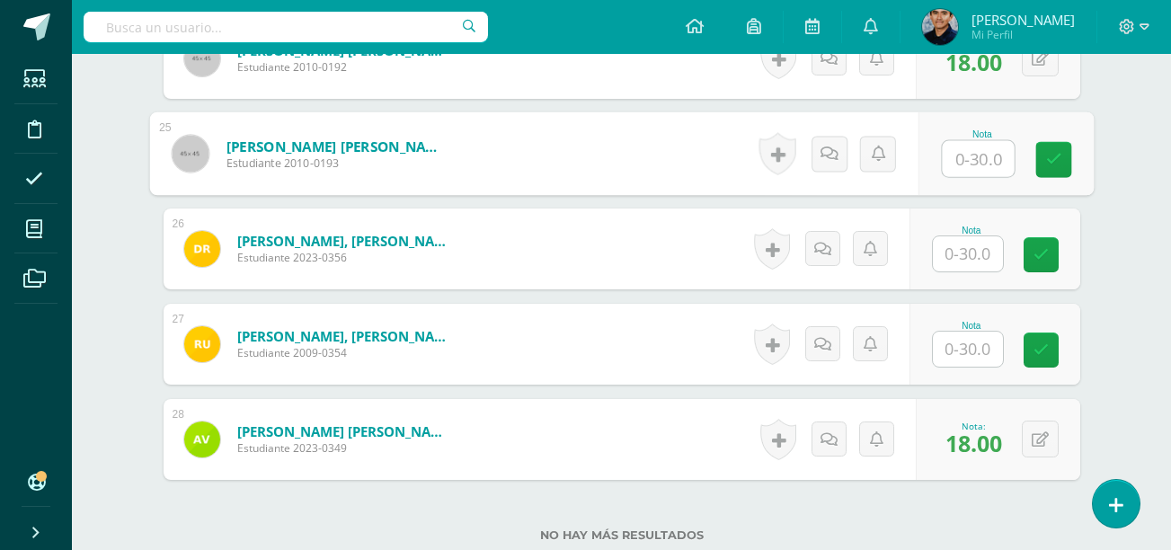
scroll to position [2853, 0]
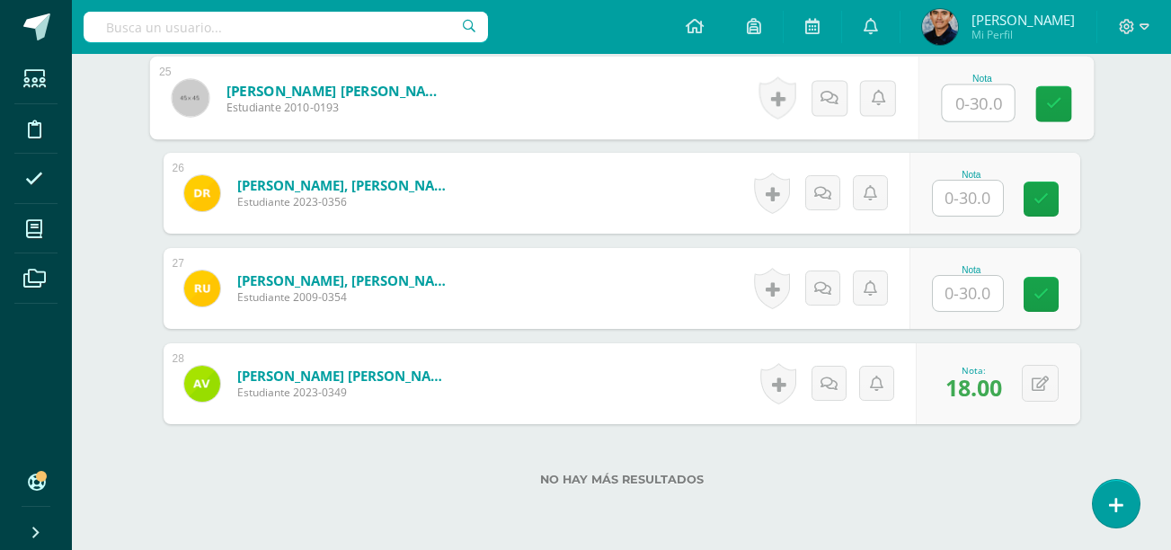
click at [966, 304] on input "text" at bounding box center [968, 293] width 70 height 35
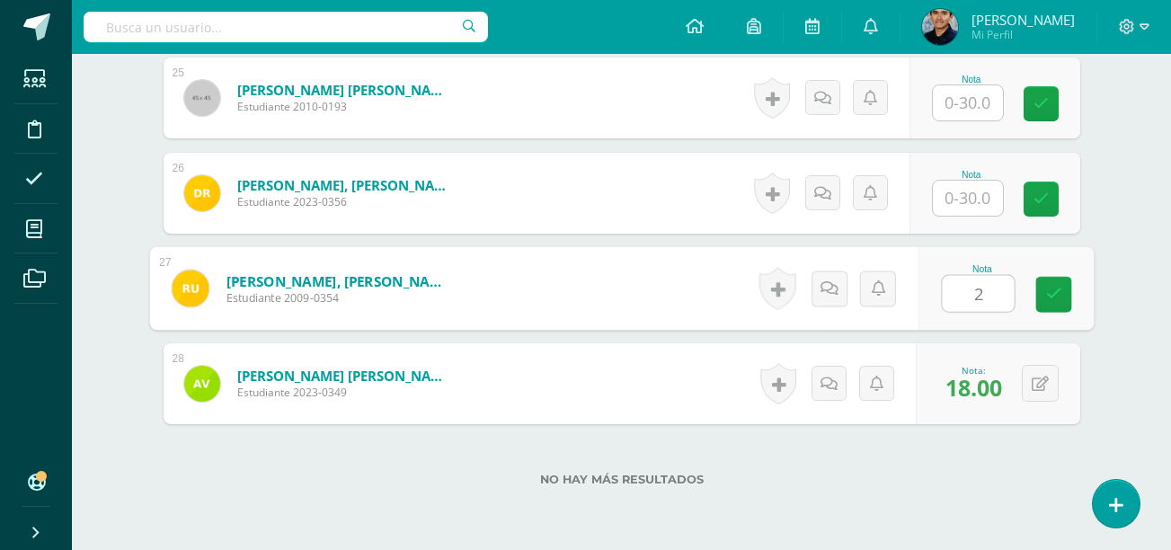
type input "21"
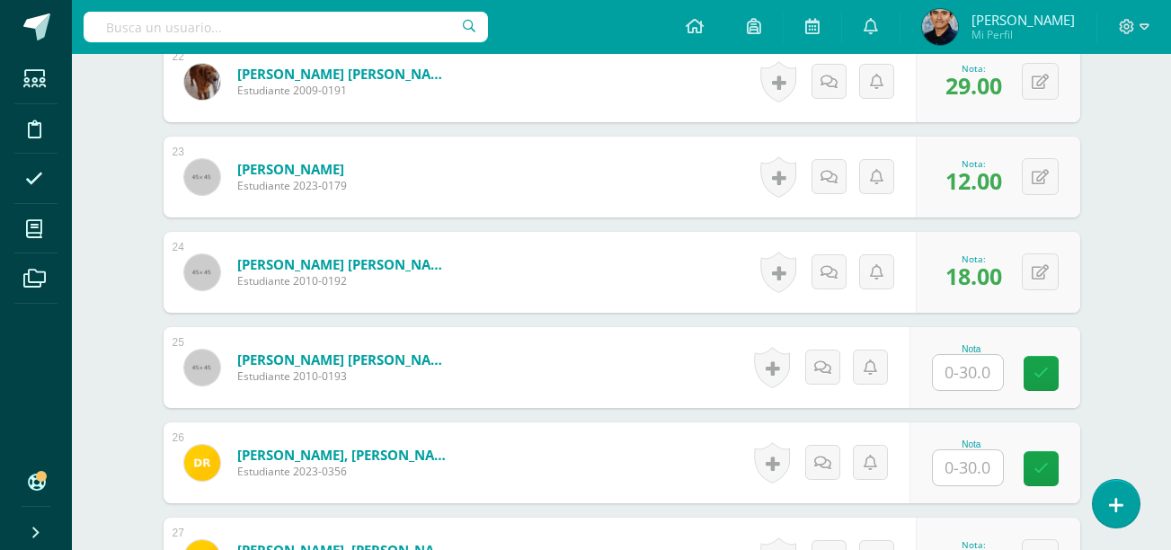
scroll to position [2585, 0]
click at [960, 371] on input "text" at bounding box center [968, 371] width 70 height 35
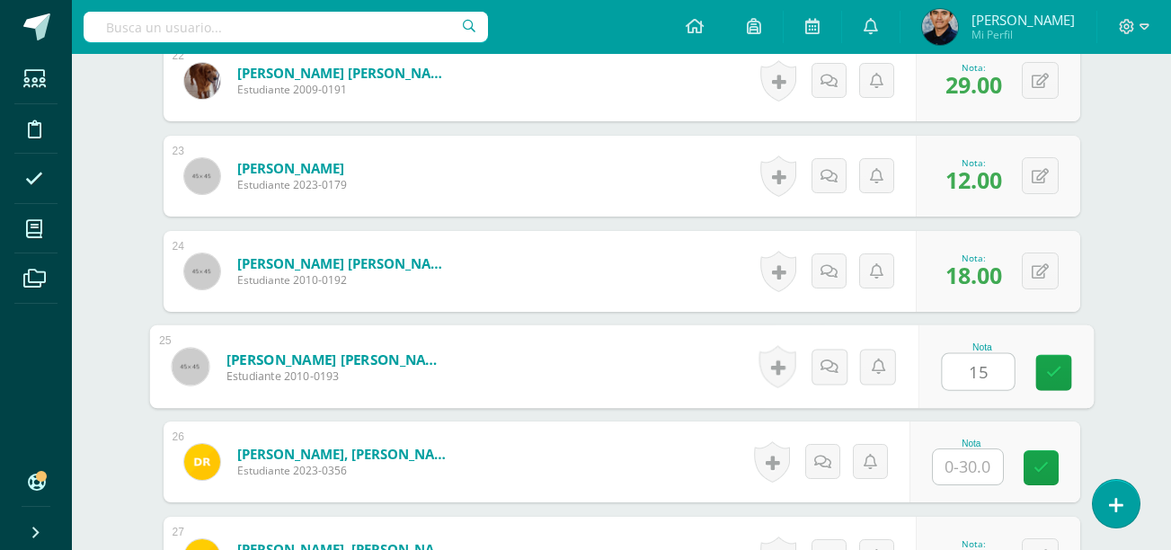
type input "15"
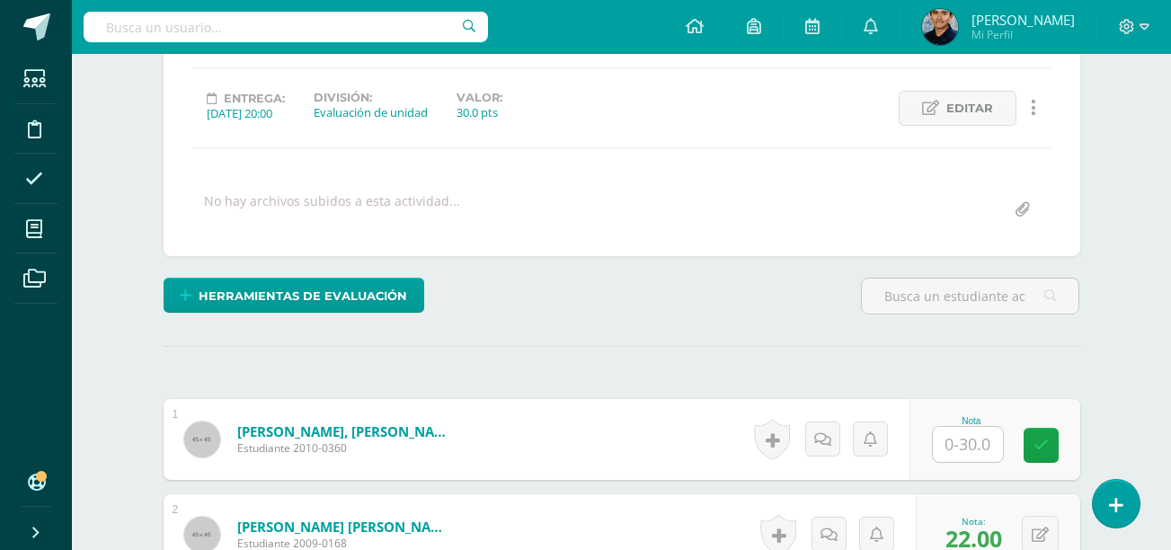
scroll to position [252, 0]
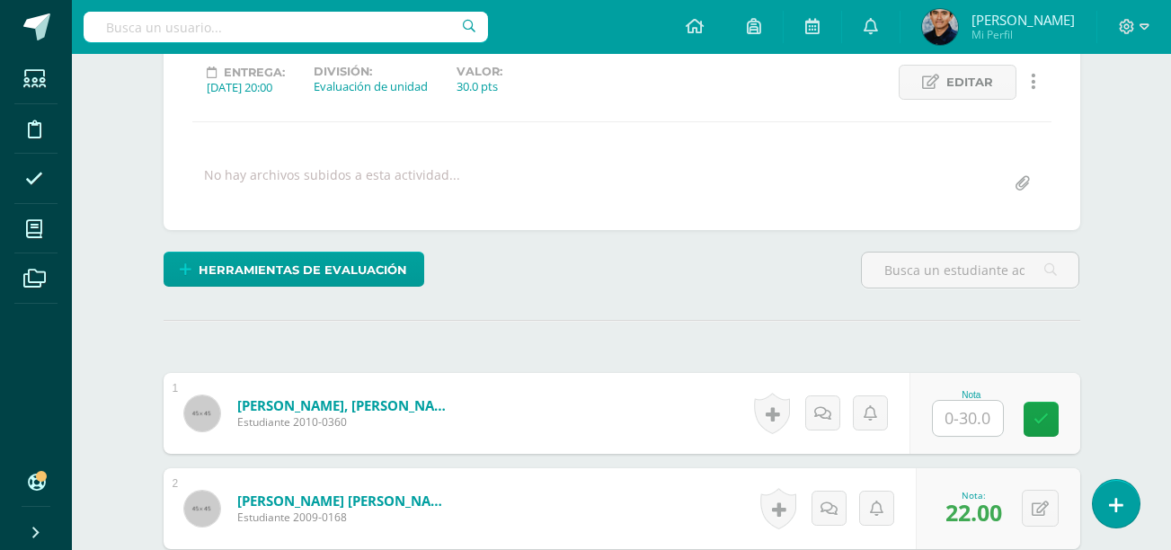
click at [949, 432] on input "text" at bounding box center [968, 418] width 70 height 35
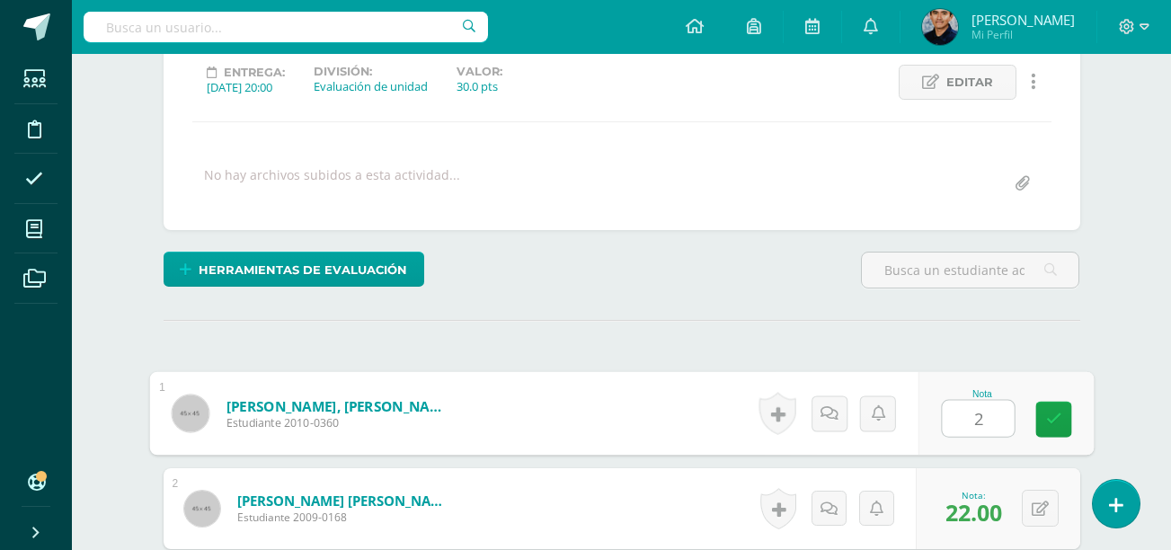
type input "25"
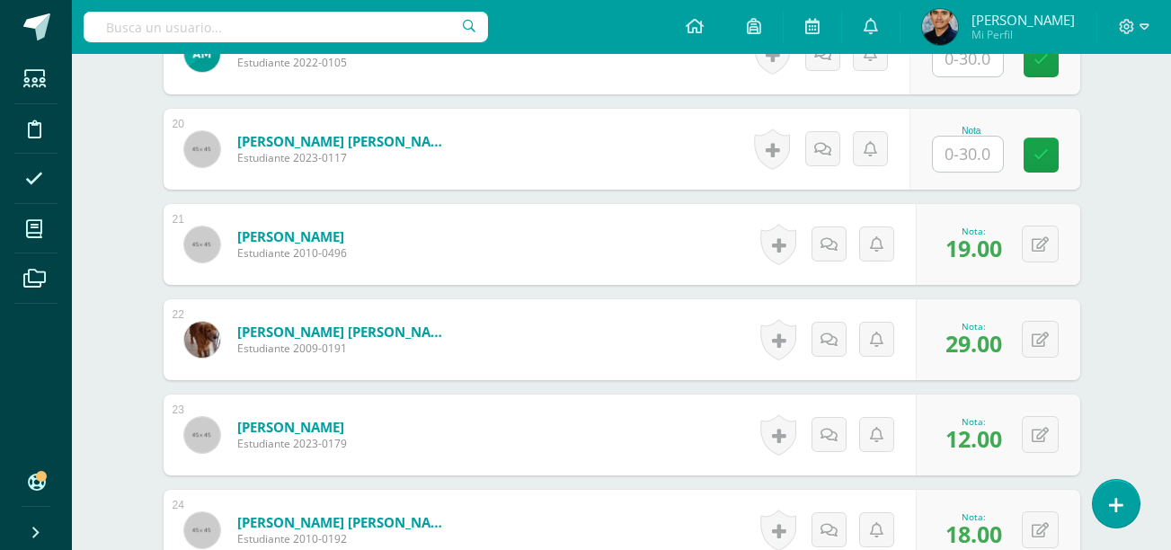
scroll to position [2615, 0]
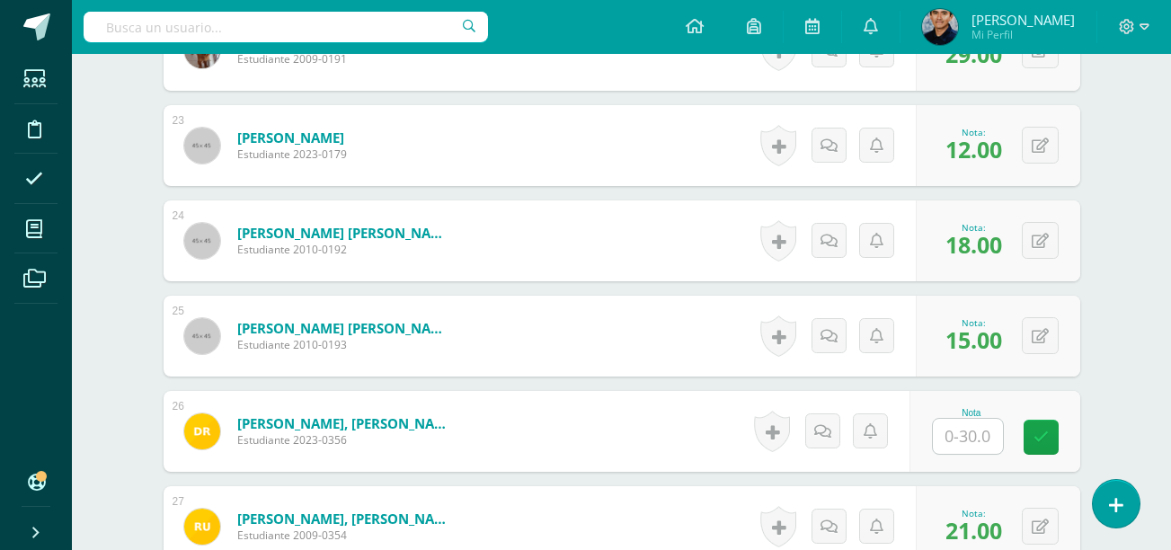
click at [965, 428] on input "text" at bounding box center [968, 436] width 70 height 35
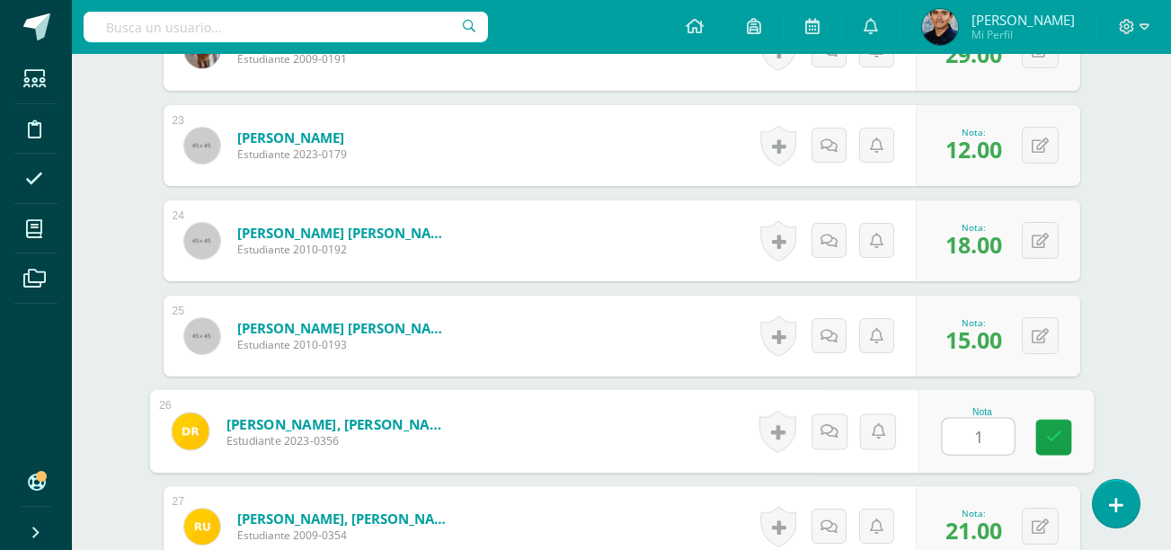
type input "15"
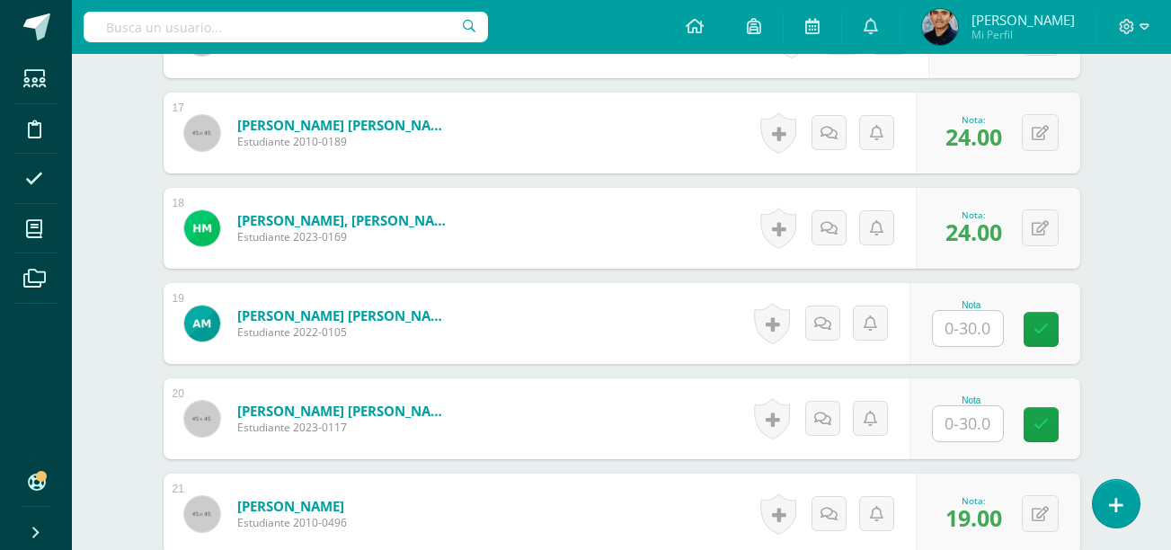
scroll to position [2057, 0]
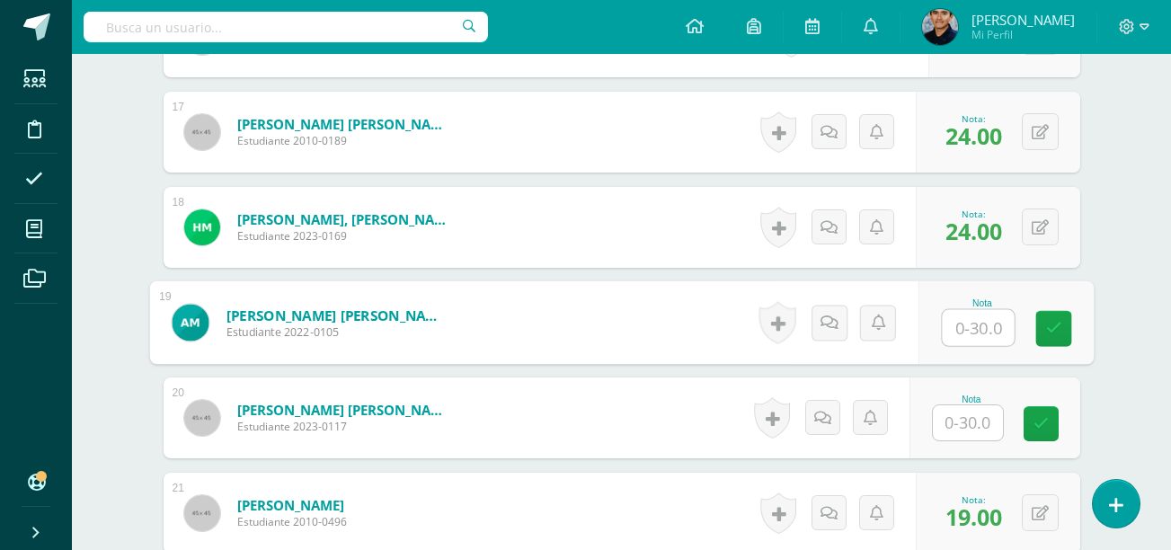
click at [969, 335] on input "text" at bounding box center [978, 328] width 72 height 36
type input "16"
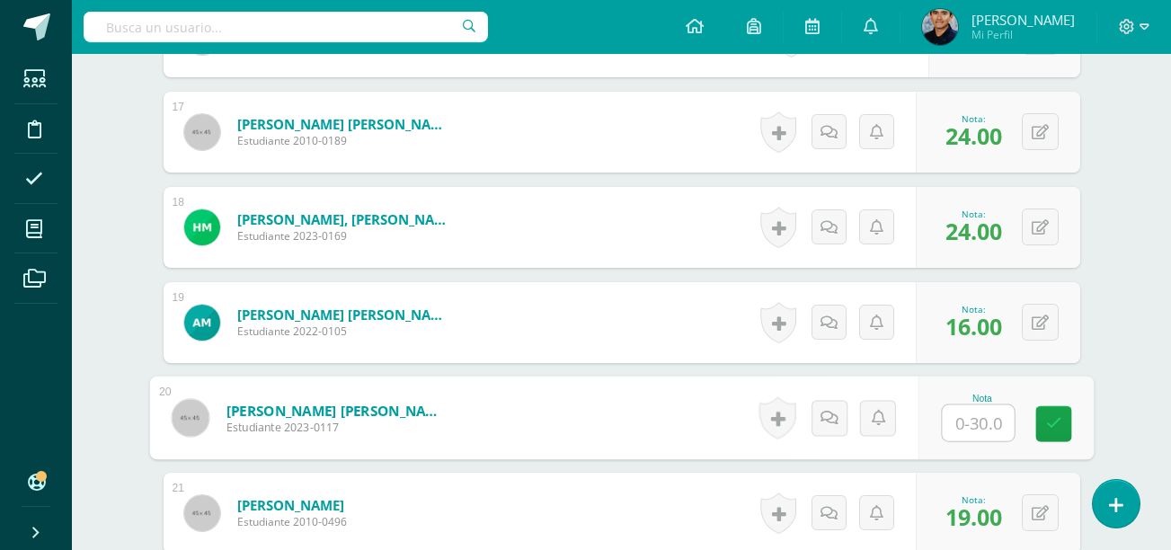
click at [982, 430] on input "text" at bounding box center [978, 423] width 72 height 36
type input "16"
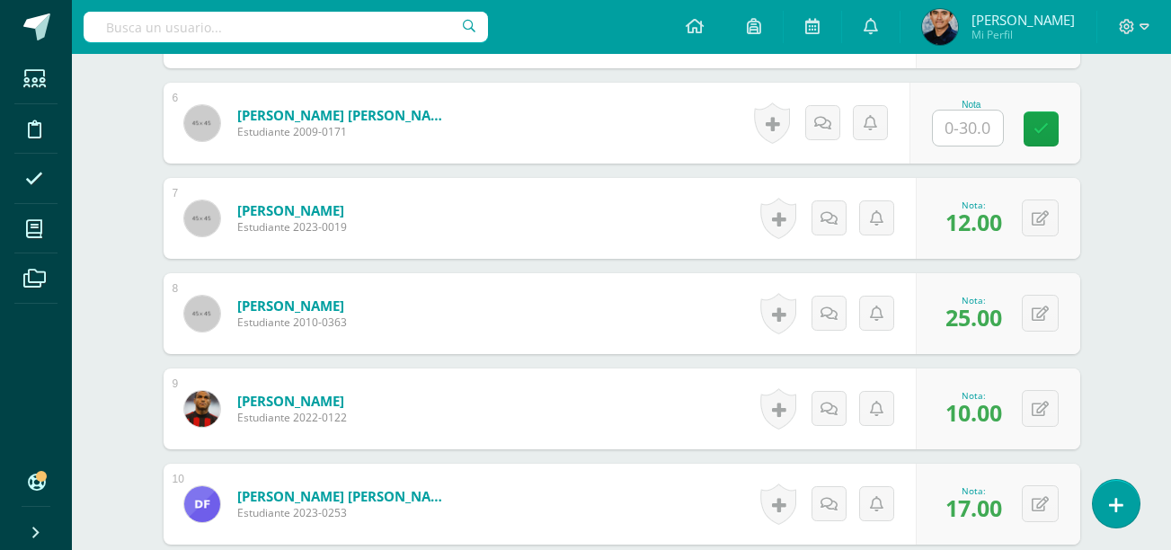
scroll to position [878, 0]
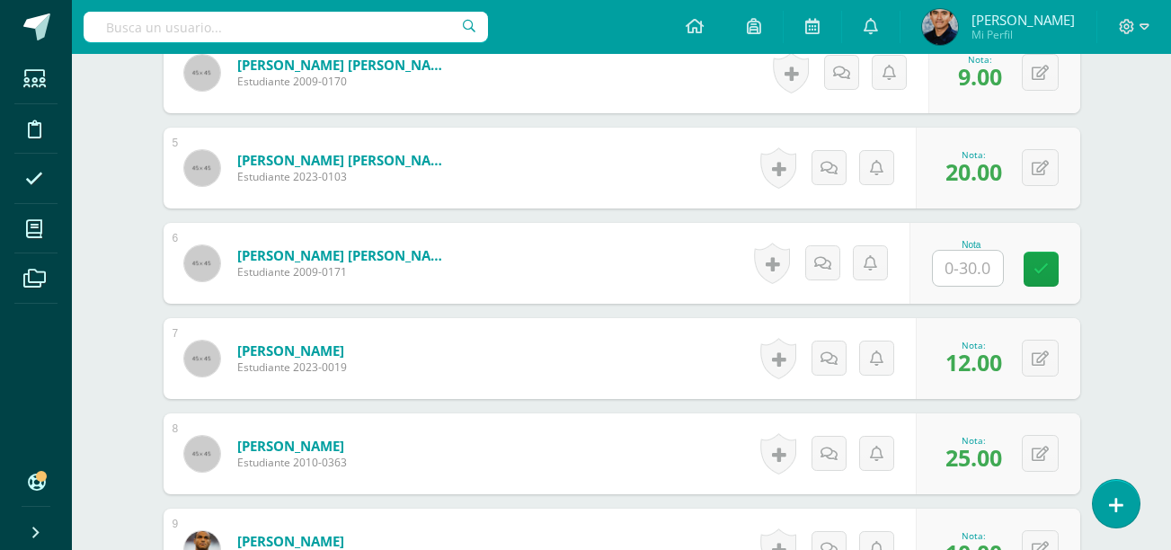
click at [963, 271] on input "text" at bounding box center [968, 268] width 70 height 35
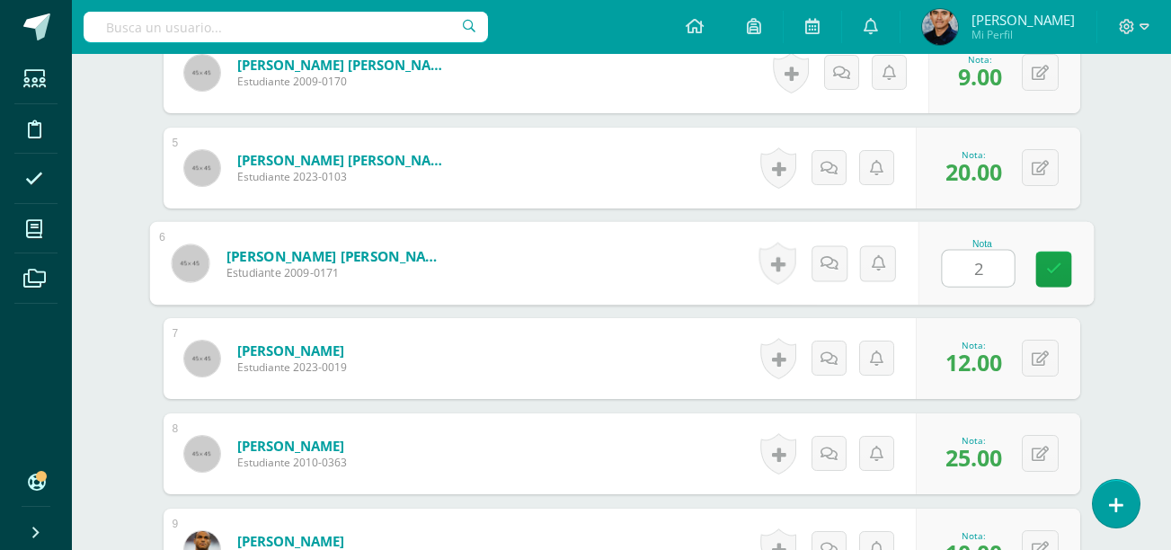
type input "24"
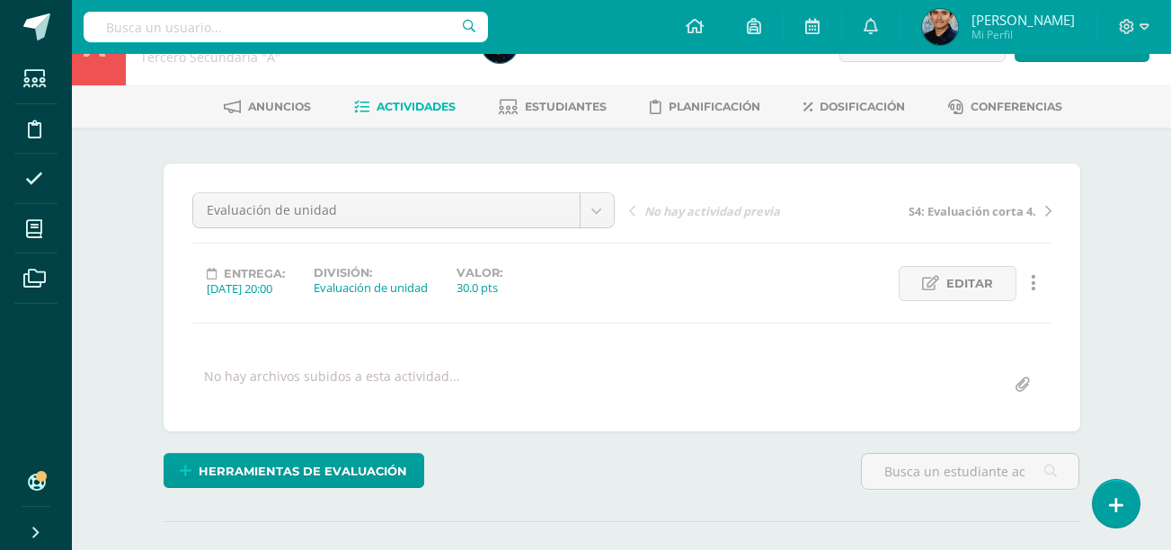
scroll to position [0, 0]
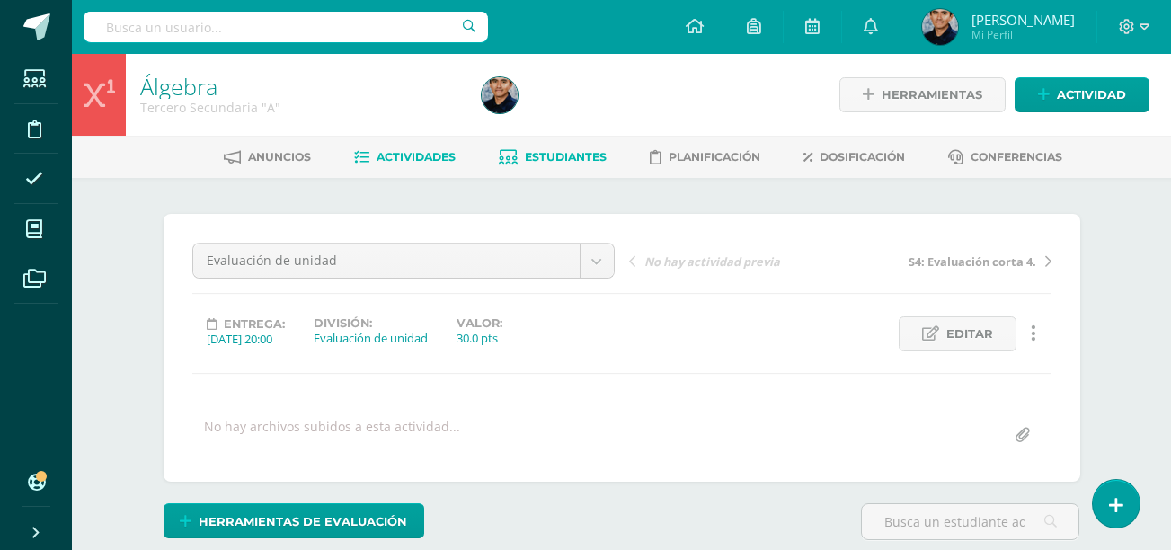
click at [540, 162] on span "Estudiantes" at bounding box center [566, 156] width 82 height 13
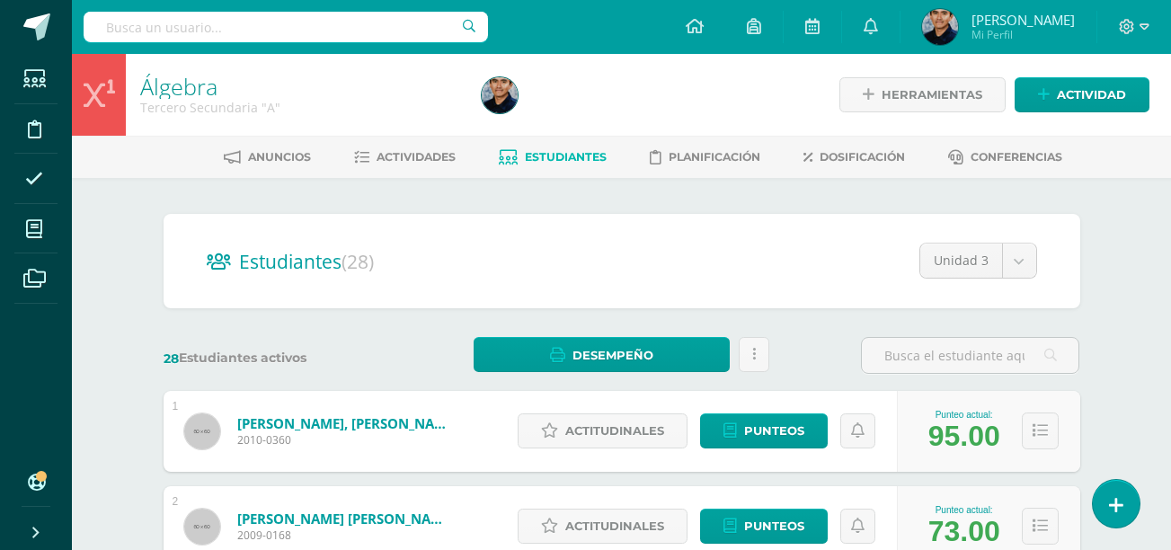
drag, startPoint x: 562, startPoint y: 273, endPoint x: 412, endPoint y: 273, distance: 150.1
click at [562, 273] on h2 "Estudiantes (28)" at bounding box center [622, 261] width 830 height 37
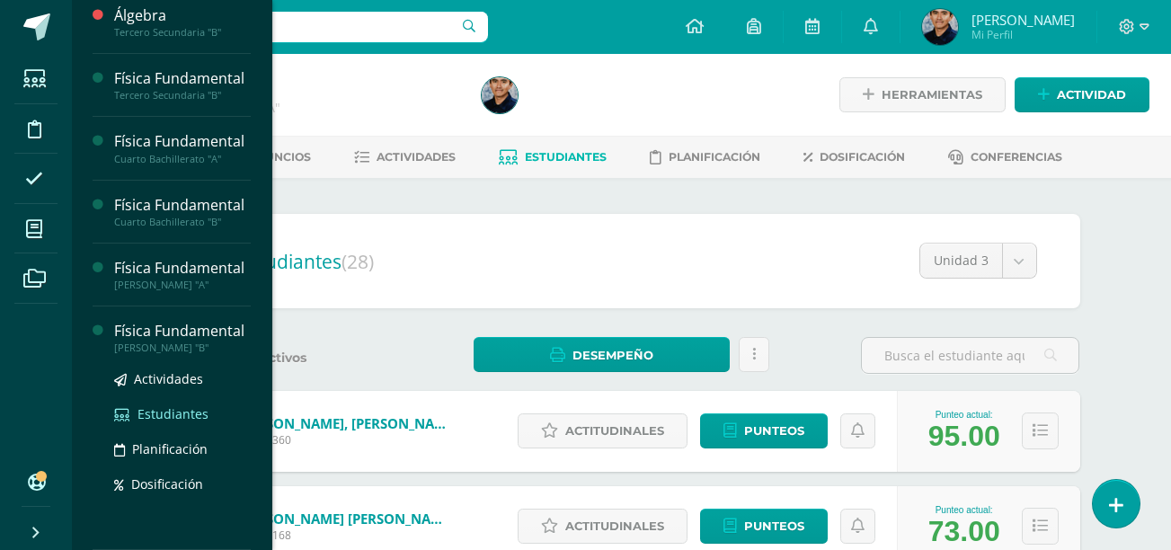
scroll to position [260, 0]
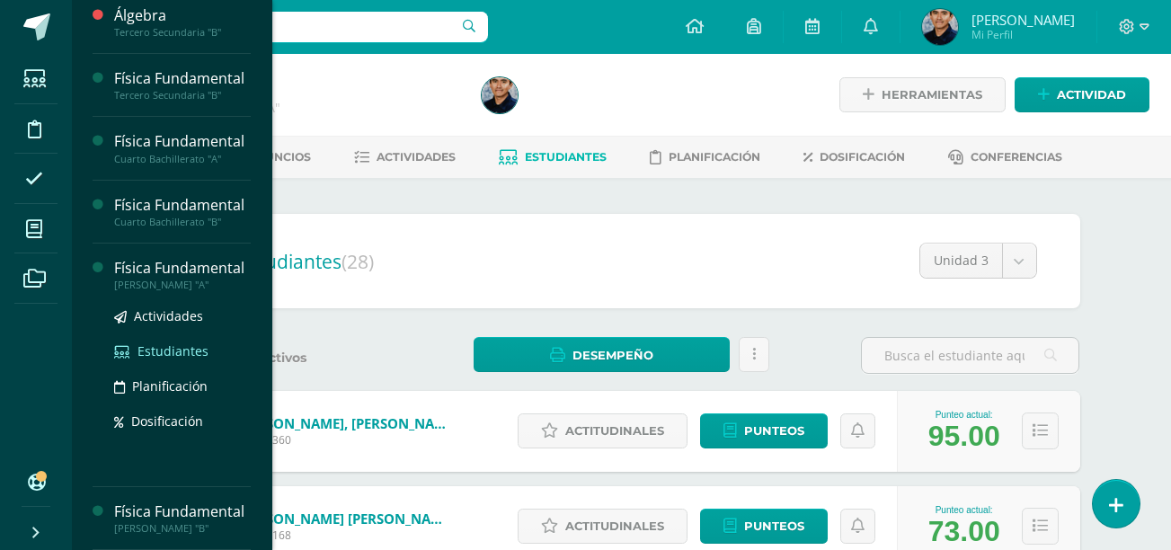
click at [172, 342] on span "Estudiantes" at bounding box center [173, 350] width 71 height 17
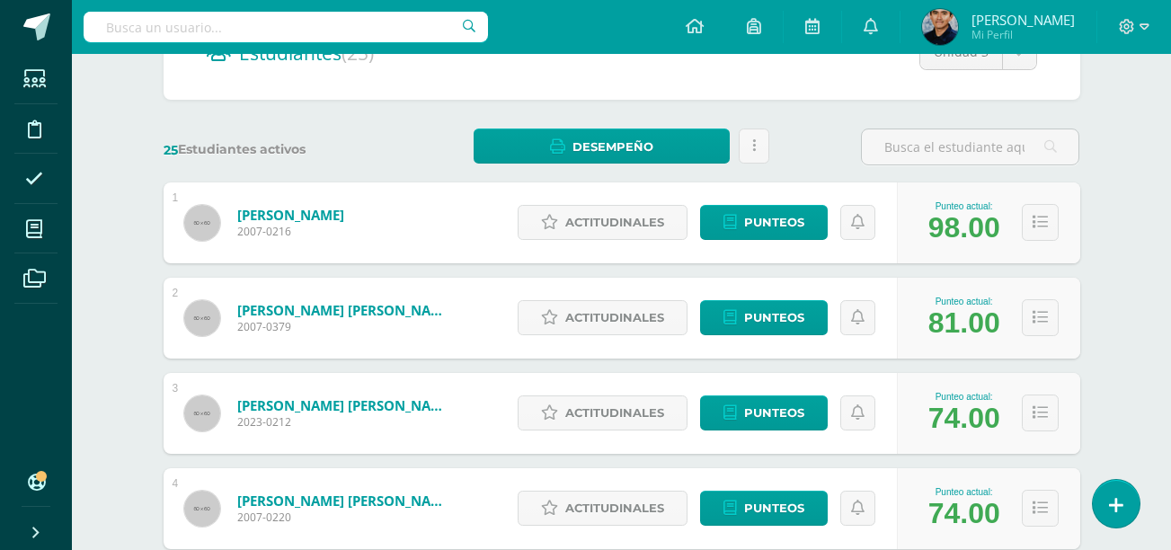
scroll to position [209, 0]
